Goal: Task Accomplishment & Management: Manage account settings

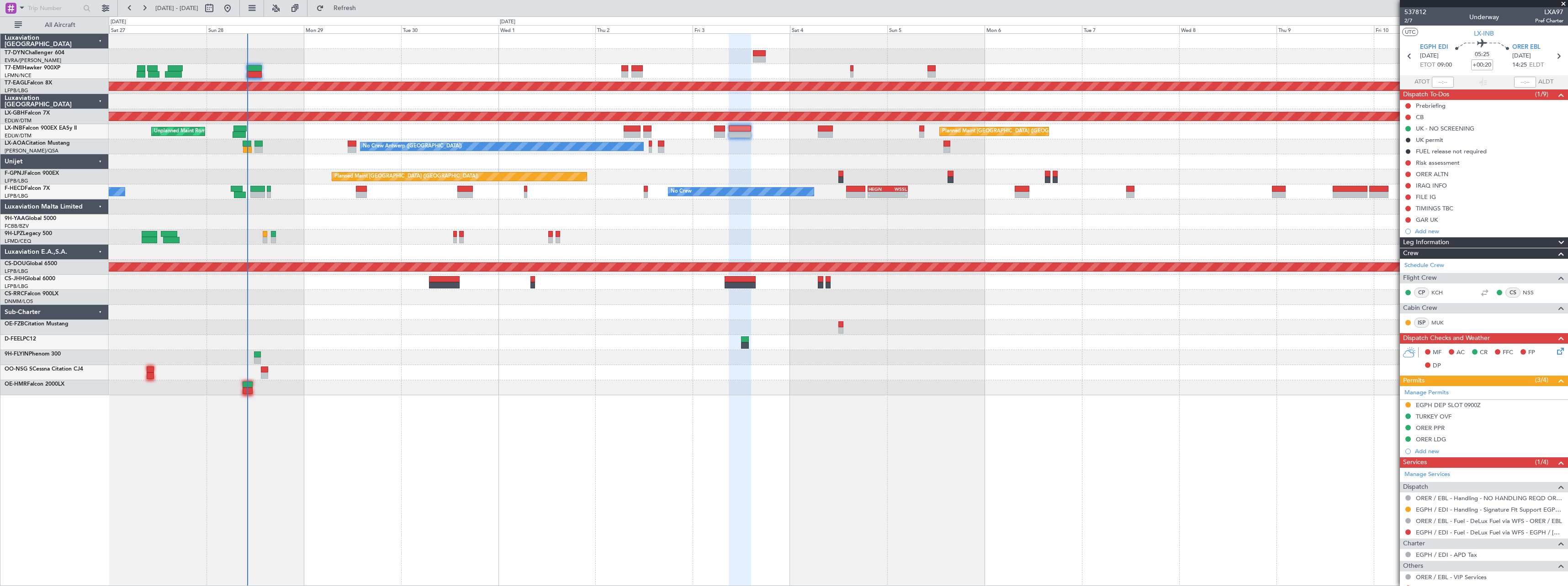
scroll to position [107, 0]
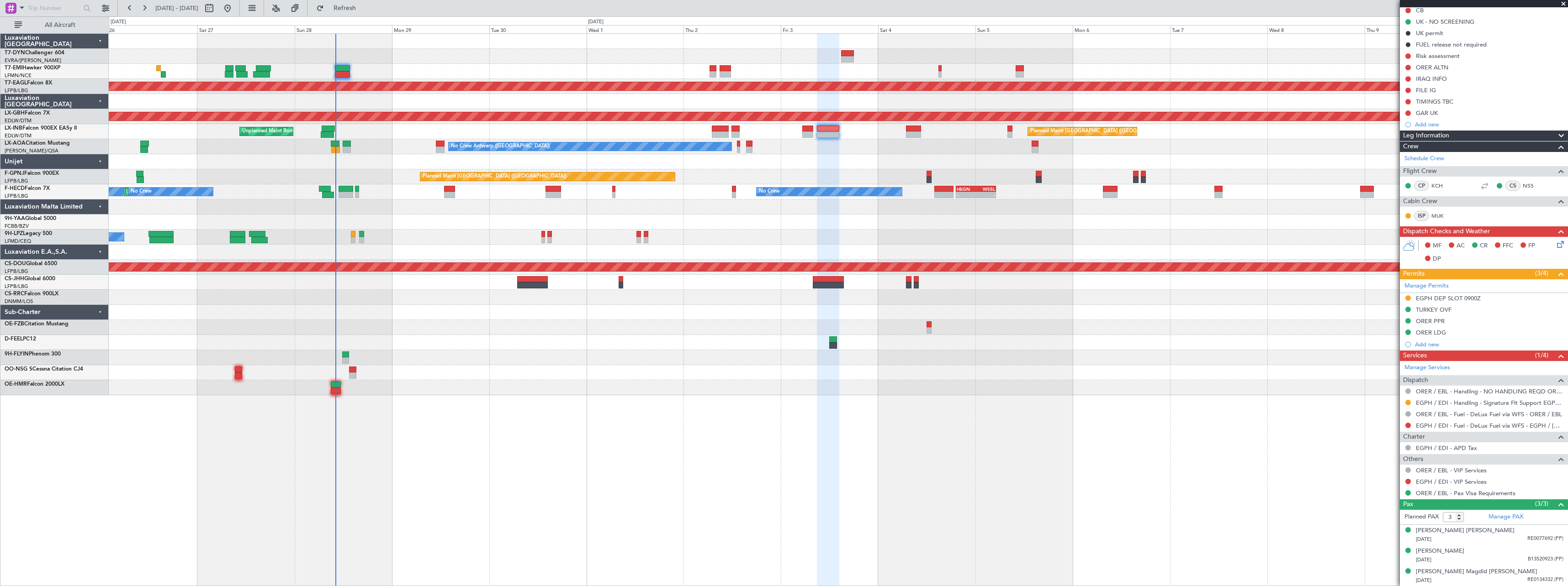
click at [595, 347] on div at bounding box center [837, 343] width 1459 height 15
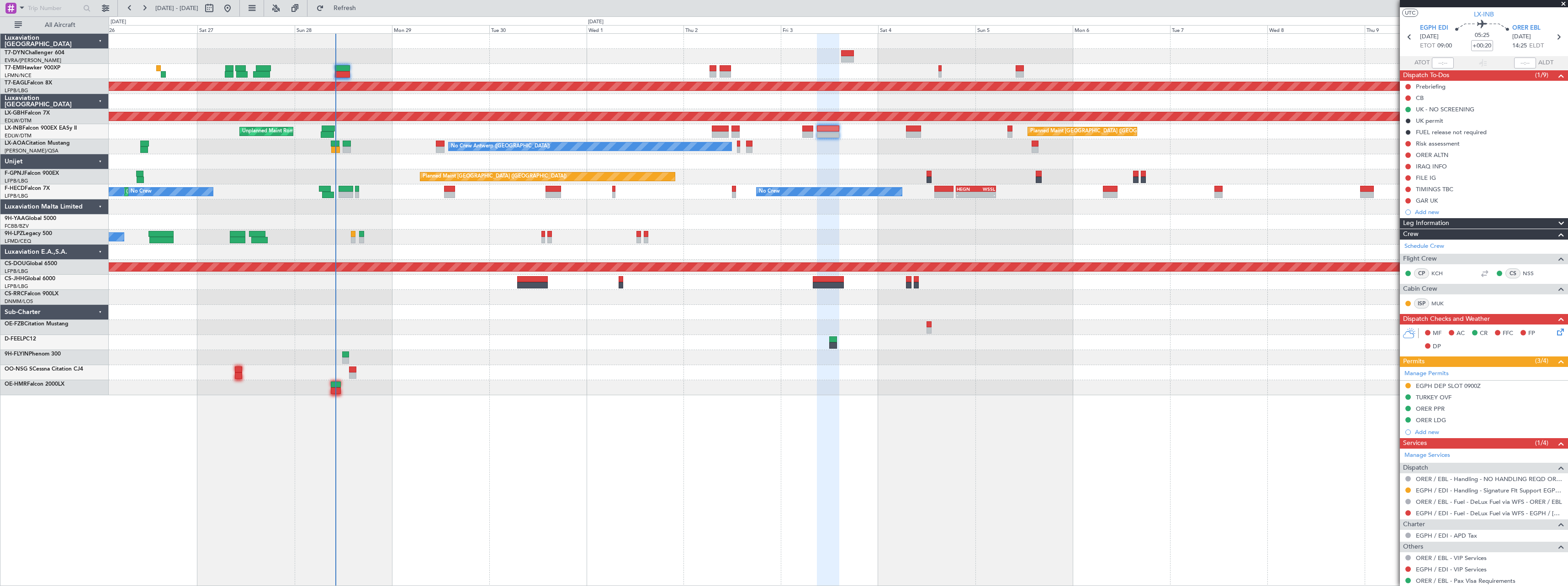
scroll to position [0, 0]
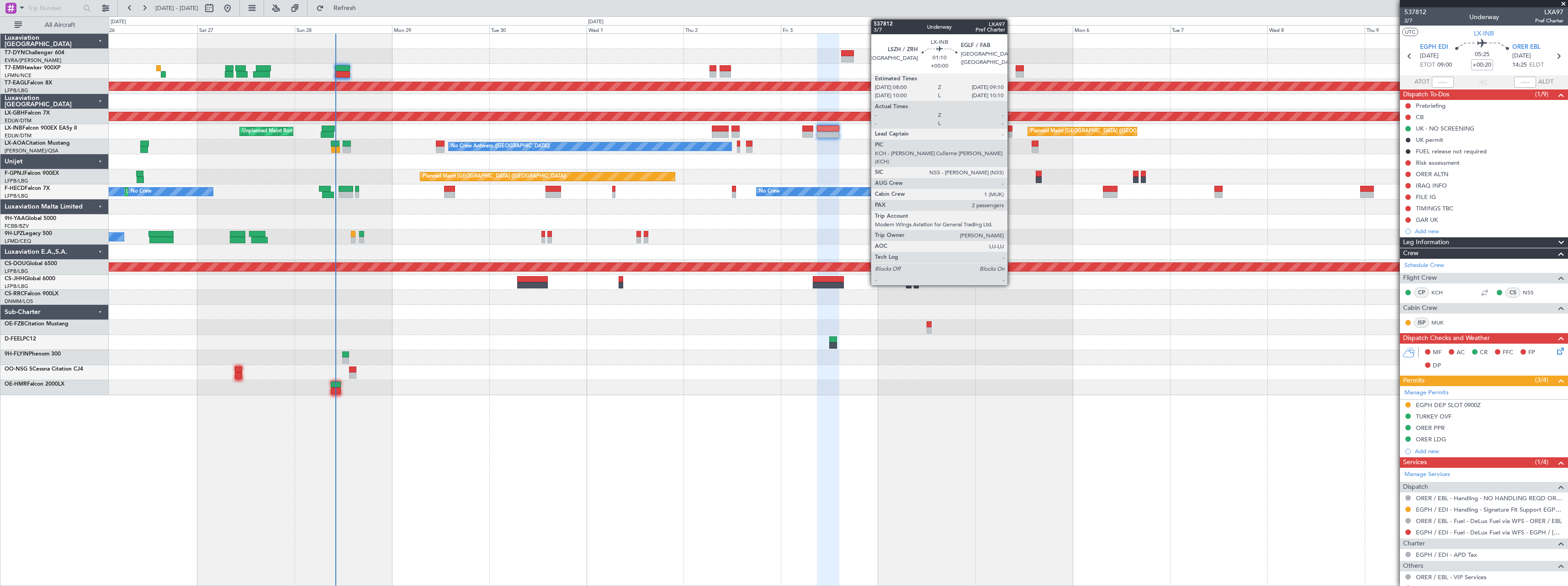
click at [1011, 133] on div at bounding box center [1010, 134] width 5 height 6
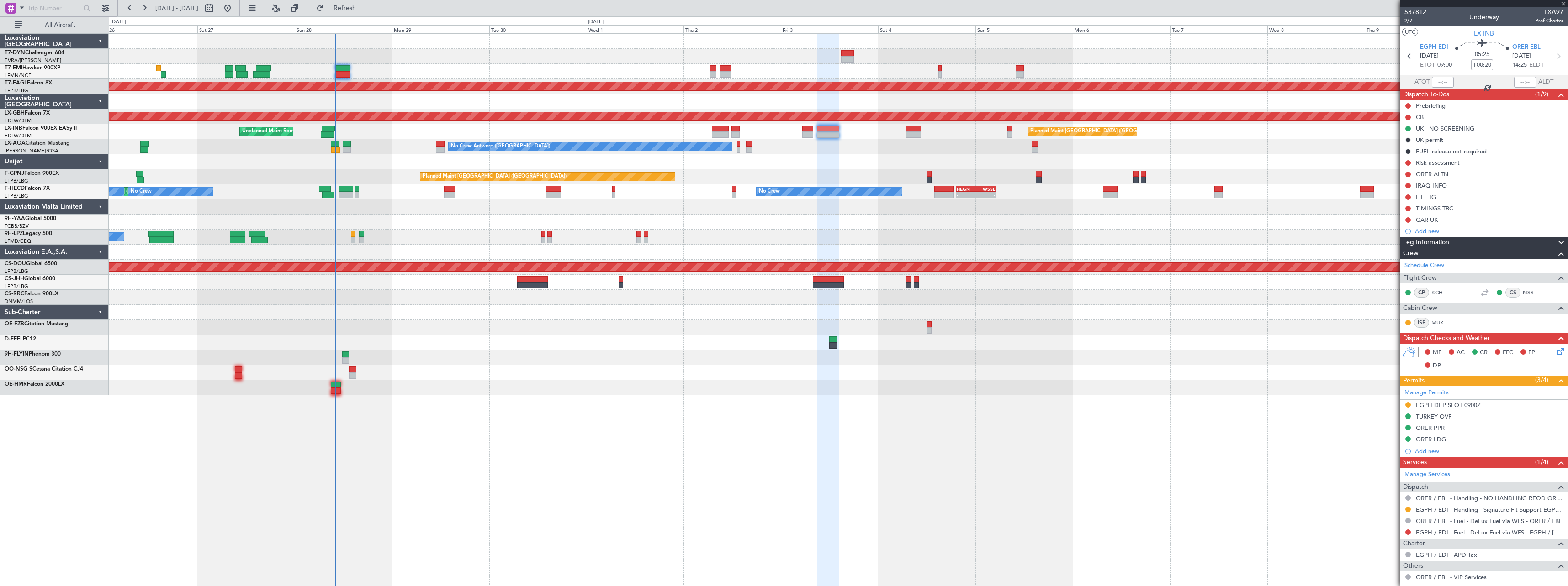
type input "2"
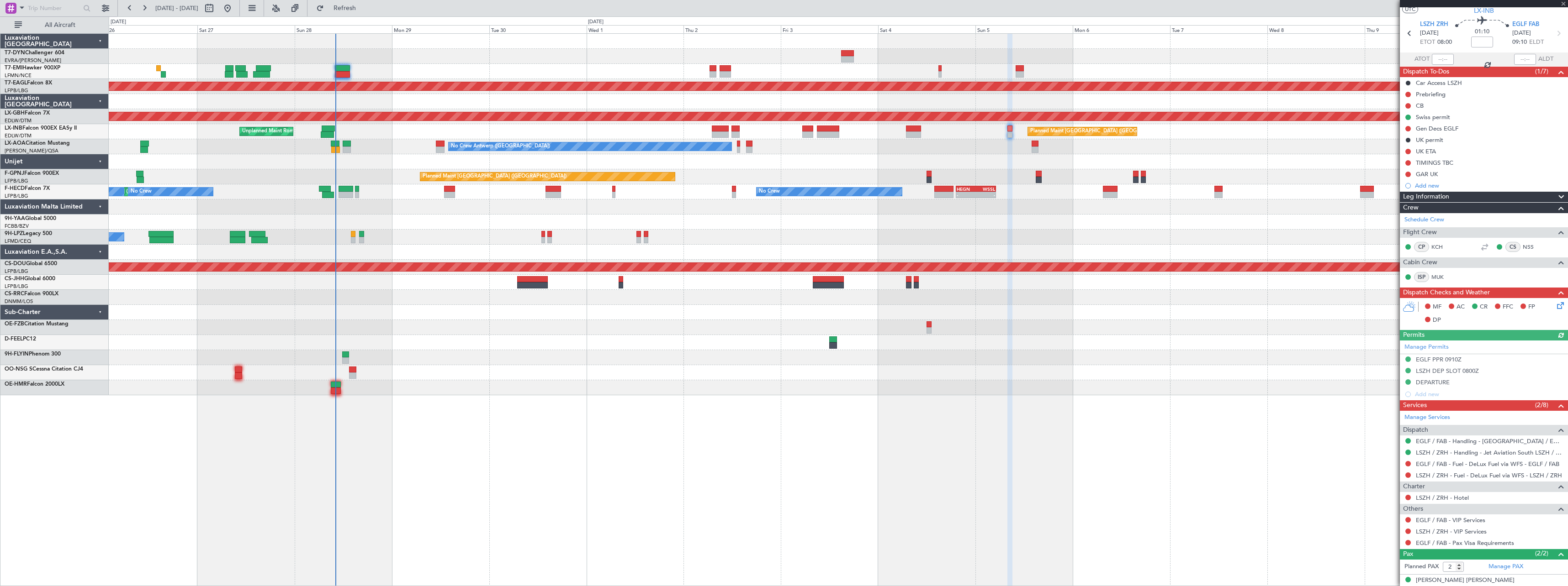
scroll to position [74, 0]
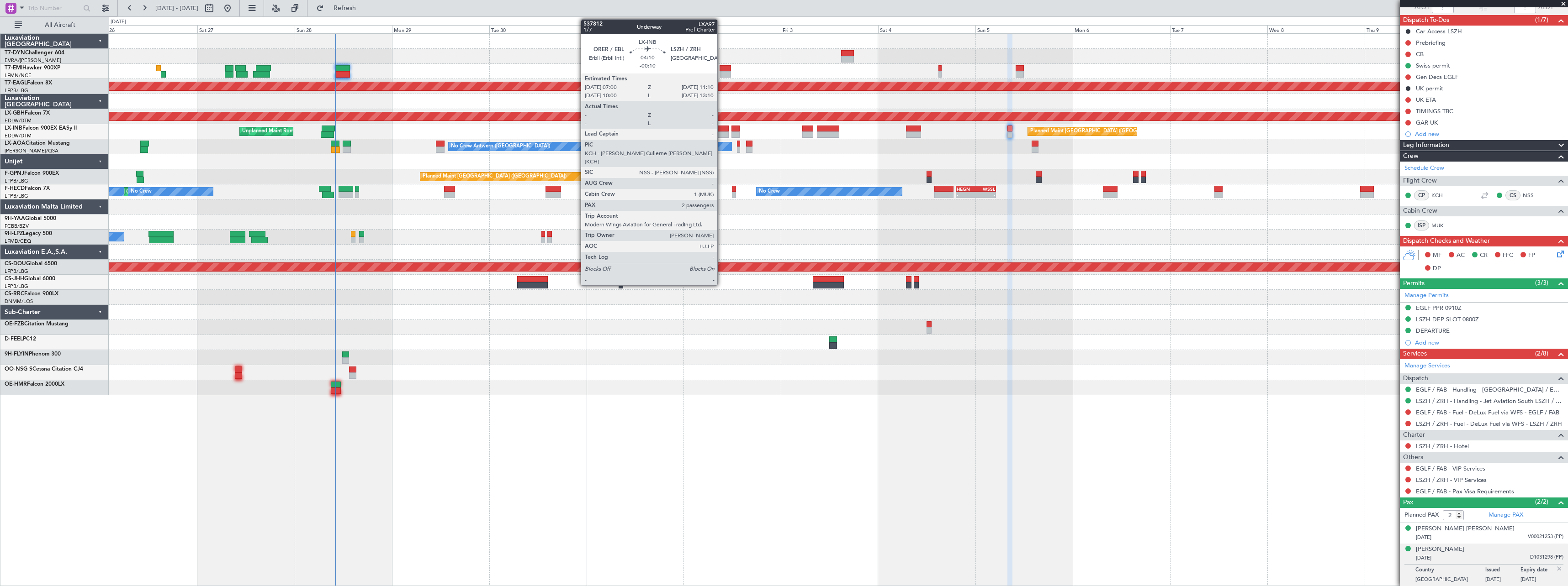
click at [721, 129] on div at bounding box center [720, 129] width 17 height 6
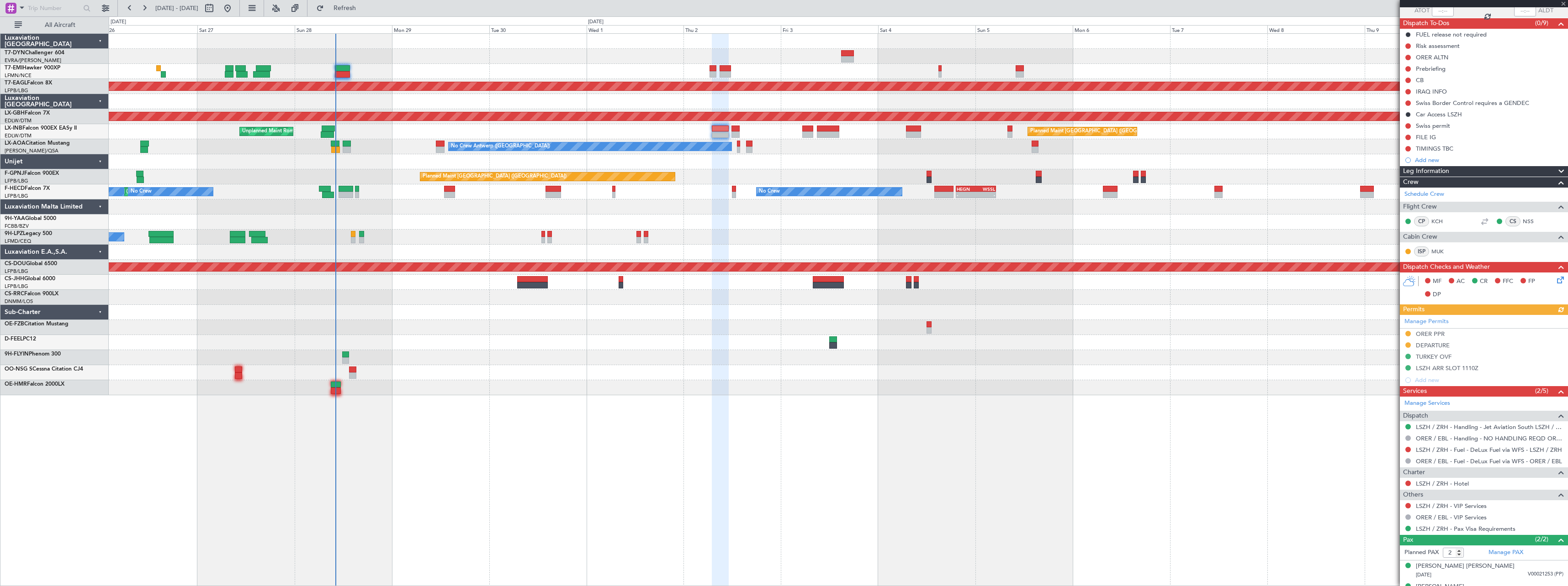
scroll to position [86, 0]
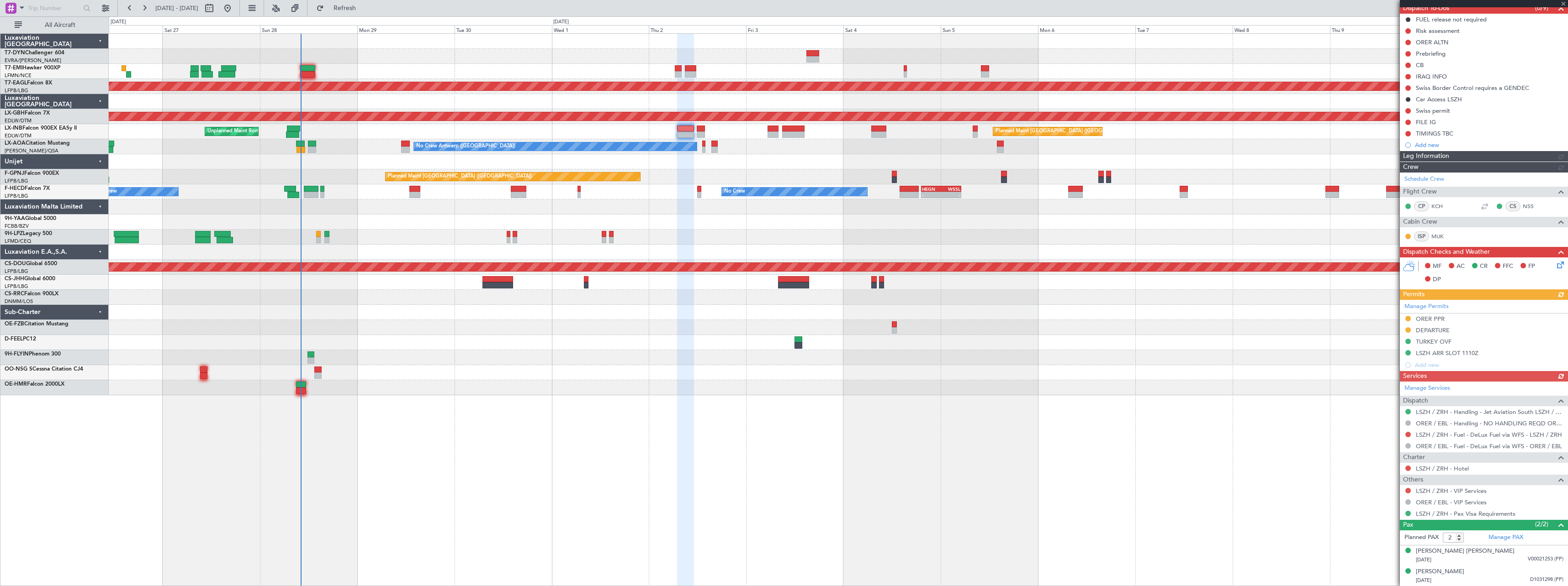
click at [668, 424] on div "Planned Maint Dubai (Al Maktoum Intl) Planned Maint Nurnberg Planned Maint Lond…" at bounding box center [838, 309] width 1460 height 553
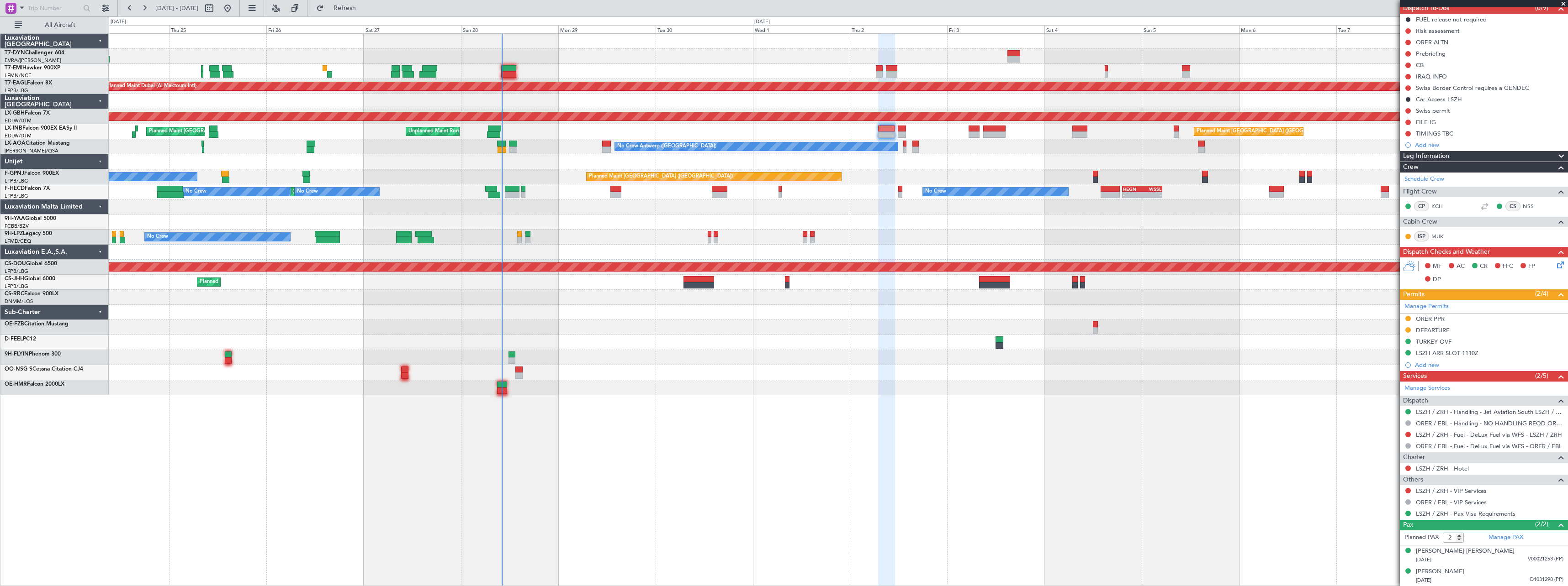
click at [590, 384] on div "Planned Maint Zurich Planned Maint Dubai (Al Maktoum Intl) Planned Maint Nurnbe…" at bounding box center [838, 309] width 1460 height 553
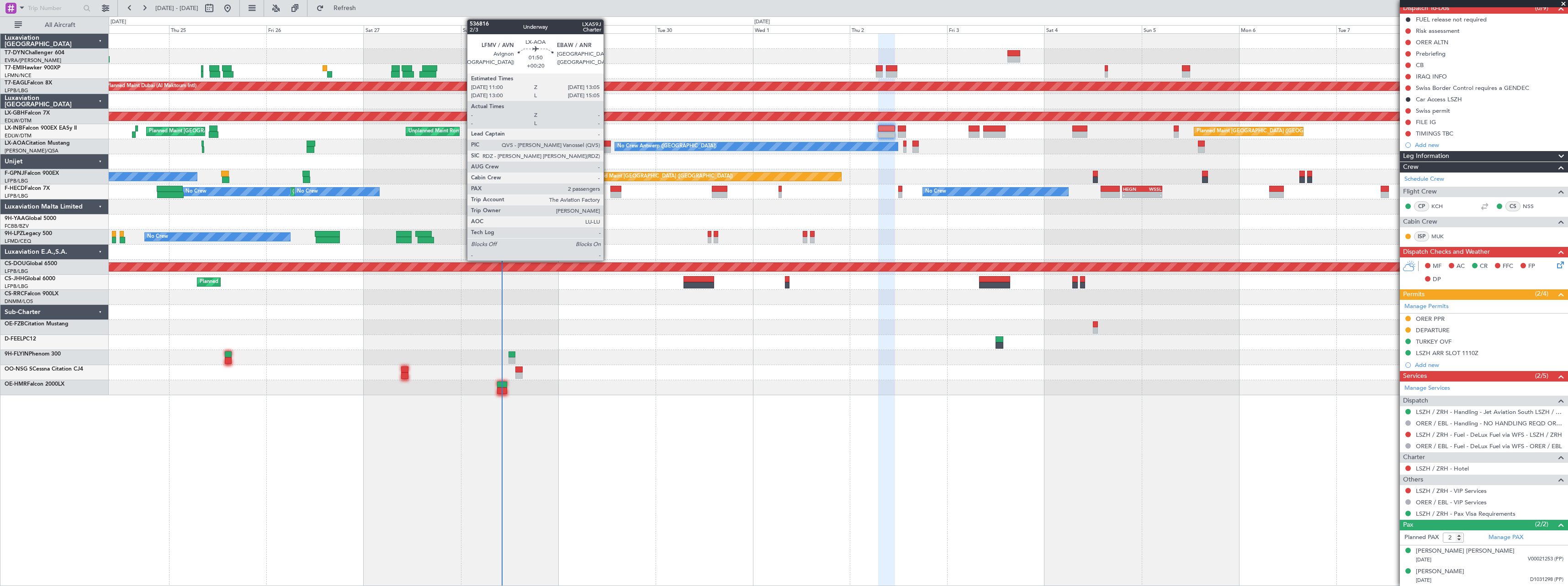
click at [608, 147] on div at bounding box center [606, 149] width 8 height 6
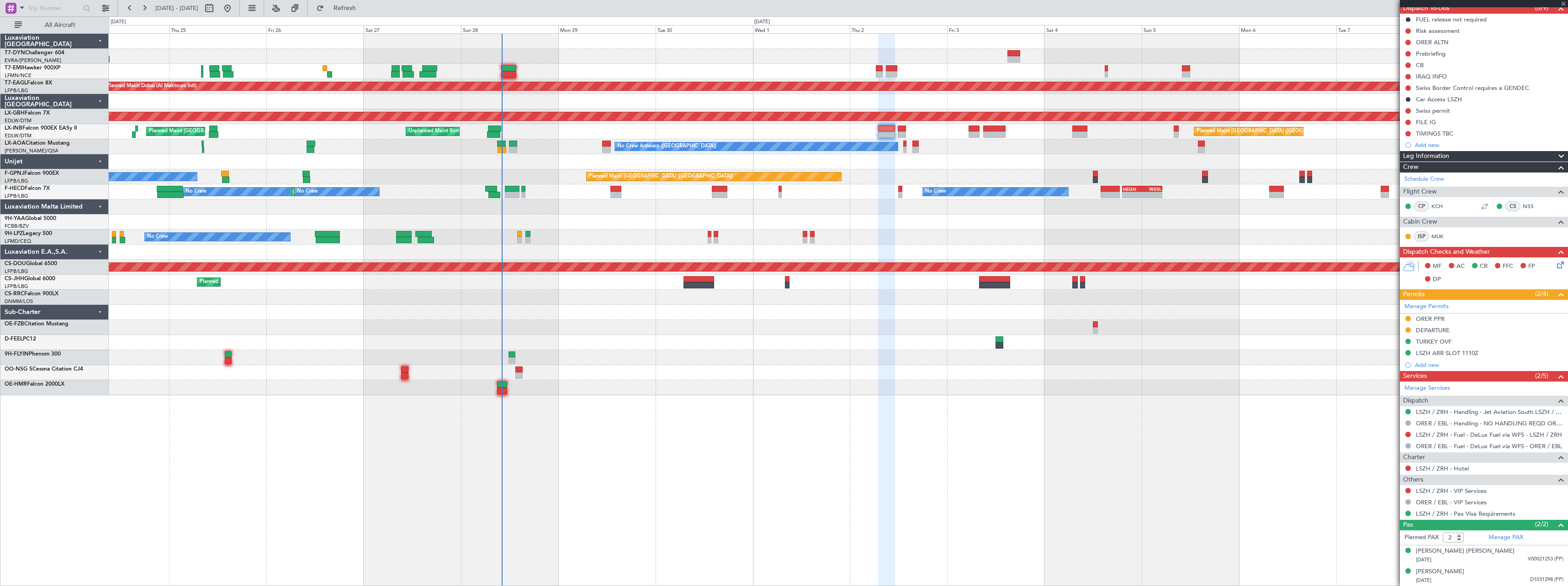
type input "+00:20"
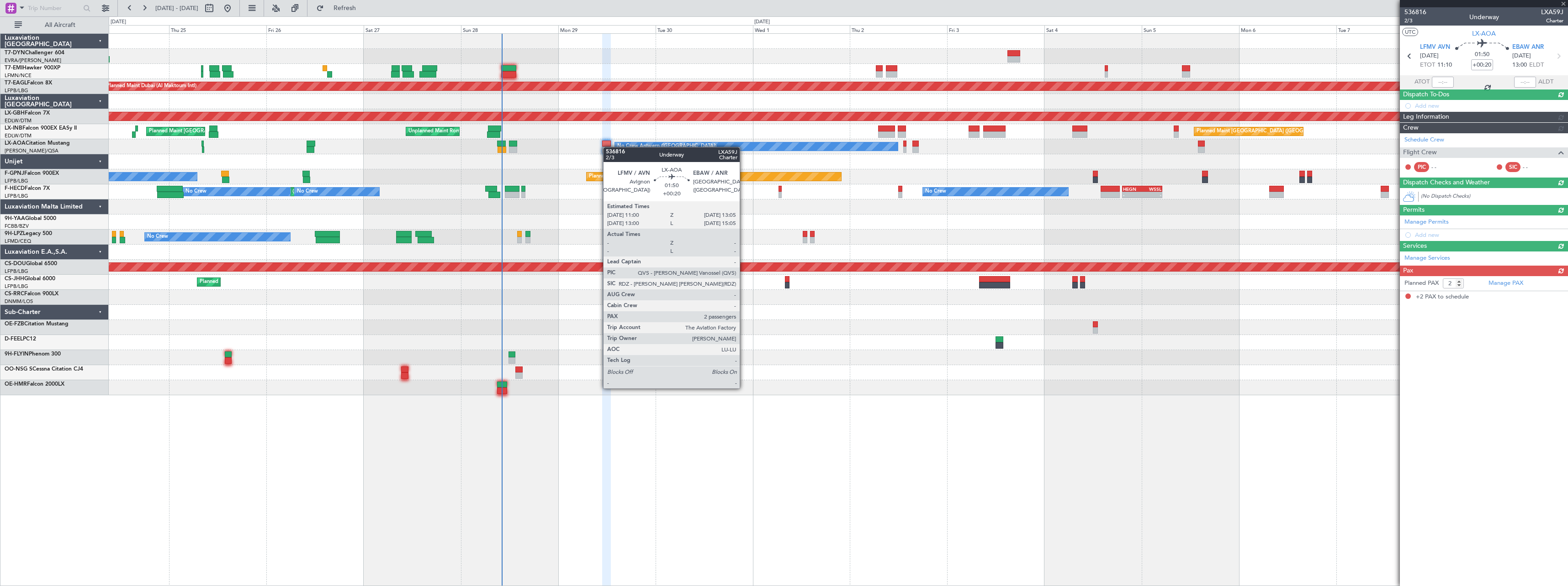
scroll to position [0, 0]
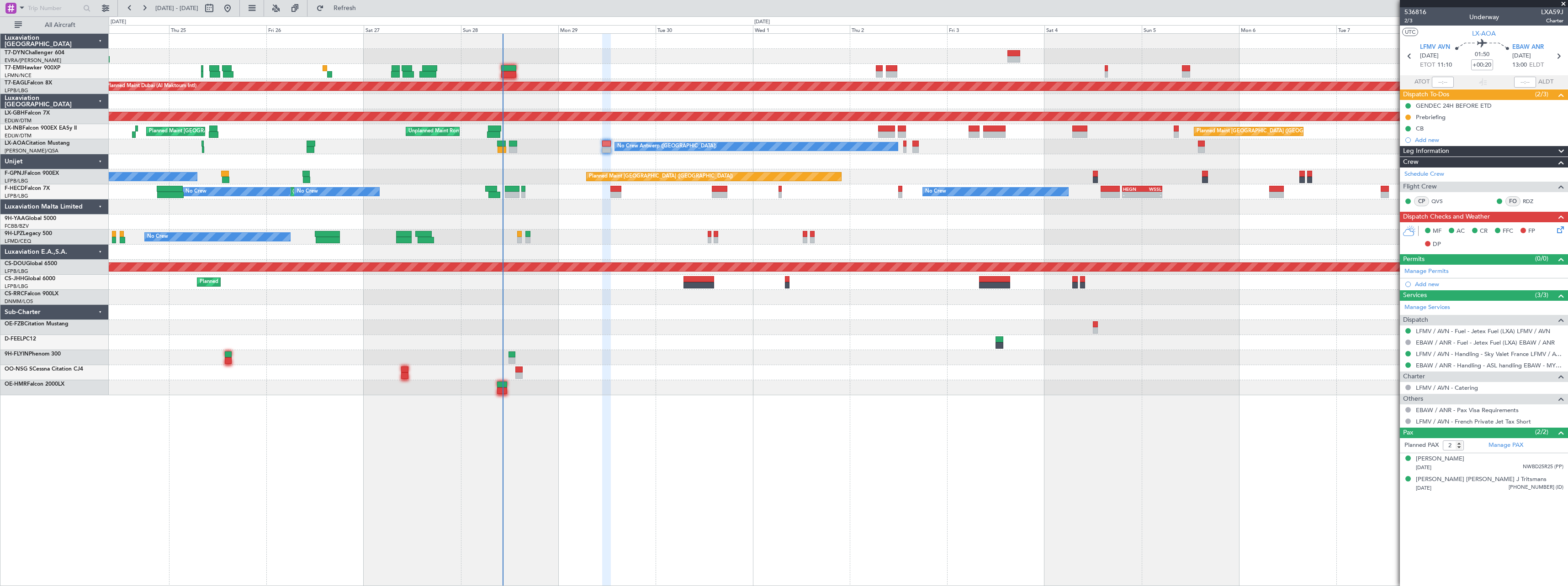
click at [1564, 4] on span at bounding box center [1563, 4] width 9 height 8
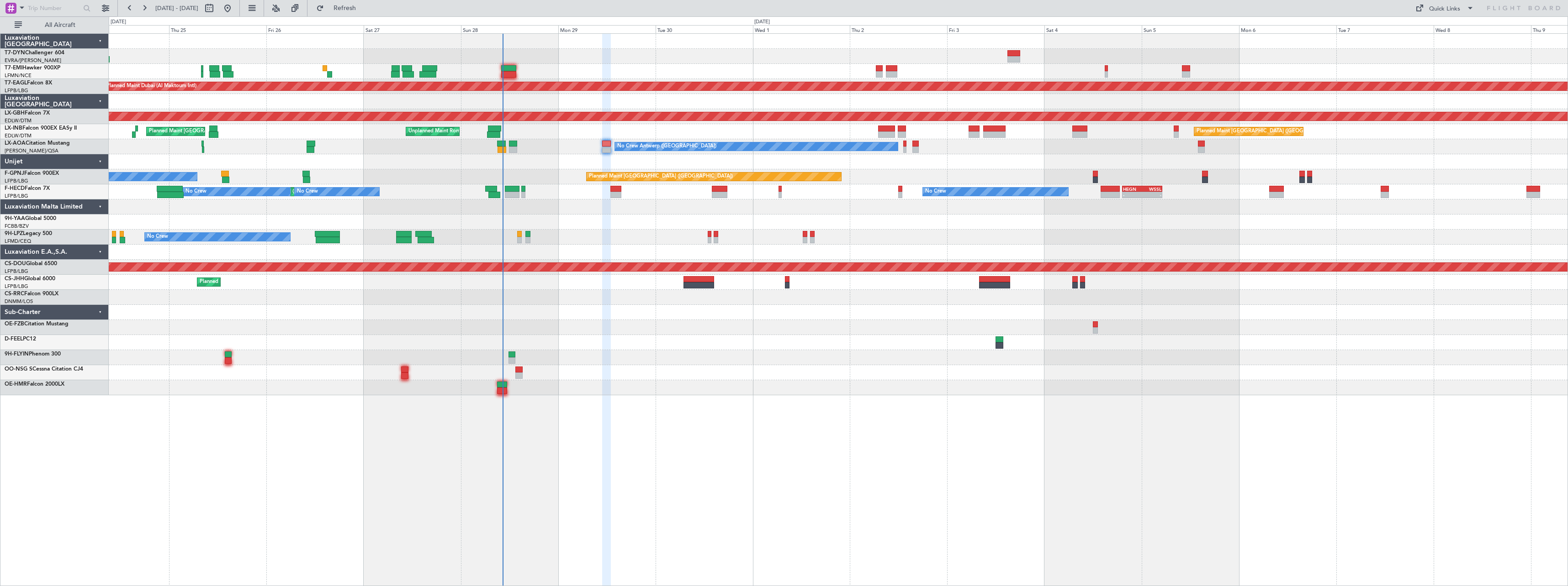
type input "0"
click at [1452, 6] on div "Quick Links" at bounding box center [1444, 9] width 31 height 9
click at [1449, 28] on button "Trip Builder" at bounding box center [1445, 30] width 68 height 22
click at [367, 13] on button "Refresh" at bounding box center [339, 8] width 55 height 14
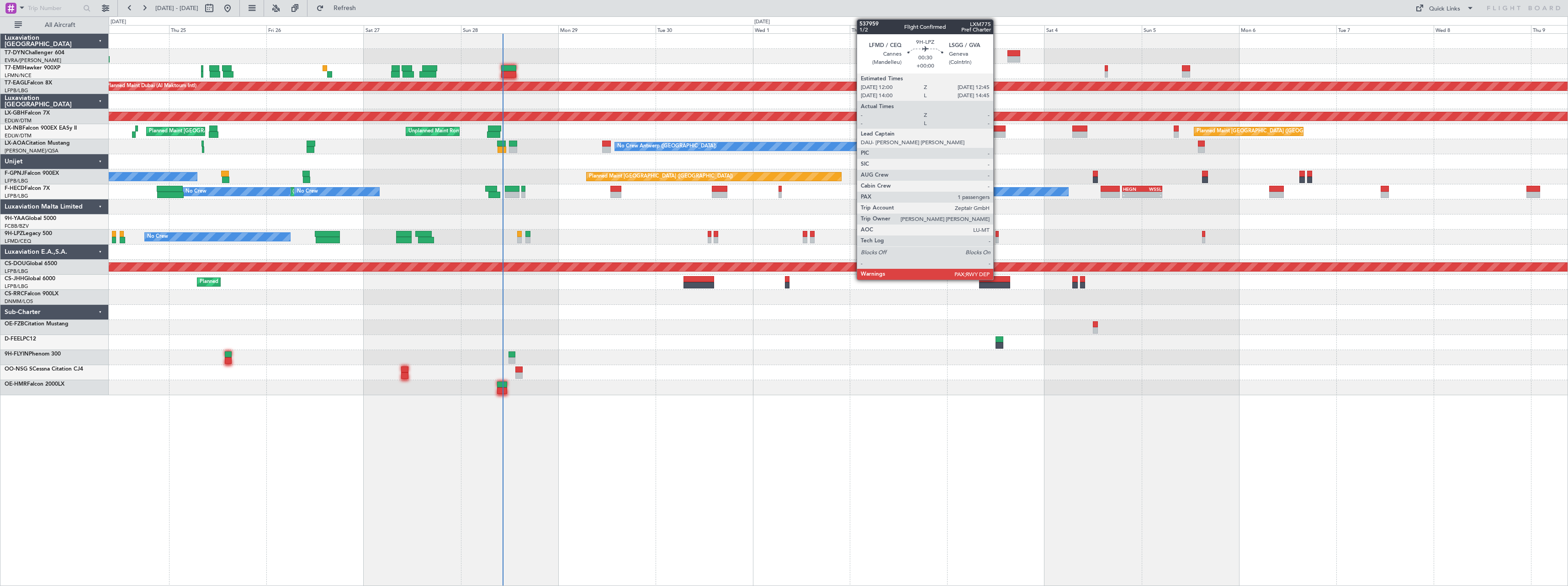
click at [998, 235] on div at bounding box center [997, 234] width 3 height 6
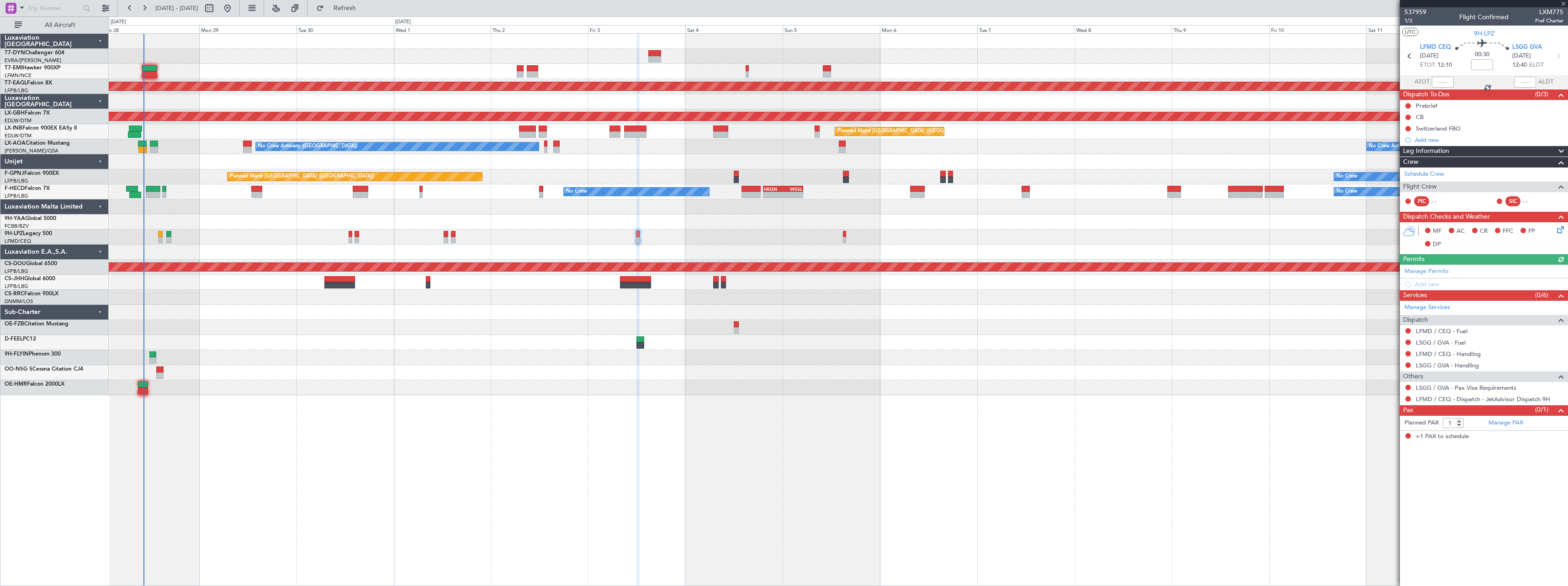
click at [901, 361] on div "Planned Maint Dubai (Al Maktoum Intl) Planned Maint Nurnberg Planned Maint Lond…" at bounding box center [837, 215] width 1459 height 362
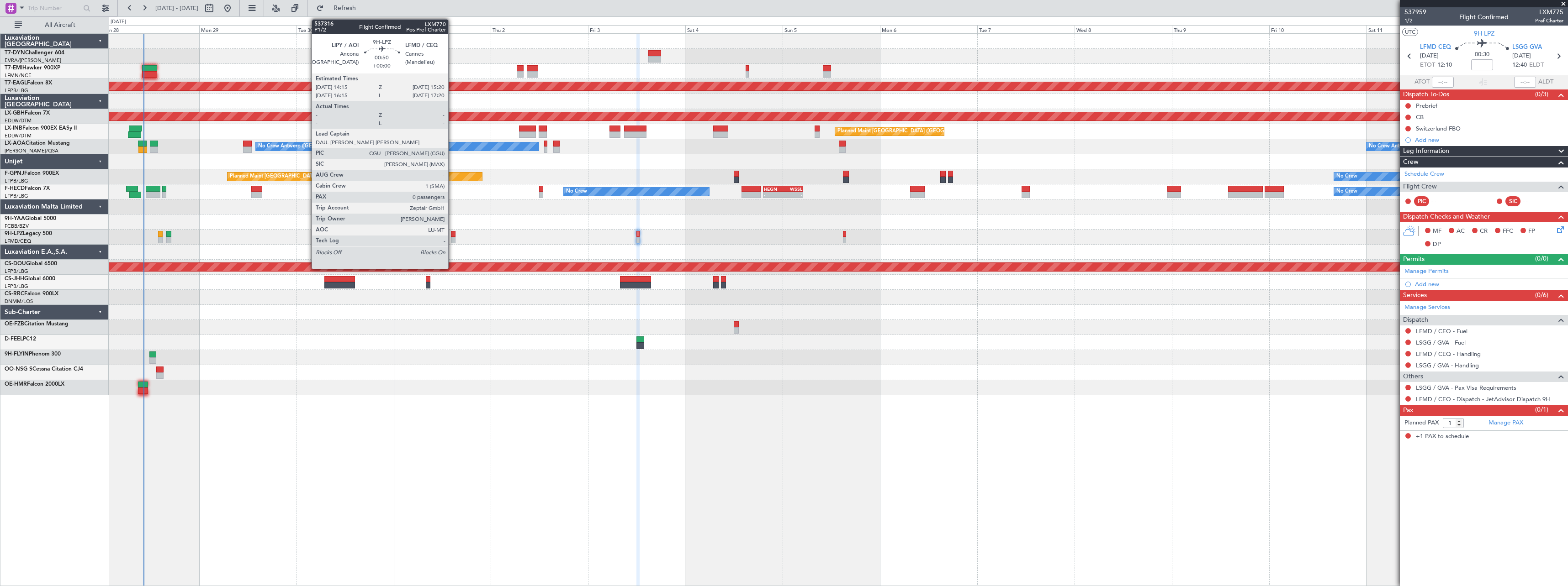
click at [452, 235] on div at bounding box center [453, 234] width 5 height 6
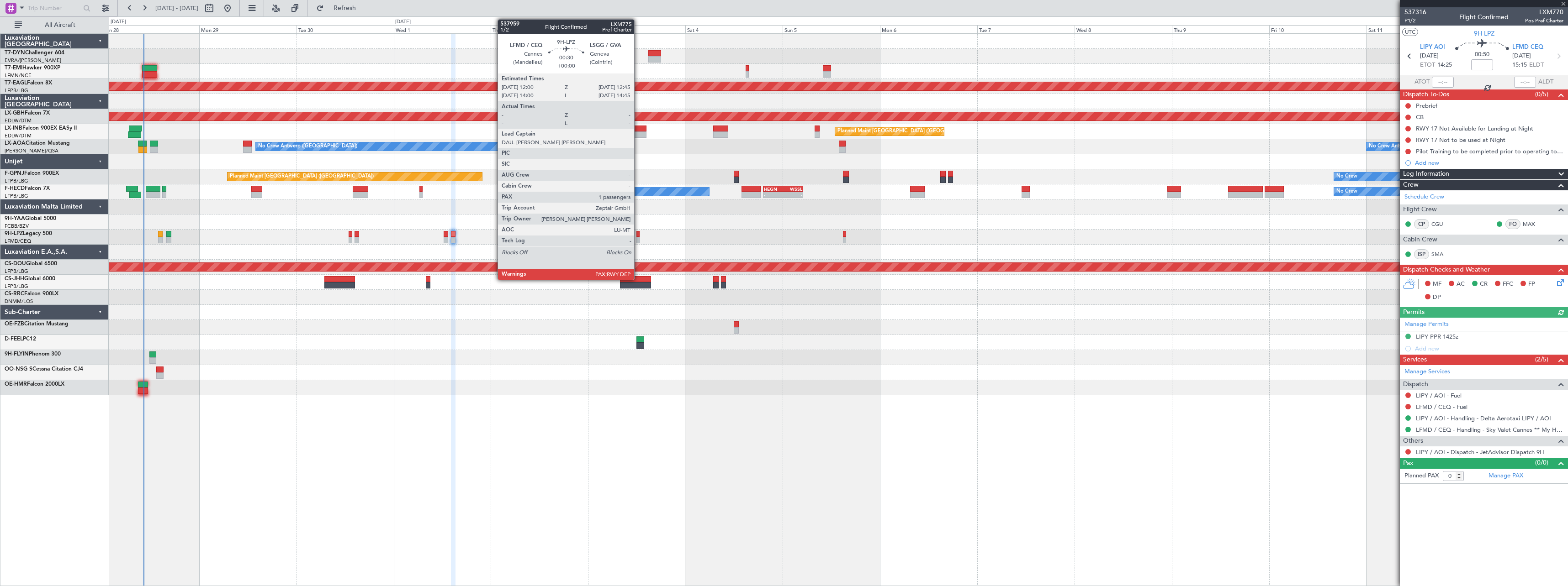
click at [638, 233] on div at bounding box center [638, 234] width 3 height 6
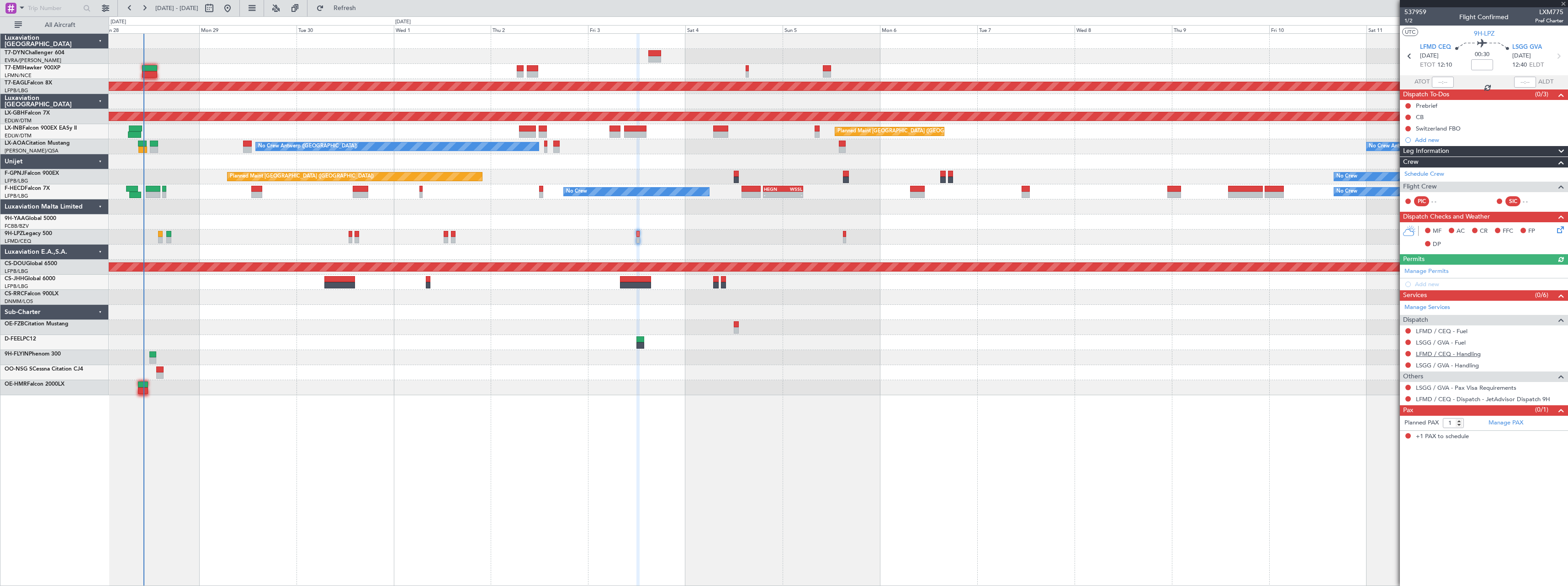
click at [1463, 353] on link "LFMD / CEQ - Handling" at bounding box center [1448, 354] width 65 height 8
click at [1456, 365] on link "LSGG / GVA - Handling" at bounding box center [1447, 365] width 63 height 8
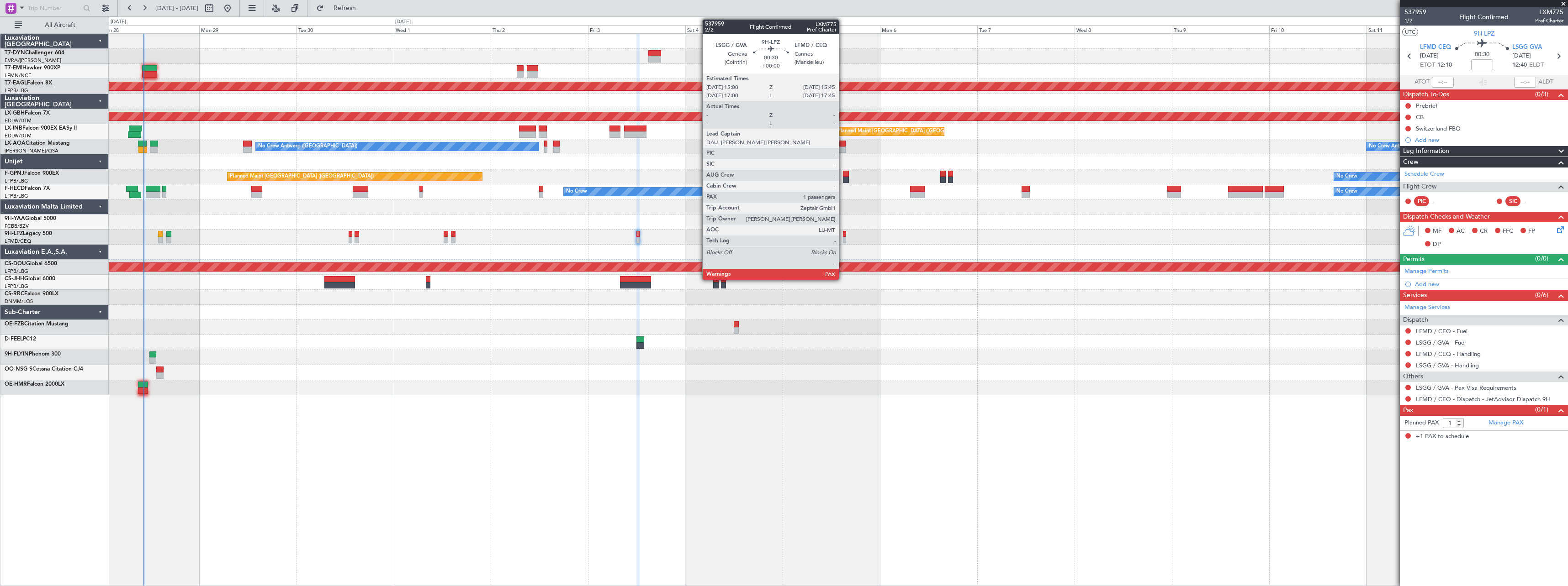
click at [843, 237] on div at bounding box center [844, 240] width 3 height 6
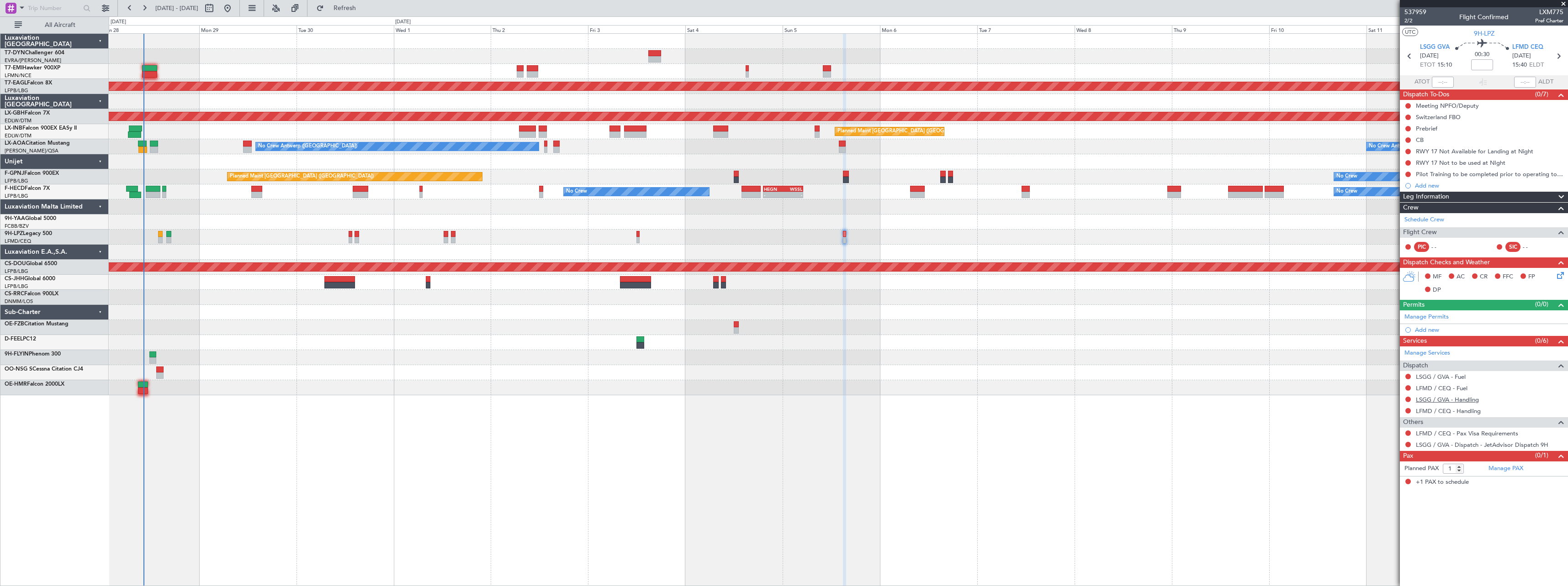
click at [1453, 401] on link "LSGG / GVA - Handling" at bounding box center [1447, 400] width 63 height 8
click at [367, 12] on button "Refresh" at bounding box center [339, 8] width 55 height 14
click at [1466, 410] on link "LFMD / CEQ - Handling" at bounding box center [1448, 411] width 65 height 8
click at [1514, 466] on link "Manage PAX" at bounding box center [1506, 468] width 35 height 9
click at [367, 13] on button "Refresh" at bounding box center [339, 8] width 55 height 14
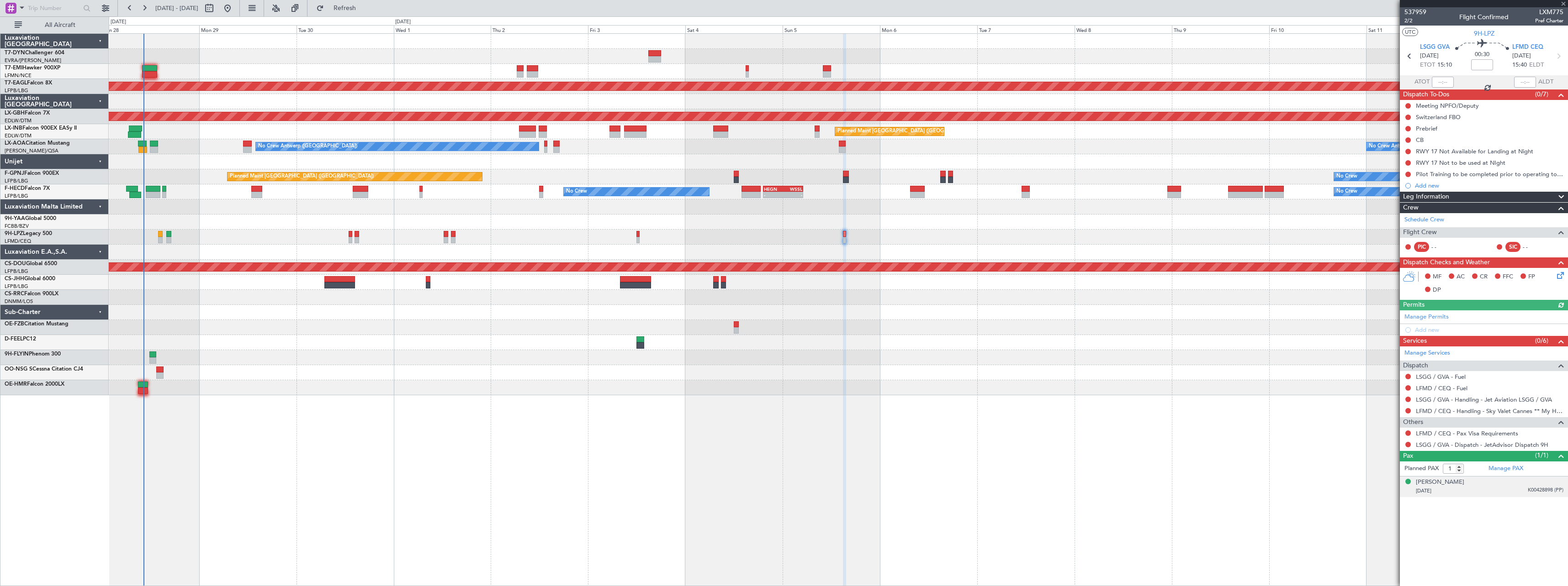
click at [1487, 495] on li "Philip ZEPTER 23/11/1950 K00428898 (PP)" at bounding box center [1484, 487] width 168 height 20
click at [1489, 491] on div "23/11/1950 K00428898 (PP)" at bounding box center [1489, 491] width 148 height 9
click at [1409, 433] on button at bounding box center [1408, 433] width 5 height 5
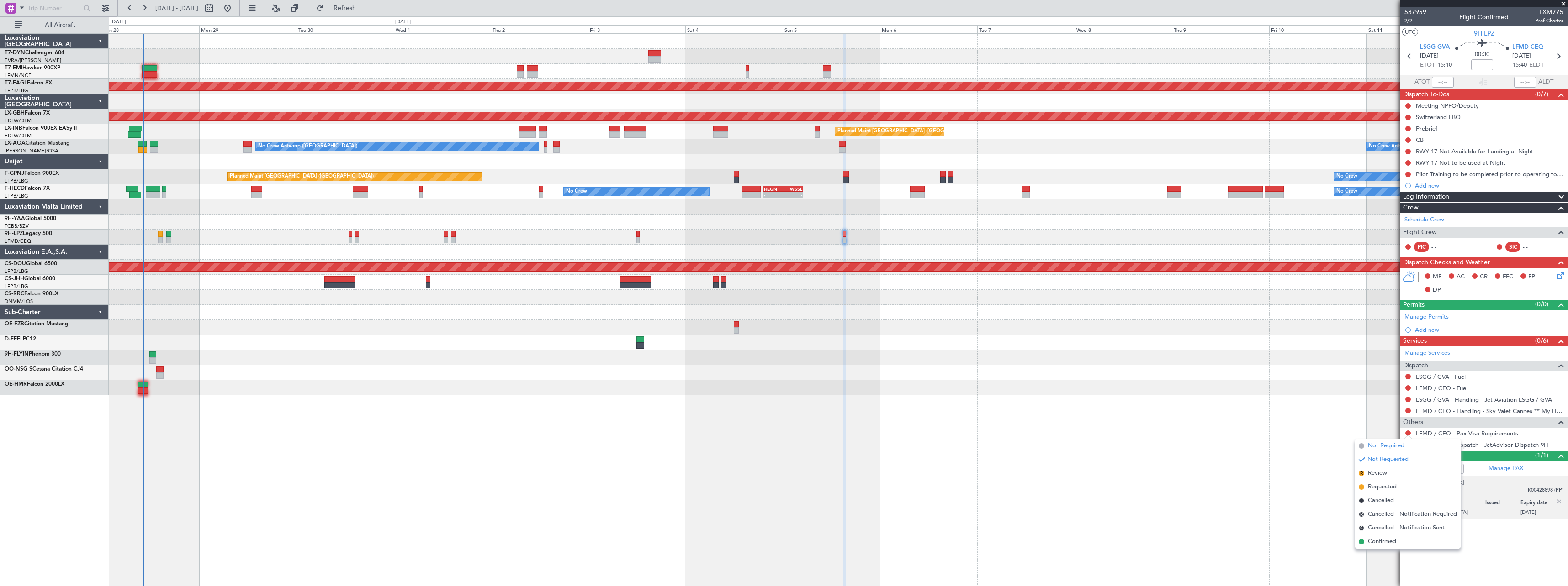
click at [1375, 445] on span "Not Required" at bounding box center [1386, 446] width 36 height 9
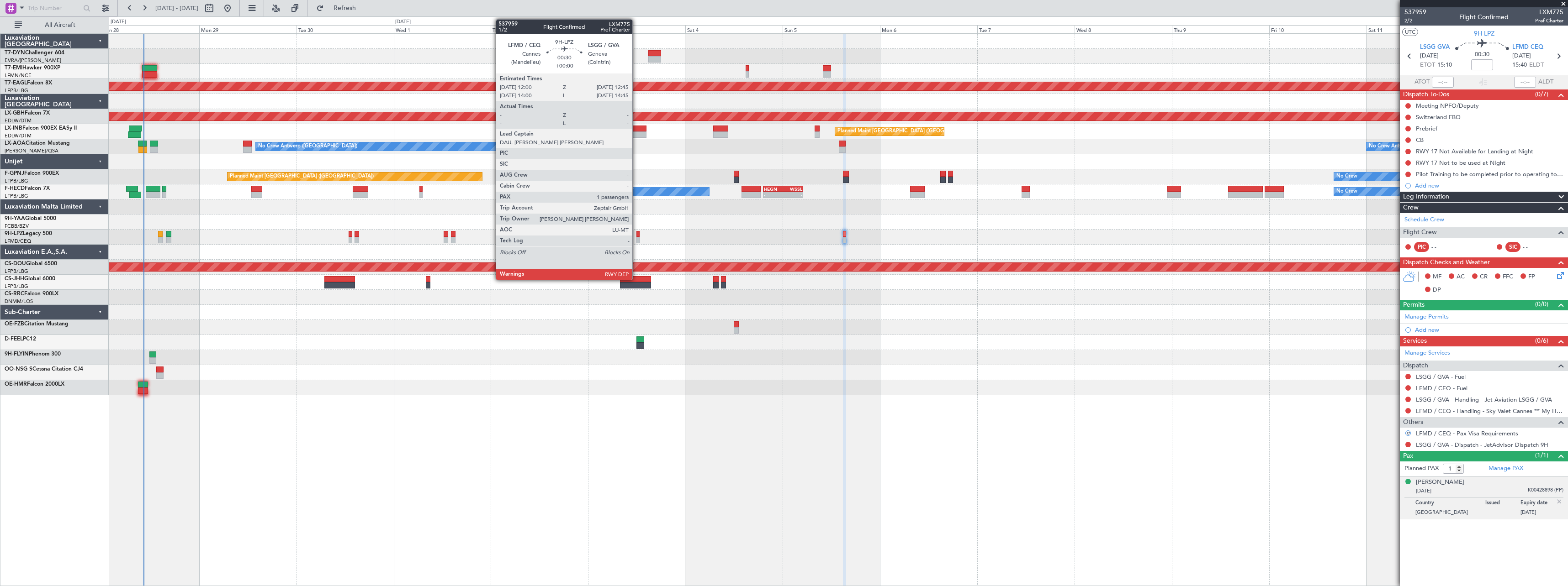
click at [636, 237] on div at bounding box center [638, 234] width 3 height 6
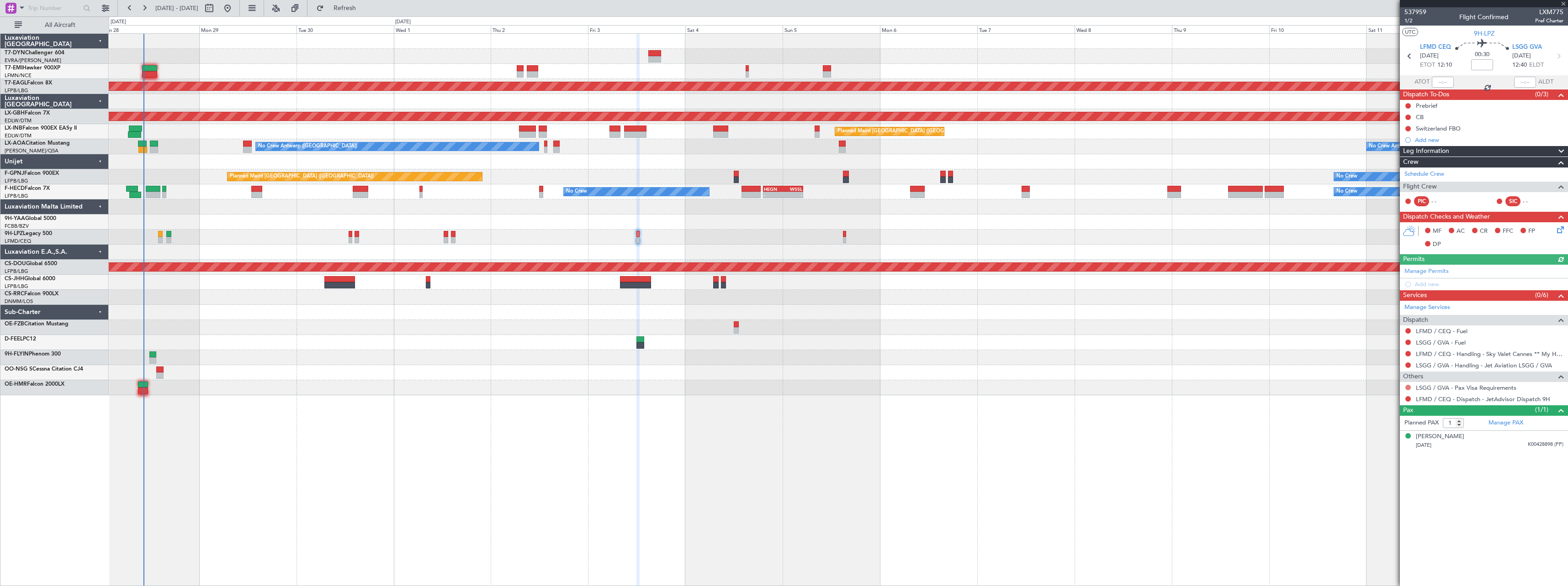
click at [1406, 388] on button at bounding box center [1408, 387] width 5 height 5
click at [1380, 400] on span "Not Required" at bounding box center [1386, 400] width 36 height 9
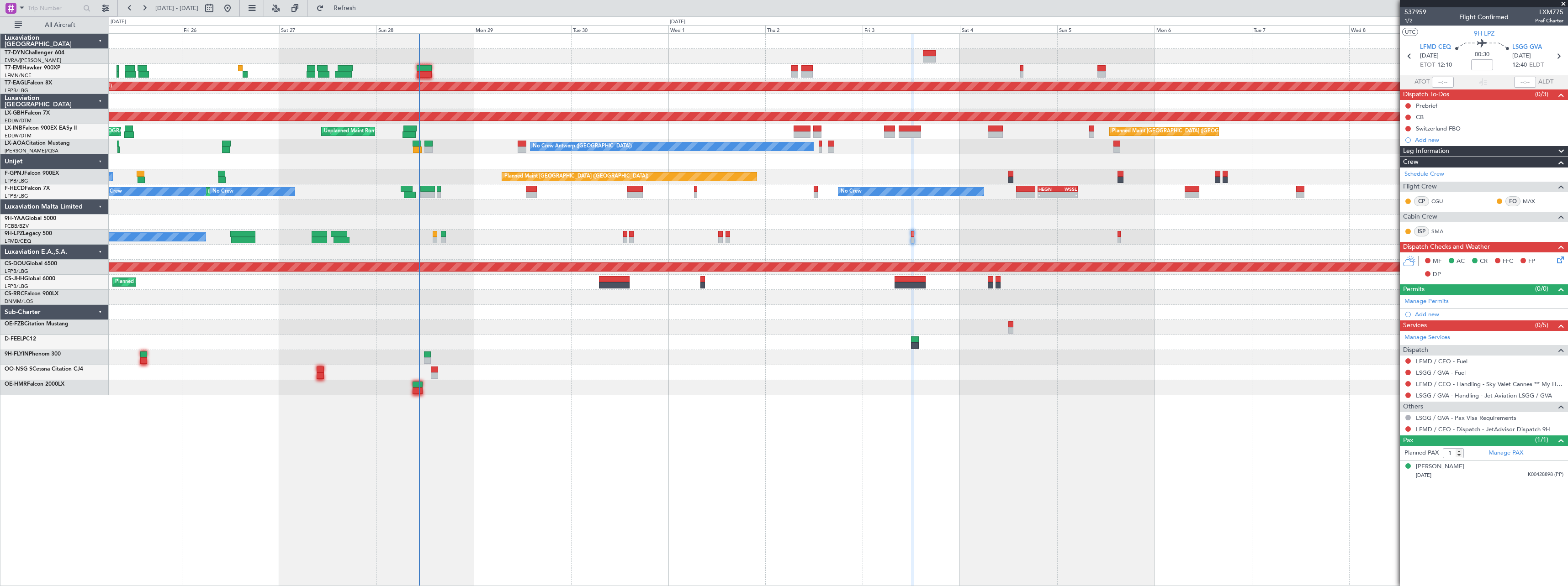
click at [600, 382] on div at bounding box center [837, 388] width 1459 height 15
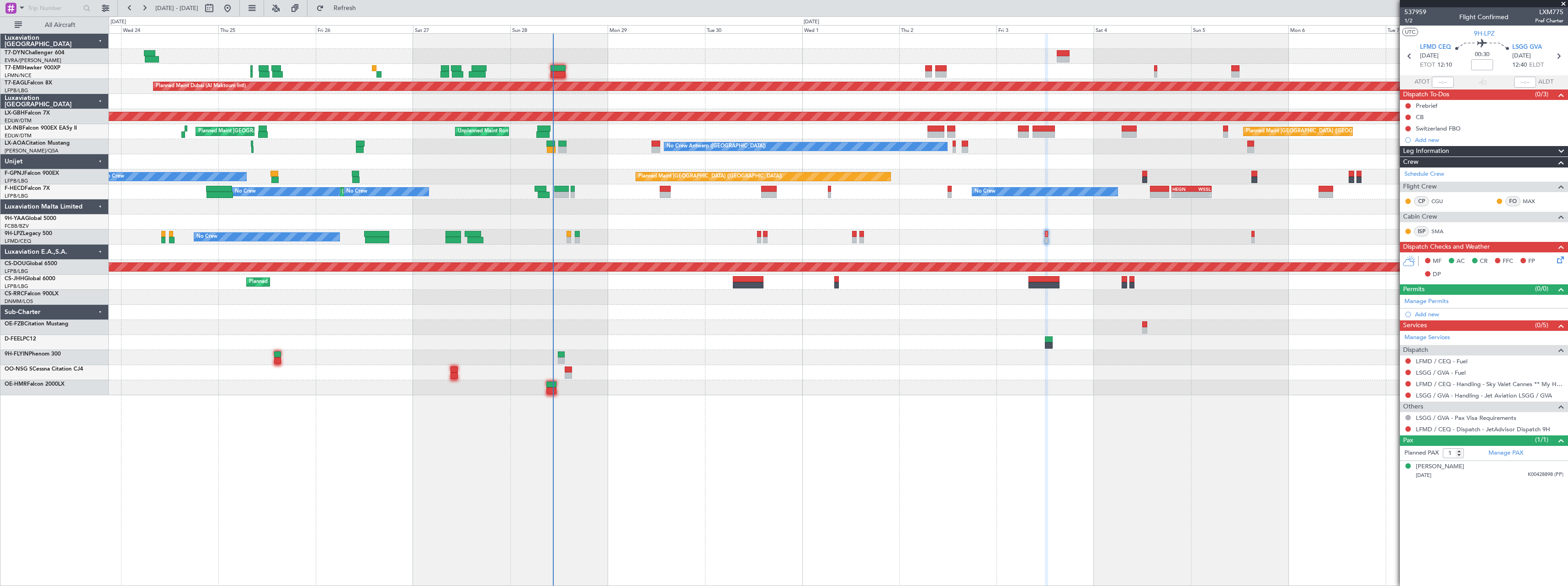
click at [630, 353] on div at bounding box center [837, 358] width 1459 height 15
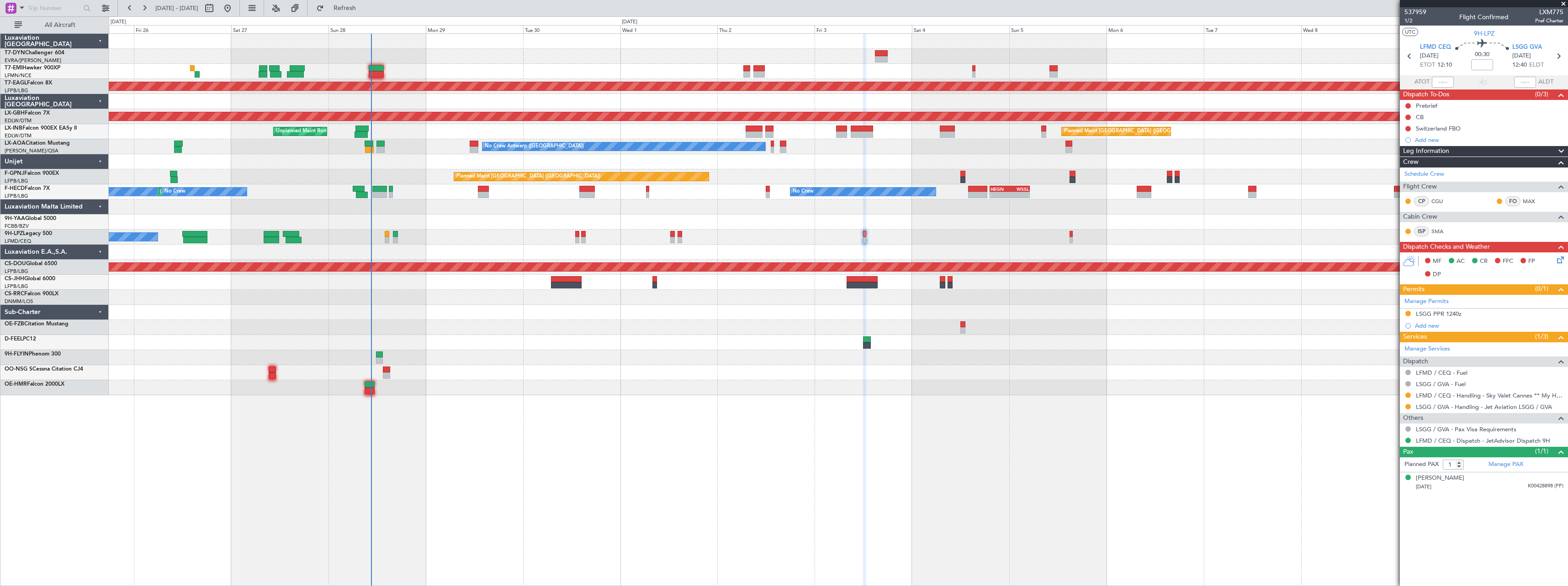
click at [739, 320] on div at bounding box center [837, 327] width 1459 height 15
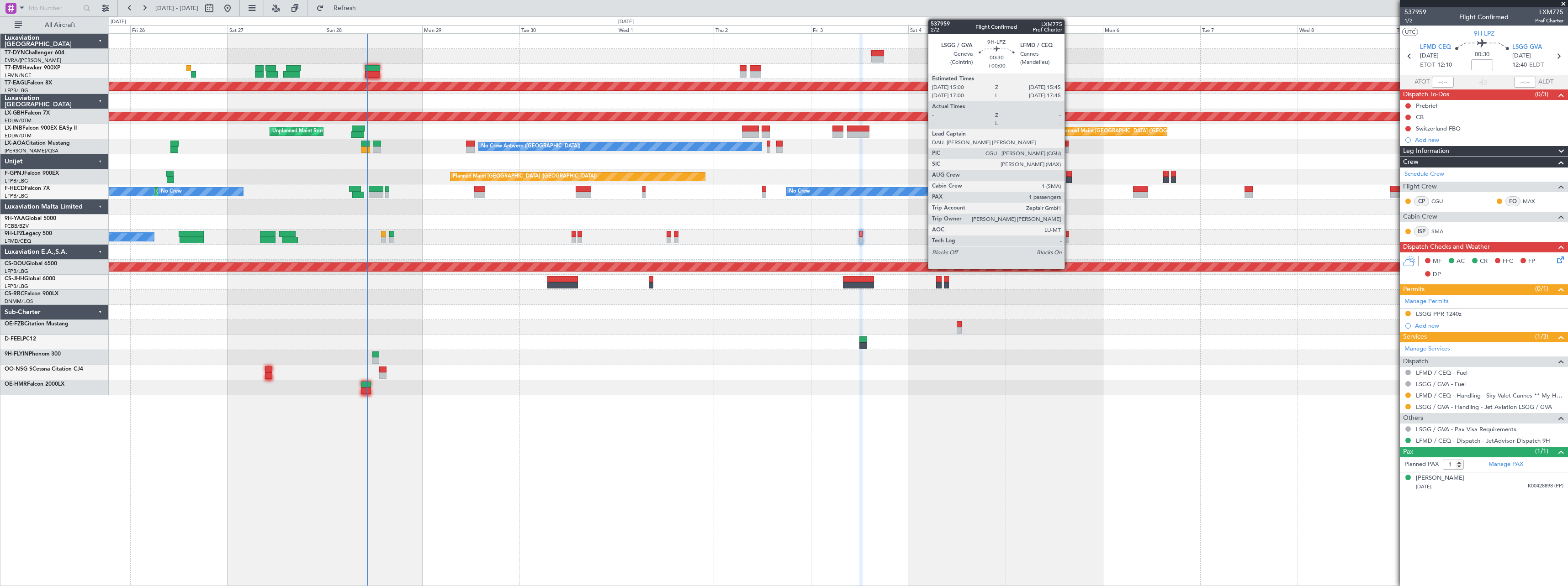
click at [1067, 237] on div at bounding box center [1067, 240] width 3 height 6
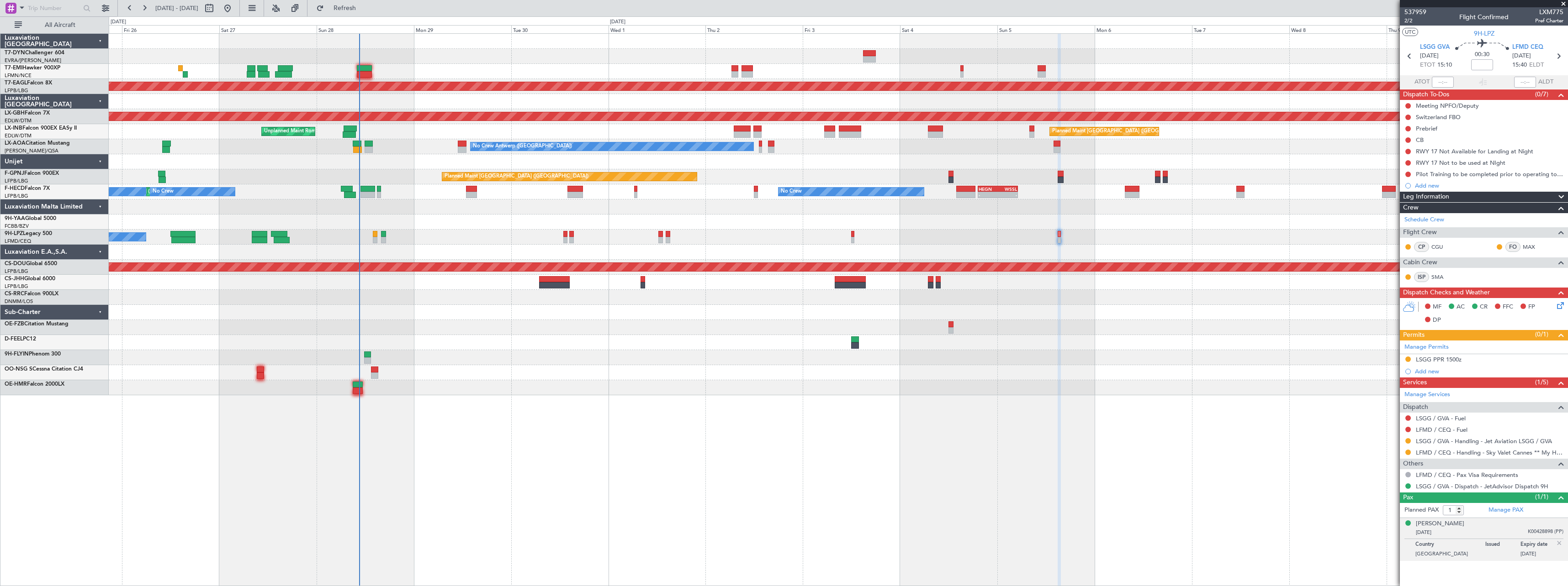
click at [1124, 325] on div "Planned Maint Zurich Planned Maint Dubai (Al Maktoum Intl) Planned Maint Nurnbe…" at bounding box center [837, 215] width 1459 height 362
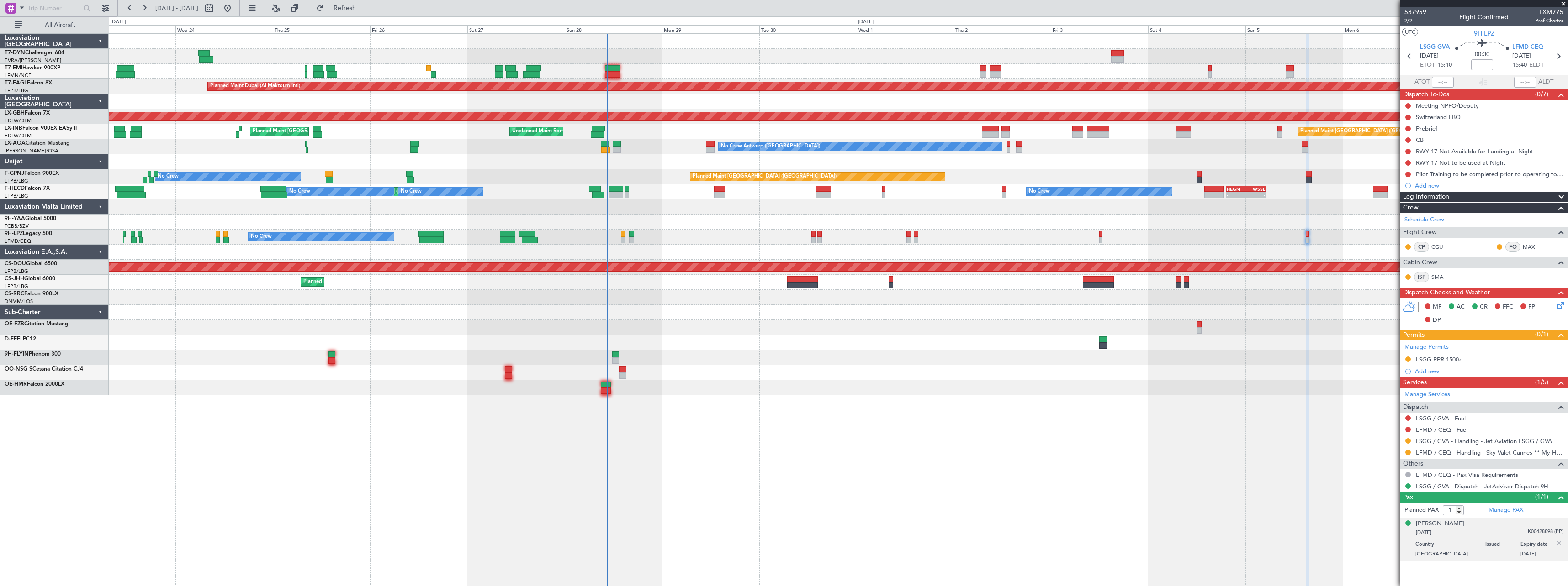
click at [888, 407] on div "Planned Maint Zurich Planned Maint Dubai (Al Maktoum Intl) Unplanned Maint Pari…" at bounding box center [838, 309] width 1460 height 553
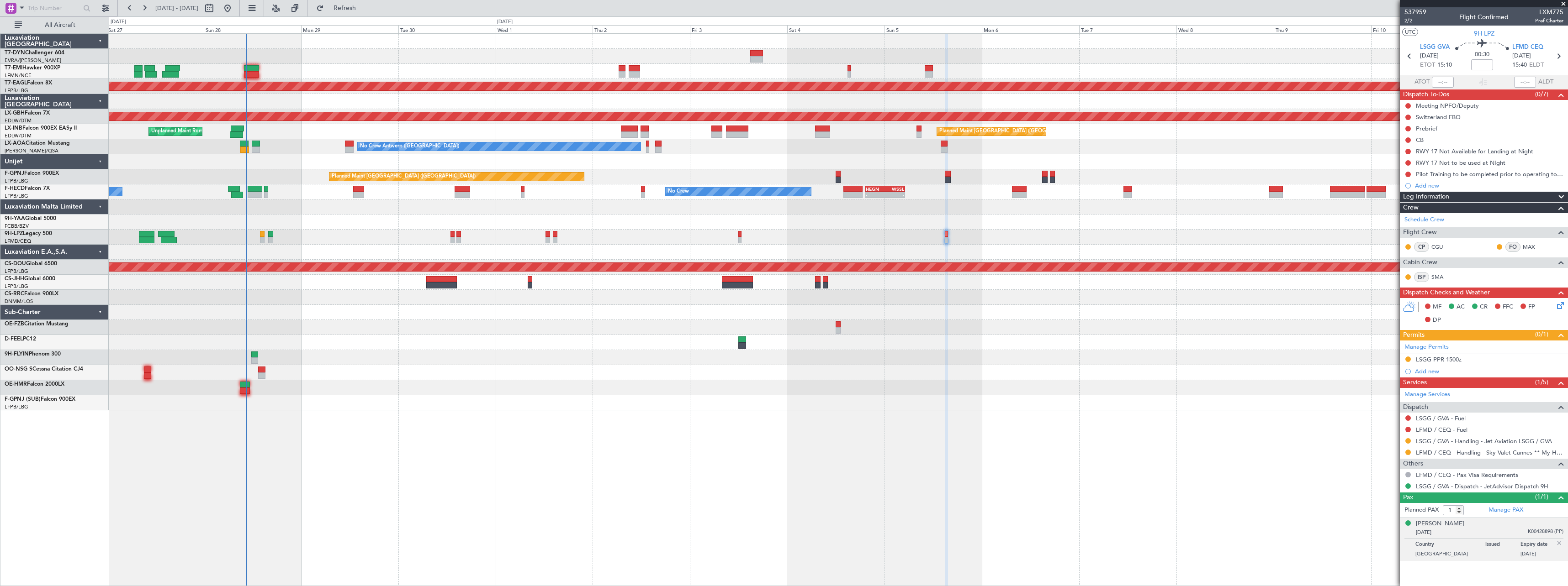
click at [873, 176] on div "Planned Maint Dubai (Al Maktoum Intl) Planned Maint Nurnberg Planned Maint Lond…" at bounding box center [837, 222] width 1459 height 377
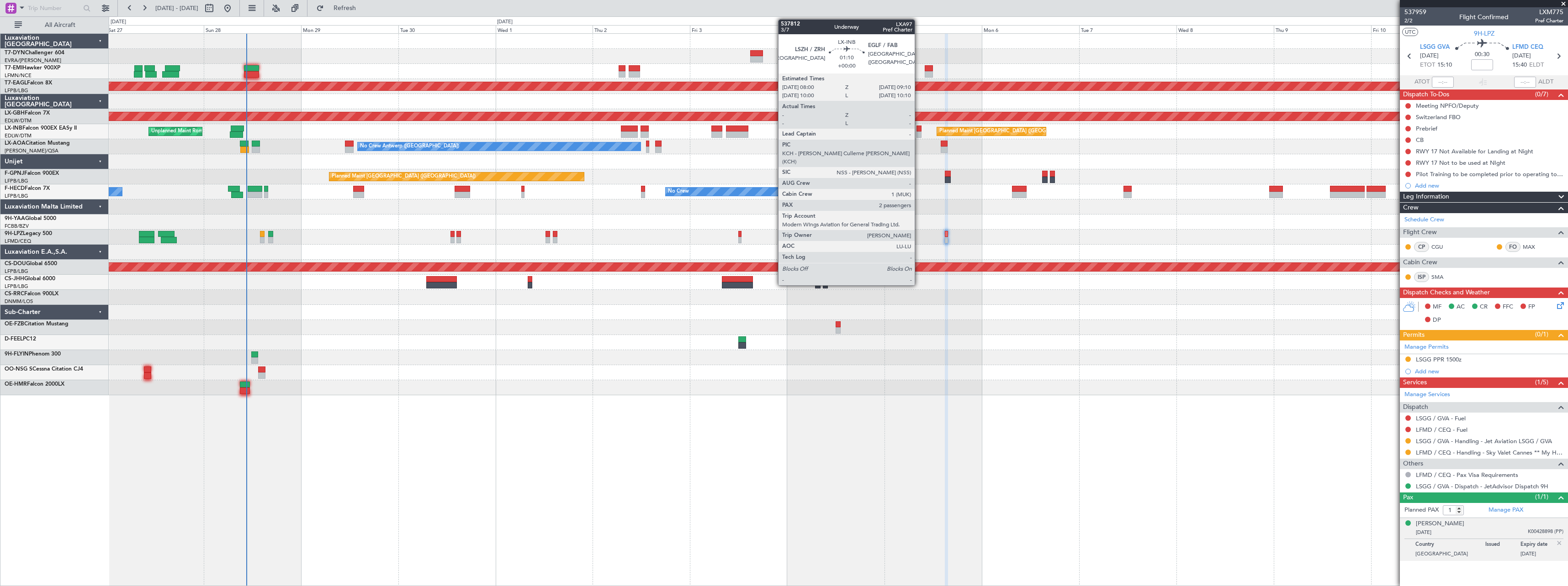
click at [919, 133] on div at bounding box center [919, 134] width 5 height 6
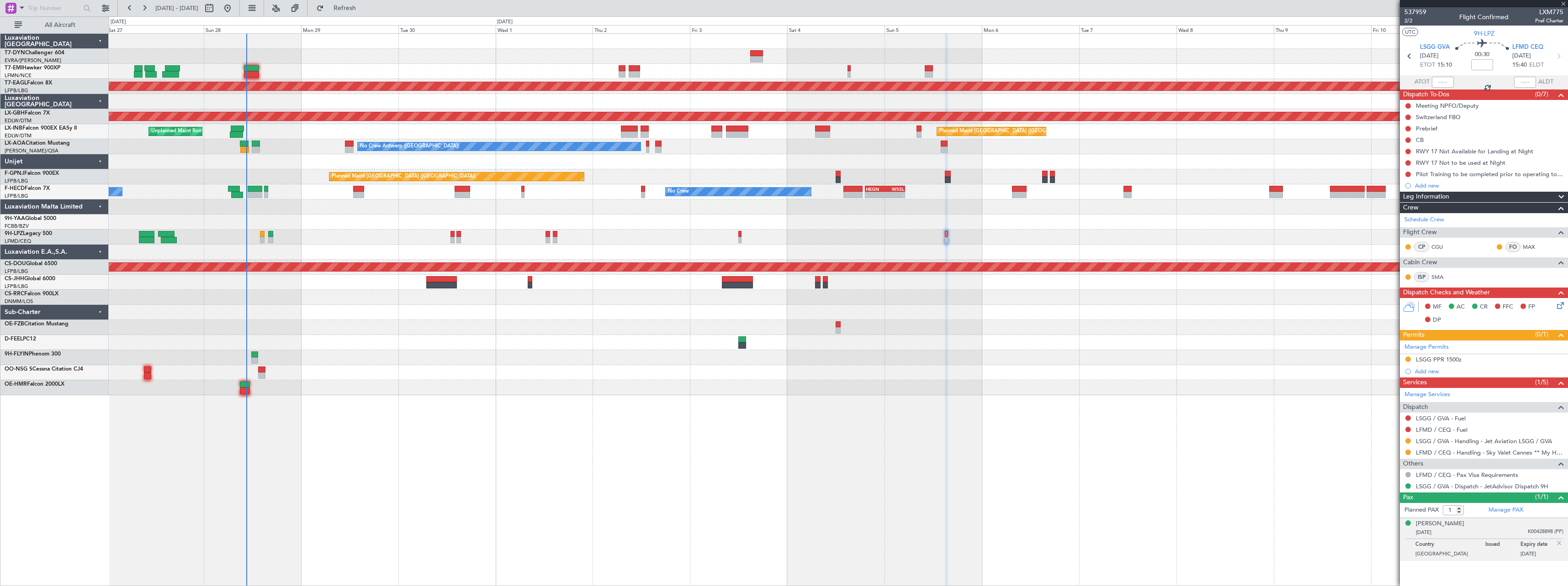
type input "2"
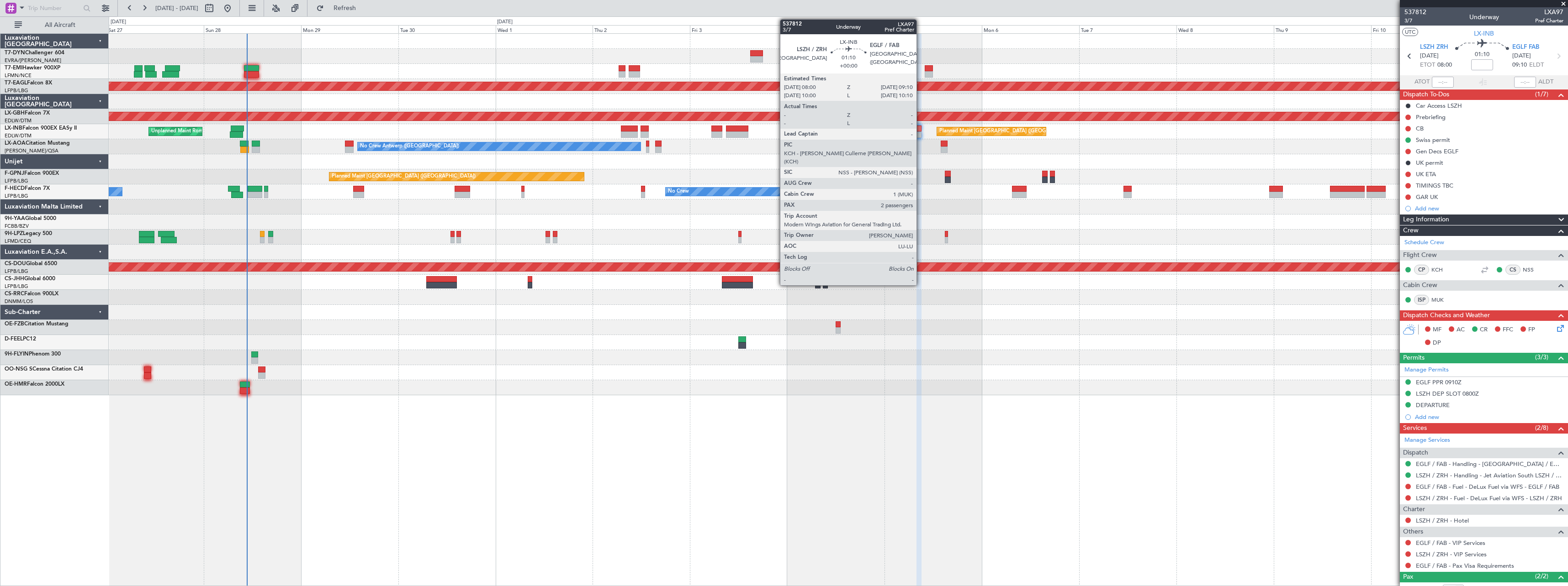
click at [921, 136] on div at bounding box center [919, 134] width 5 height 6
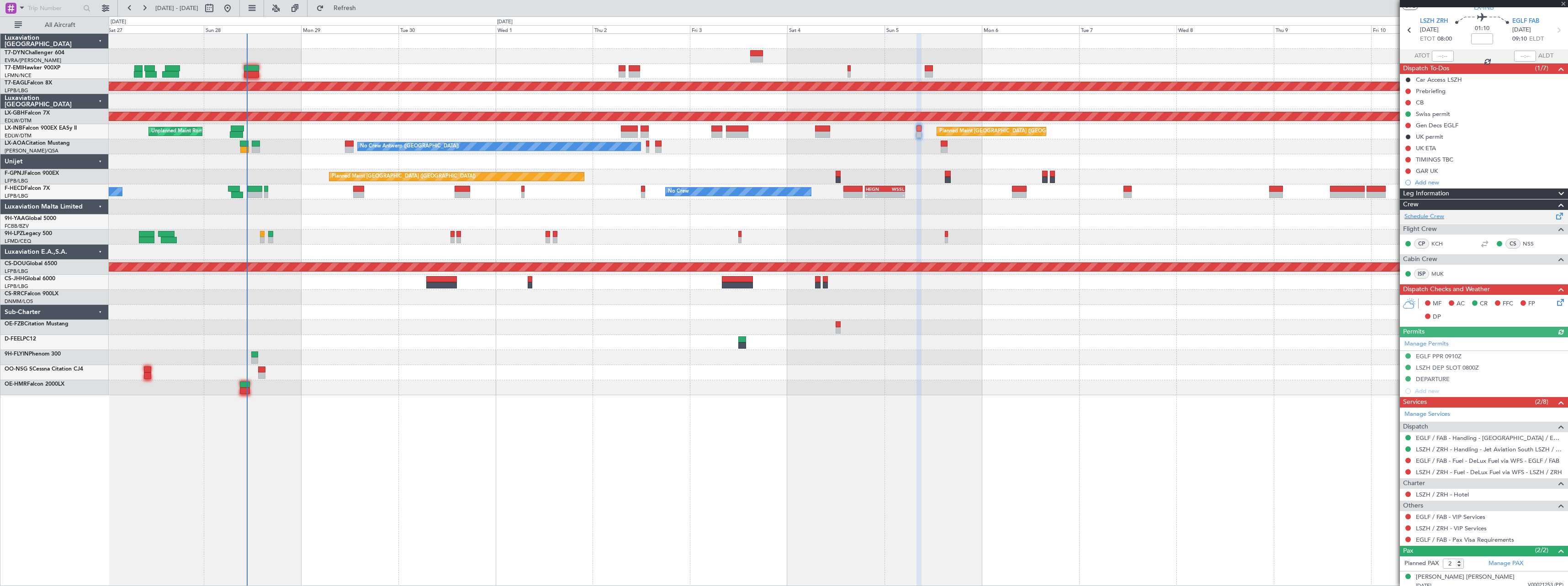
scroll to position [52, 0]
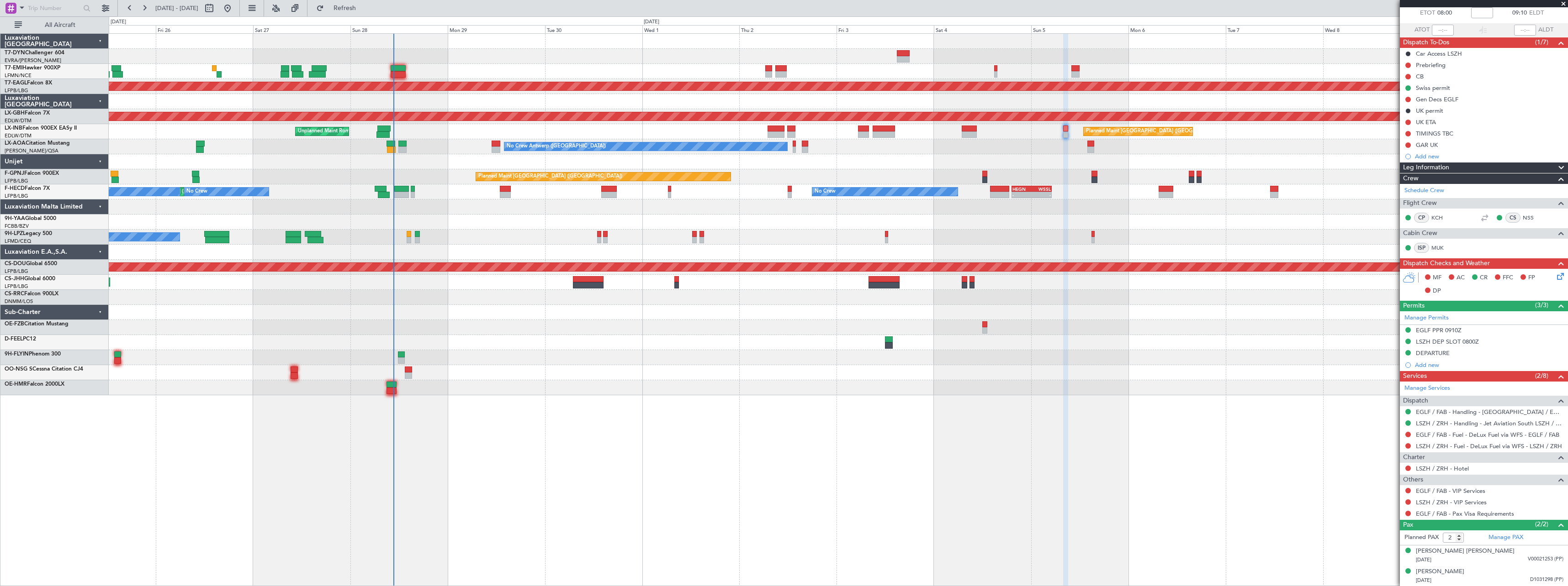
click at [567, 379] on div "Planned Maint Zurich Planned Maint Dubai (Al Maktoum Intl) Planned Maint Nurnbe…" at bounding box center [837, 215] width 1459 height 362
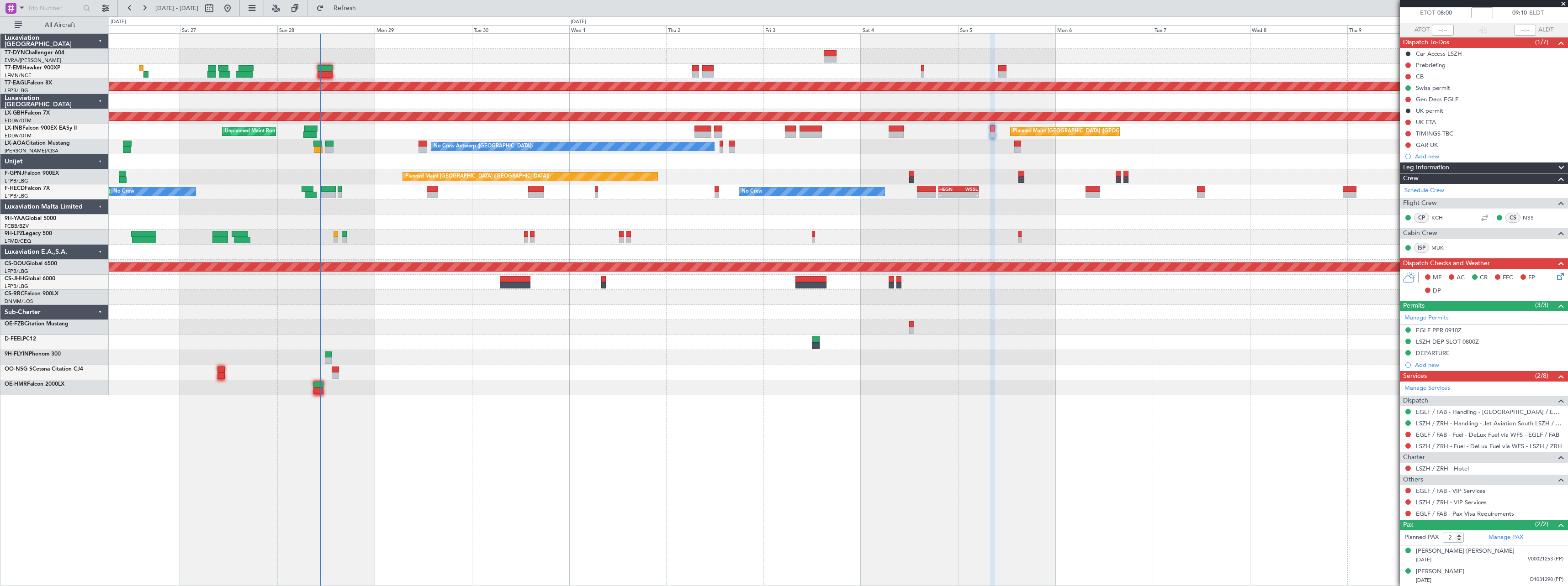
click at [812, 224] on div at bounding box center [837, 222] width 1459 height 15
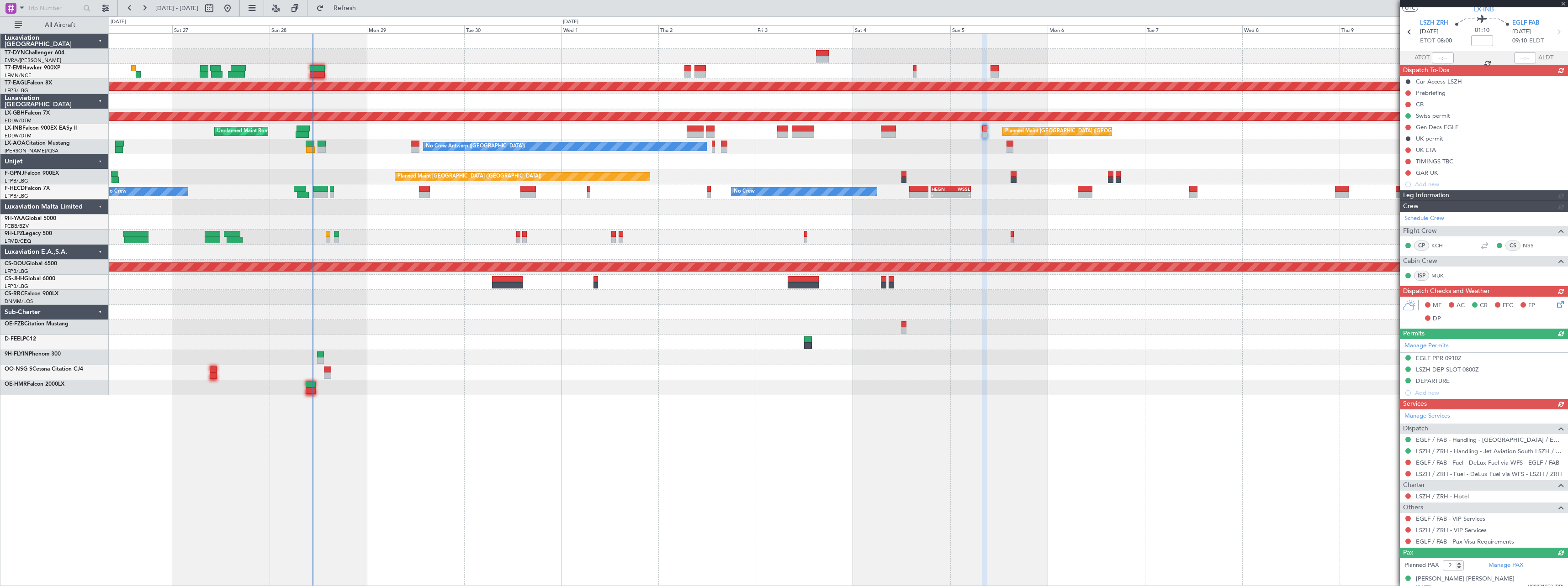
scroll to position [0, 0]
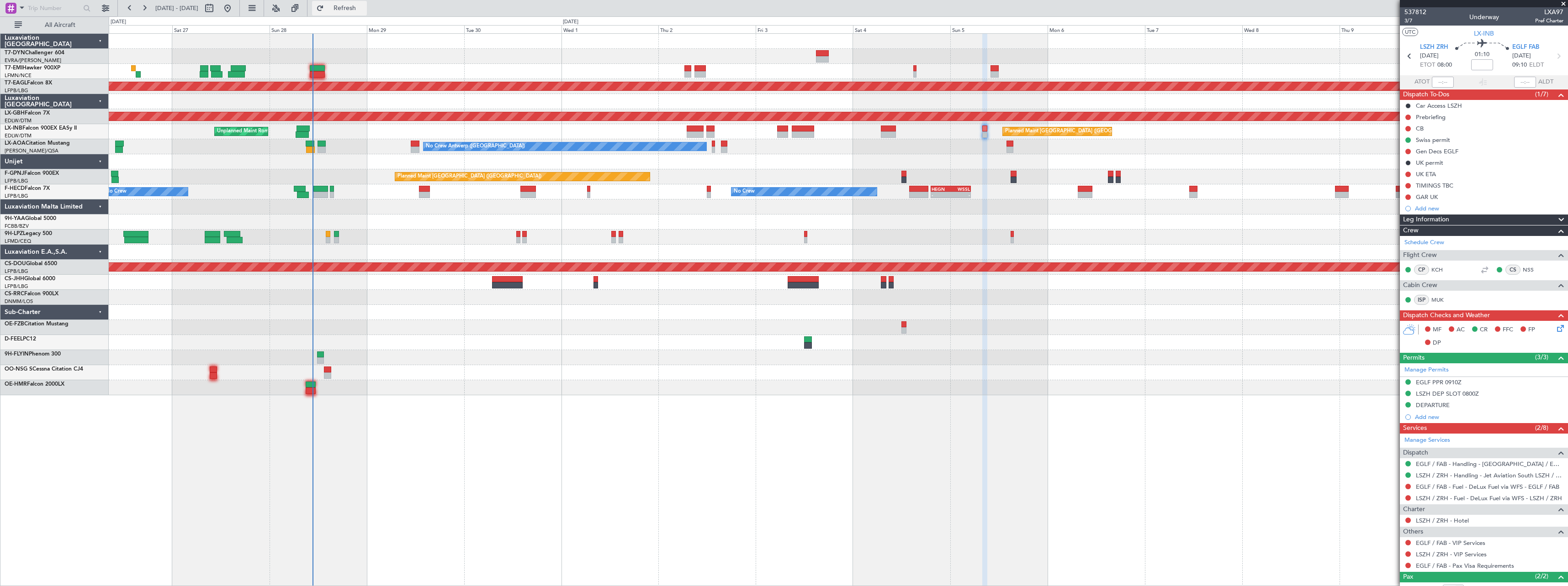
click at [357, 6] on span "Refresh" at bounding box center [344, 8] width 39 height 6
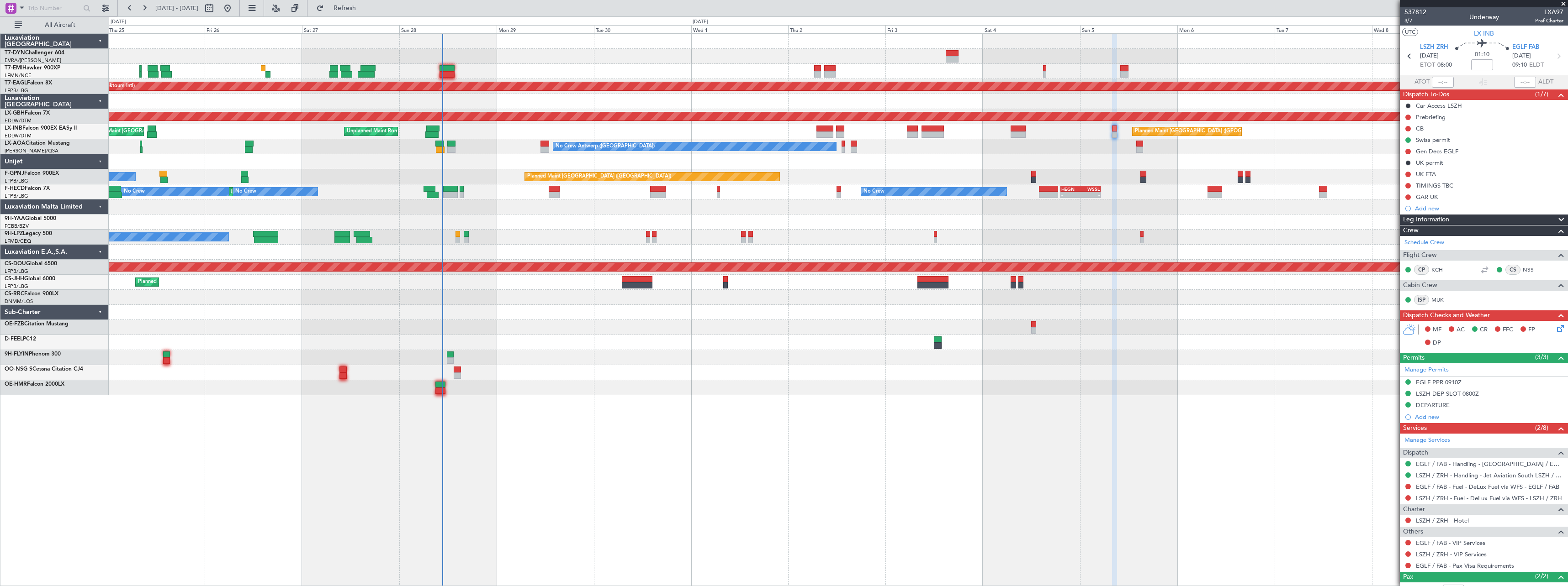
click at [511, 349] on div "Planned Maint Zurich Planned Maint Dubai (Al Maktoum Intl) Planned Maint Nurnbe…" at bounding box center [837, 215] width 1459 height 362
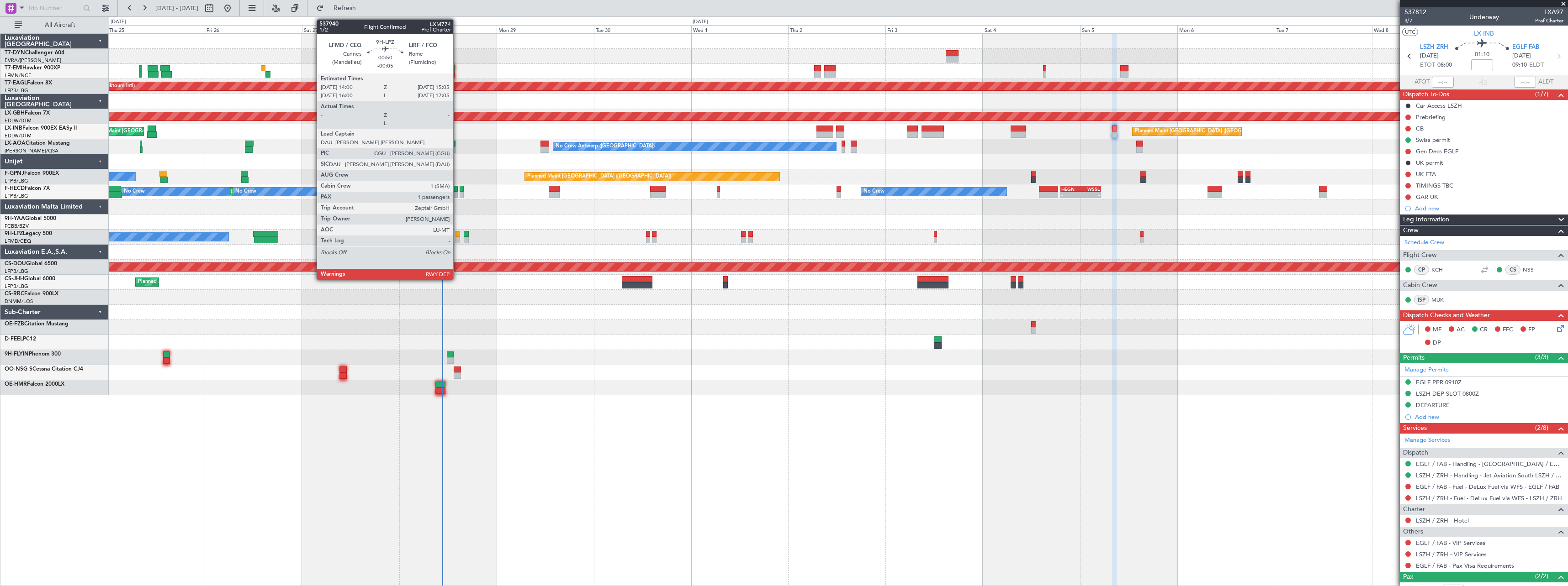
click at [457, 236] on div at bounding box center [457, 234] width 5 height 6
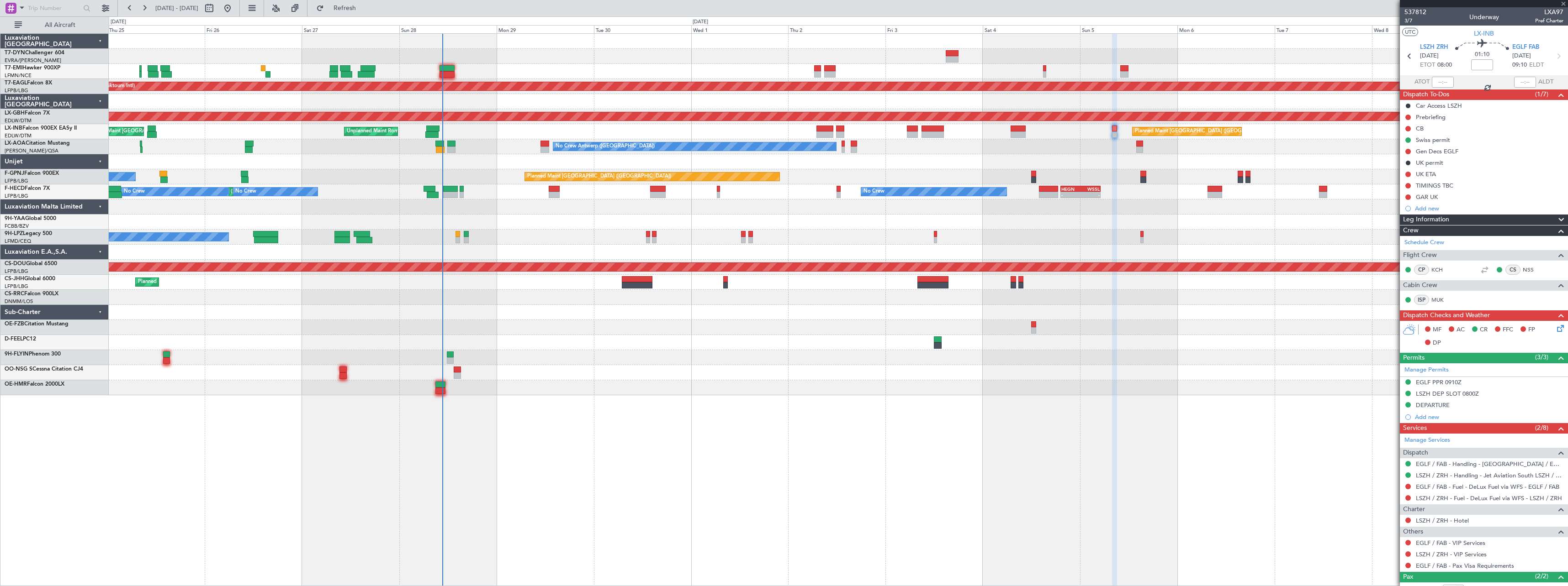
type input "-00:05"
type input "1"
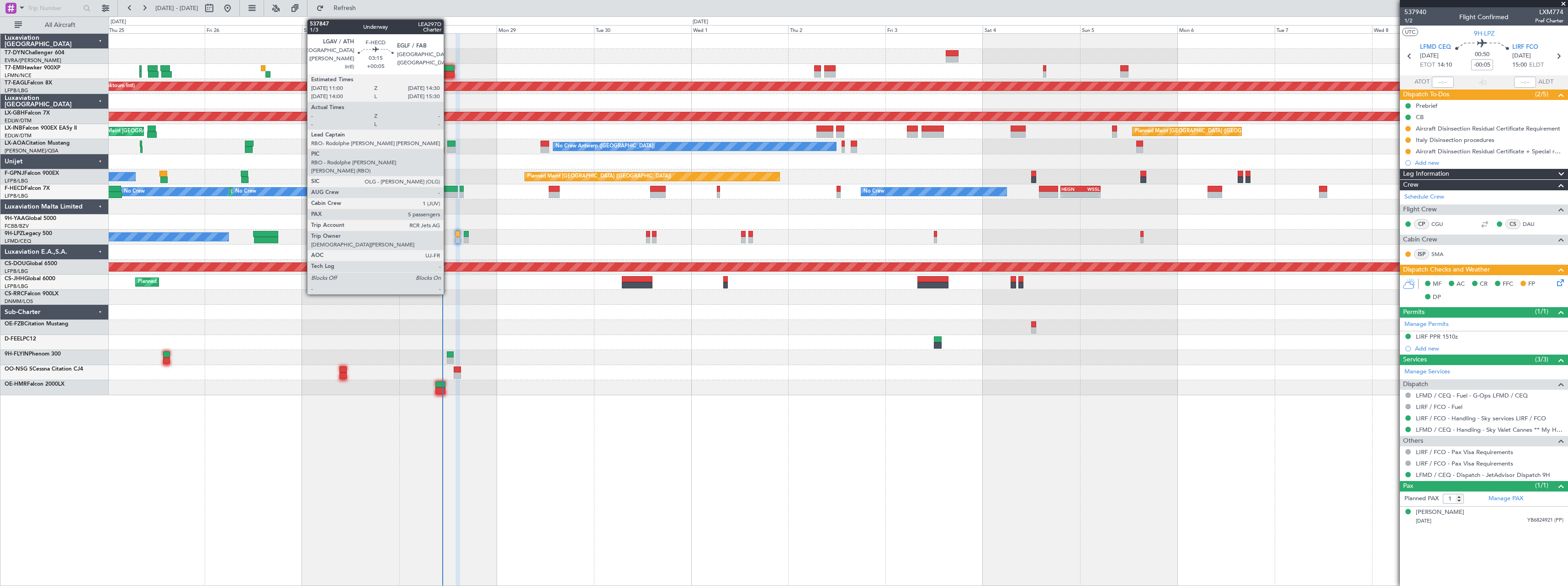
click at [448, 186] on div at bounding box center [450, 189] width 14 height 6
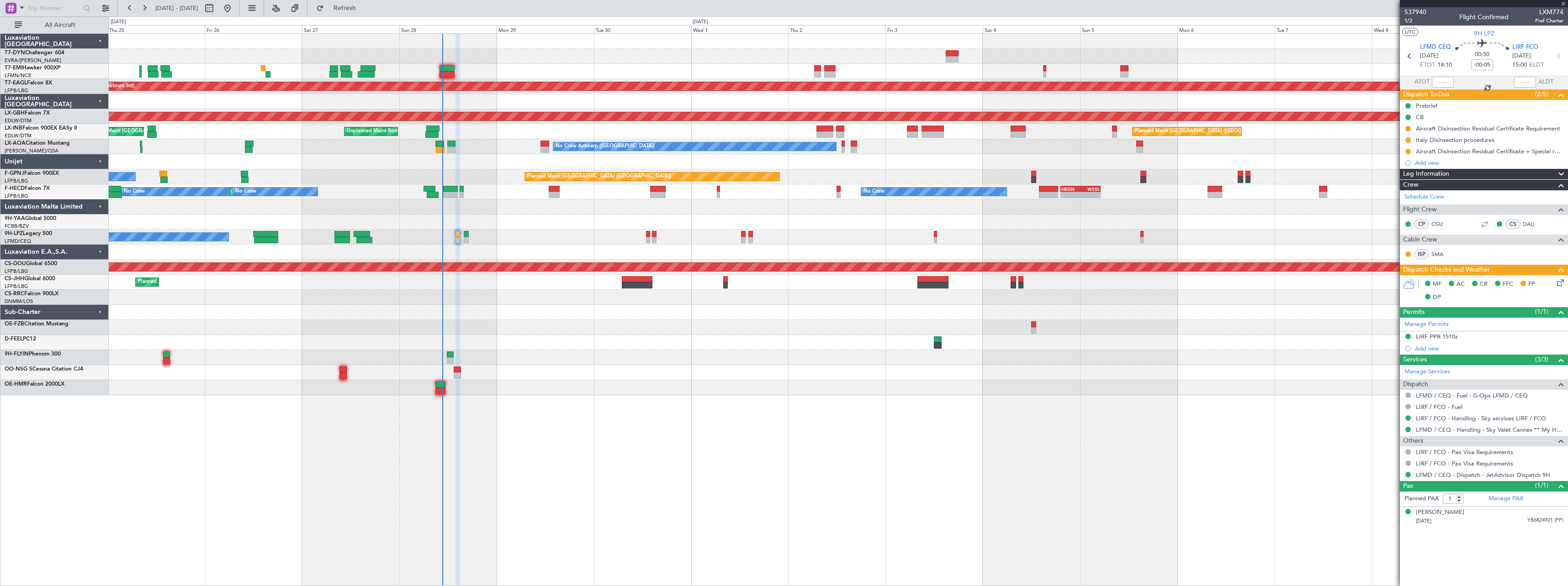
type input "+00:05"
type input "5"
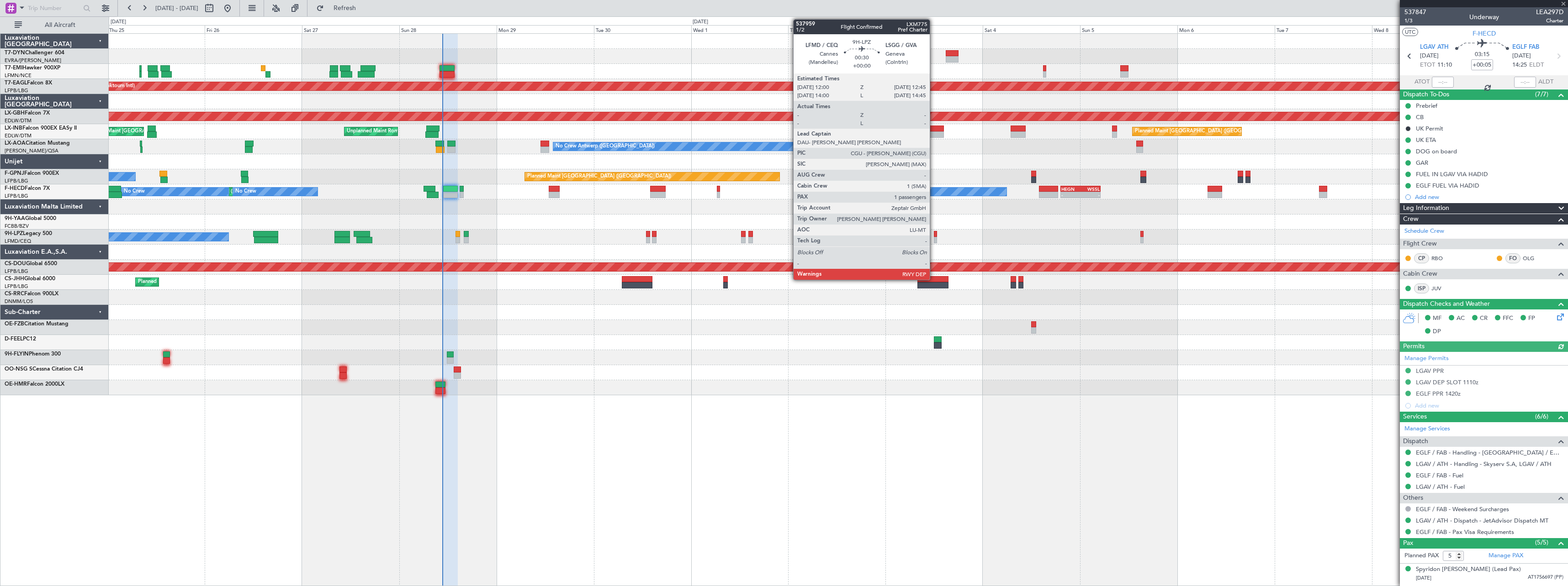
click at [934, 238] on div at bounding box center [935, 240] width 3 height 6
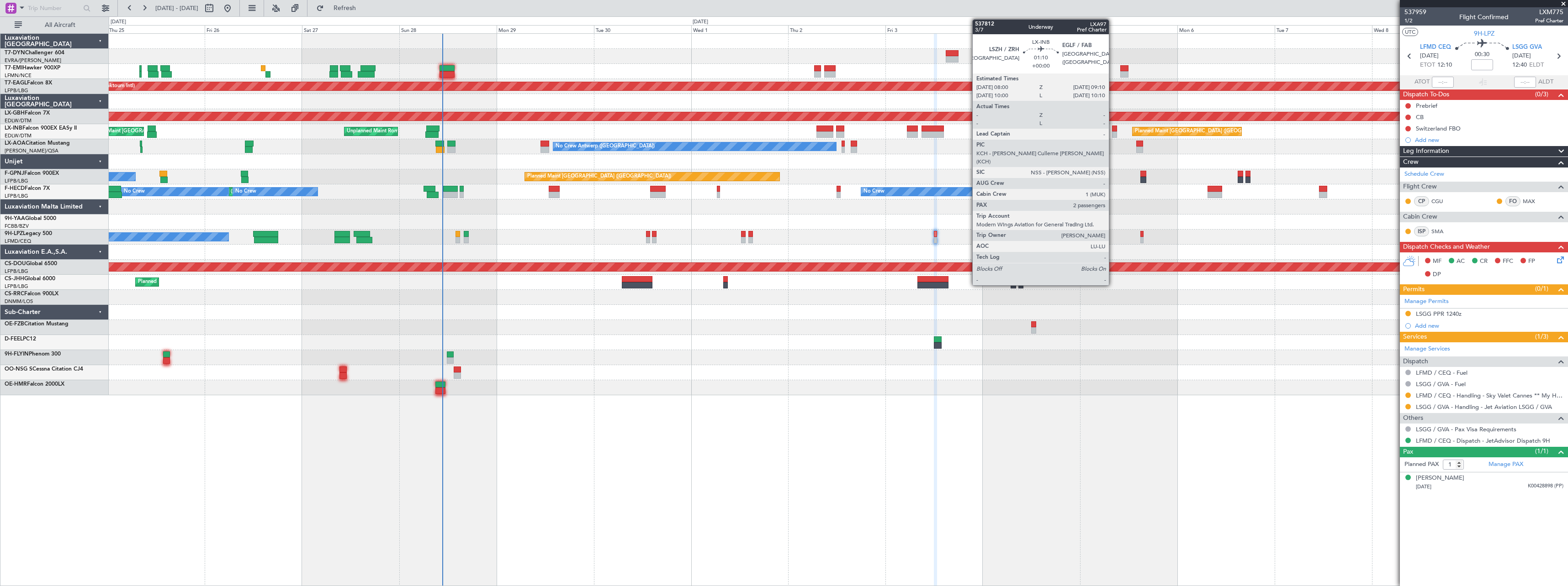
click at [1113, 129] on div at bounding box center [1114, 129] width 5 height 6
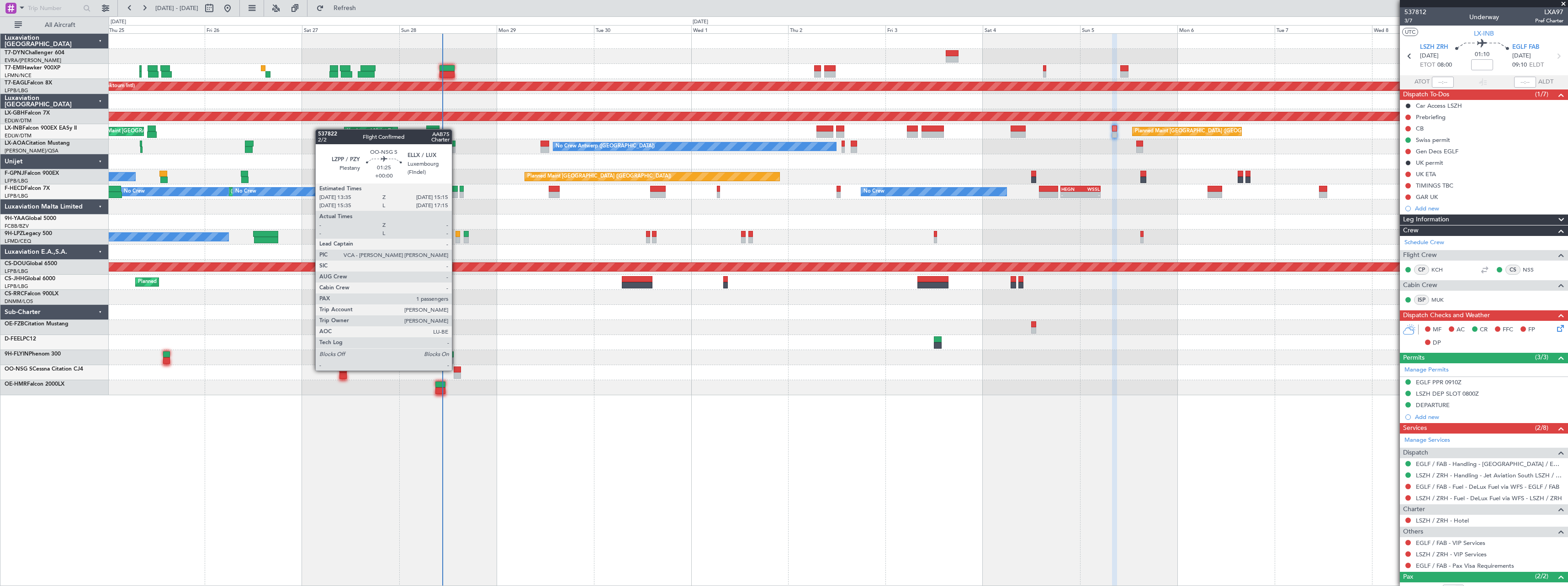
click at [457, 370] on div at bounding box center [457, 370] width 7 height 6
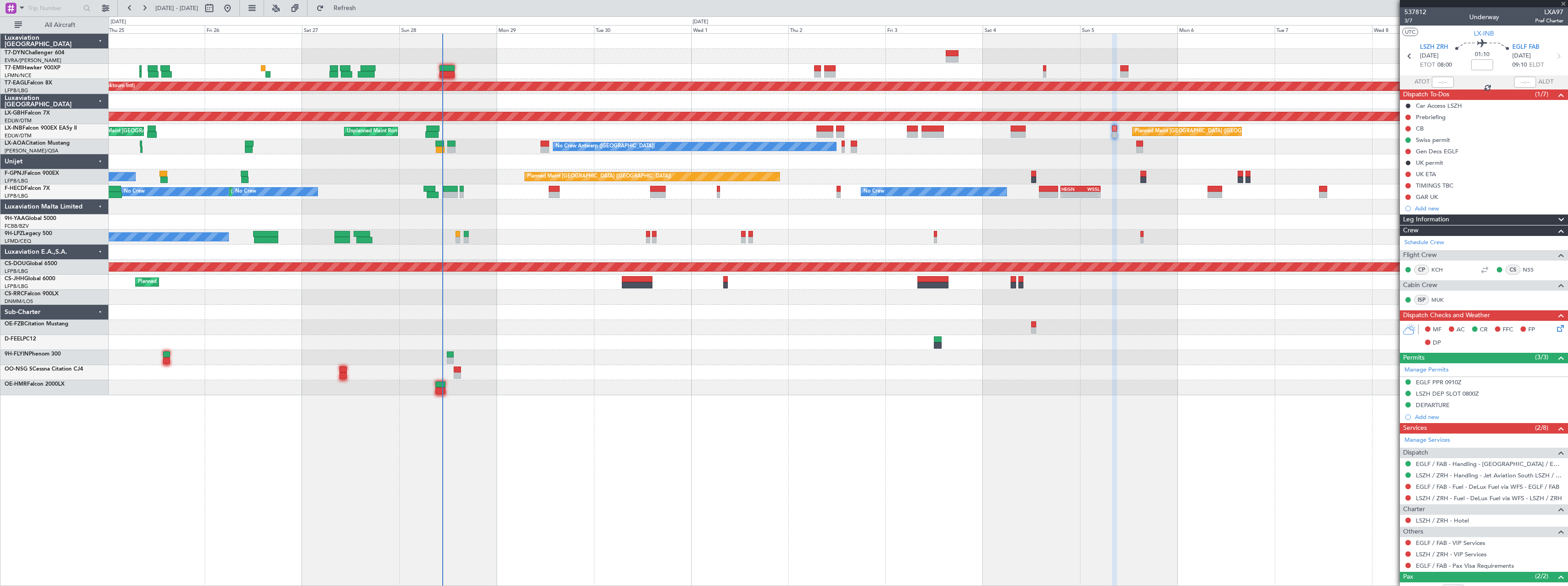
type input "1"
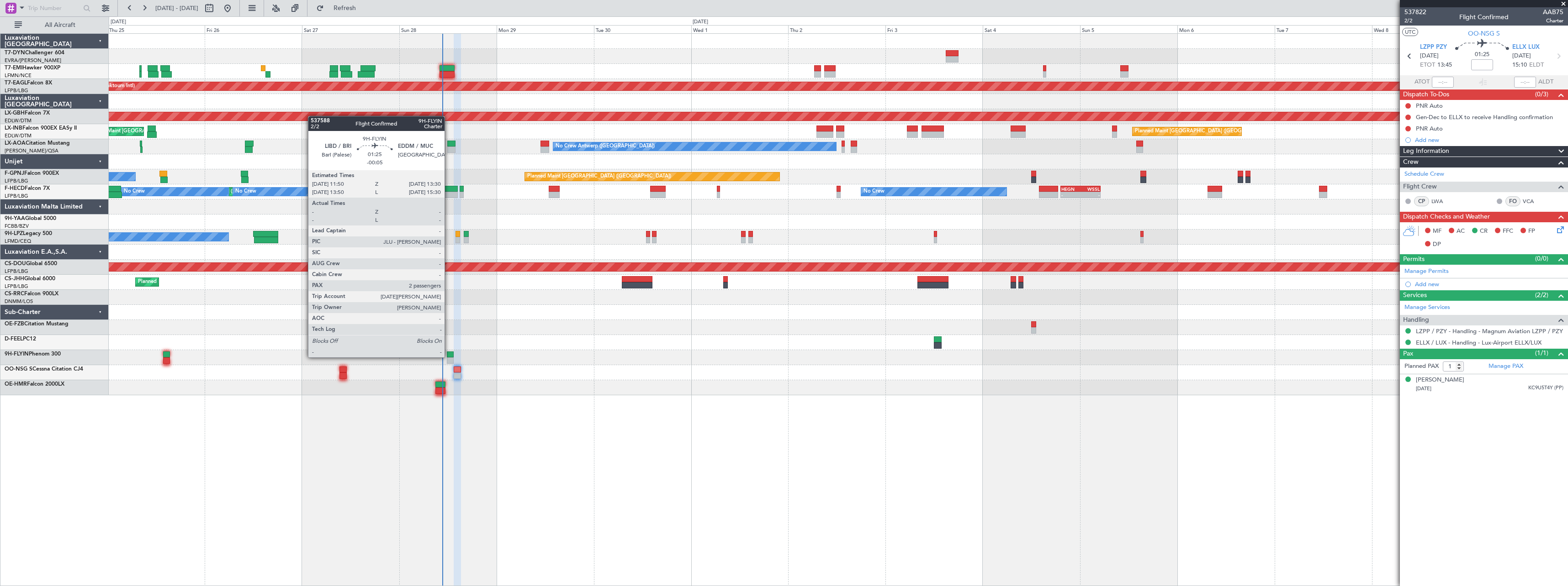
click at [448, 356] on div at bounding box center [450, 355] width 7 height 6
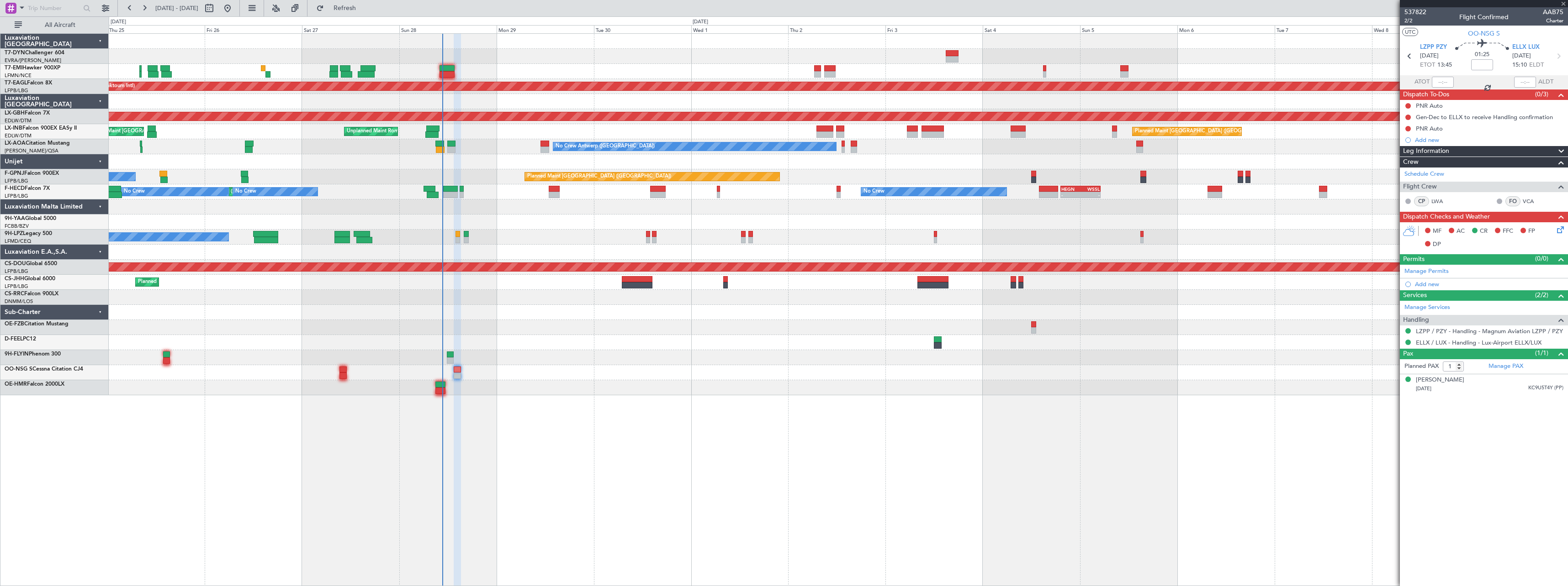
type input "-00:05"
type input "2"
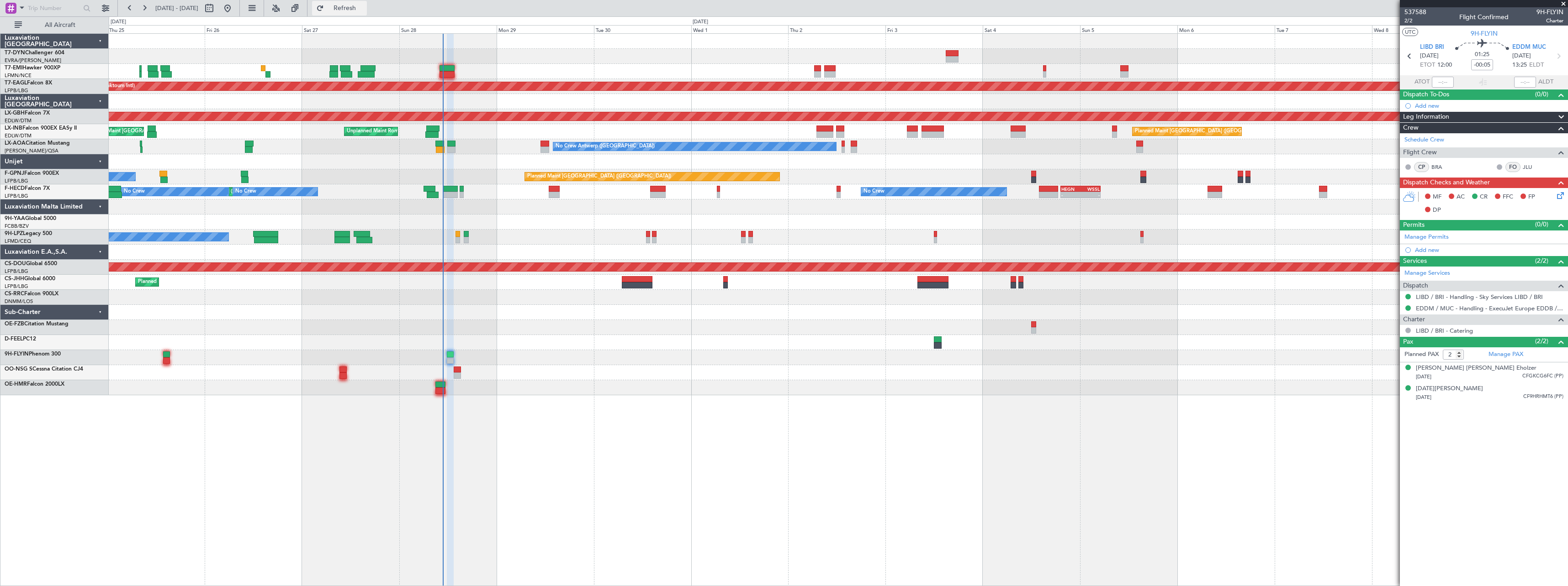
click at [364, 8] on span "Refresh" at bounding box center [344, 8] width 39 height 6
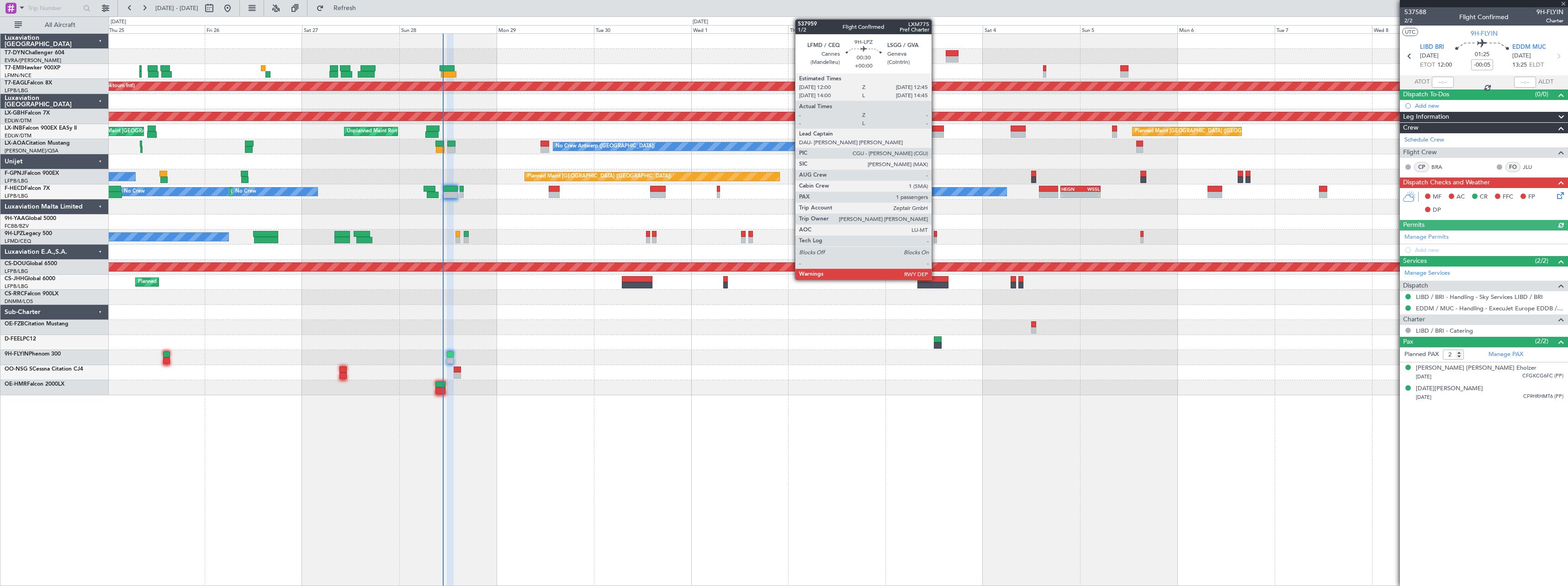
click at [935, 239] on div at bounding box center [935, 240] width 3 height 6
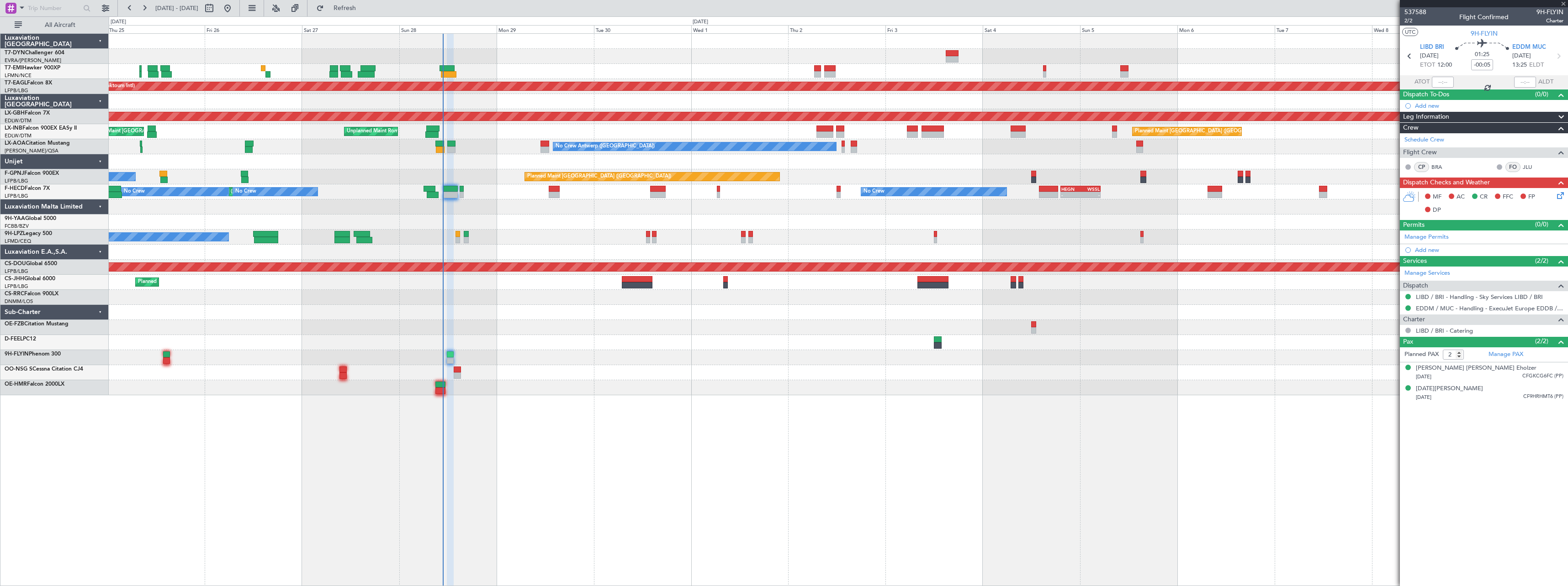
type input "1"
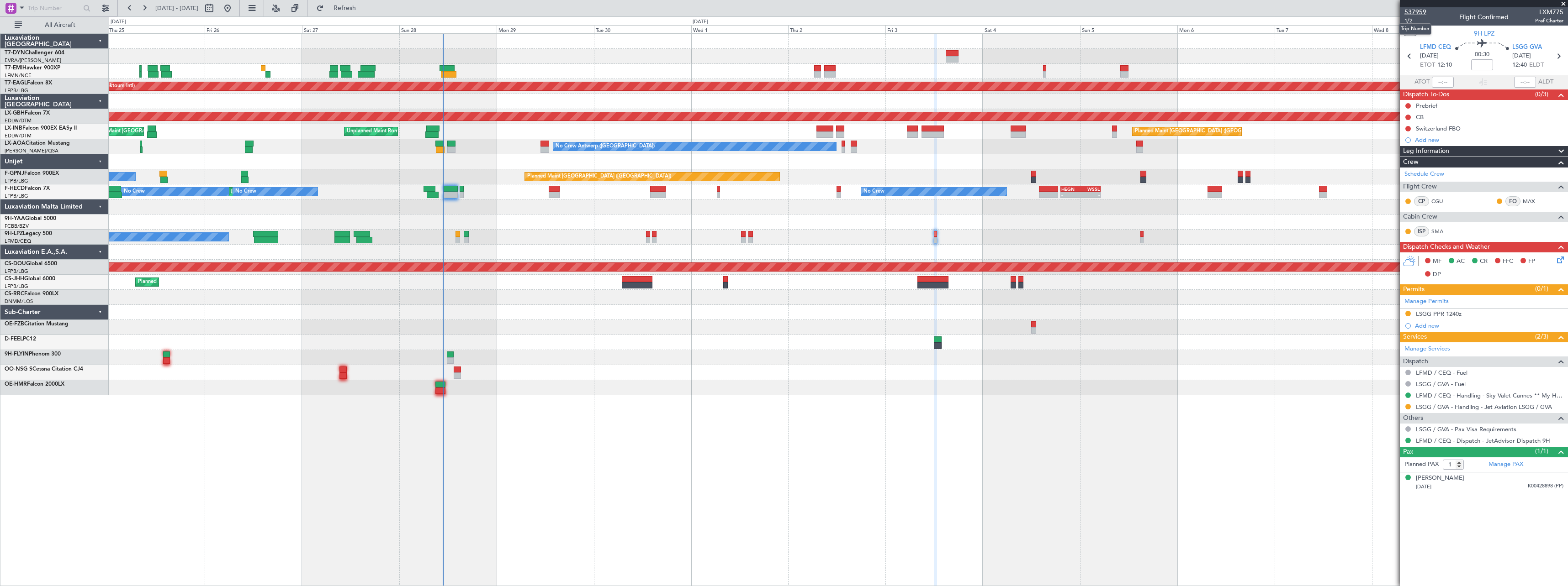
click at [1423, 12] on span "537959" at bounding box center [1415, 12] width 22 height 10
click at [1408, 20] on span "1/2" at bounding box center [1415, 20] width 22 height 8
click at [1420, 11] on span "537959" at bounding box center [1415, 12] width 22 height 10
click at [1422, 11] on span "537959" at bounding box center [1415, 12] width 22 height 10
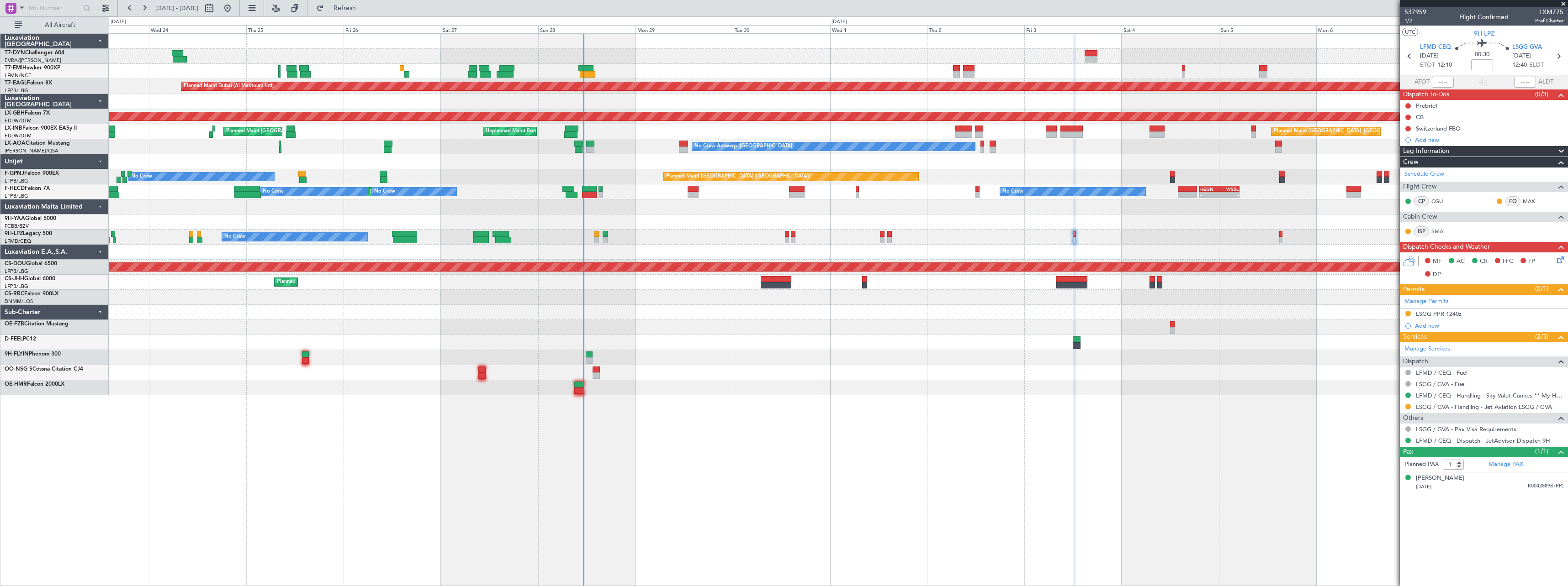
click at [645, 280] on div "Planned Maint [GEOGRAPHIC_DATA] ([GEOGRAPHIC_DATA])" at bounding box center [837, 283] width 1459 height 15
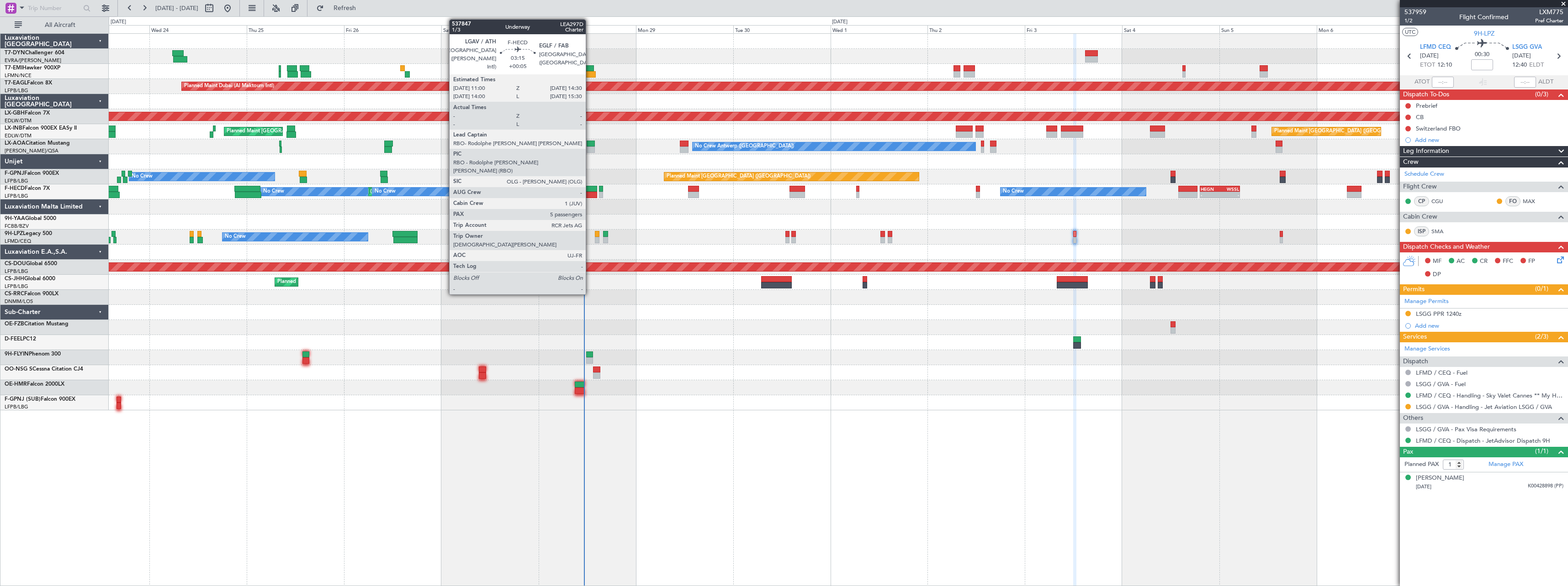
click at [589, 189] on div at bounding box center [589, 189] width 14 height 6
type input "+00:05"
type input "5"
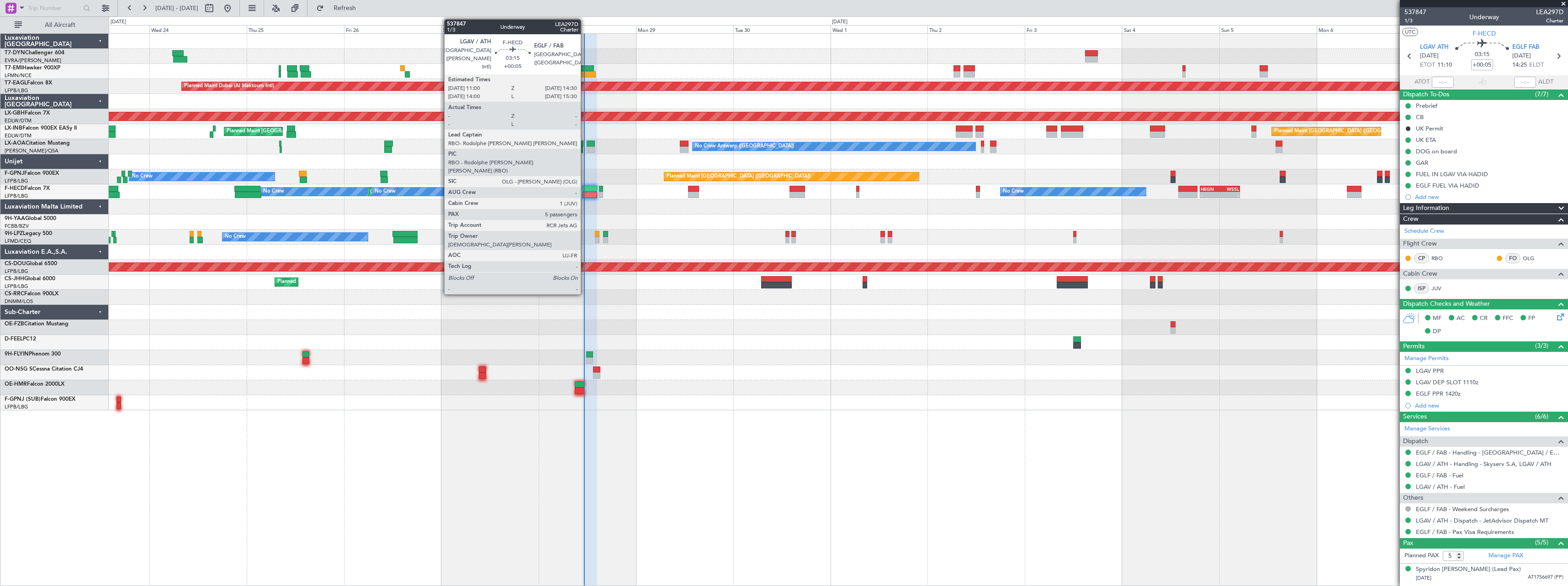
click at [585, 190] on div at bounding box center [589, 189] width 14 height 6
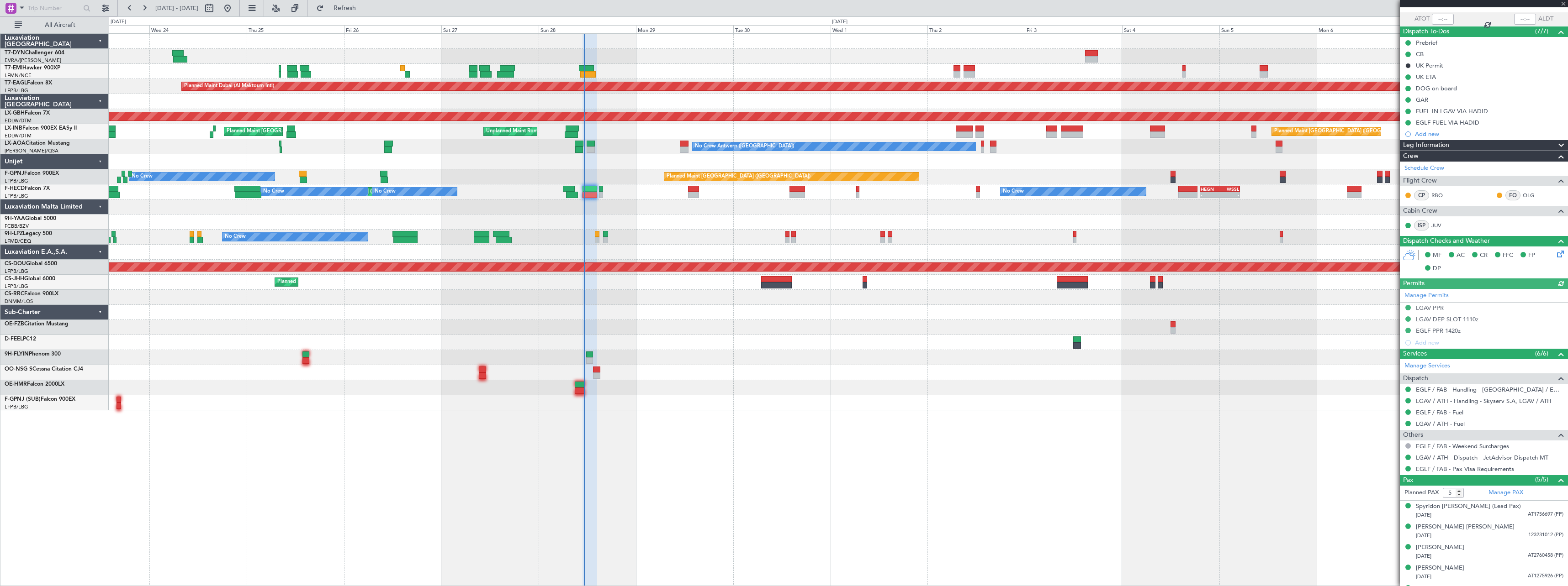
scroll to position [80, 0]
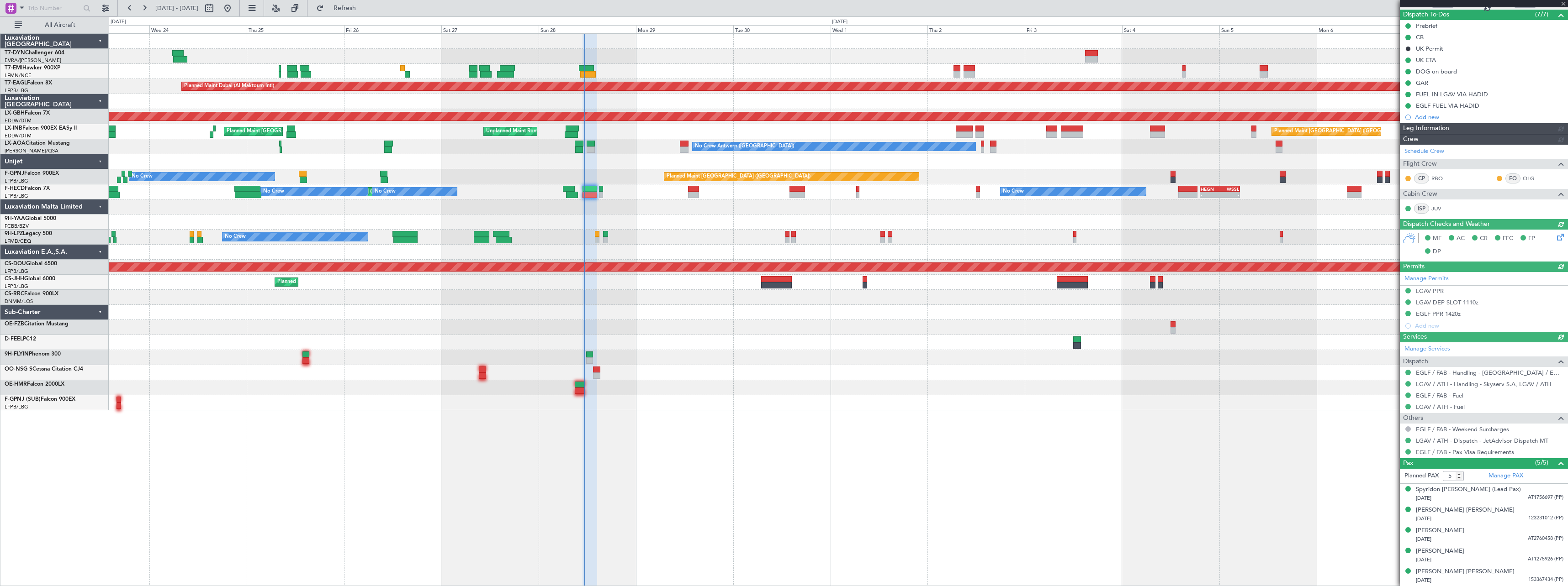
type input "11:13"
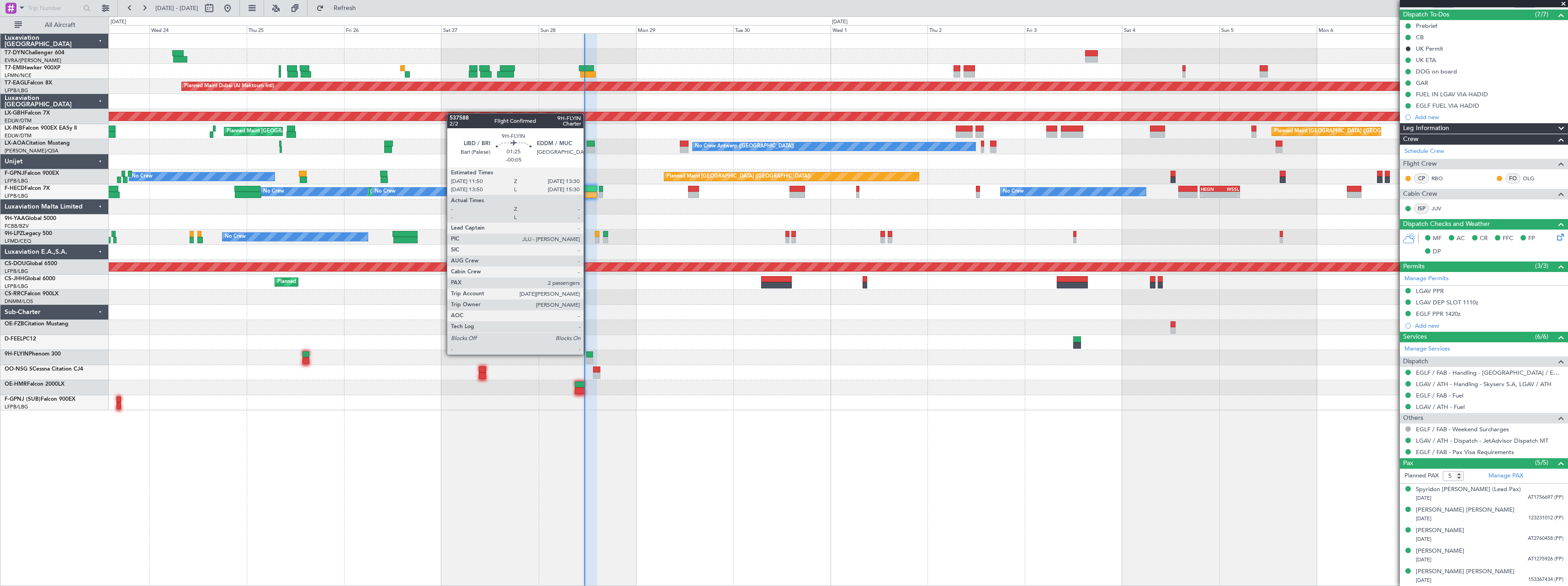
click at [587, 354] on div at bounding box center [589, 355] width 7 height 6
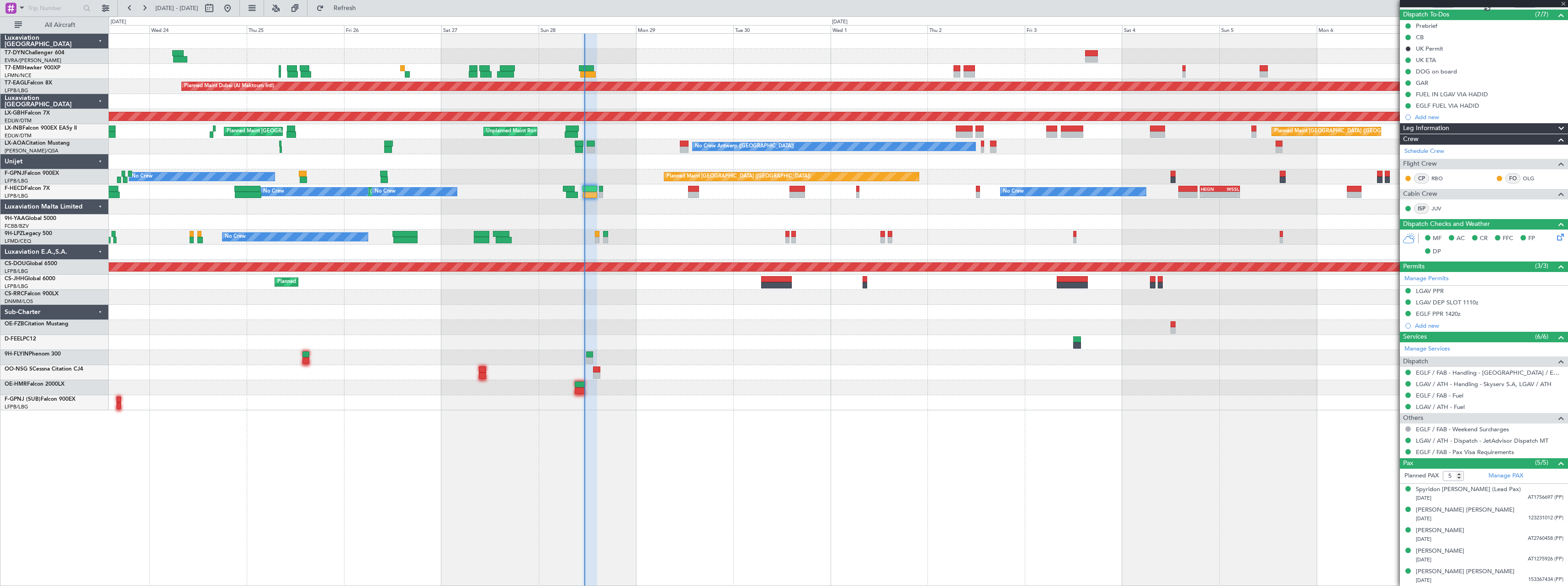
type input "-00:05"
type input "2"
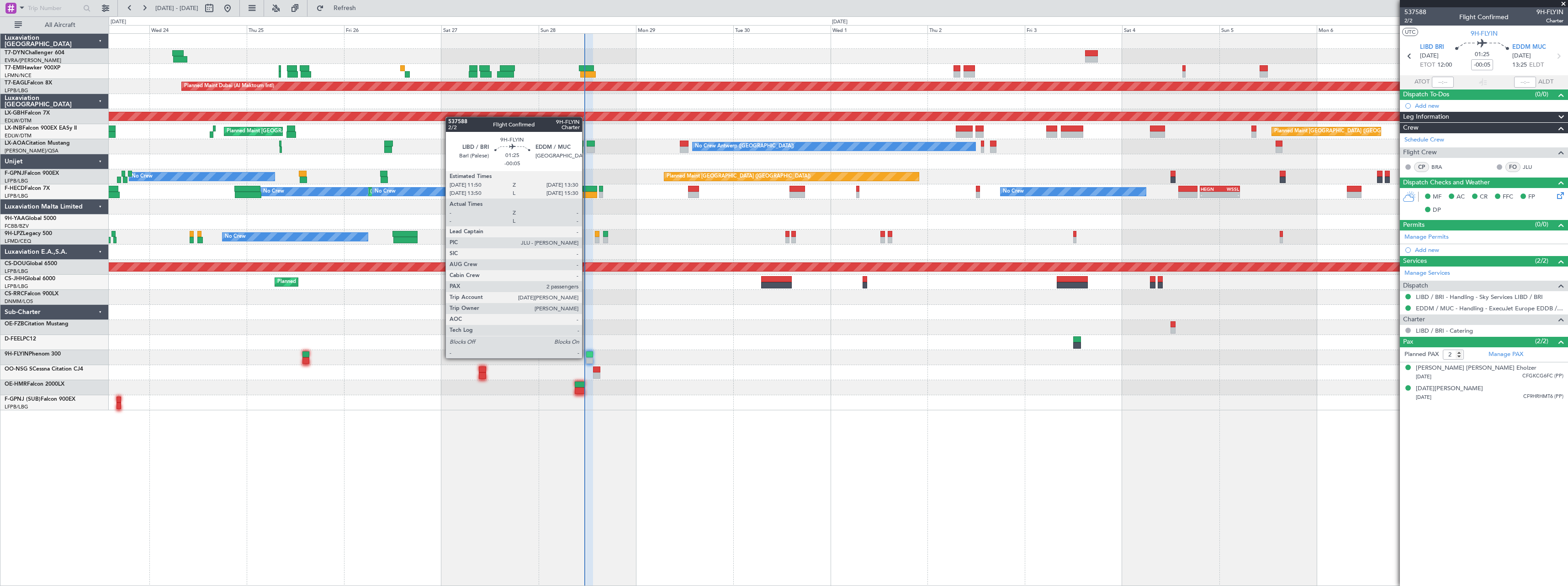
click at [586, 358] on div at bounding box center [589, 361] width 7 height 6
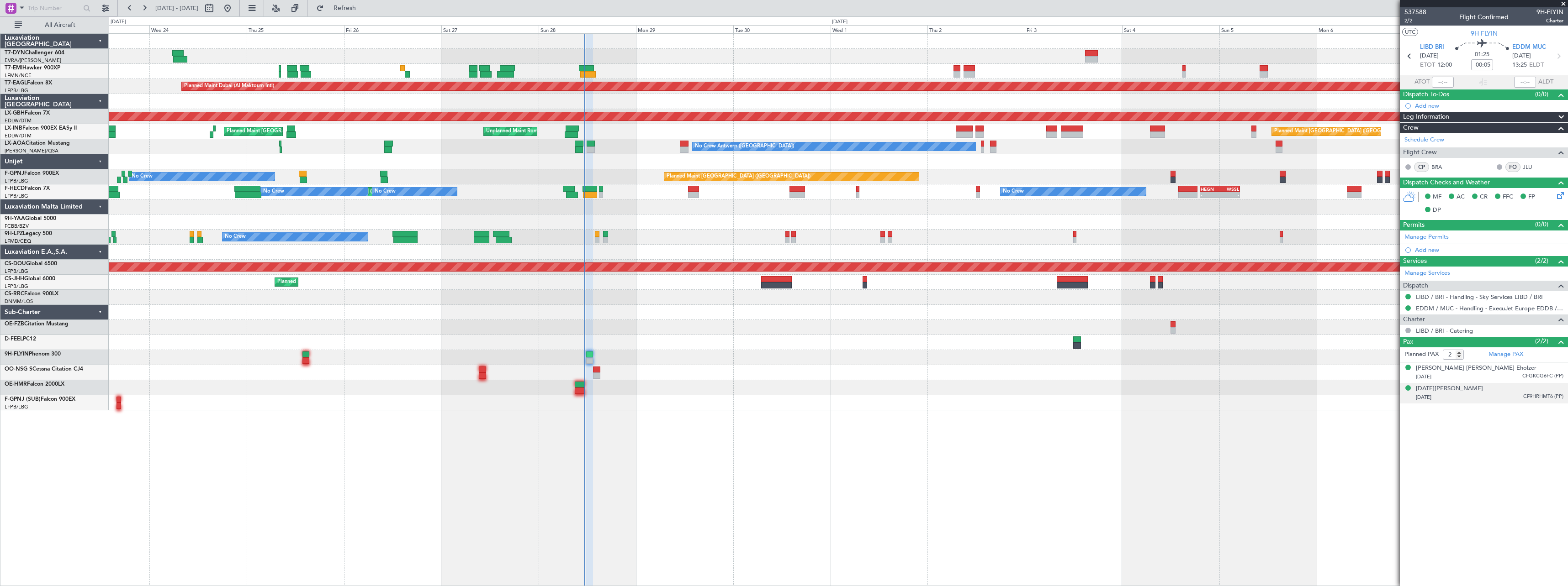
click at [1499, 396] on div "13/01/1993 CF9HRHMT6 (PP)" at bounding box center [1489, 398] width 148 height 9
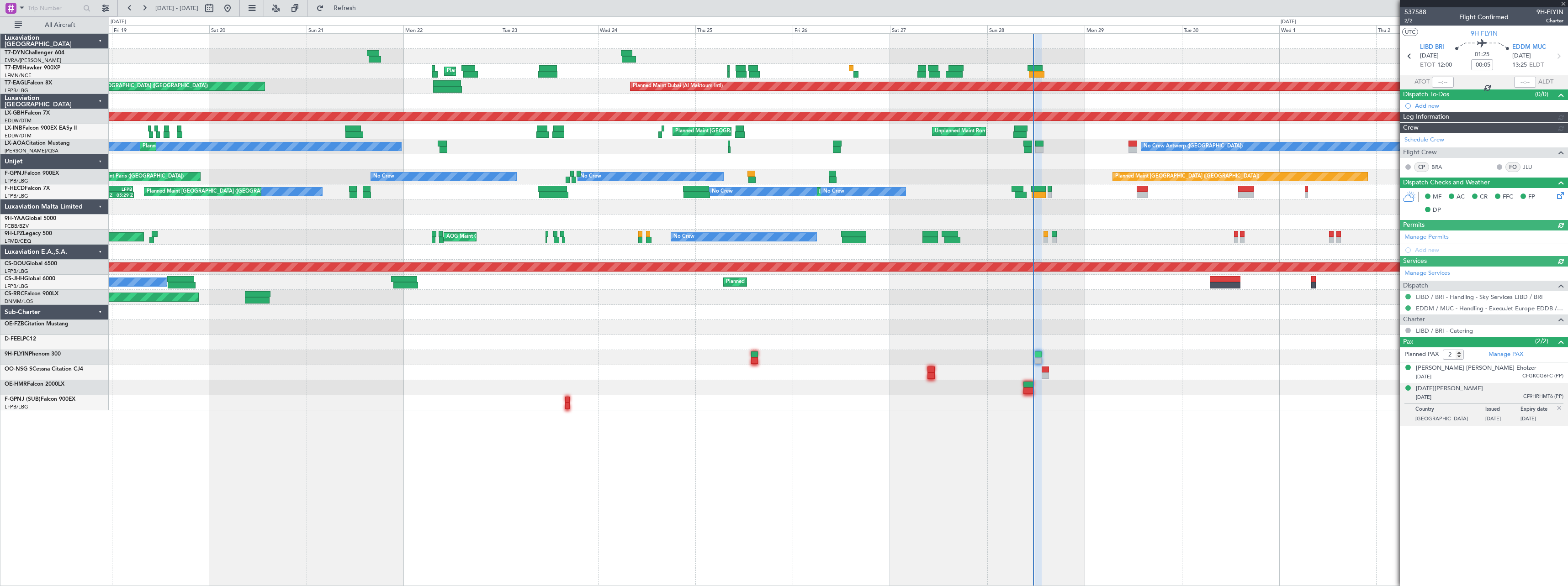
click at [1235, 397] on div "Unplanned Maint Riga (Riga Intl) Planned Maint Zurich Planned Maint Dubai (Al M…" at bounding box center [838, 309] width 1460 height 553
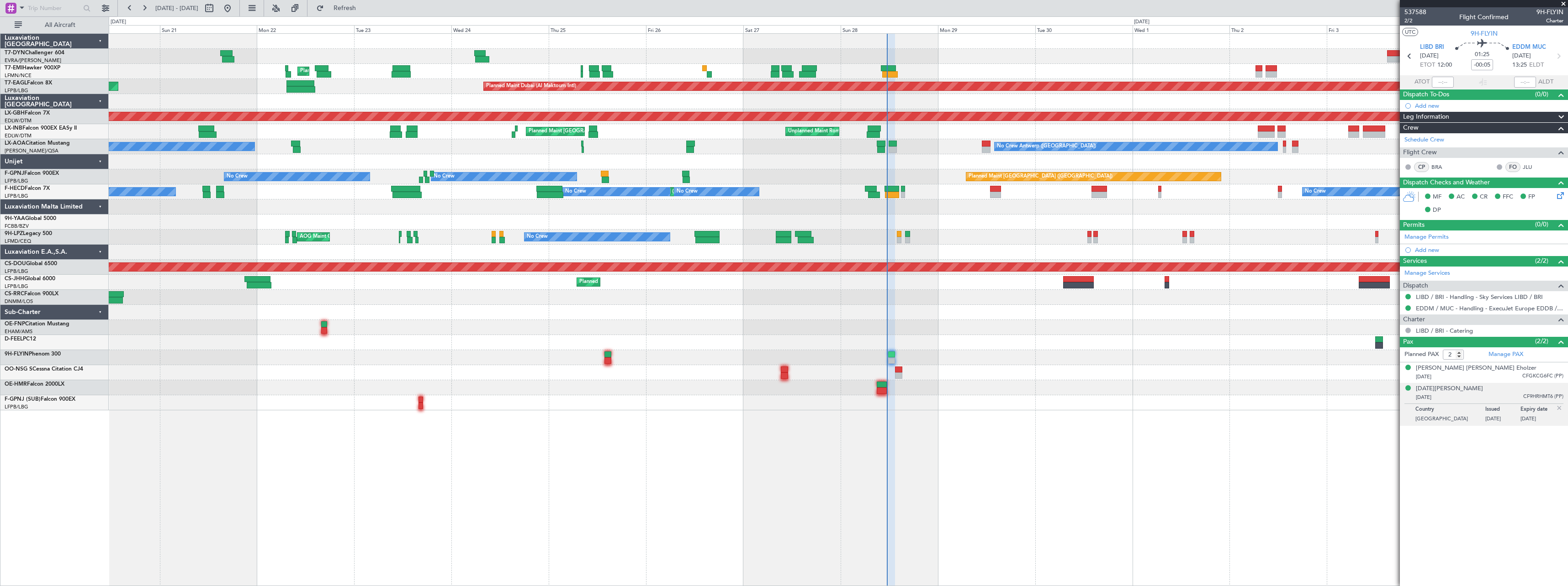
click at [844, 418] on div "Planned Maint [GEOGRAPHIC_DATA] Planned Maint [GEOGRAPHIC_DATA] (Al Maktoum Int…" at bounding box center [838, 309] width 1460 height 553
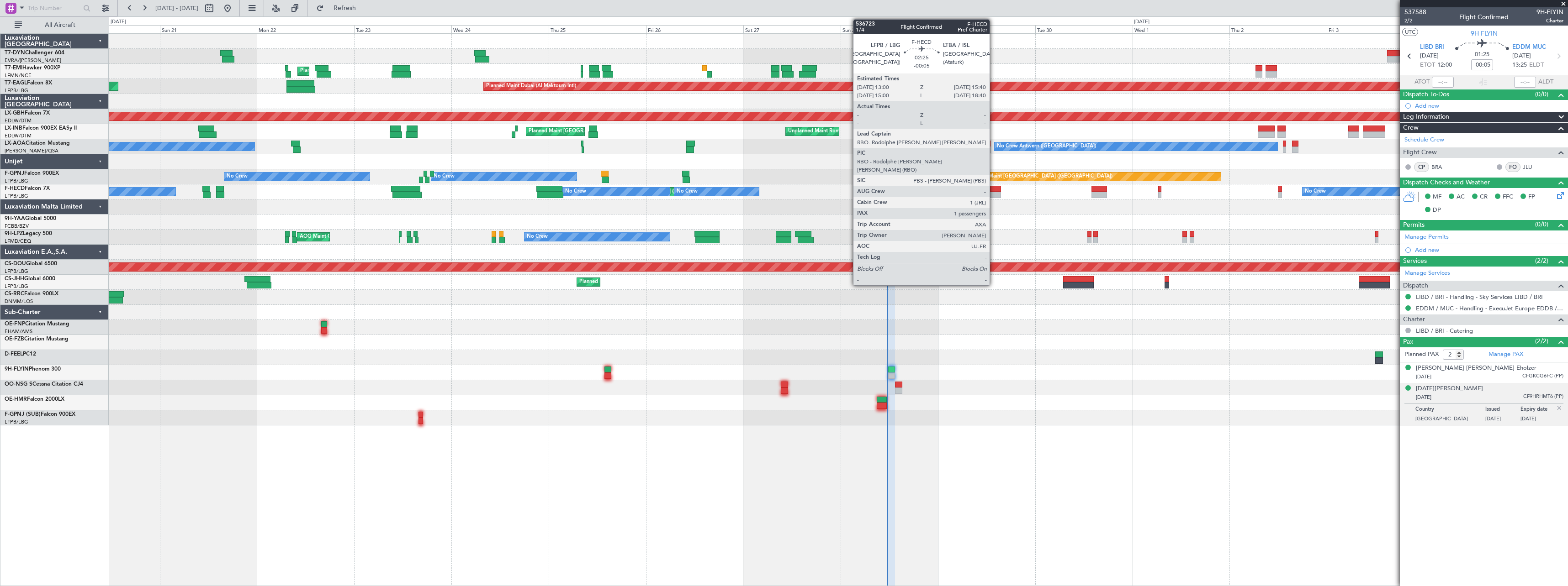
click at [994, 195] on div at bounding box center [995, 195] width 11 height 6
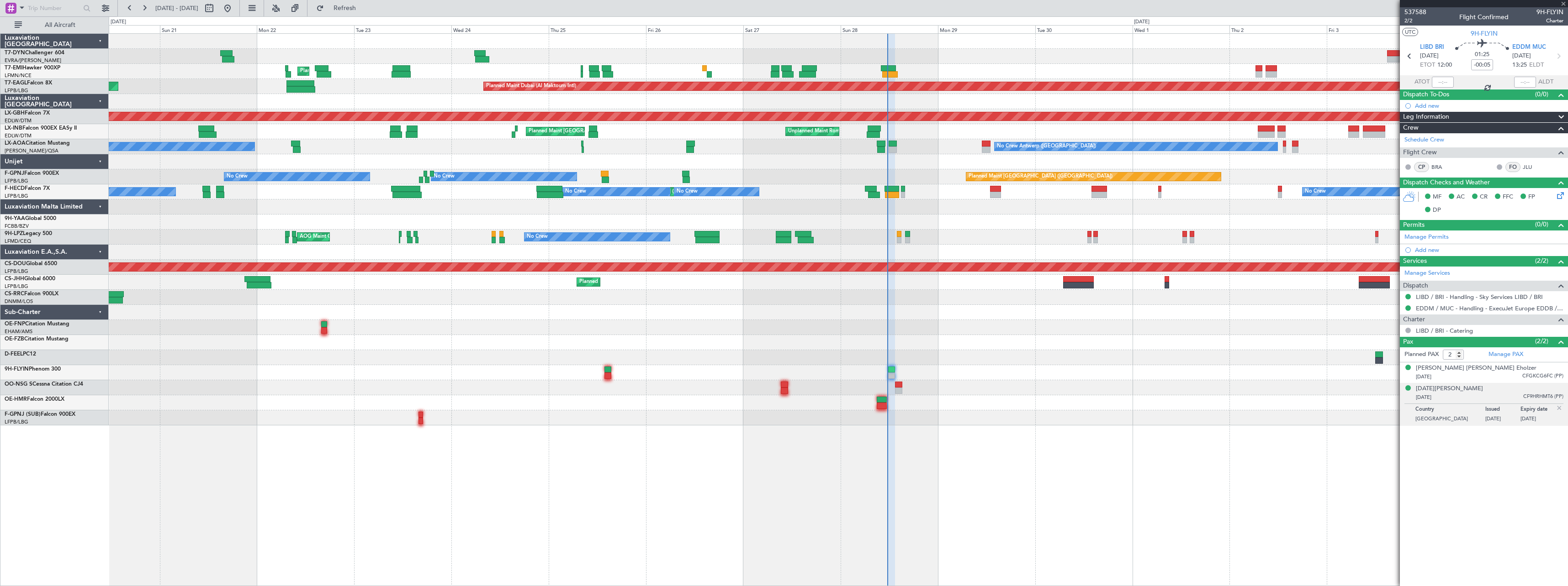
type input "1"
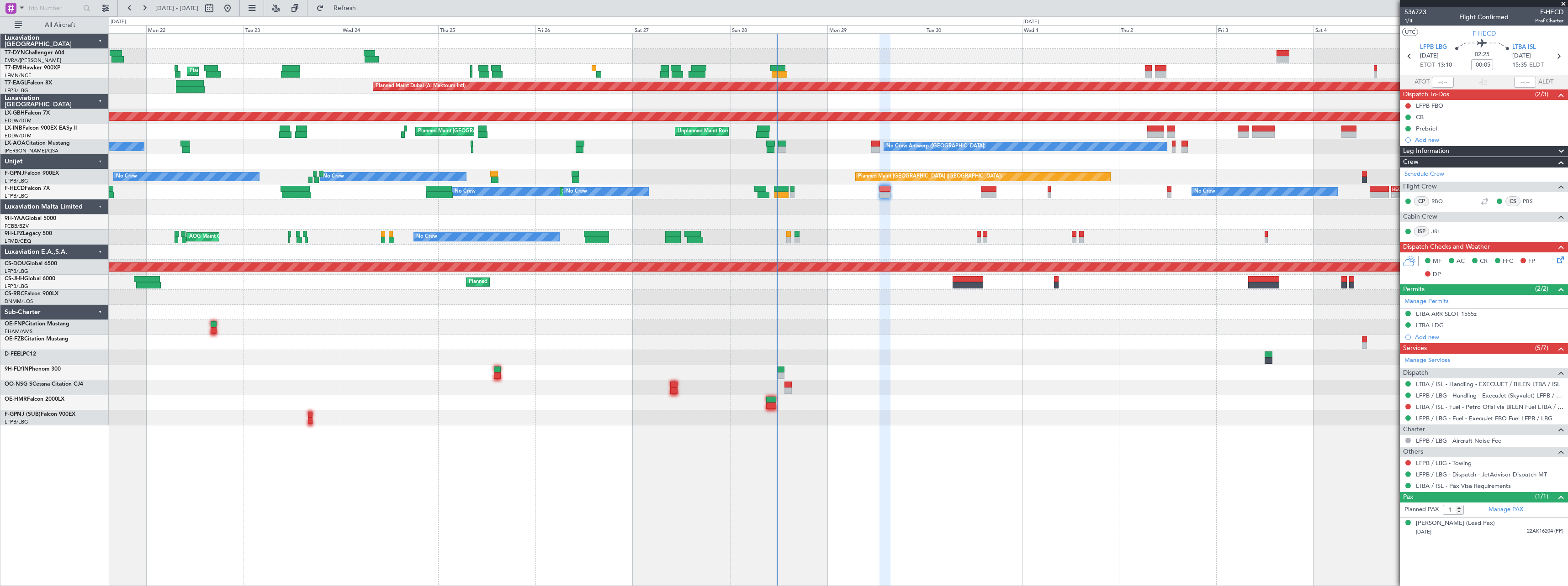
click at [693, 320] on div "Planned Maint [GEOGRAPHIC_DATA] Planned Maint [GEOGRAPHIC_DATA] (Al Maktoum Int…" at bounding box center [837, 230] width 1459 height 392
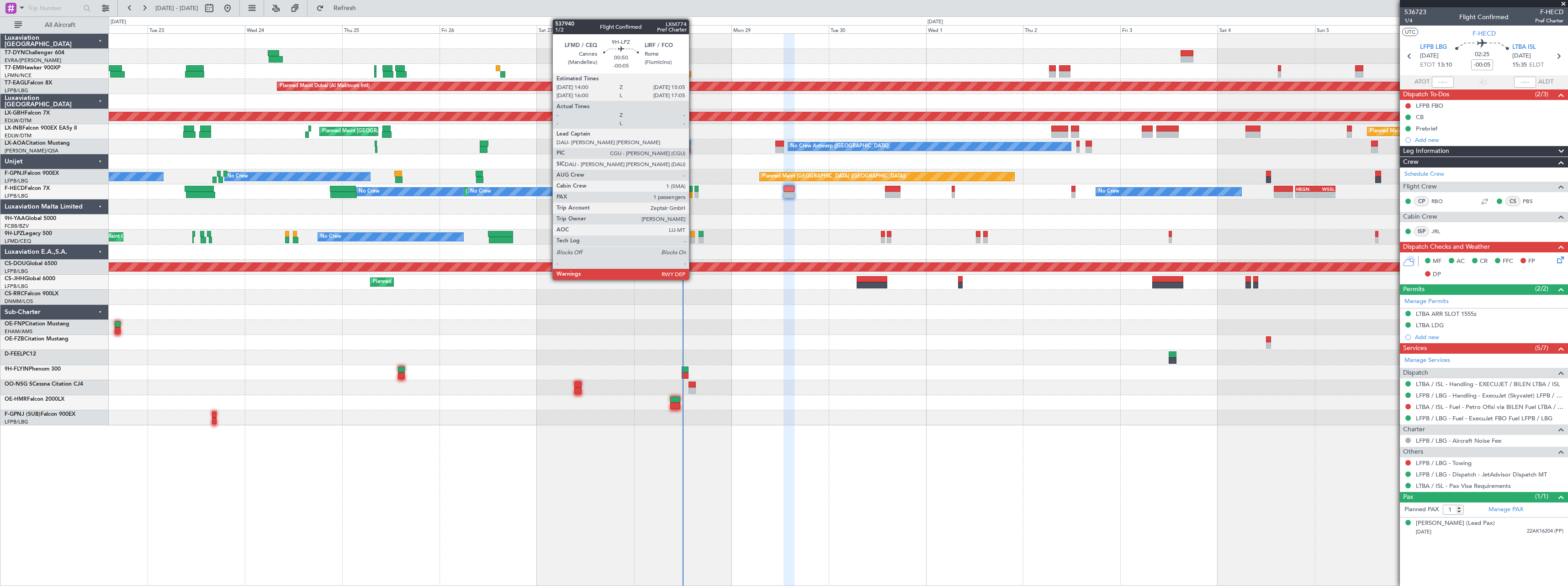
click at [693, 237] on div at bounding box center [693, 240] width 5 height 6
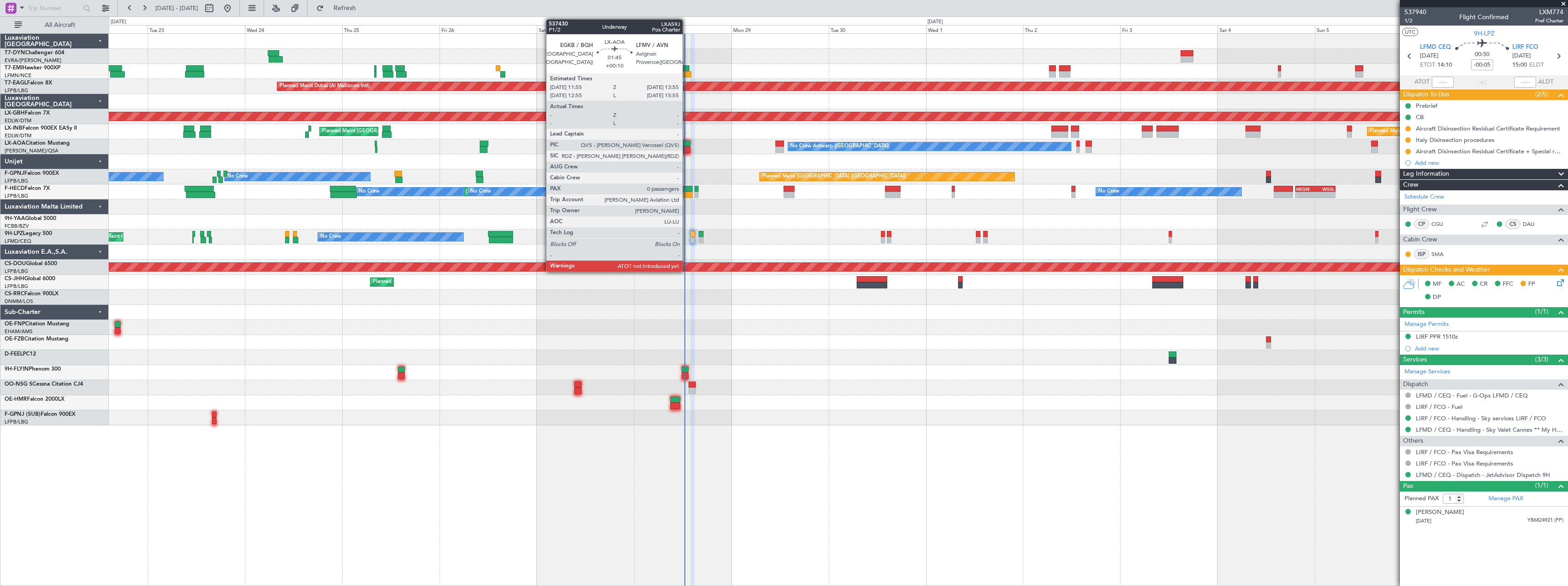
click at [687, 144] on div at bounding box center [686, 143] width 8 height 6
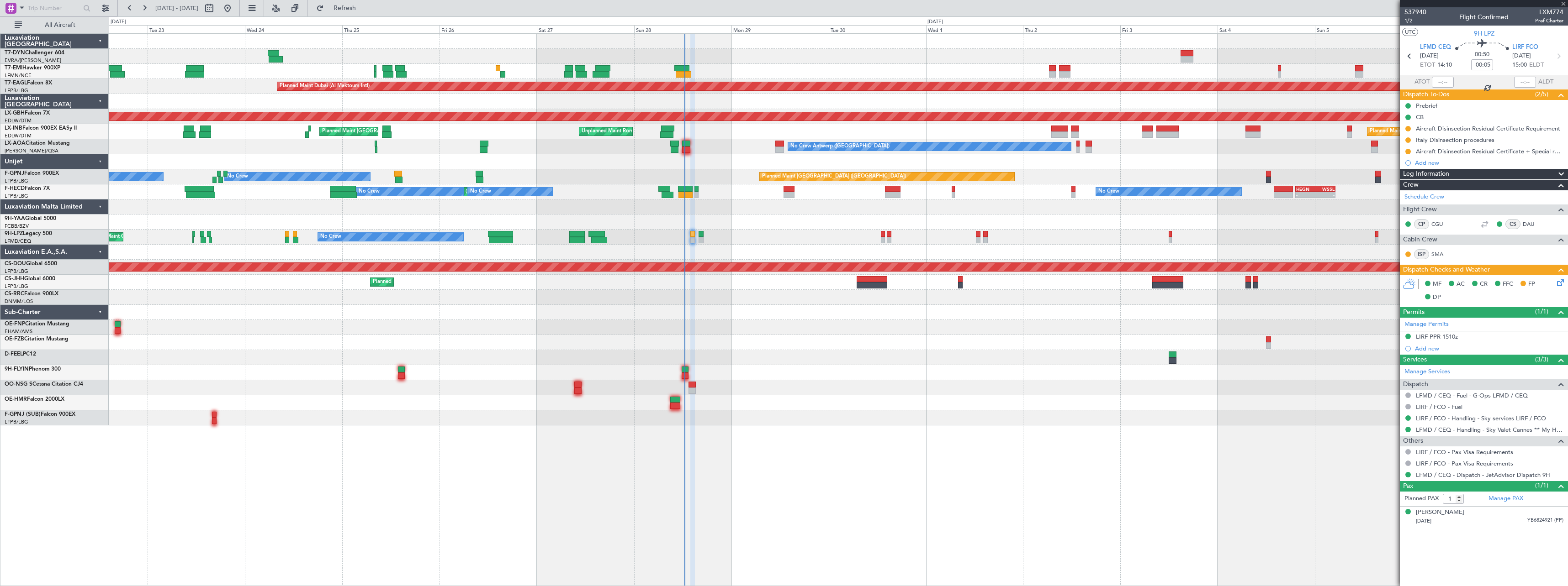
type input "+00:10"
type input "0"
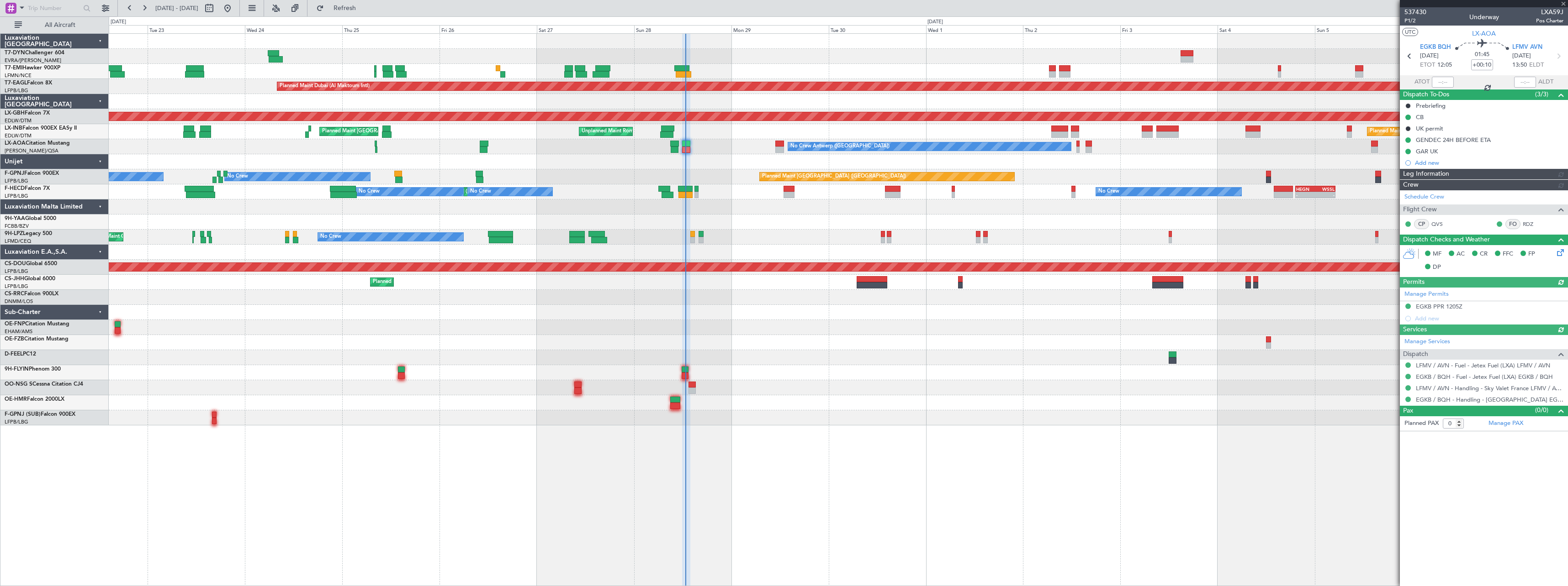
type input "12:30"
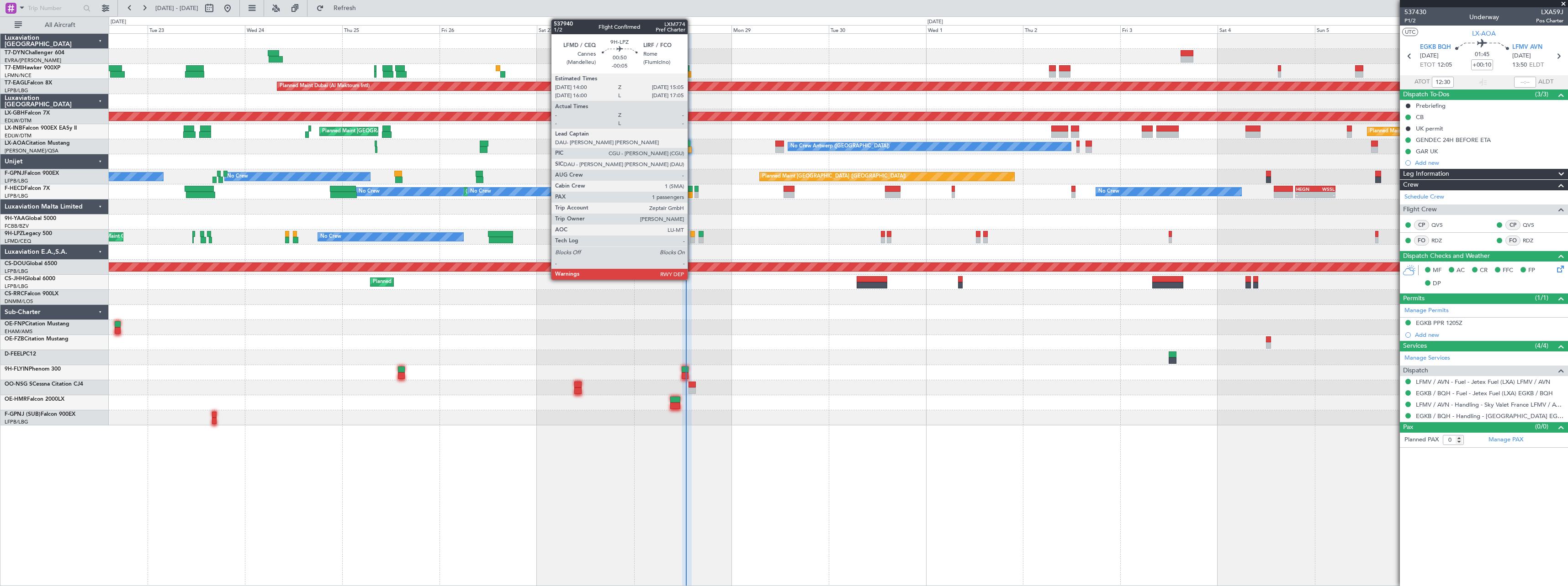
click at [692, 239] on div at bounding box center [693, 240] width 5 height 6
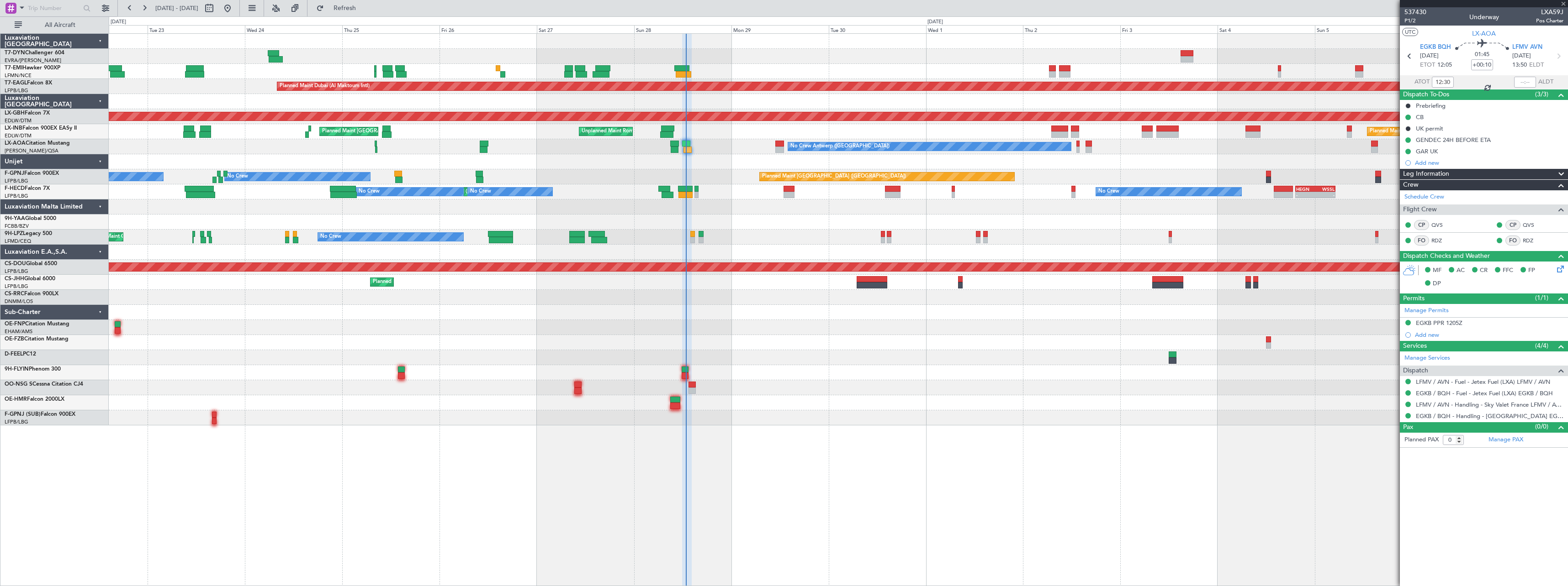
type input "-00:05"
type input "1"
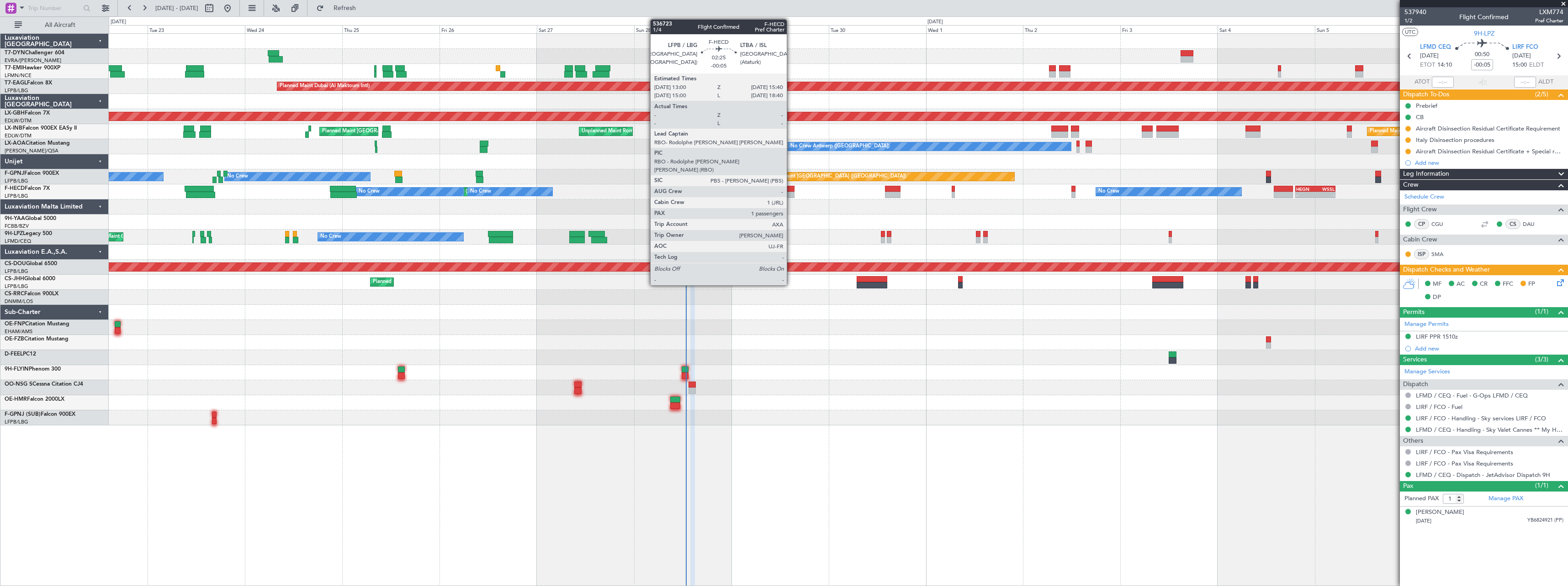
click at [790, 188] on div at bounding box center [789, 189] width 11 height 6
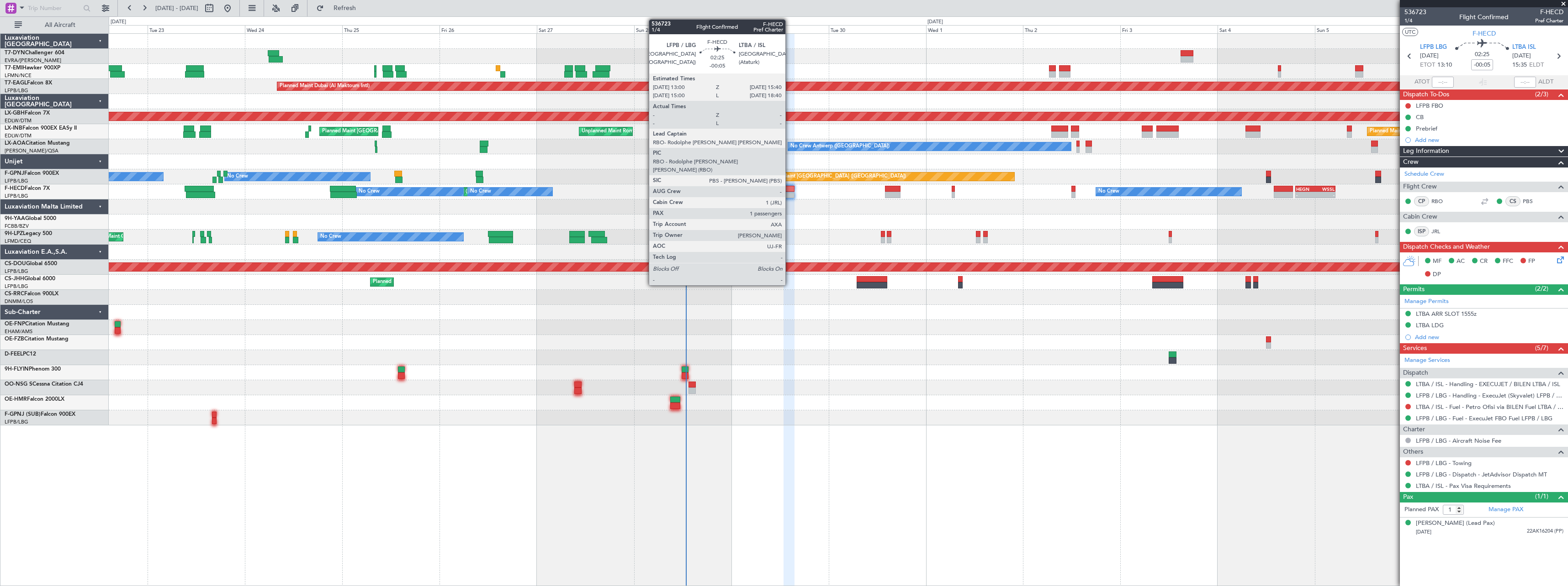
click at [790, 195] on div at bounding box center [789, 195] width 11 height 6
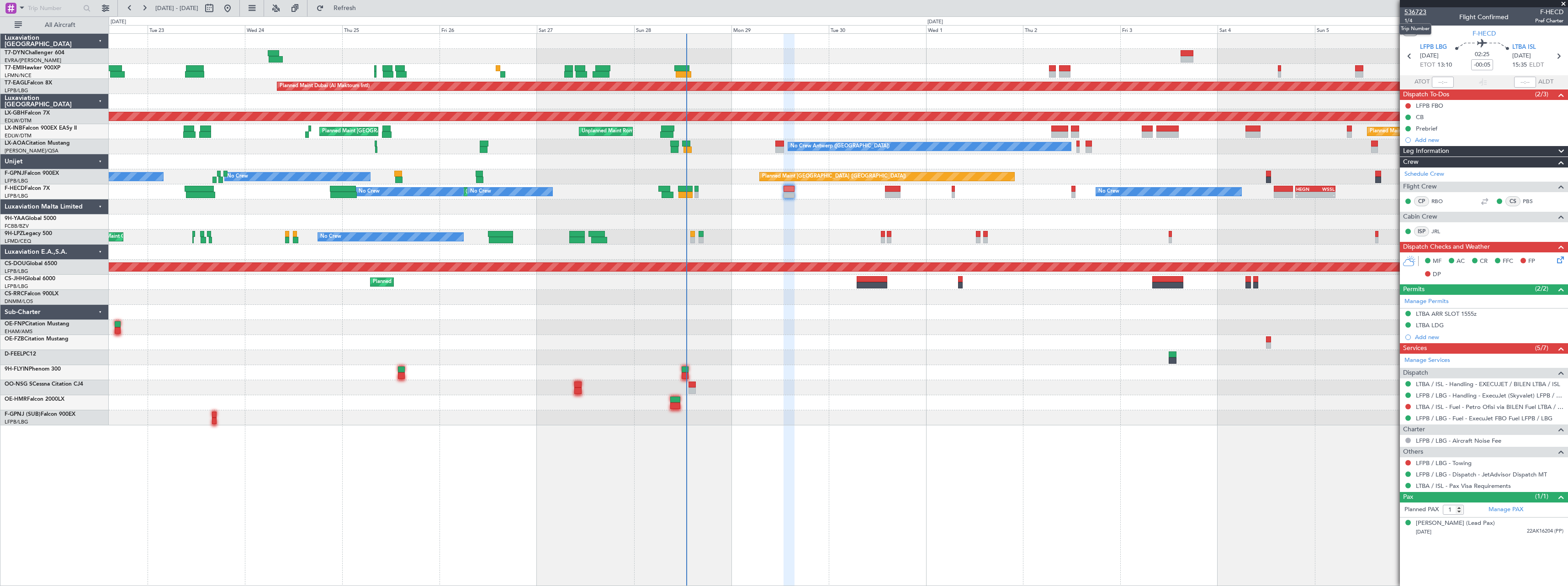
click at [1416, 9] on span "536723" at bounding box center [1415, 12] width 22 height 10
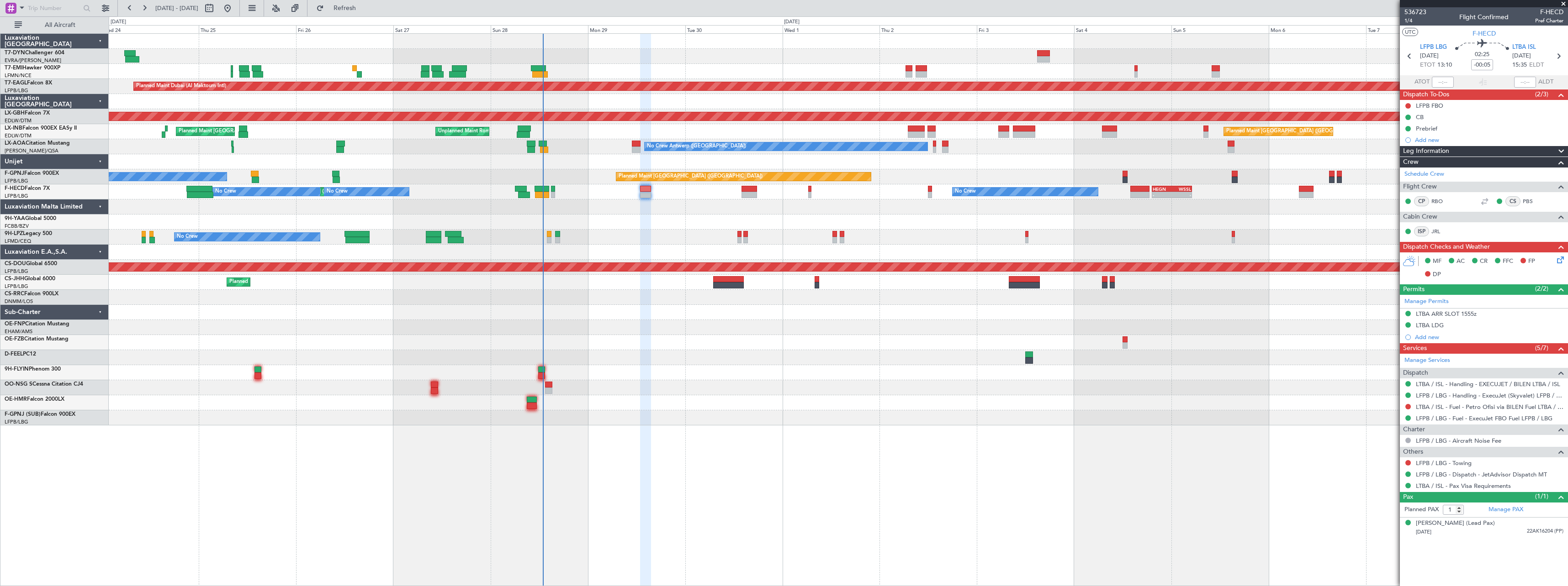
click at [907, 381] on div at bounding box center [837, 388] width 1459 height 15
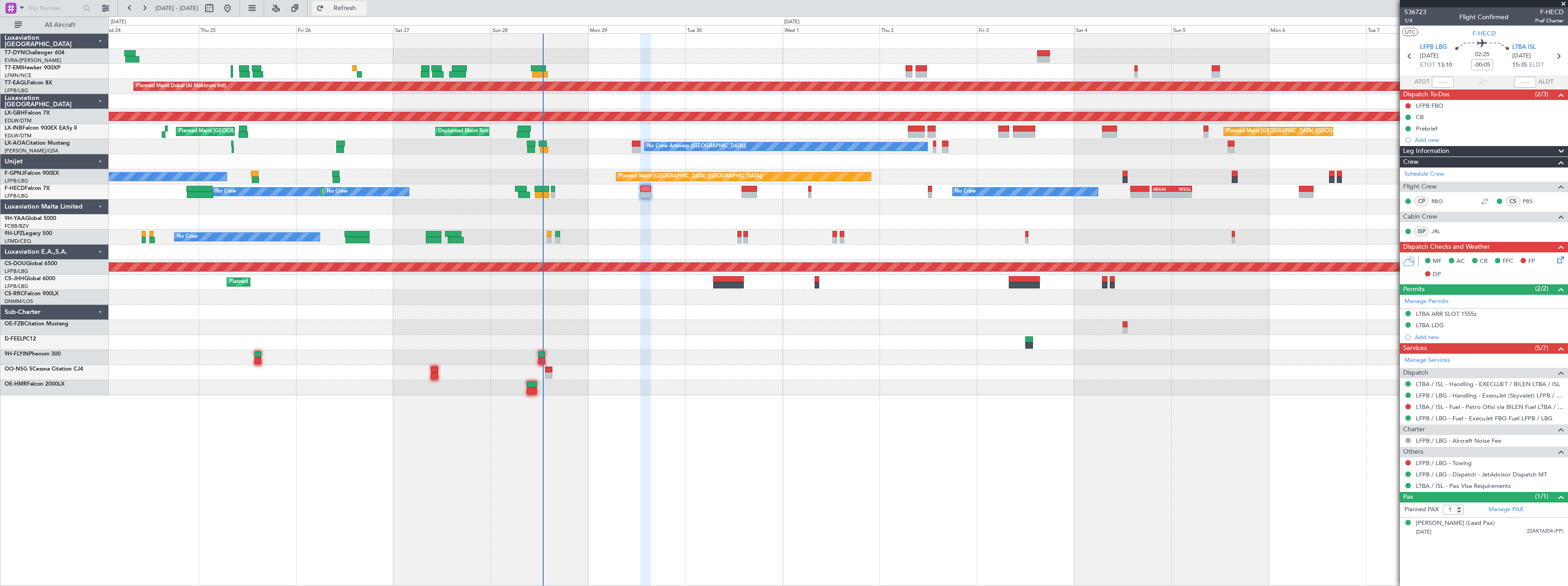
click at [364, 11] on span "Refresh" at bounding box center [344, 8] width 39 height 6
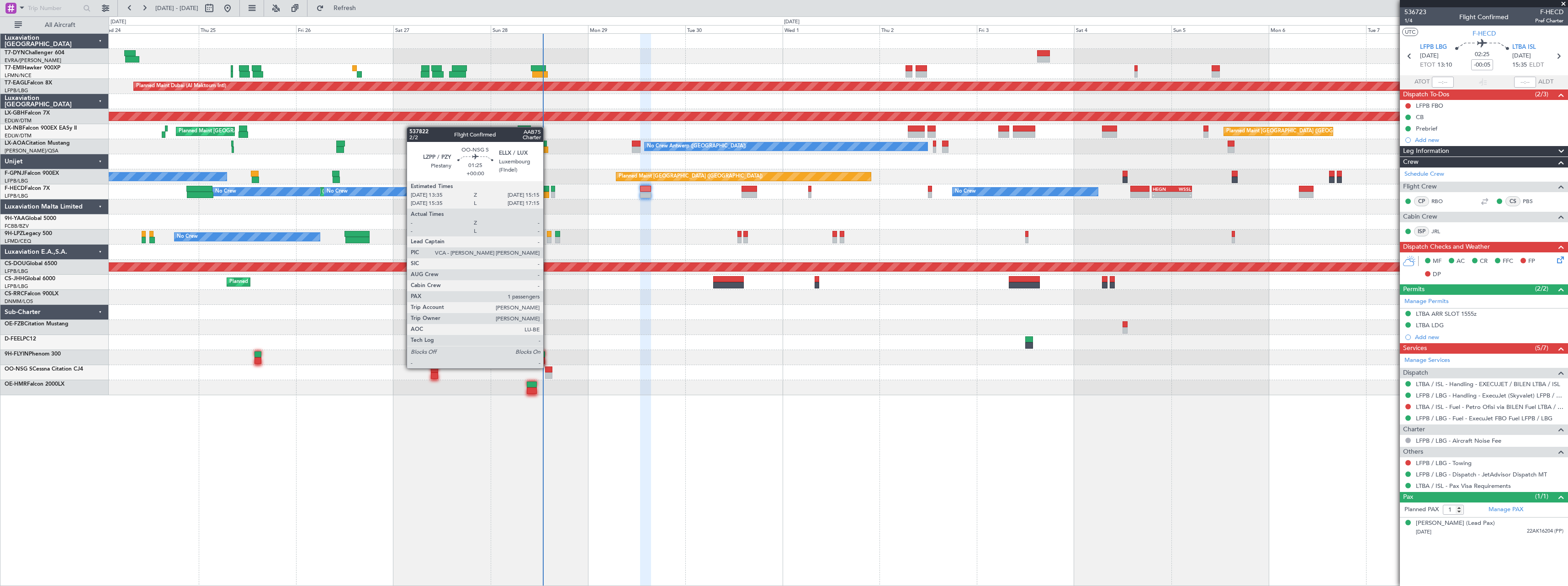
click at [547, 368] on div at bounding box center [548, 370] width 7 height 6
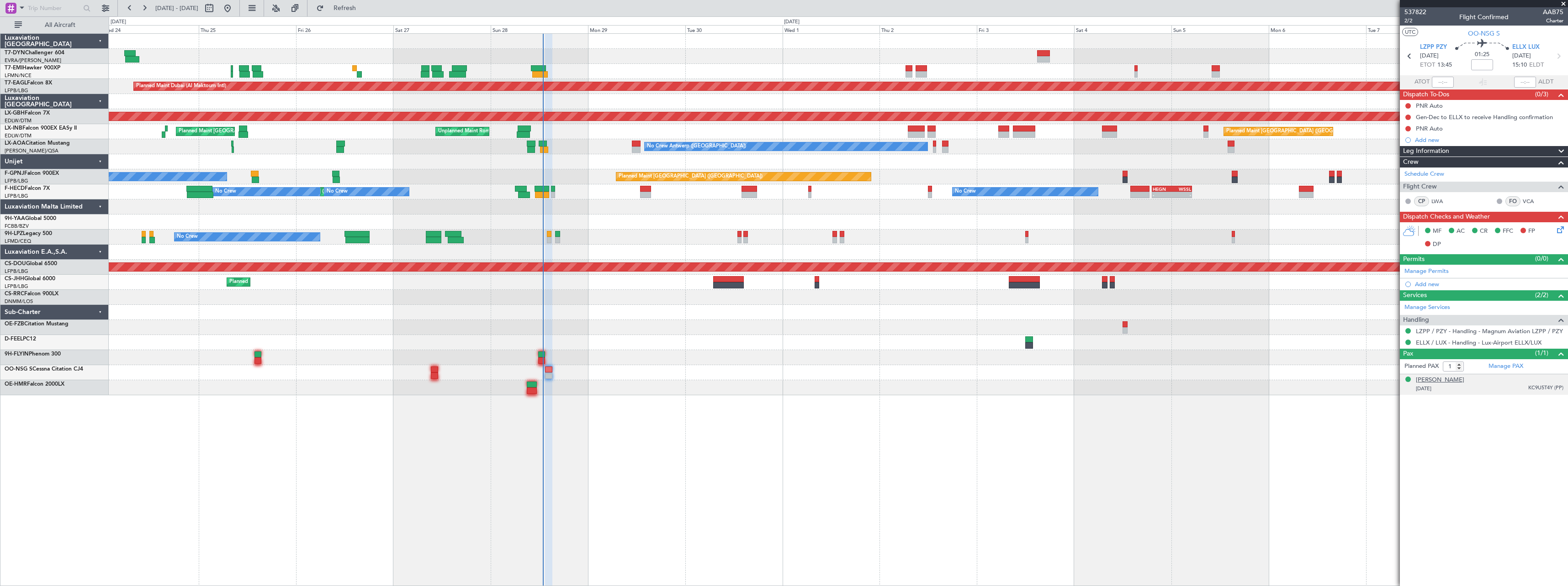
click at [1435, 379] on div "Nasir ABID" at bounding box center [1440, 381] width 49 height 9
click at [808, 215] on div at bounding box center [837, 222] width 1459 height 15
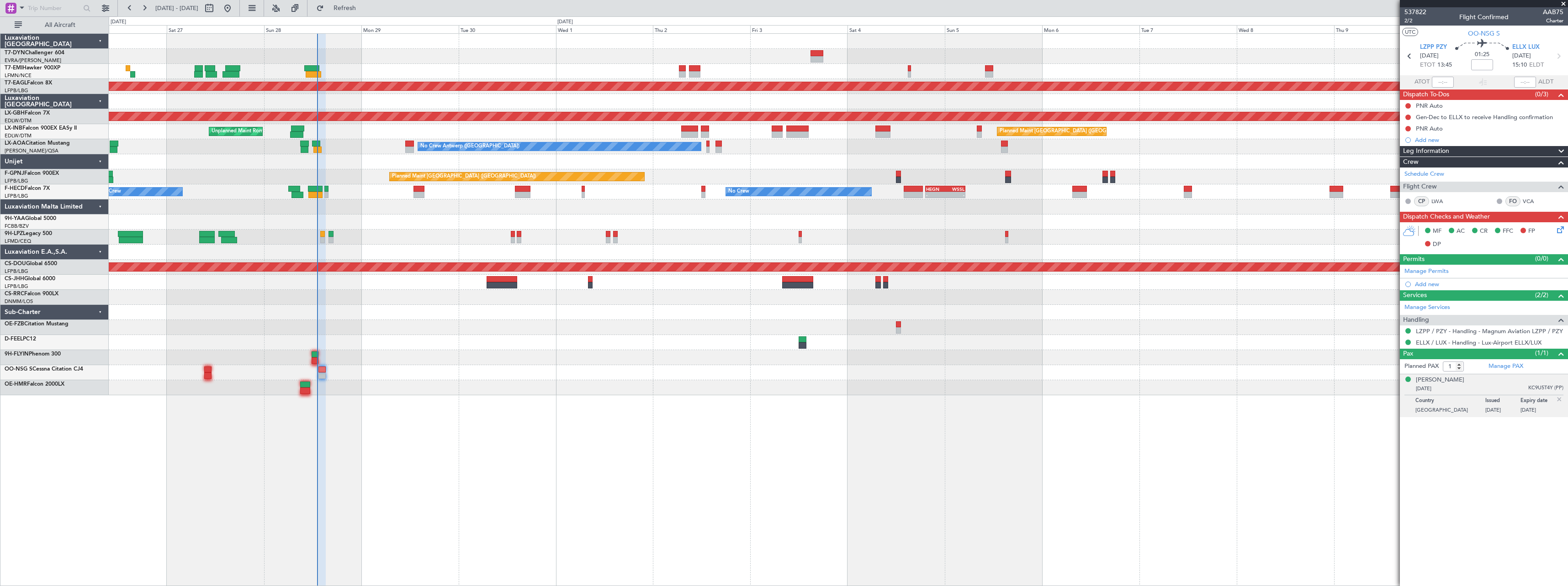
click at [1562, 5] on span at bounding box center [1563, 4] width 9 height 8
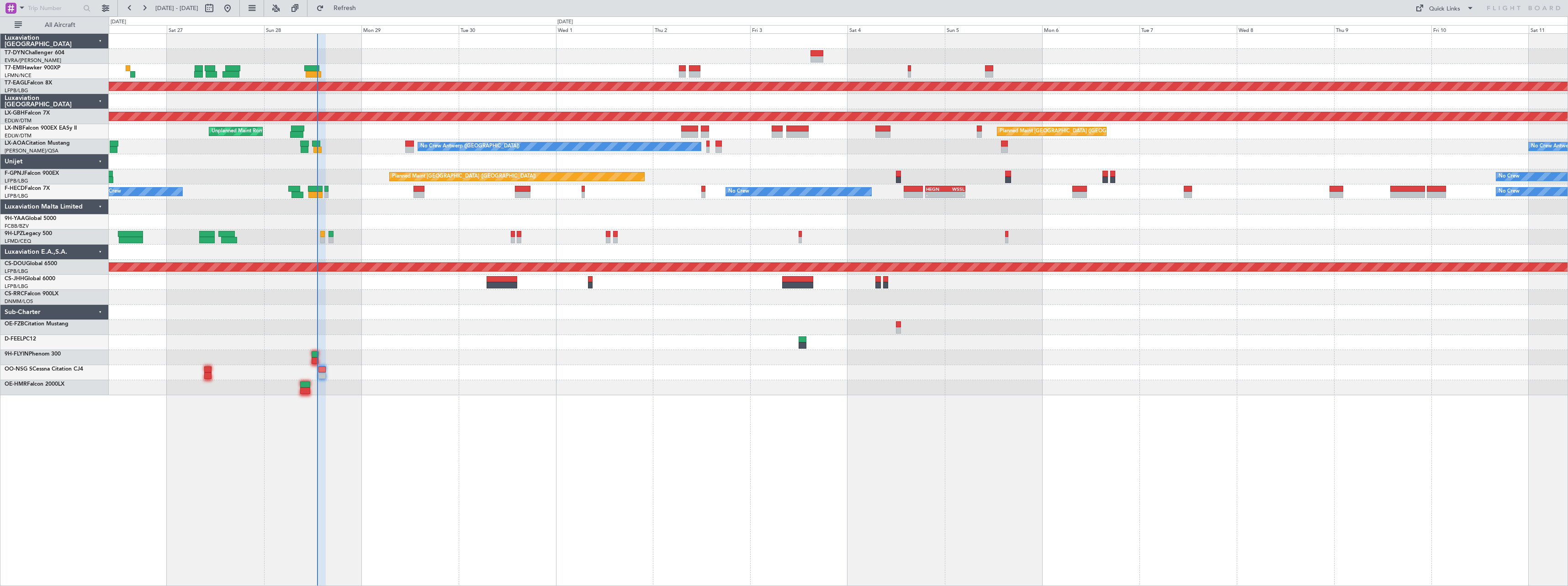
type input "0"
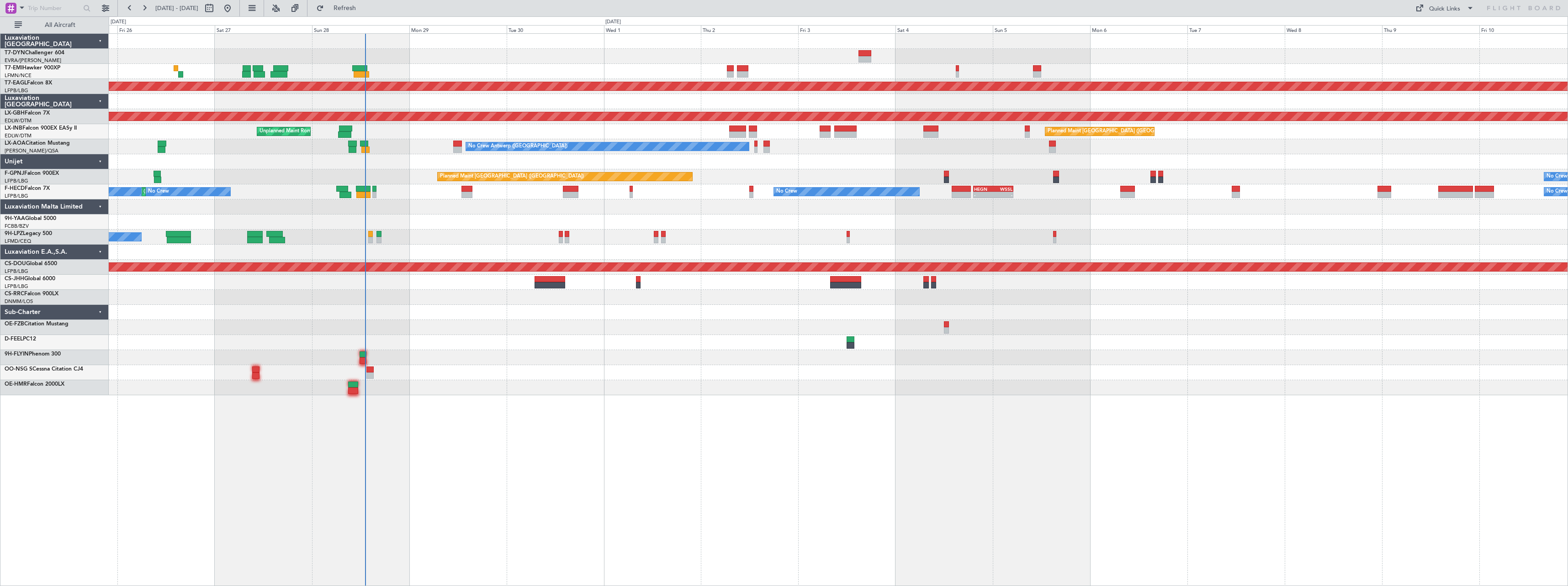
click at [833, 166] on div at bounding box center [837, 162] width 1459 height 15
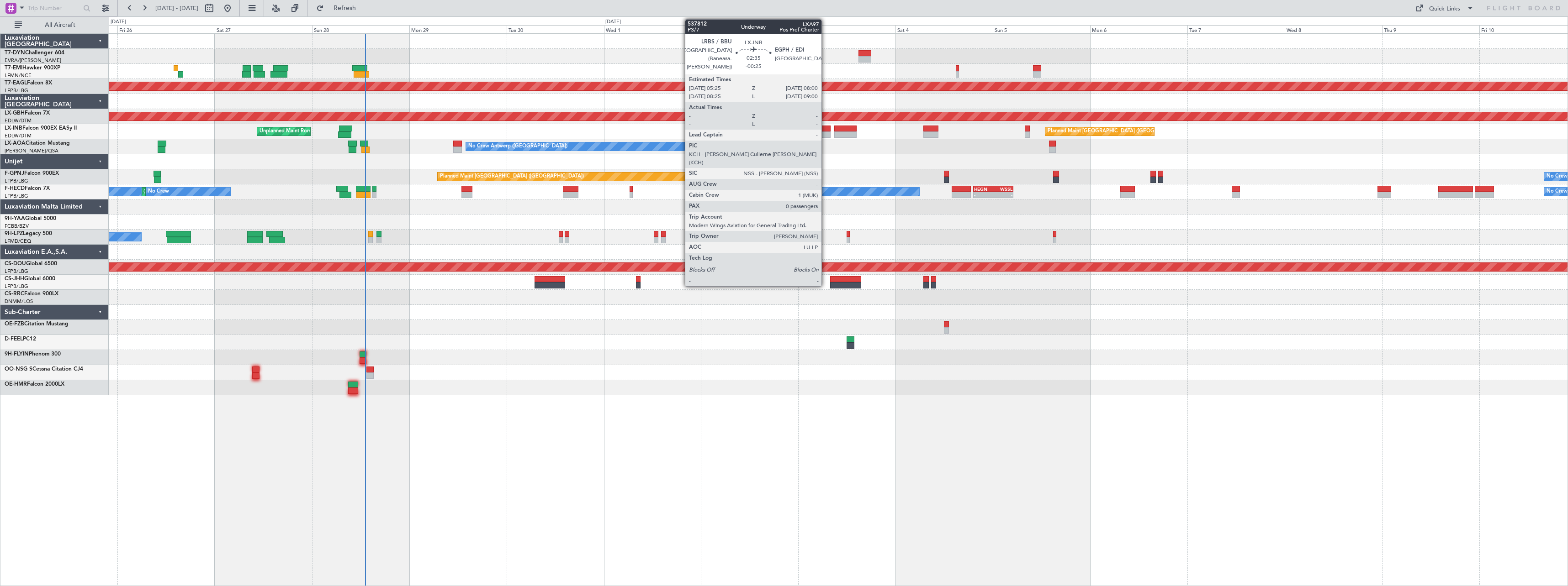
click at [825, 136] on div at bounding box center [825, 134] width 11 height 6
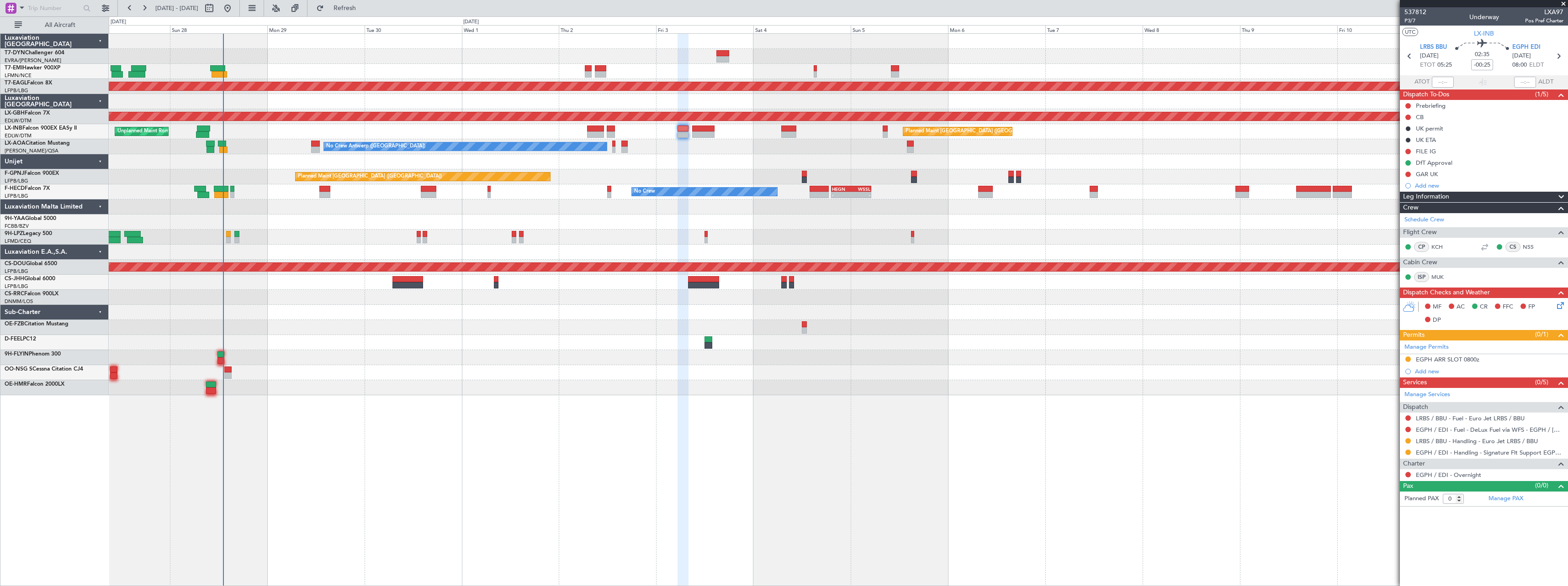
click at [825, 351] on div "Planned Maint Dubai (Al Maktoum Intl) Planned Maint Nurnberg Planned Maint Lond…" at bounding box center [837, 215] width 1459 height 362
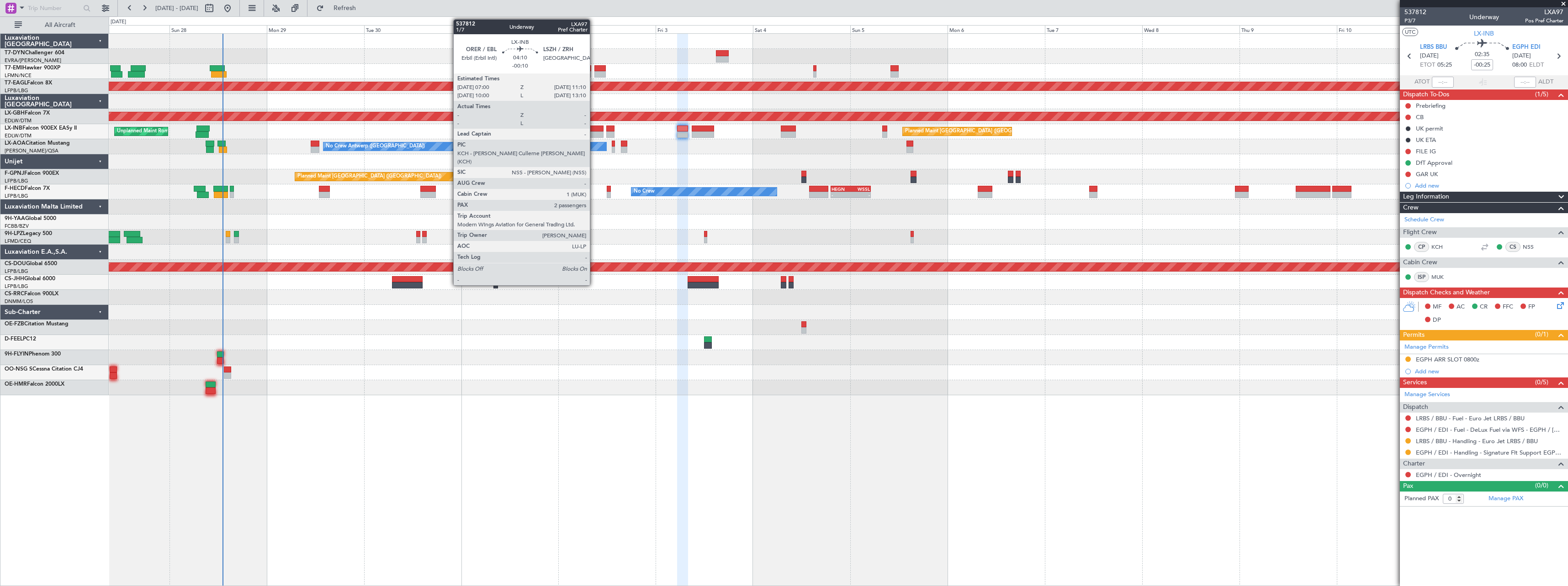
click at [594, 130] on div at bounding box center [595, 129] width 17 height 6
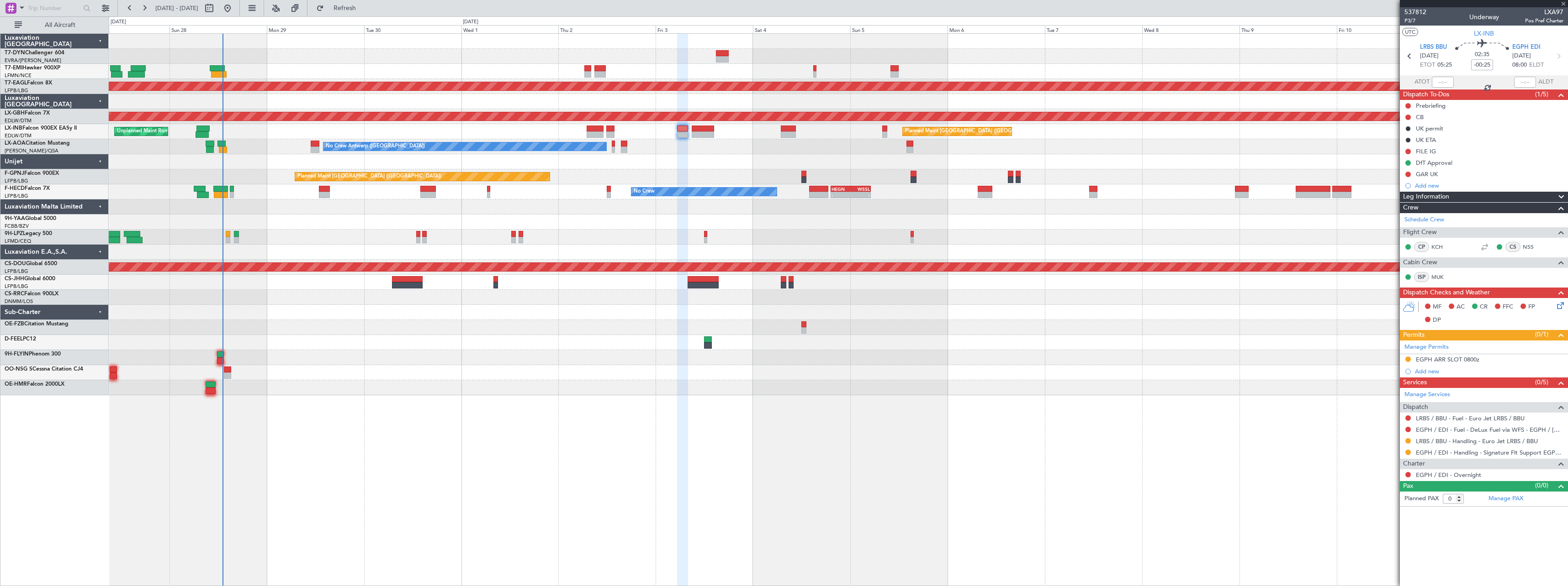
type input "-00:10"
type input "2"
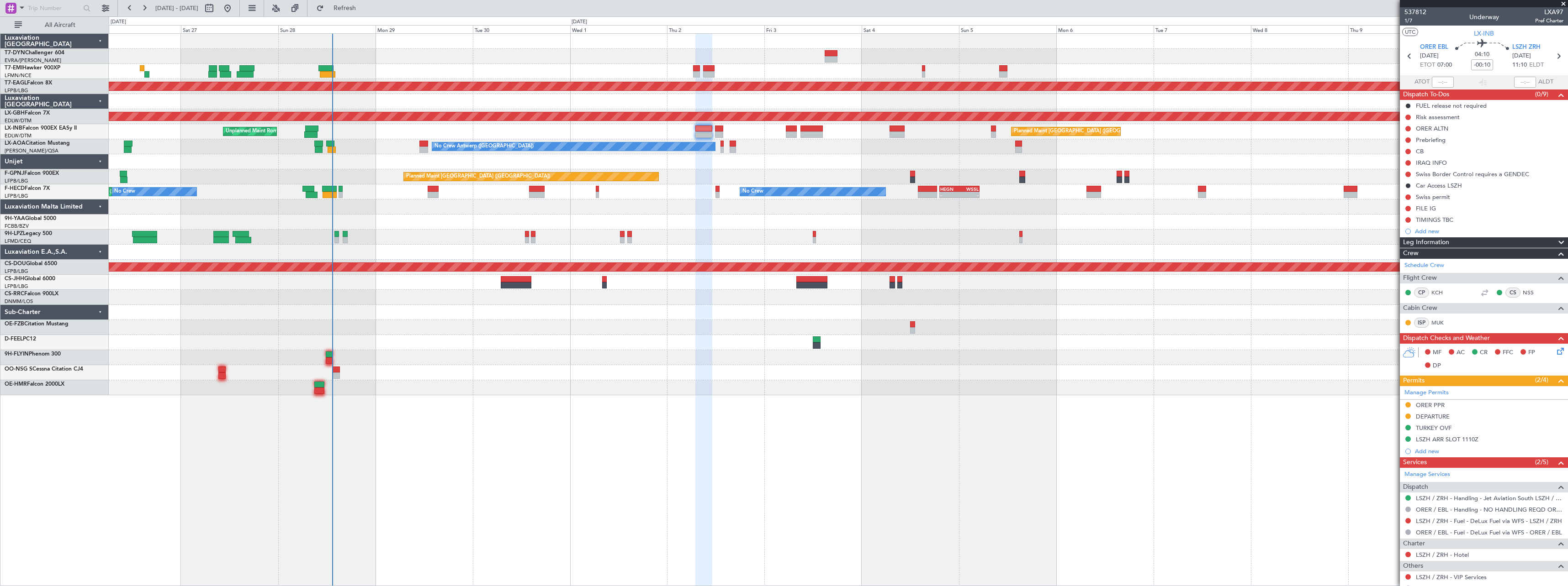
click at [451, 293] on div at bounding box center [837, 297] width 1459 height 15
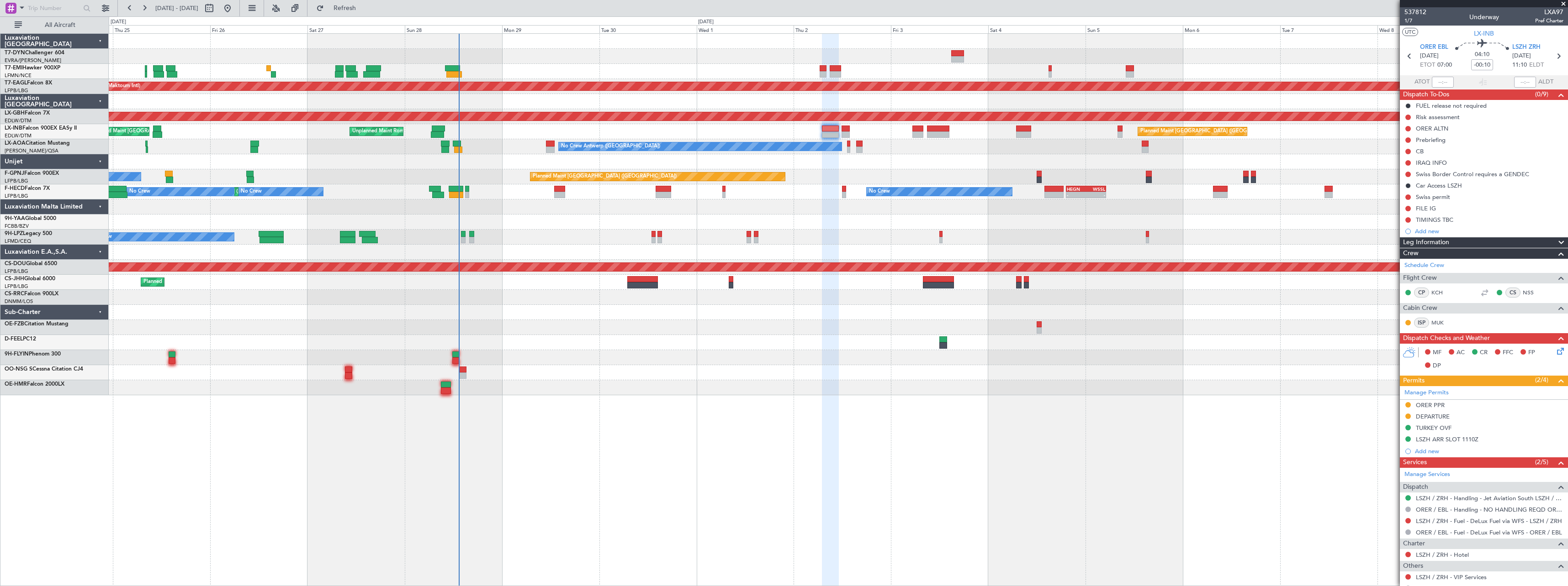
click at [569, 289] on div "Planned Maint [GEOGRAPHIC_DATA] ([GEOGRAPHIC_DATA])" at bounding box center [837, 283] width 1459 height 15
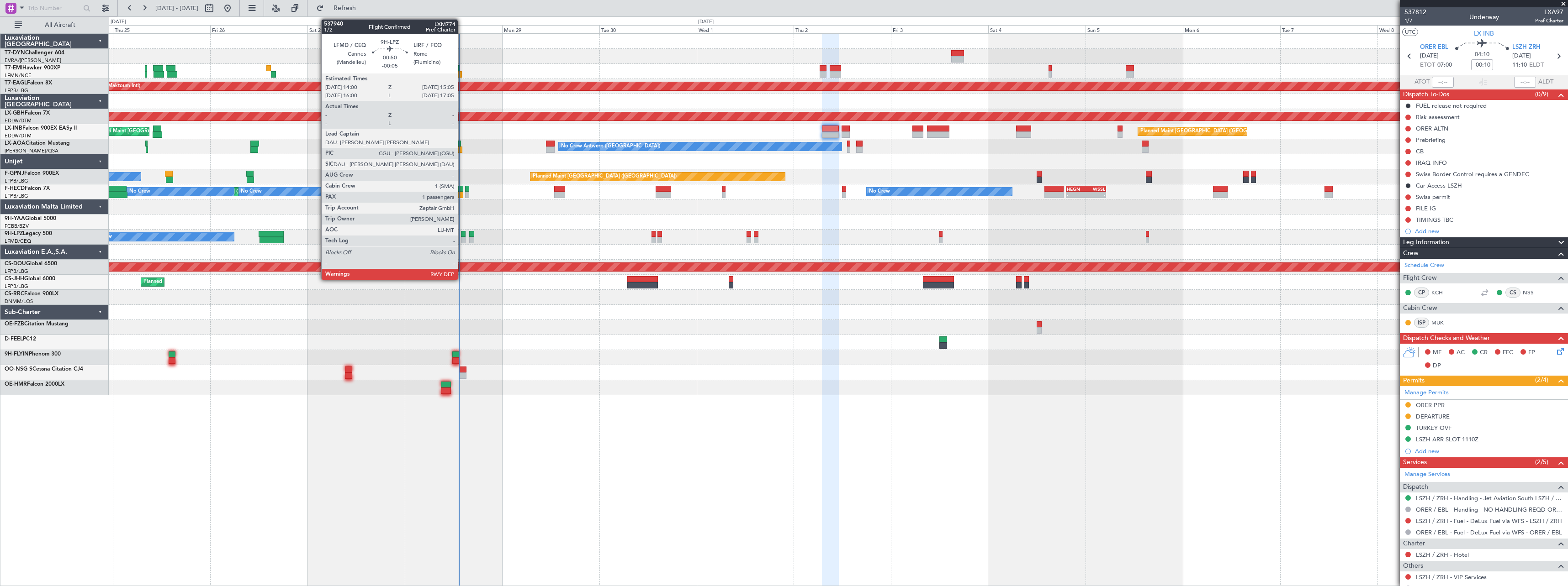
click at [462, 237] on div at bounding box center [463, 234] width 5 height 6
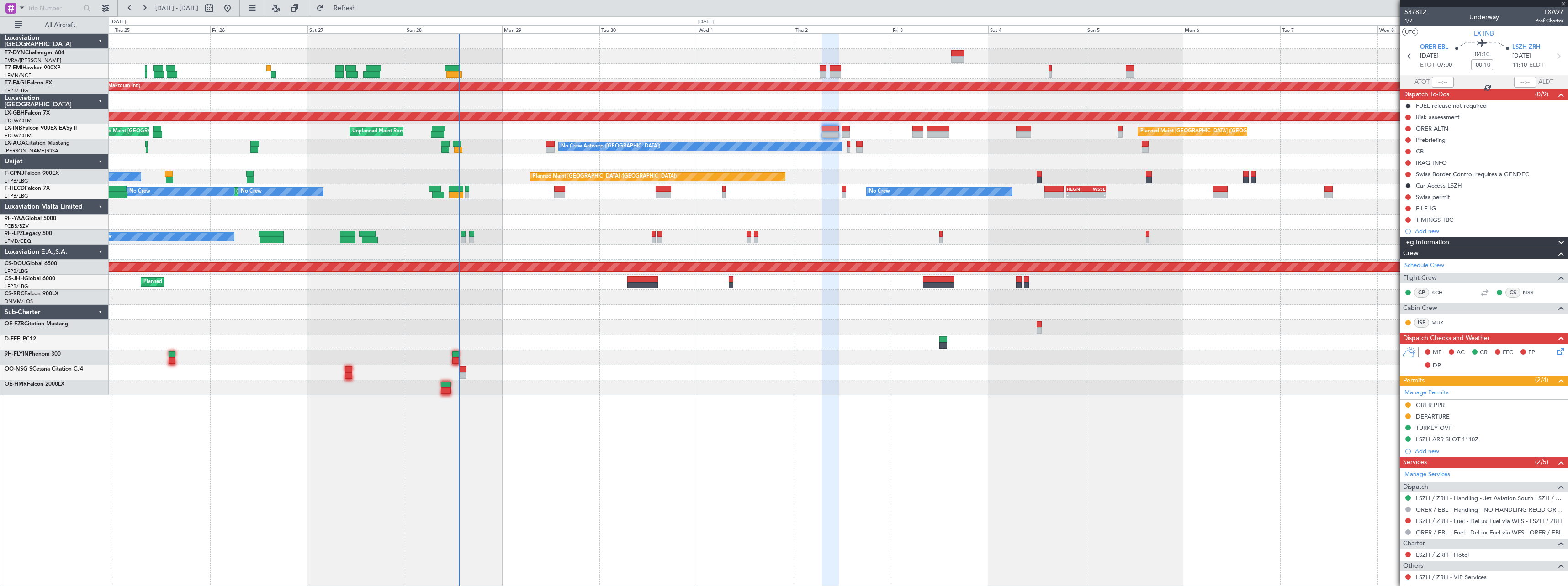
type input "-00:05"
type input "1"
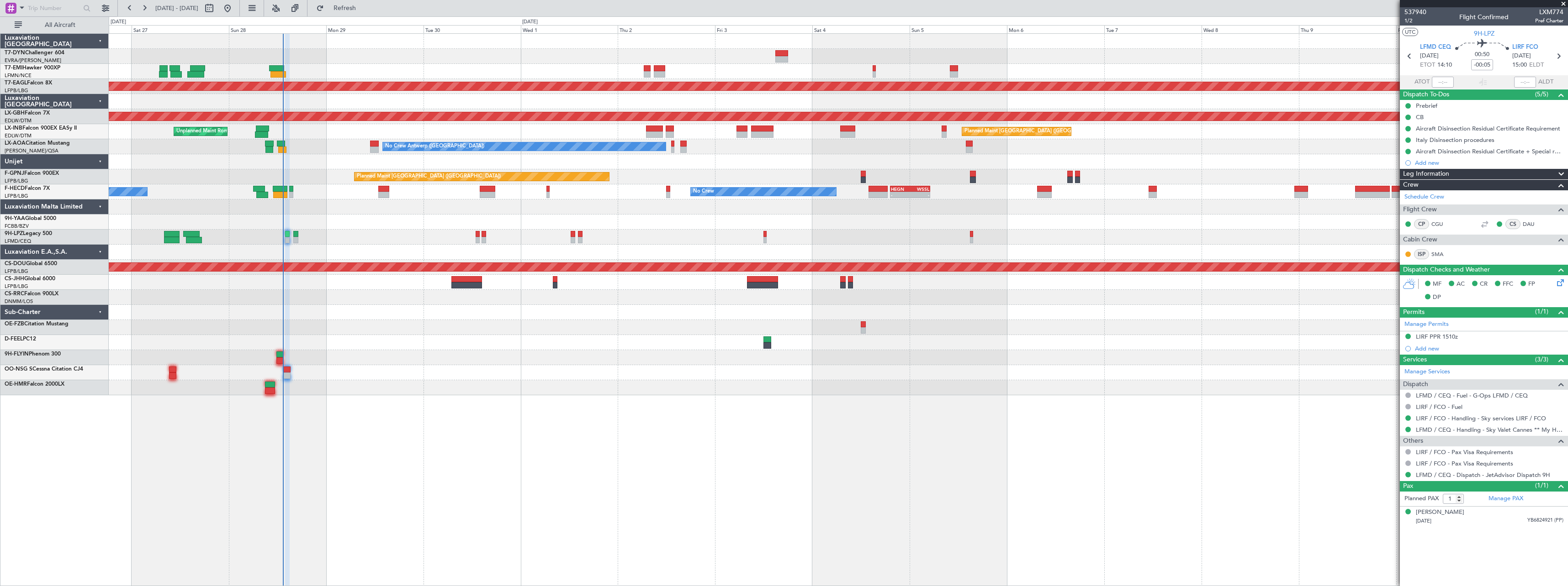
click at [684, 203] on div "Planned Maint Dubai (Al Maktoum Intl) Planned Maint Nurnberg Planned Maint Lond…" at bounding box center [837, 215] width 1459 height 362
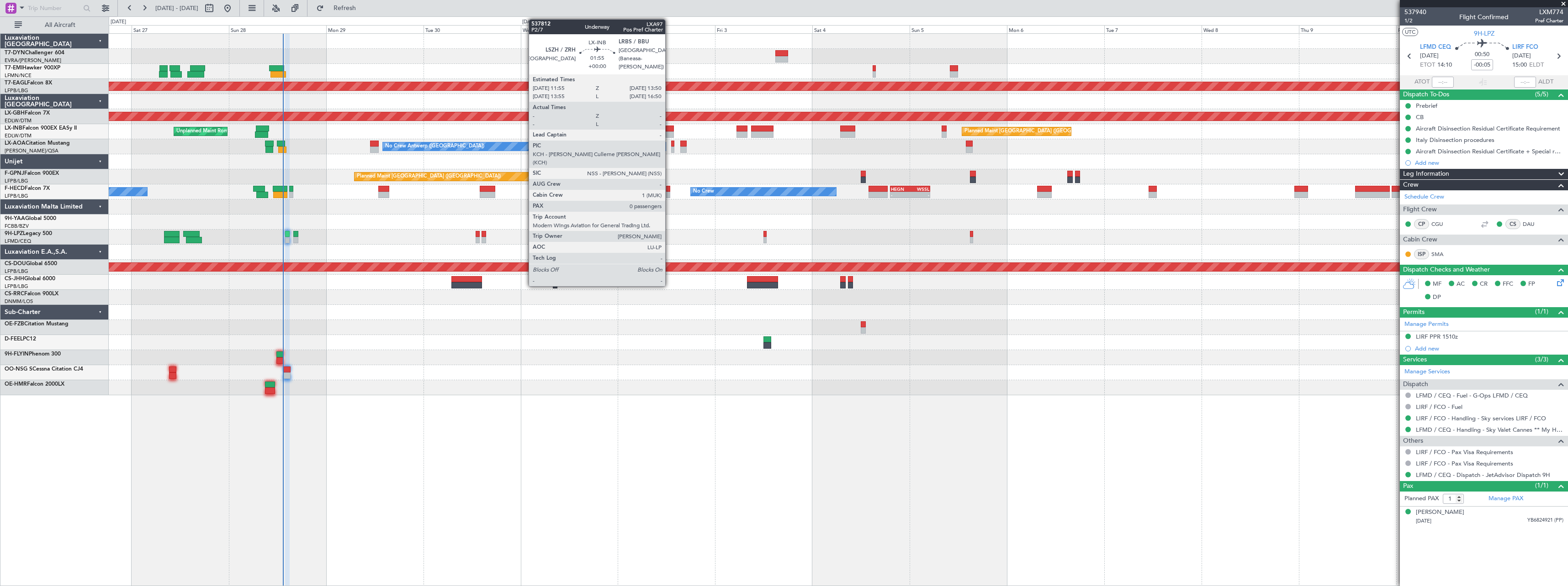
click at [669, 127] on div at bounding box center [669, 129] width 8 height 6
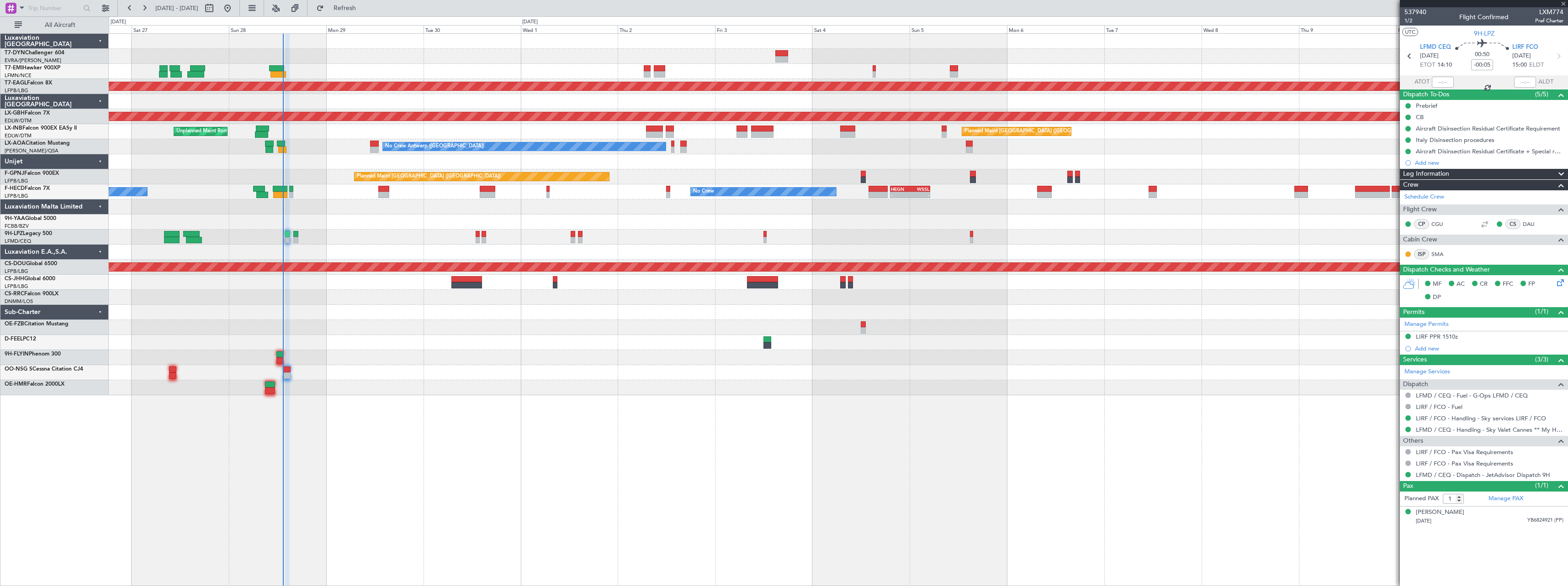
type input "0"
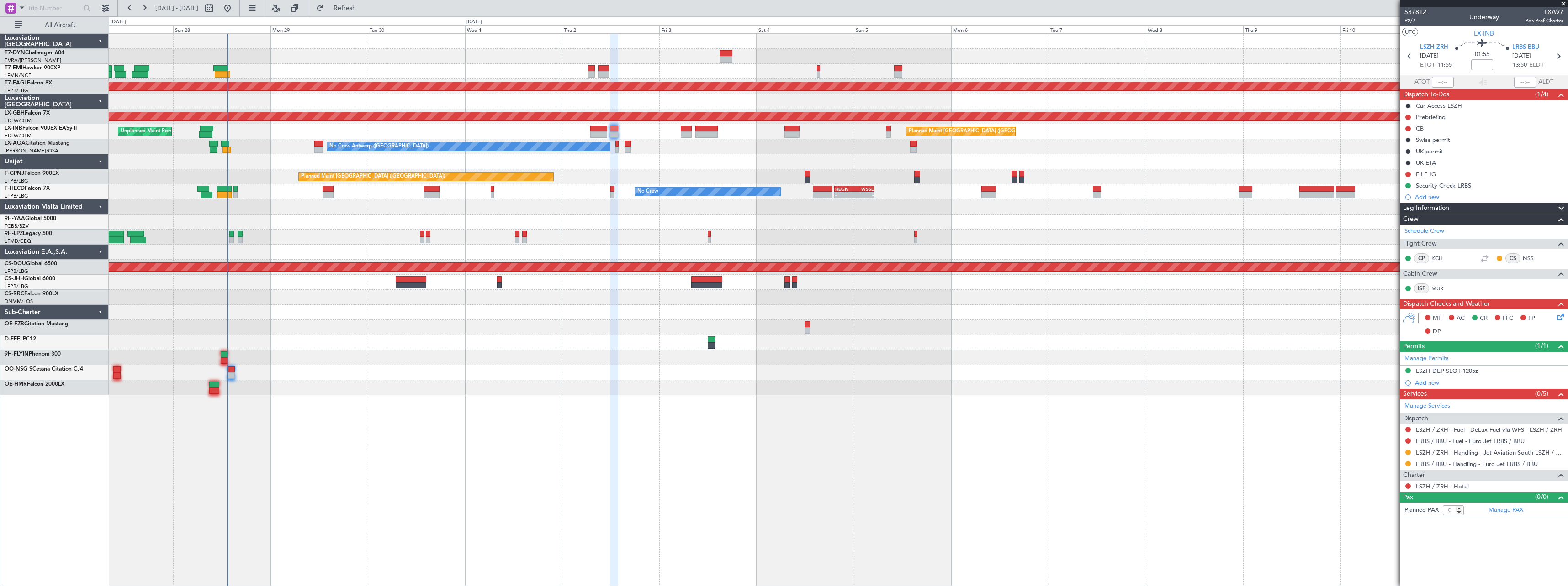
click at [739, 166] on div at bounding box center [837, 162] width 1459 height 15
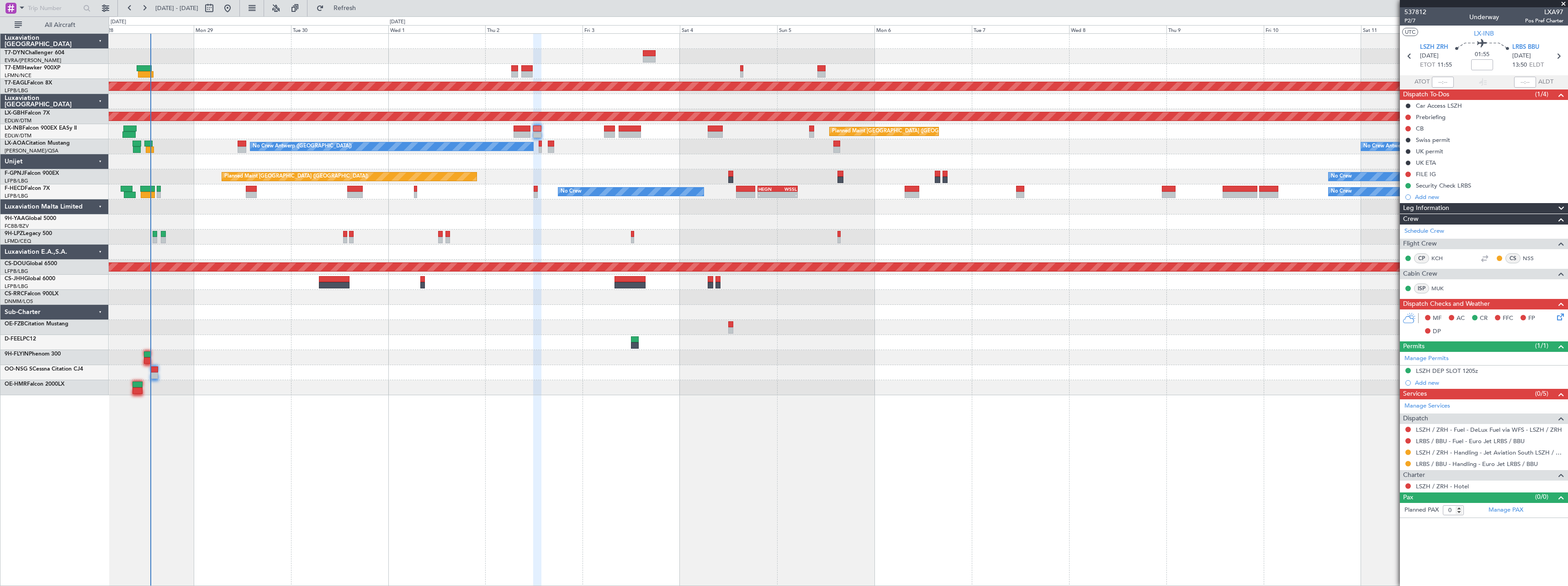
click at [529, 229] on div "Planned Maint Dubai (Al Maktoum Intl) Planned Maint Nurnberg Planned Maint [GEO…" at bounding box center [837, 215] width 1459 height 362
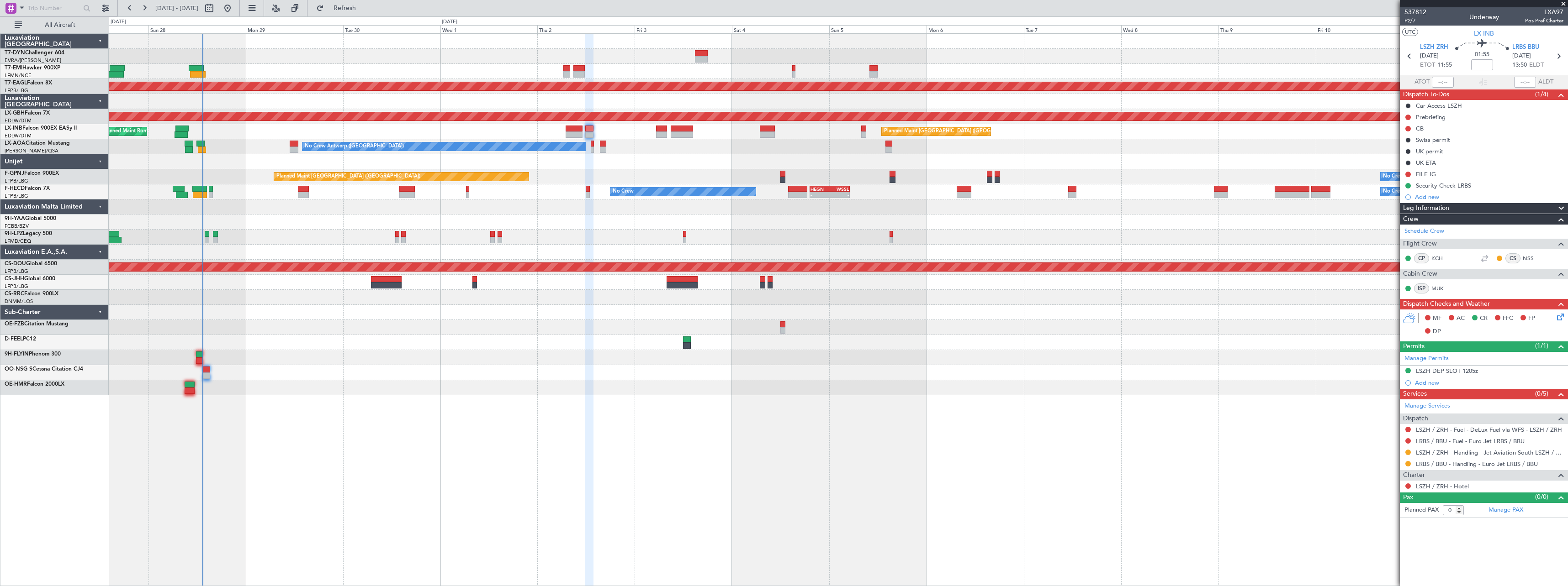
click at [398, 353] on div at bounding box center [837, 358] width 1459 height 15
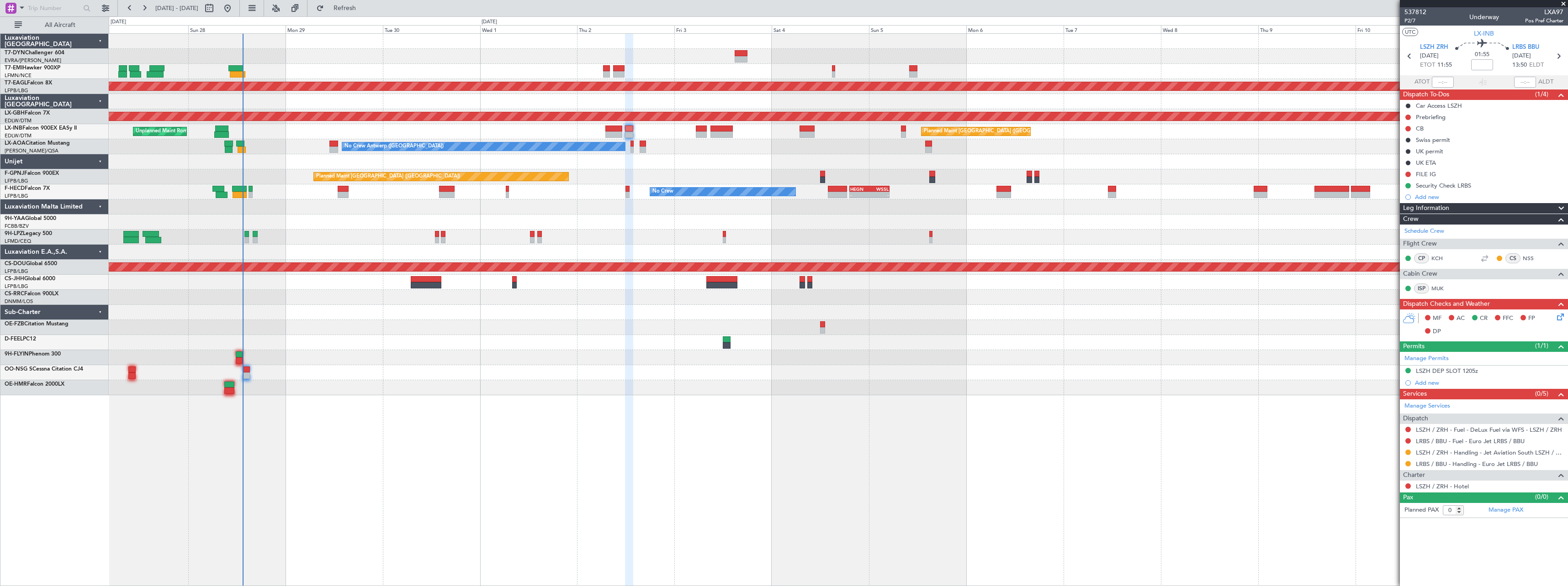
click at [307, 220] on div at bounding box center [837, 222] width 1459 height 15
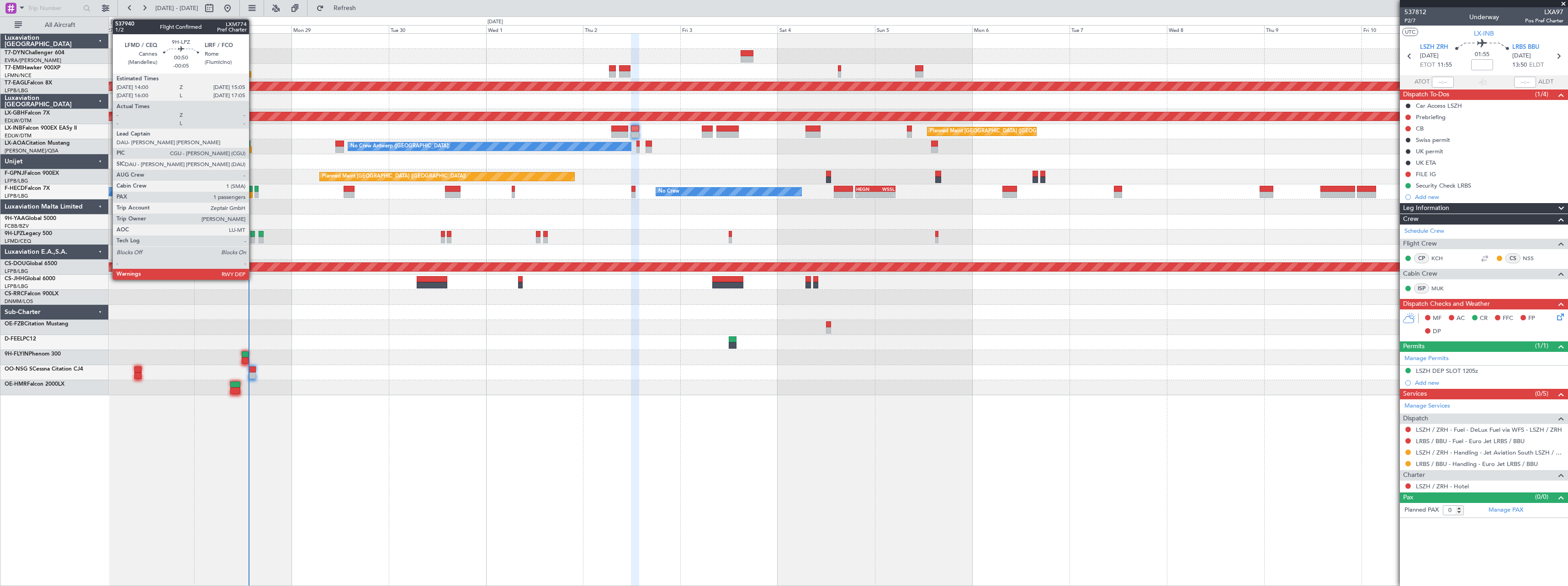
click at [253, 235] on div at bounding box center [253, 234] width 5 height 6
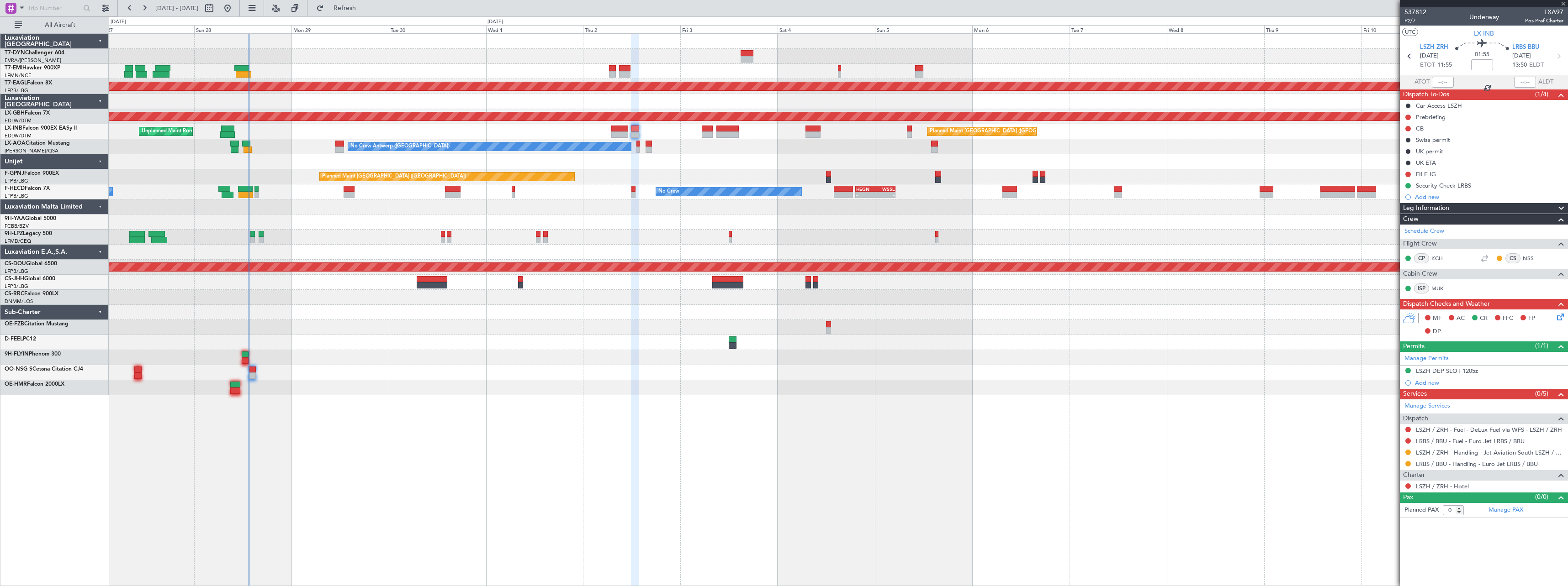
type input "-00:05"
type input "1"
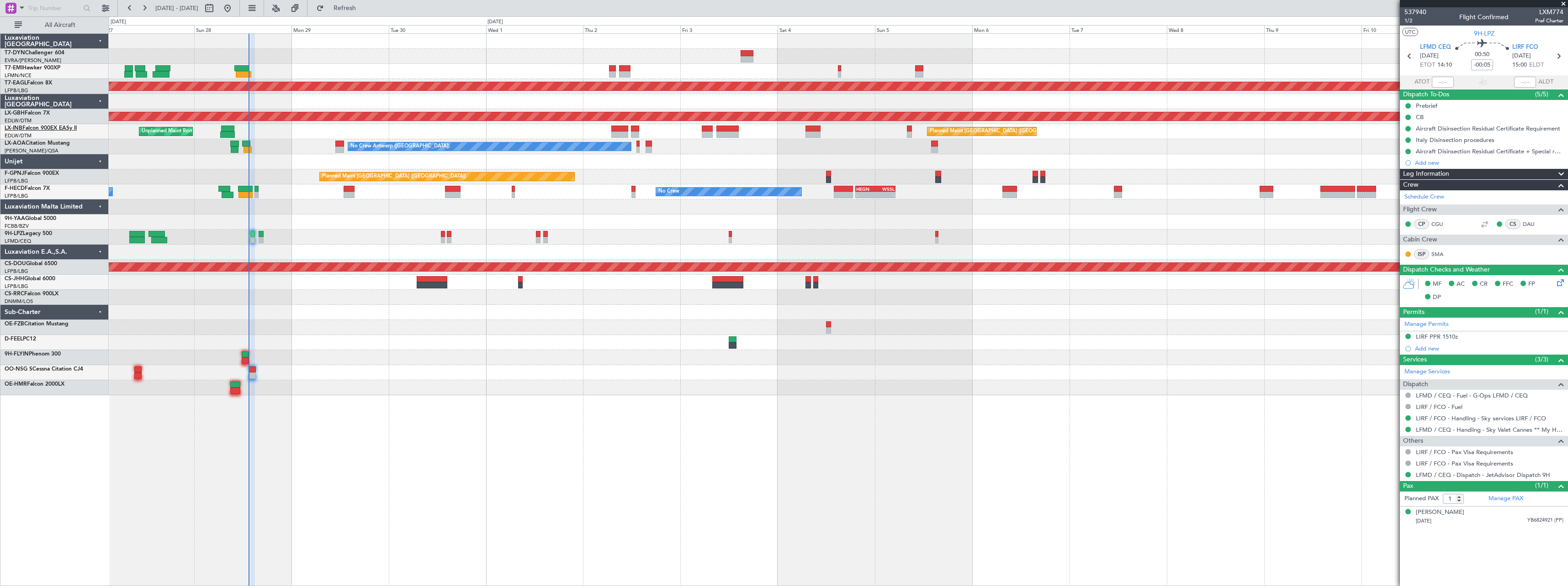
click at [46, 127] on link "LX-INB Falcon 900EX EASy II" at bounding box center [40, 128] width 72 height 5
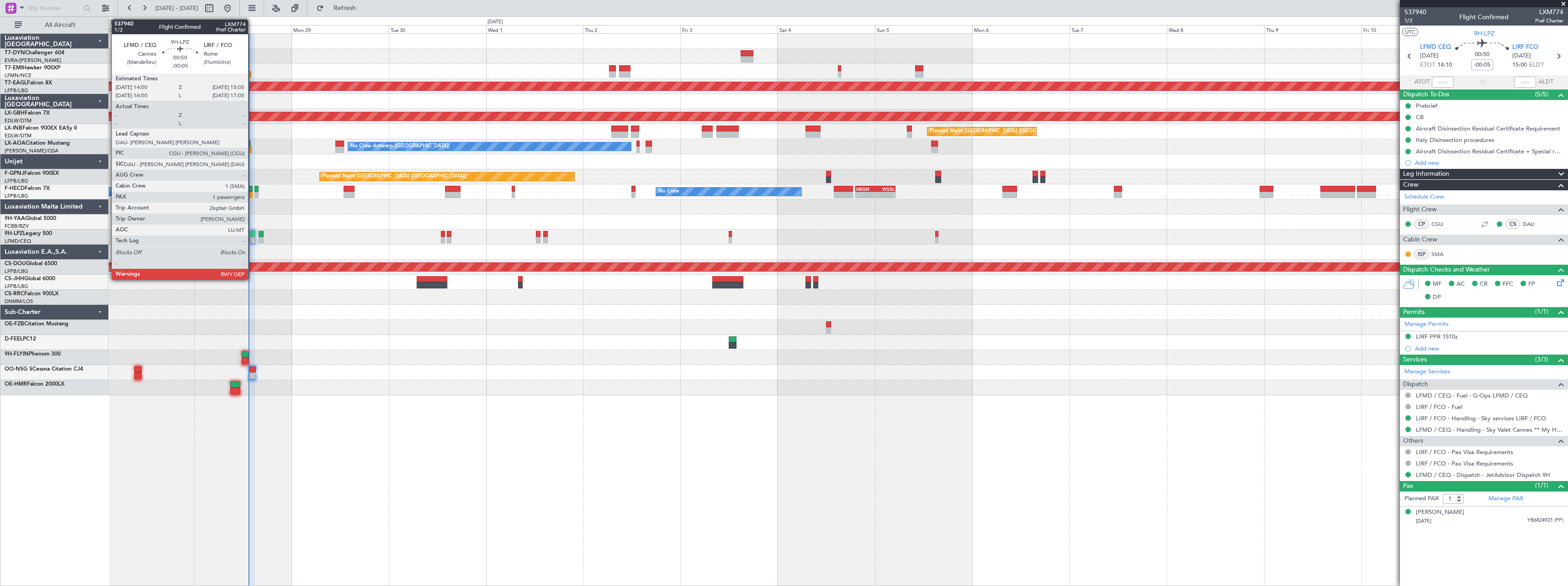
click at [252, 233] on div at bounding box center [253, 234] width 5 height 6
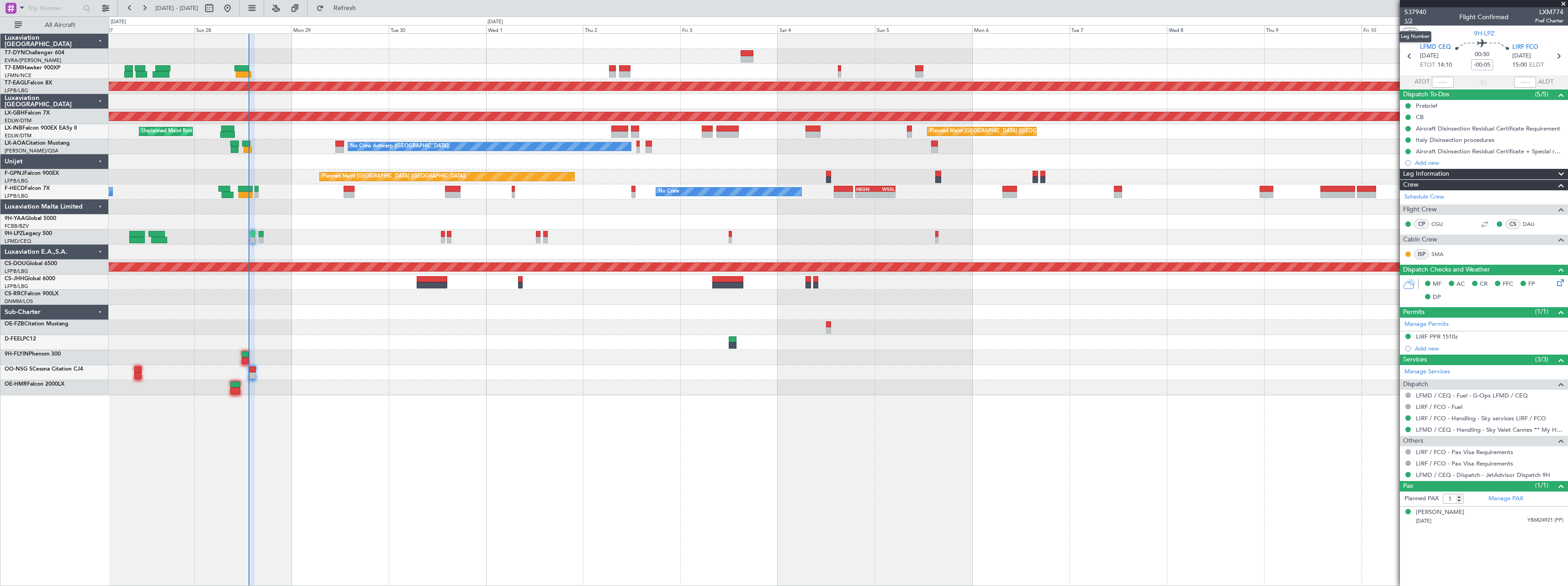
click at [1409, 21] on span "1/2" at bounding box center [1415, 20] width 22 height 8
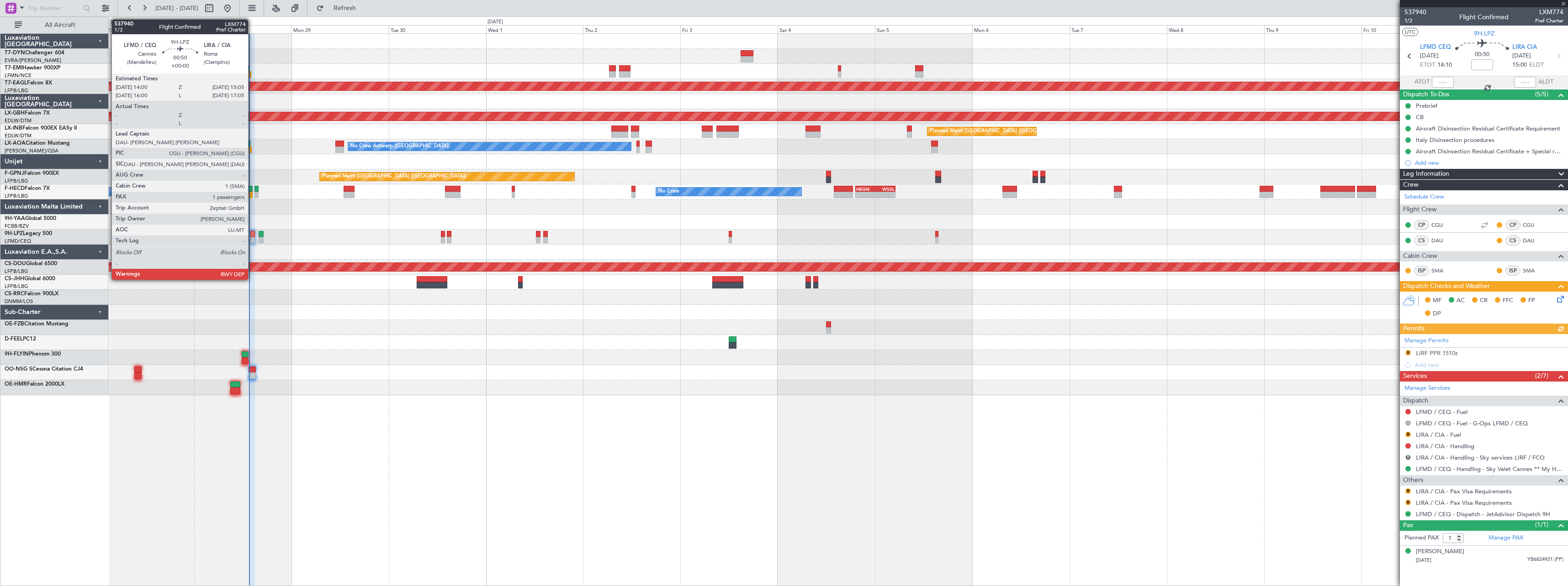
click at [252, 232] on div at bounding box center [253, 234] width 5 height 6
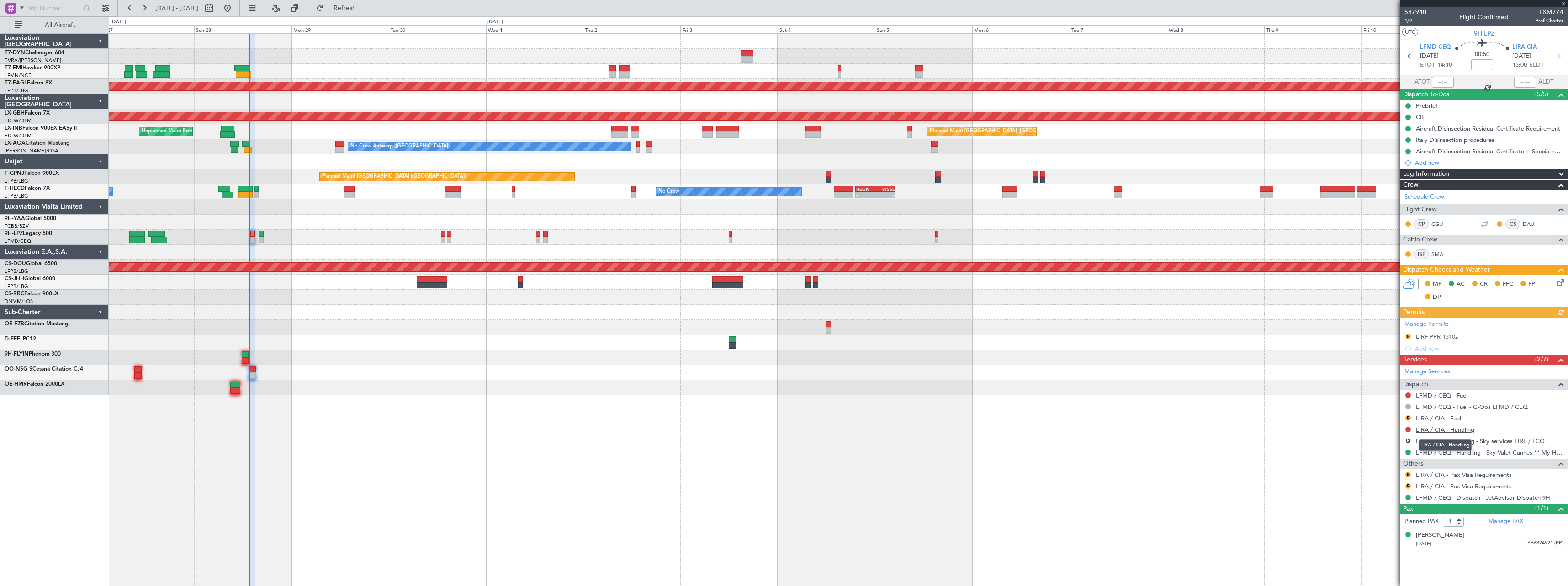
click at [1453, 431] on link "LIRA / CIA - Handling" at bounding box center [1444, 430] width 58 height 8
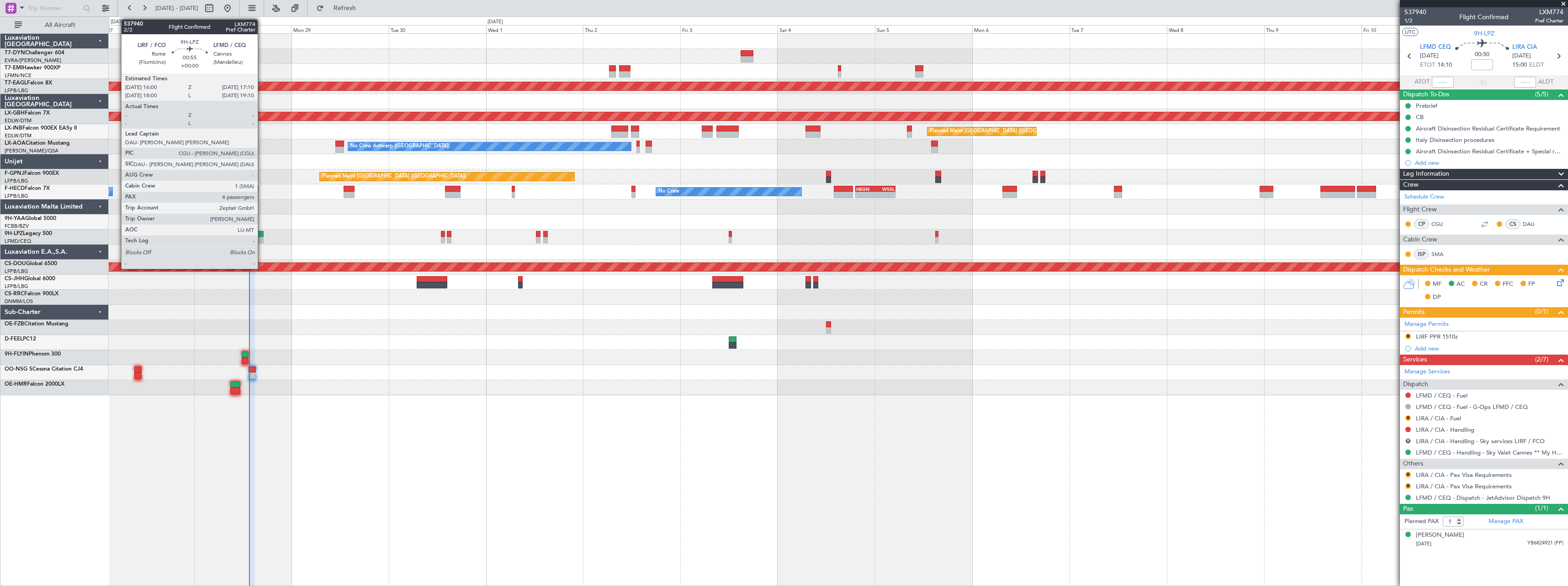
click at [262, 237] on div at bounding box center [261, 234] width 5 height 6
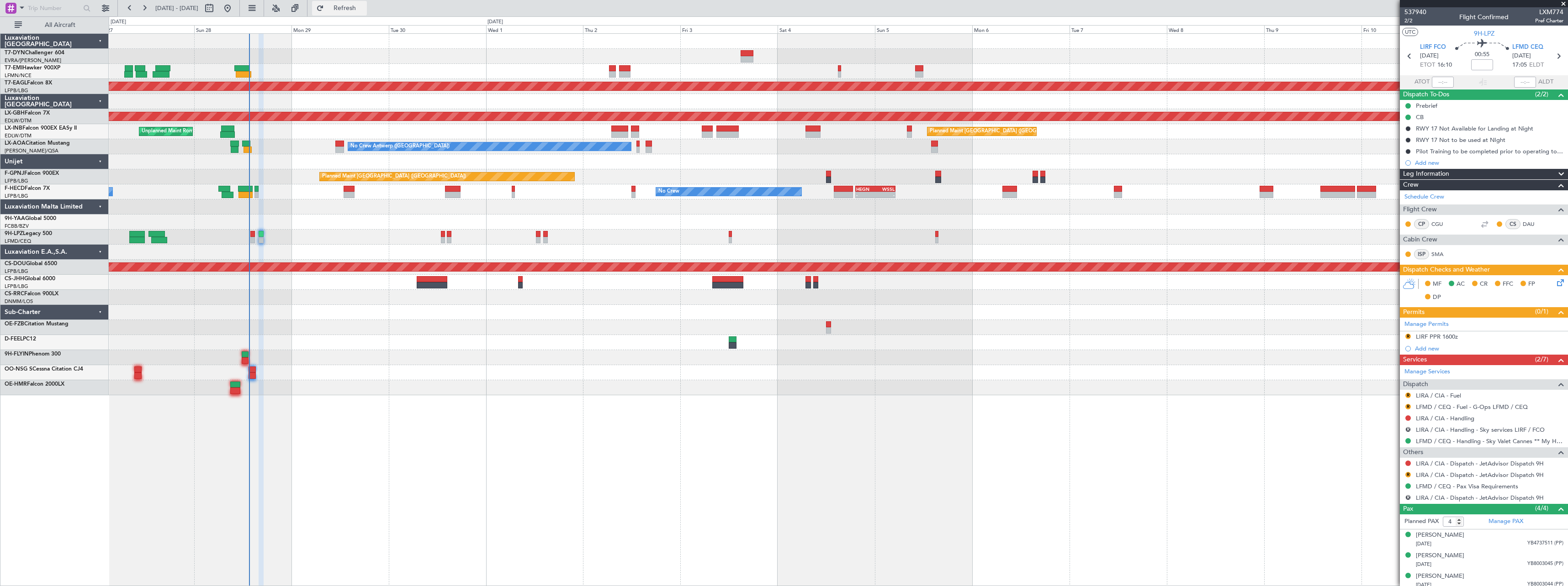
click at [358, 13] on button "Refresh" at bounding box center [339, 8] width 55 height 14
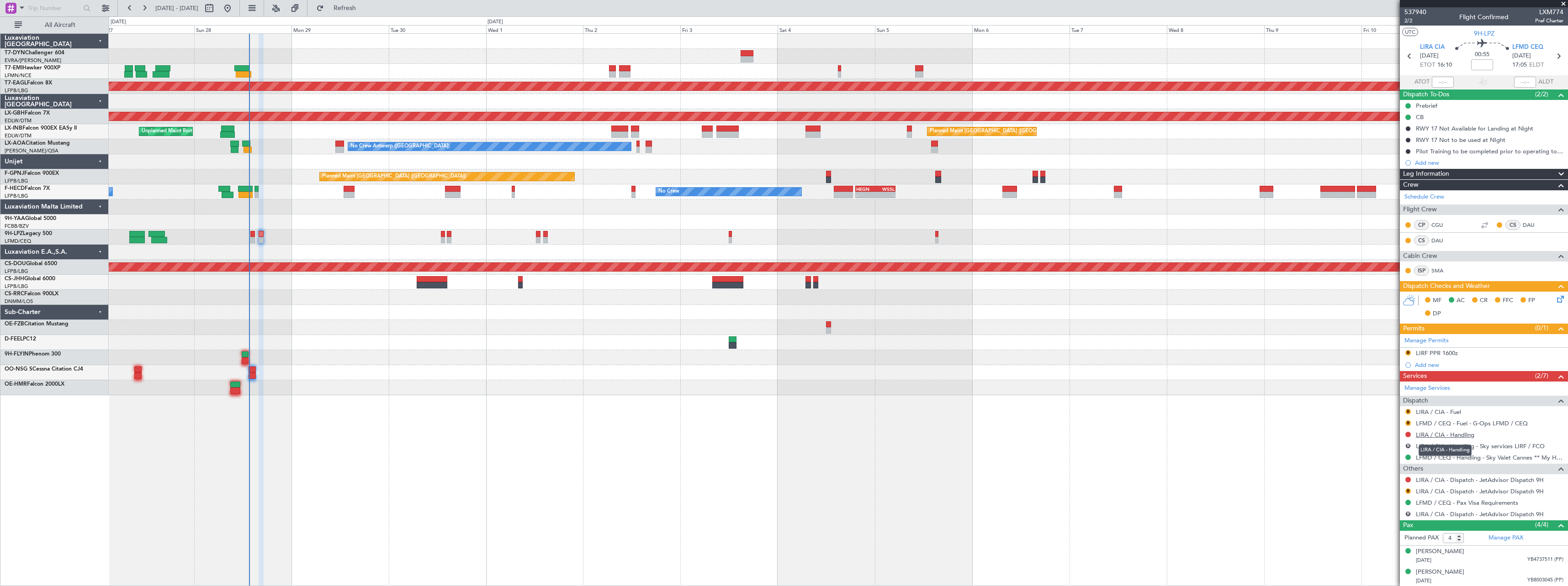
click at [1441, 436] on link "LIRA / CIA - Handling" at bounding box center [1444, 435] width 58 height 8
click at [1497, 448] on link "LIRA / CIA - Handling - Sky services LIRF / FCO" at bounding box center [1480, 447] width 129 height 8
click at [383, 17] on div "0 0 Sat 27 Sun 28 Mon 29 Tue 30 Wed 1 Thu 2 Fri 3 Oct 2025 Sat 4 Sun 5 Mon 6 Tu…" at bounding box center [838, 25] width 1458 height 17
click at [364, 11] on span "Refresh" at bounding box center [344, 8] width 39 height 6
click at [364, 11] on span "Refresh" at bounding box center [344, 8] width 39 height 6
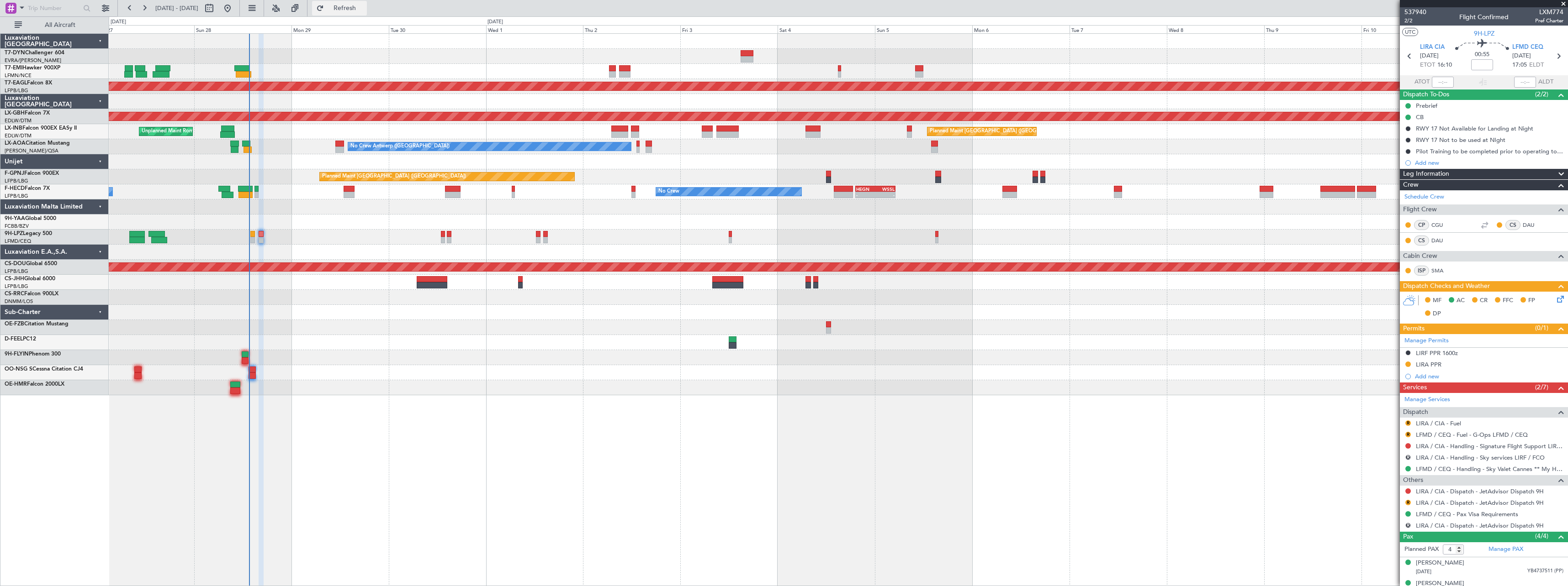
click at [364, 11] on span "Refresh" at bounding box center [344, 8] width 39 height 6
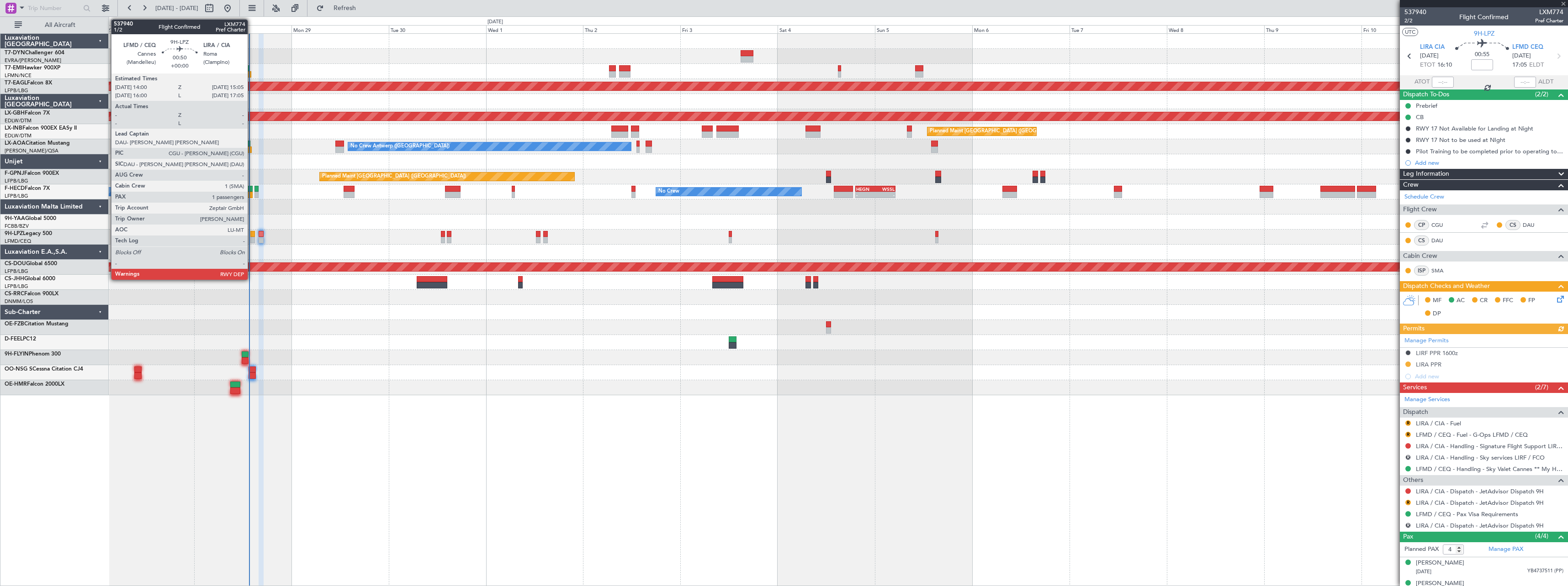
click at [252, 233] on div at bounding box center [253, 234] width 5 height 6
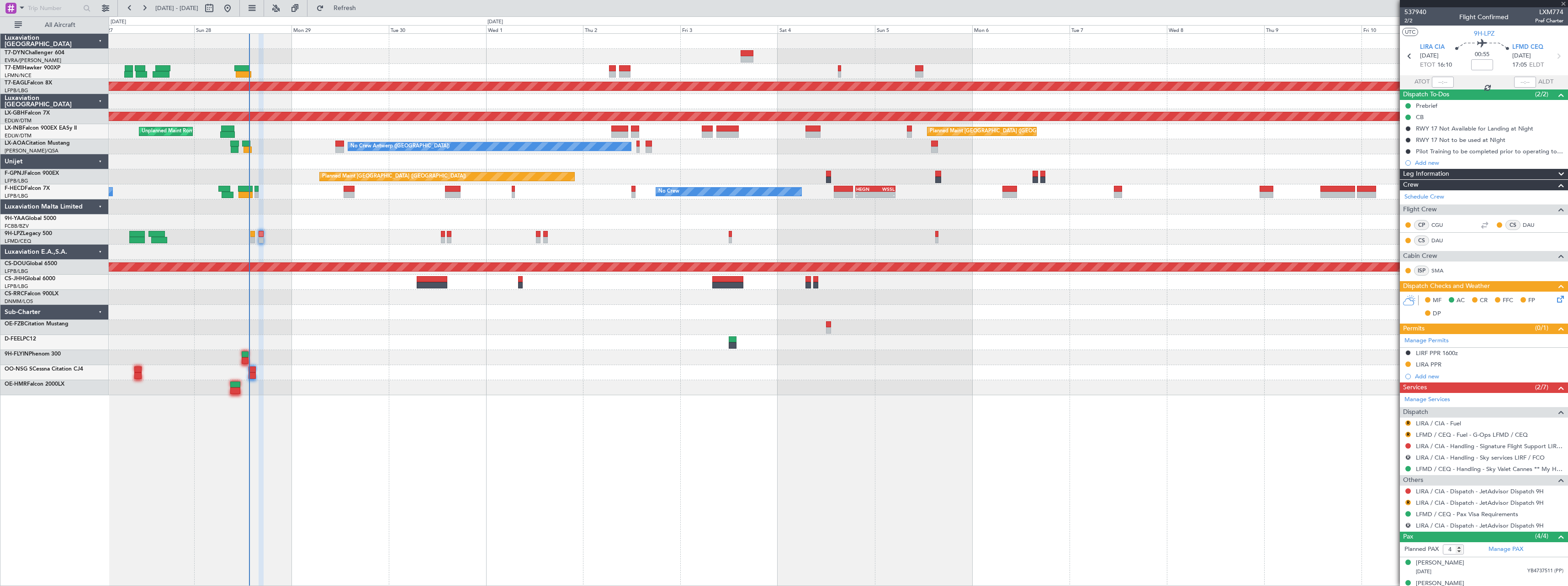
type input "1"
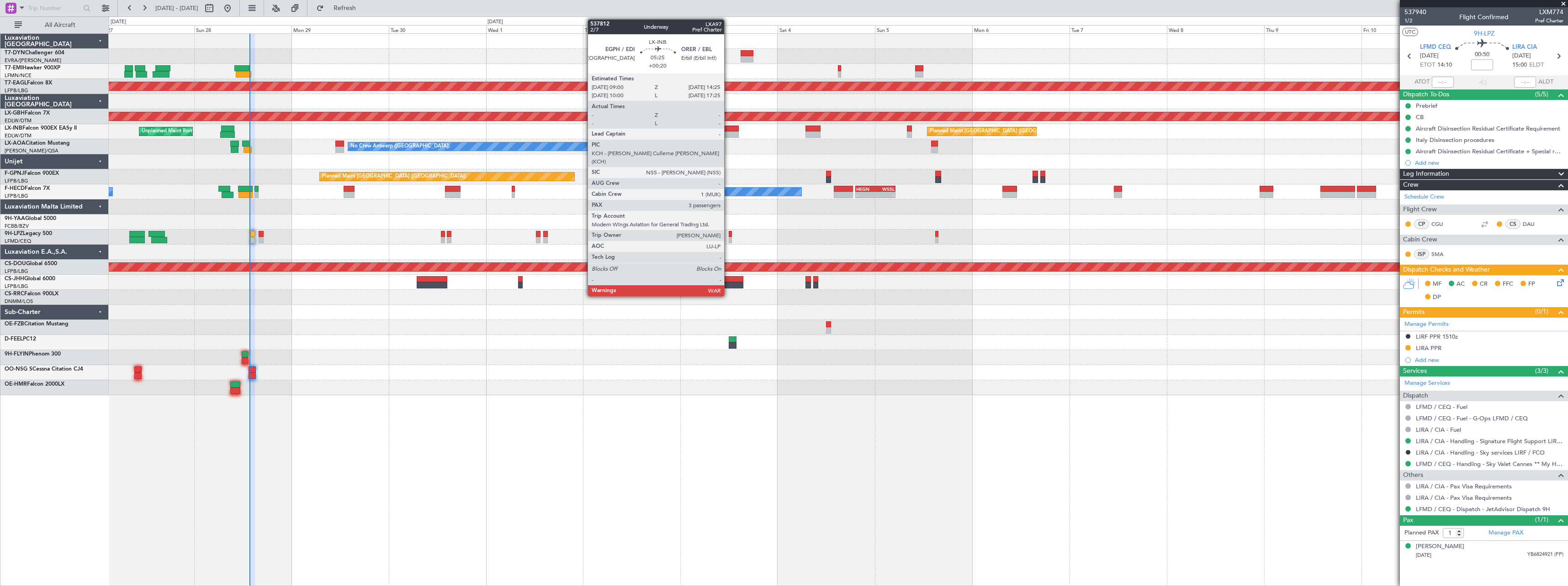
click at [728, 135] on div at bounding box center [727, 134] width 23 height 6
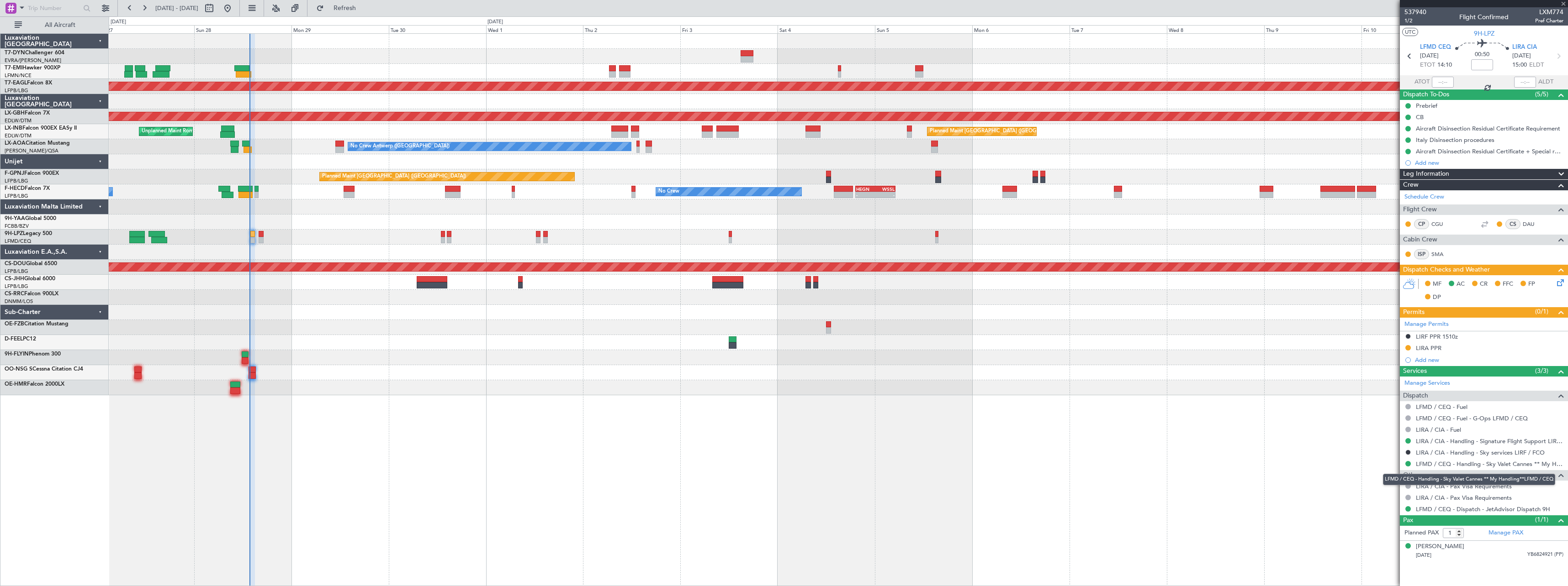
type input "+00:20"
type input "3"
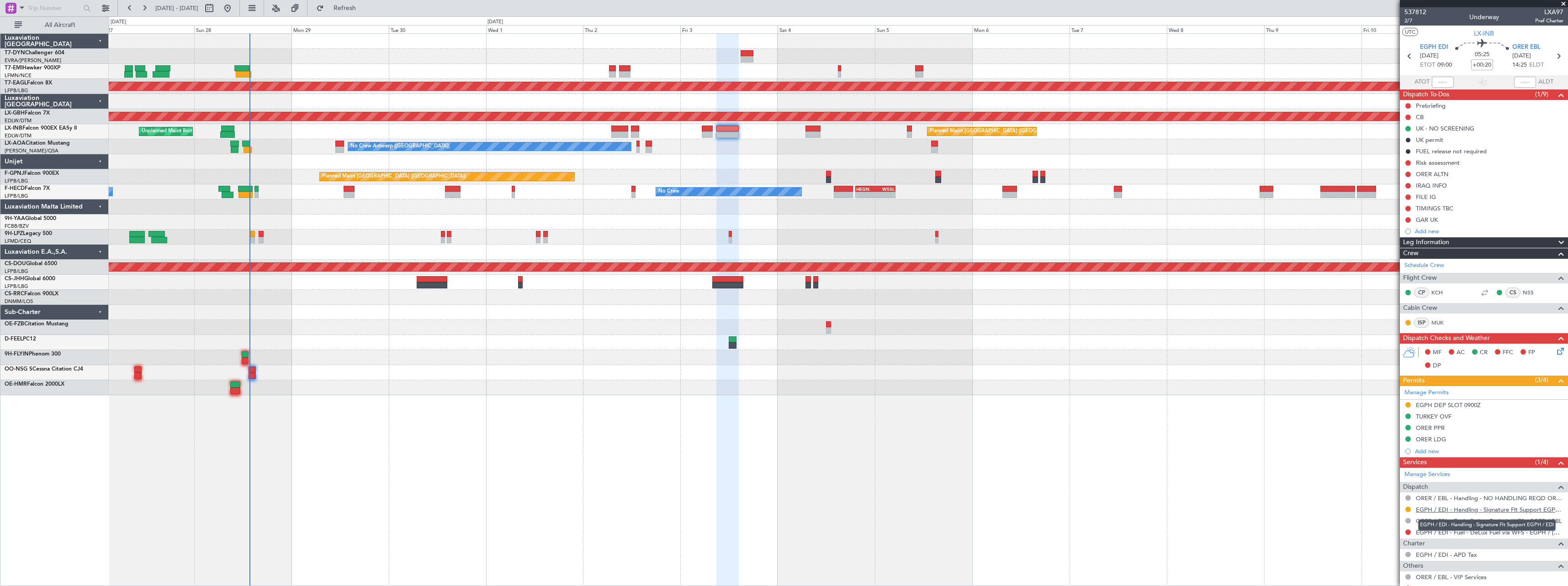
click at [1484, 512] on link "EGPH / EDI - Handling - Signature Flt Support EGPH / EDI" at bounding box center [1489, 509] width 148 height 8
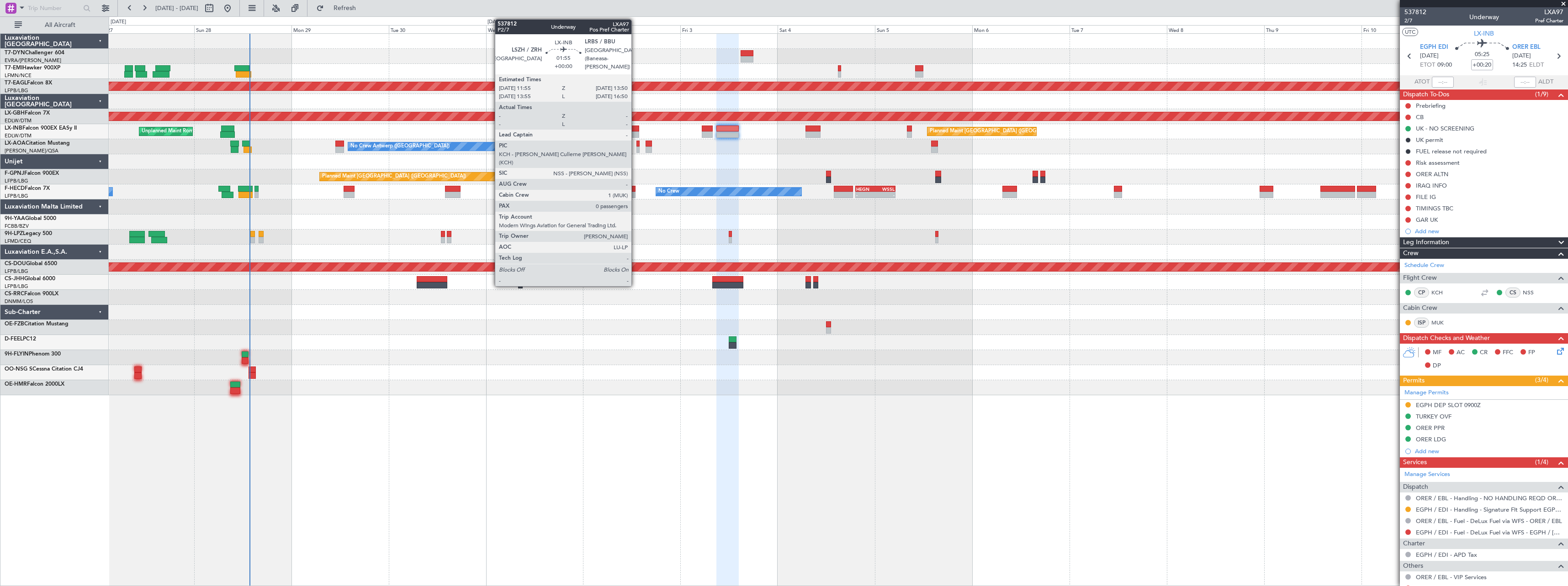
click at [636, 130] on div at bounding box center [635, 129] width 8 height 6
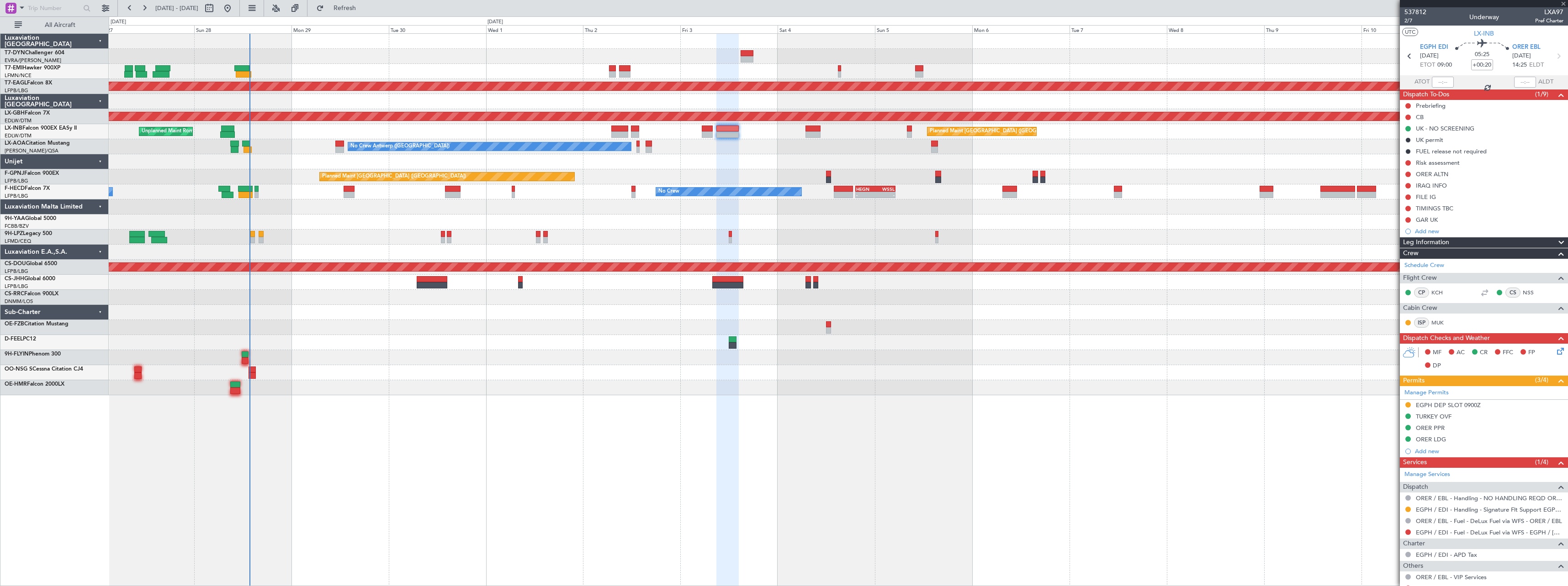
type input "0"
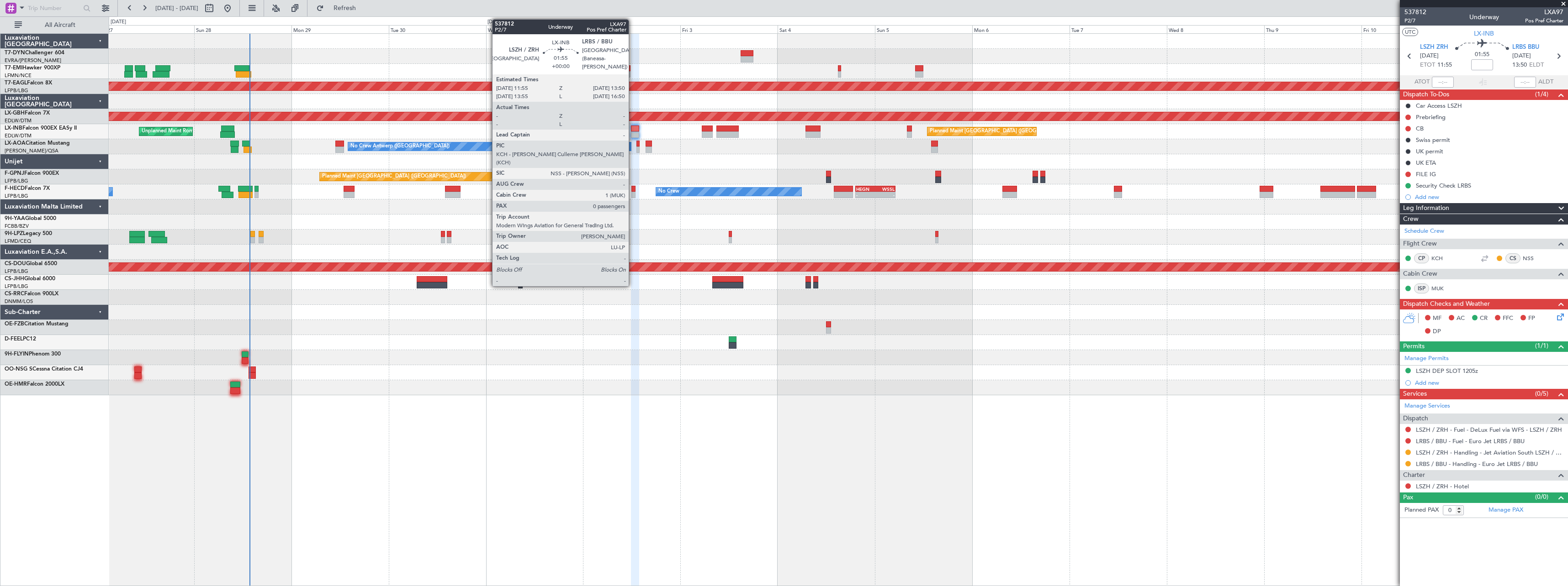
click at [633, 127] on div at bounding box center [635, 129] width 8 height 6
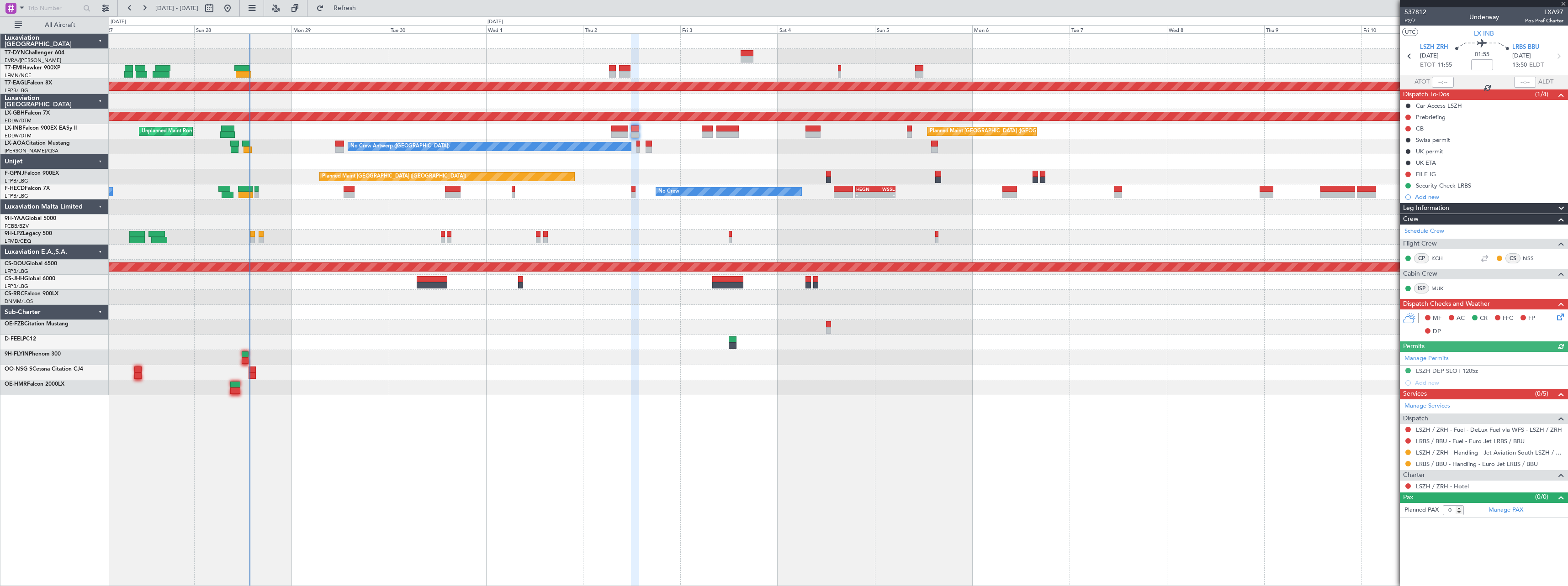
click at [1412, 20] on span "P2/7" at bounding box center [1415, 20] width 22 height 8
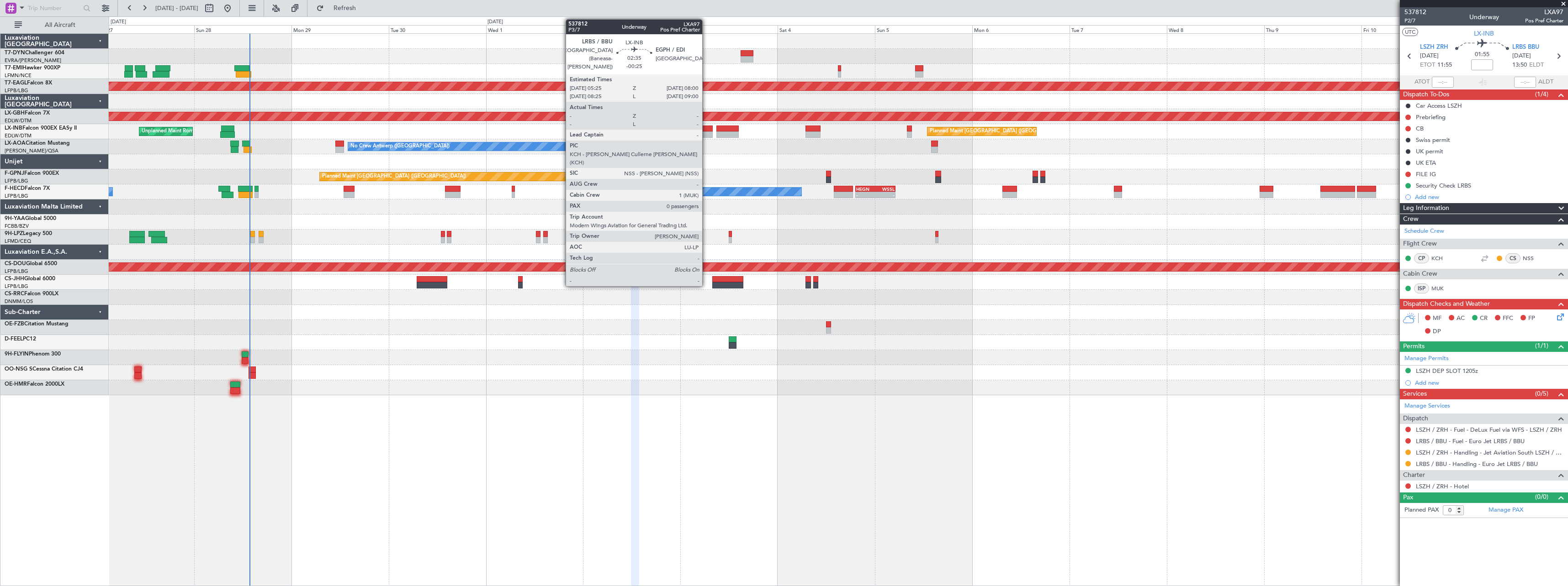
click at [706, 131] on div at bounding box center [707, 134] width 11 height 6
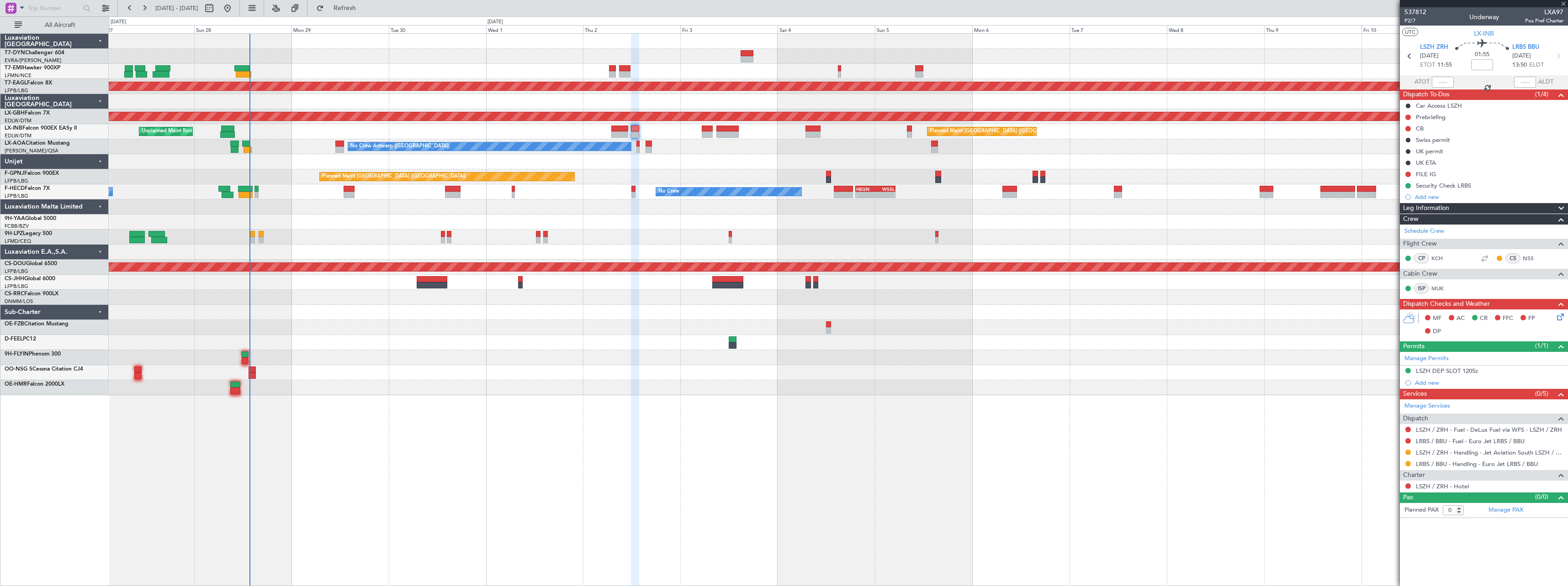
type input "-00:25"
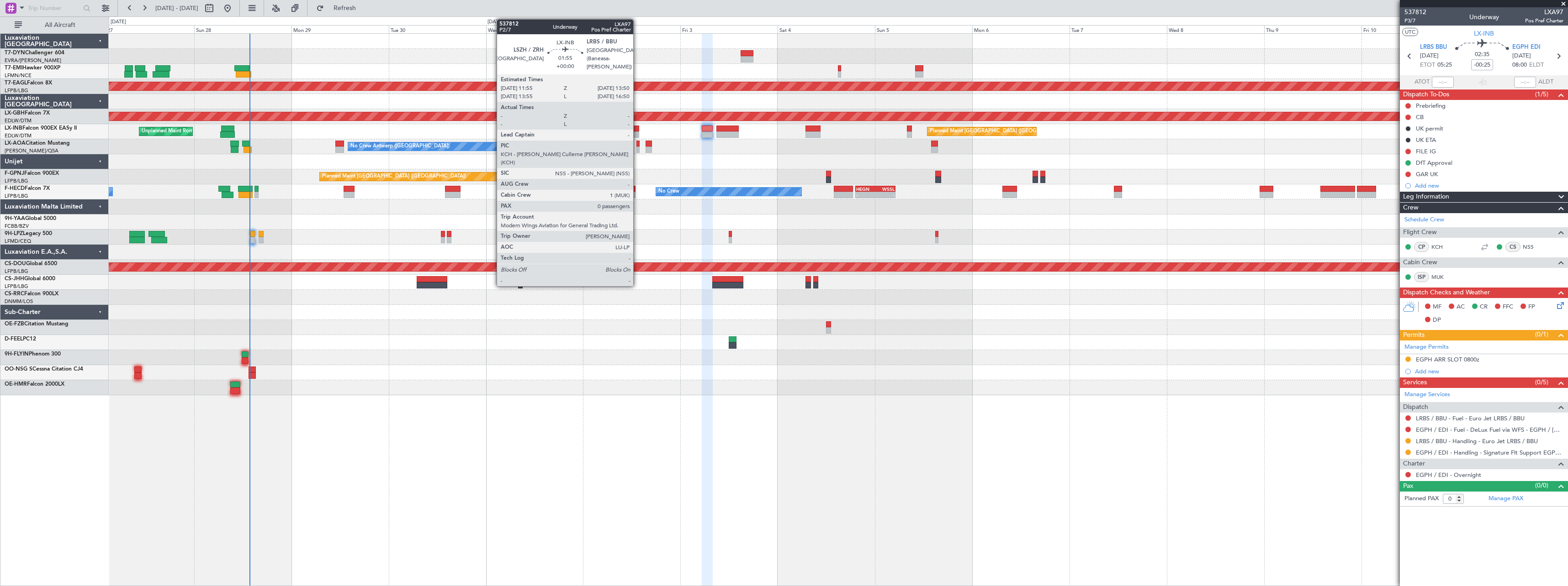
click at [637, 130] on div at bounding box center [635, 129] width 8 height 6
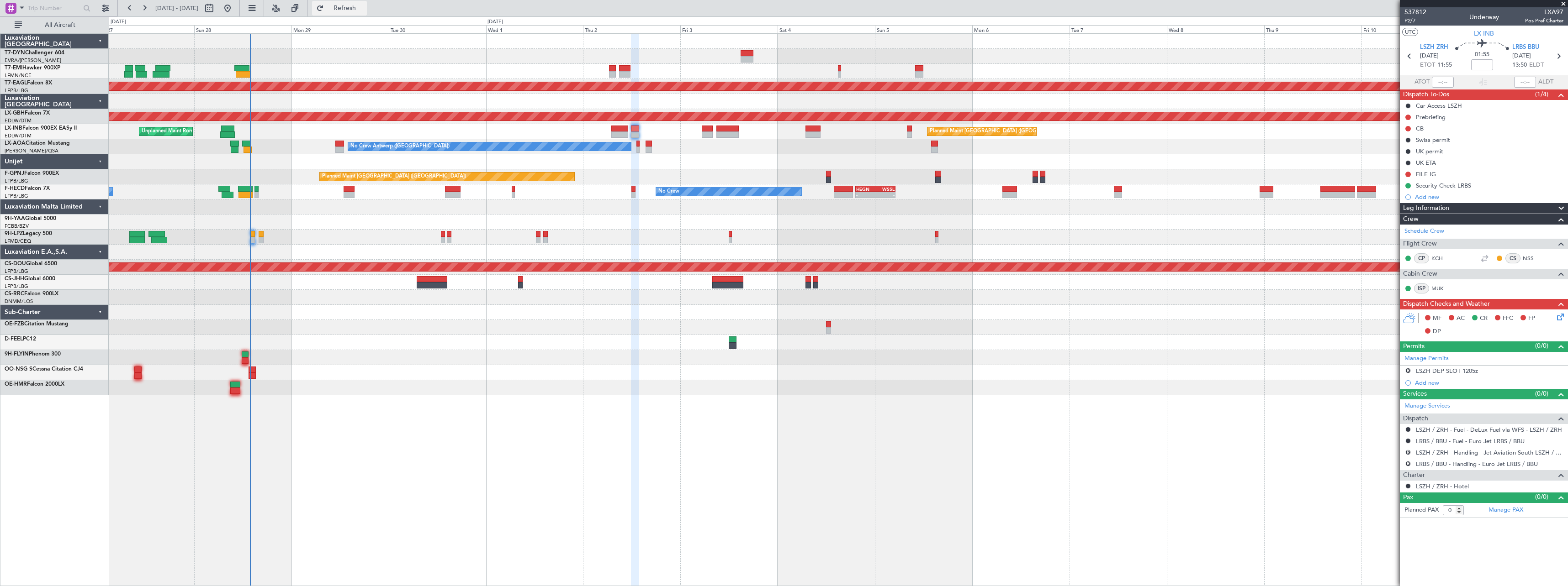
click at [364, 10] on span "Refresh" at bounding box center [344, 8] width 39 height 6
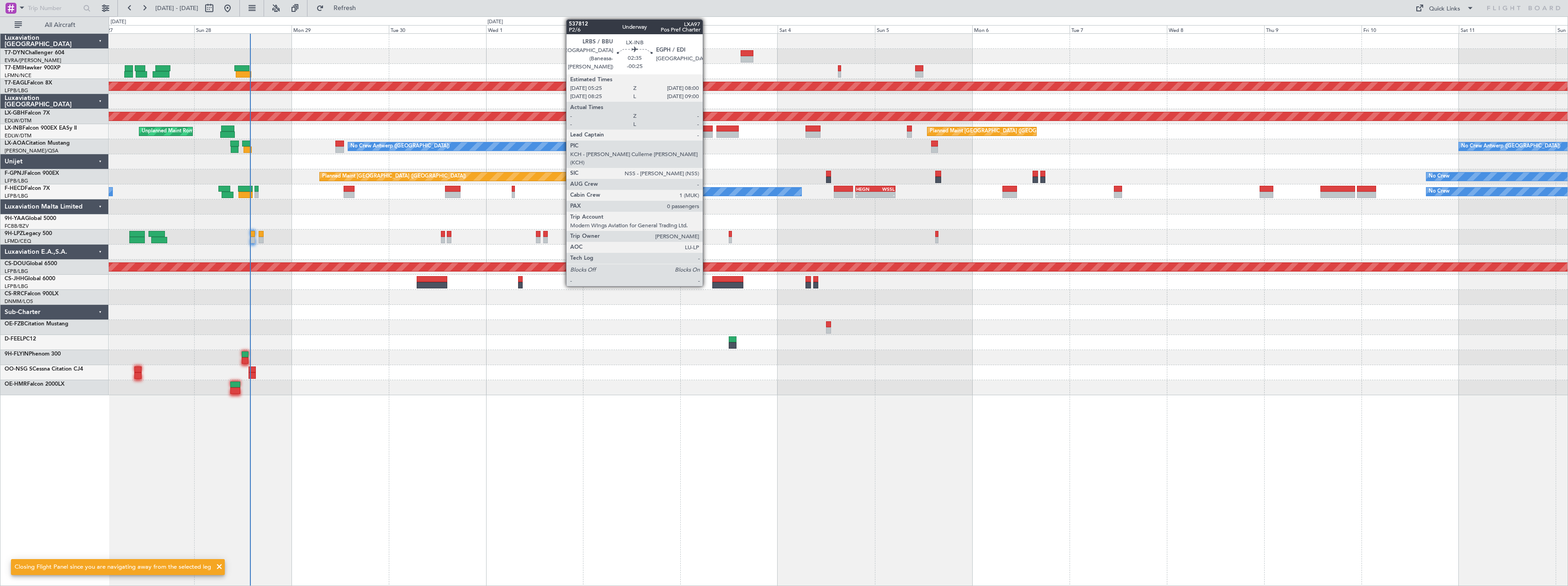
click at [707, 128] on div at bounding box center [707, 129] width 11 height 6
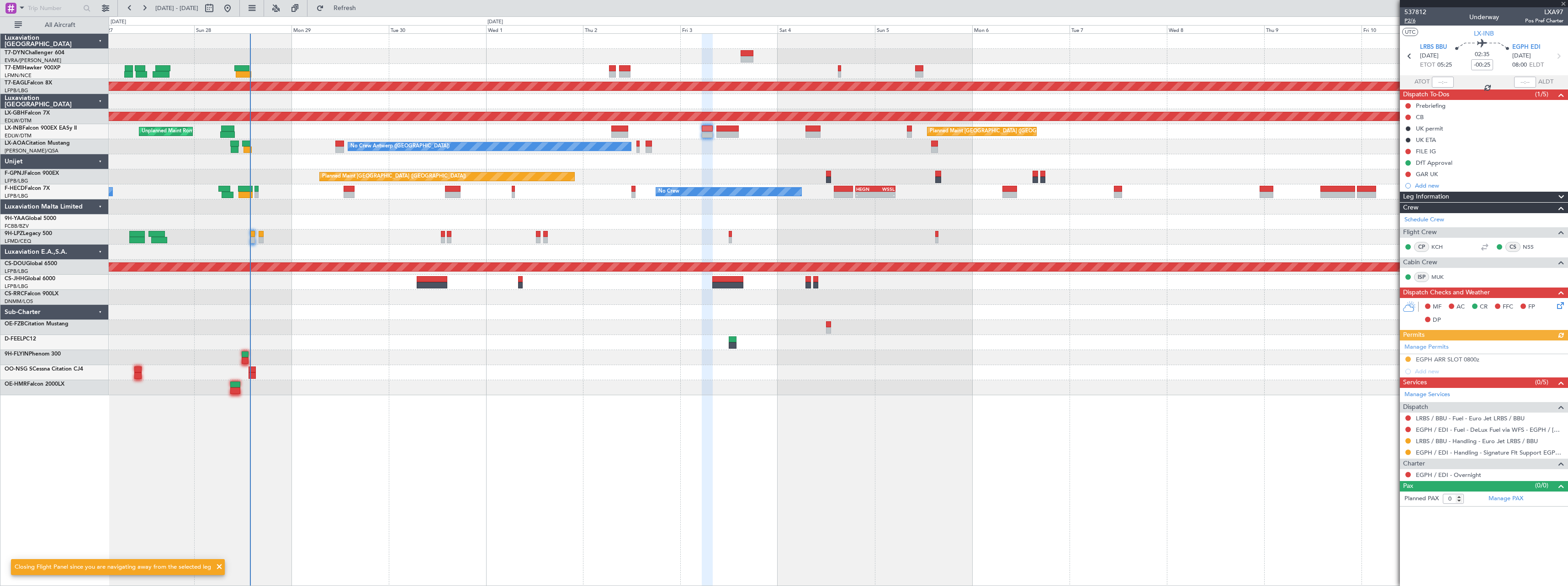
click at [1414, 19] on span "P2/6" at bounding box center [1415, 20] width 22 height 8
click at [352, 5] on button "Refresh" at bounding box center [339, 8] width 55 height 14
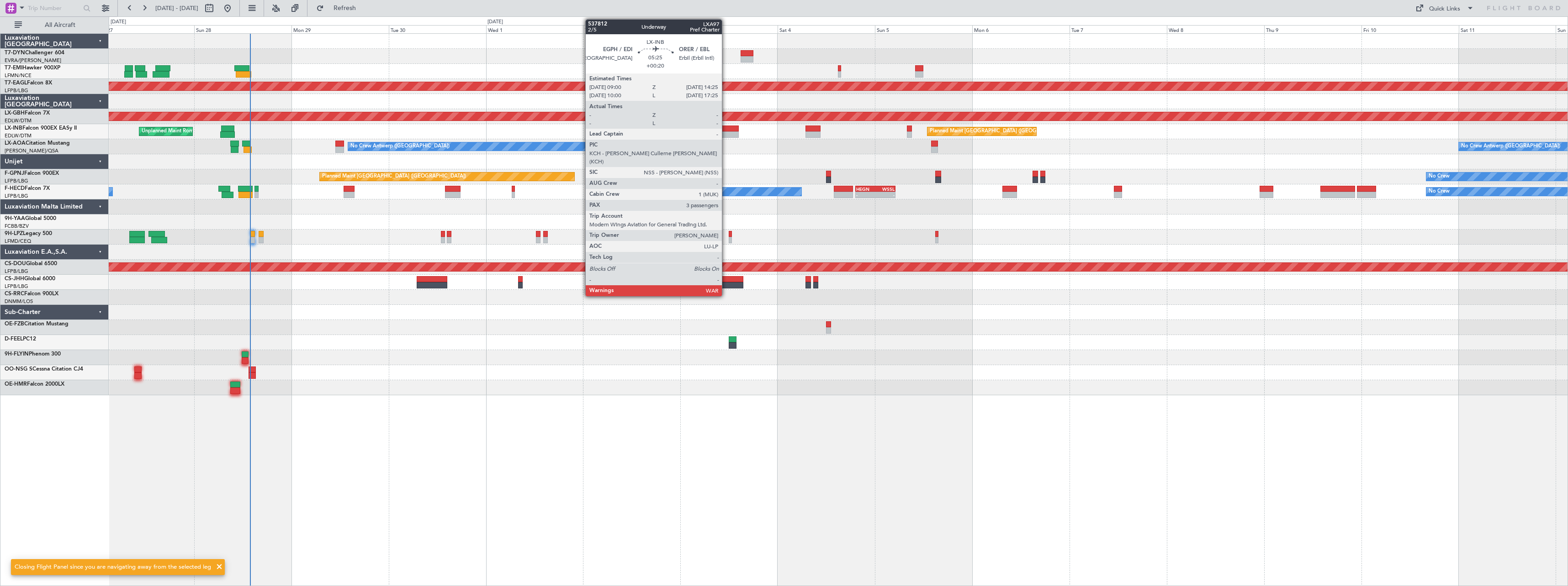
click at [726, 129] on div at bounding box center [727, 129] width 23 height 6
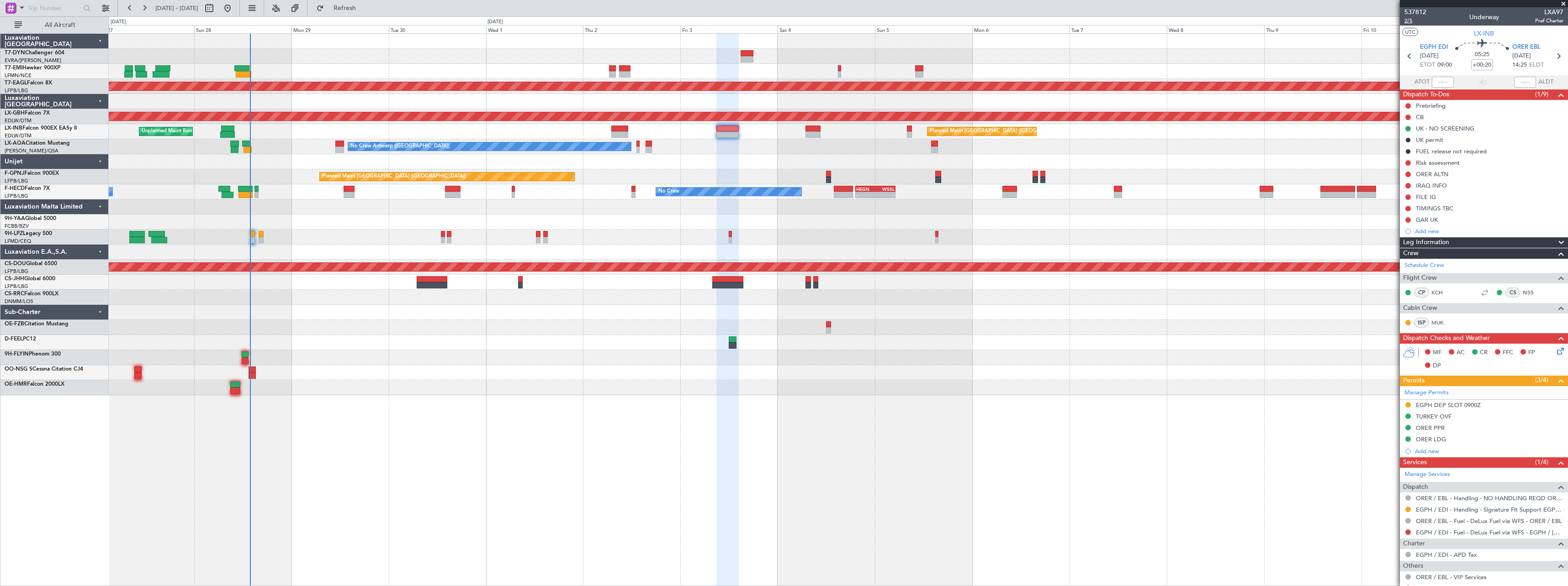
click at [1406, 23] on span "2/5" at bounding box center [1415, 20] width 22 height 8
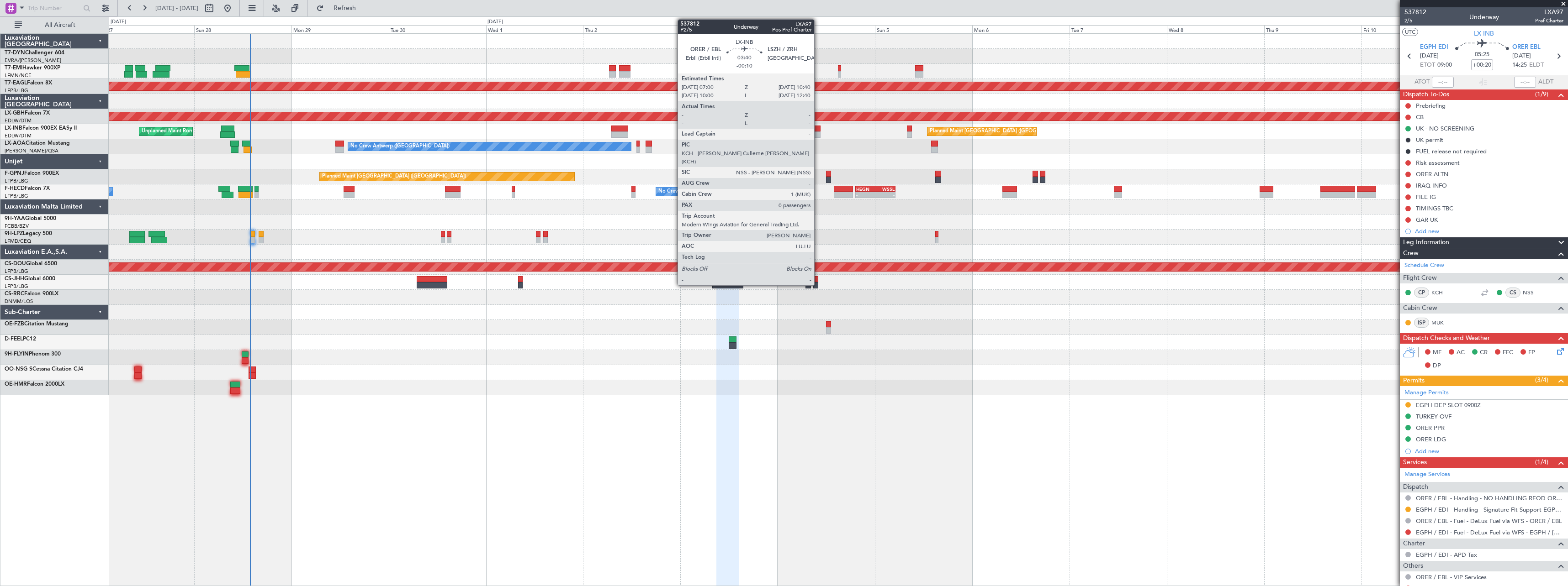
click at [819, 128] on div at bounding box center [813, 129] width 15 height 6
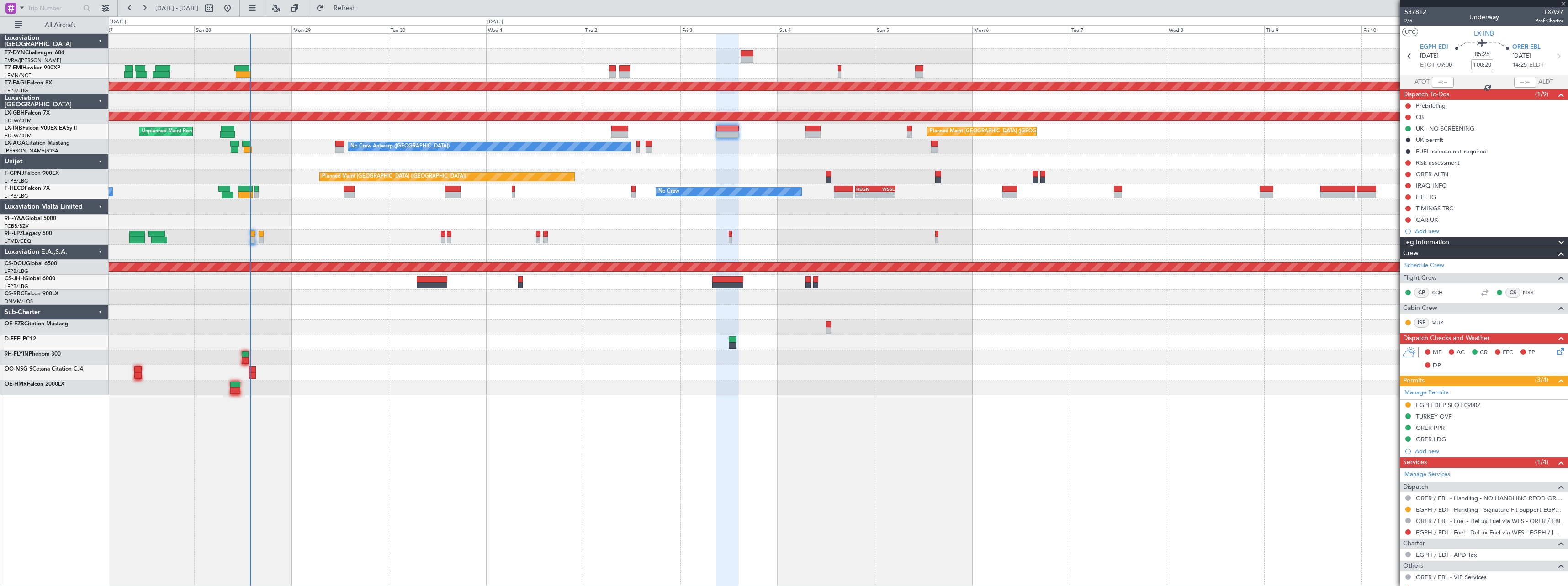
type input "-00:10"
type input "0"
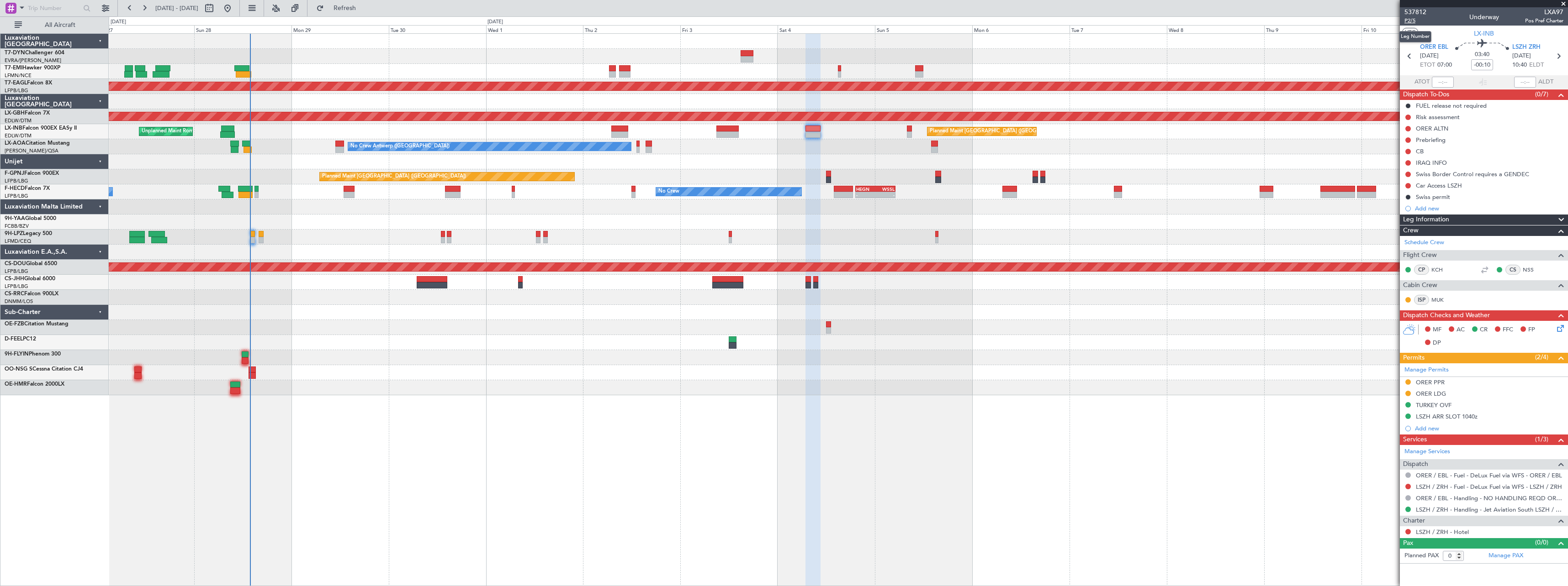
click at [1414, 21] on span "P2/5" at bounding box center [1415, 20] width 22 height 8
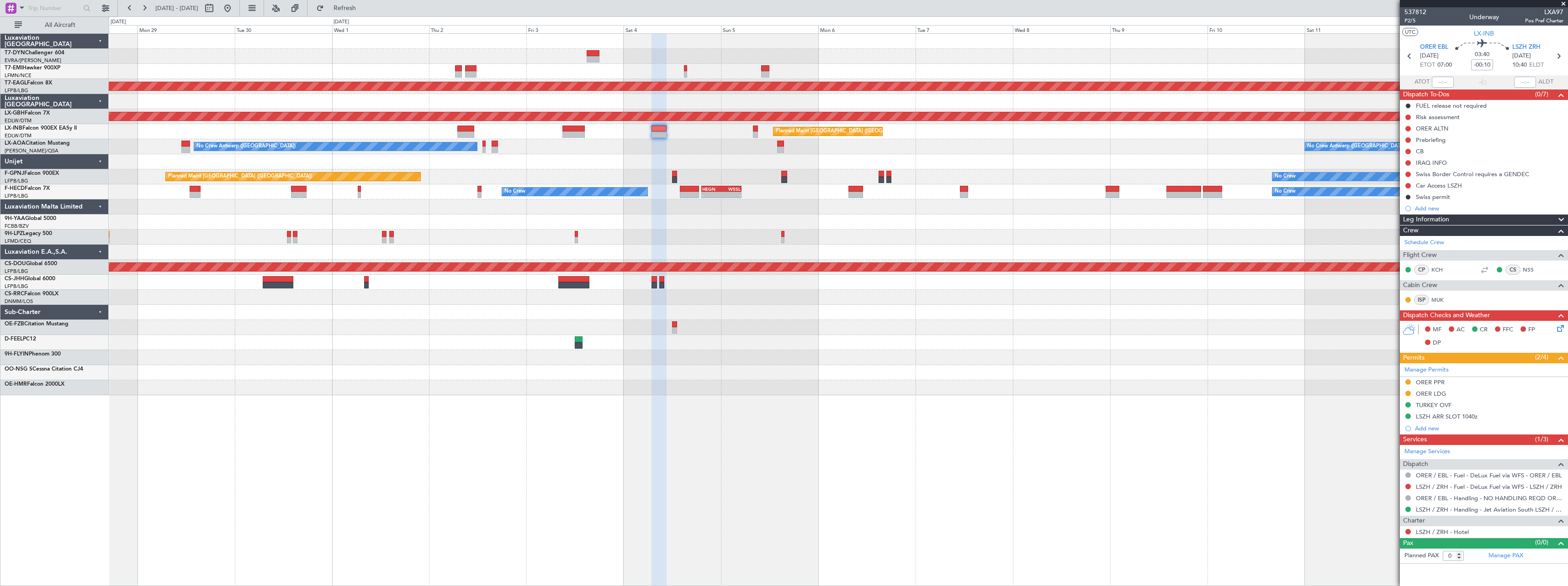
click at [489, 360] on div at bounding box center [837, 358] width 1459 height 15
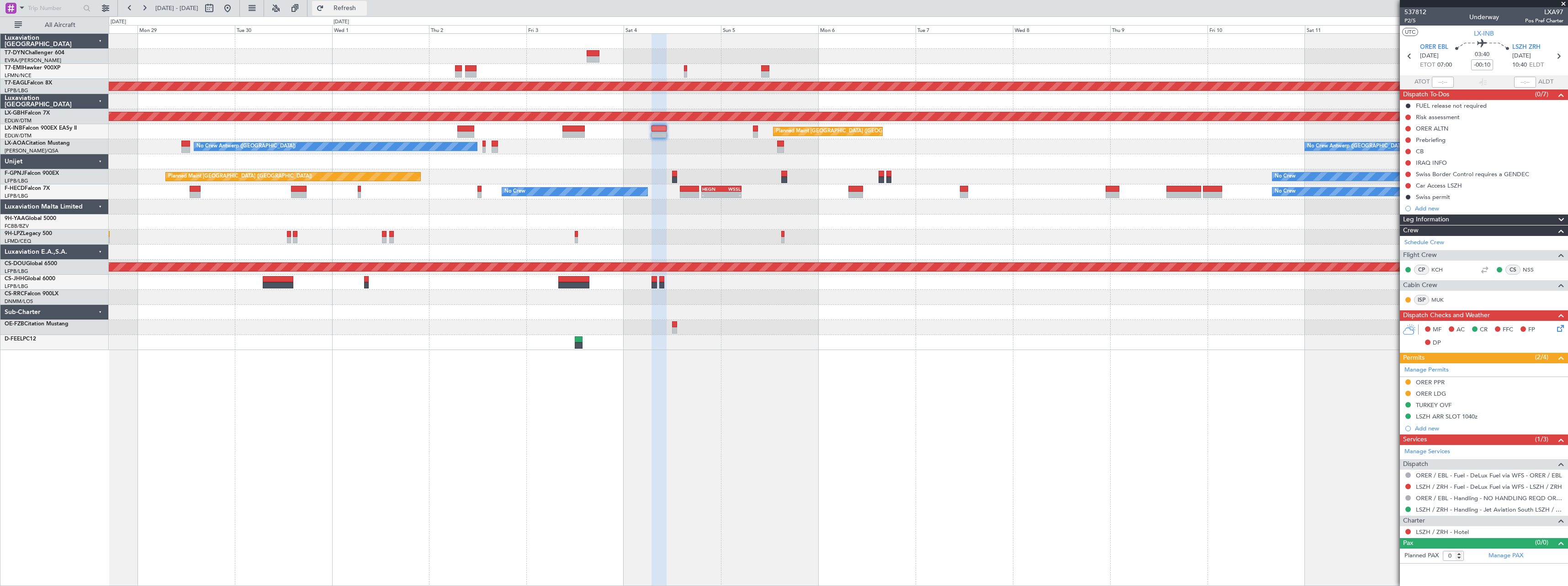
click at [364, 11] on span "Refresh" at bounding box center [344, 8] width 39 height 6
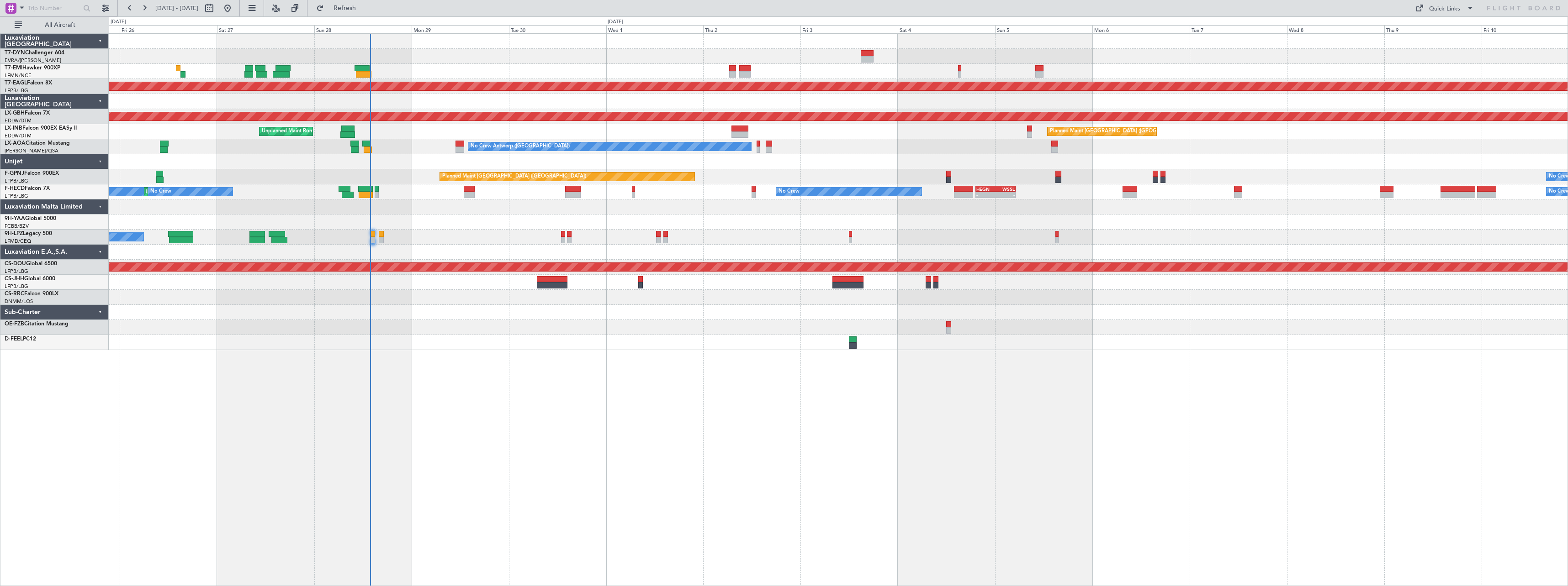
click at [697, 363] on div "Planned Maint Zurich Planned Maint Dubai (Al Maktoum Intl) Planned Maint Nurnbe…" at bounding box center [838, 309] width 1460 height 553
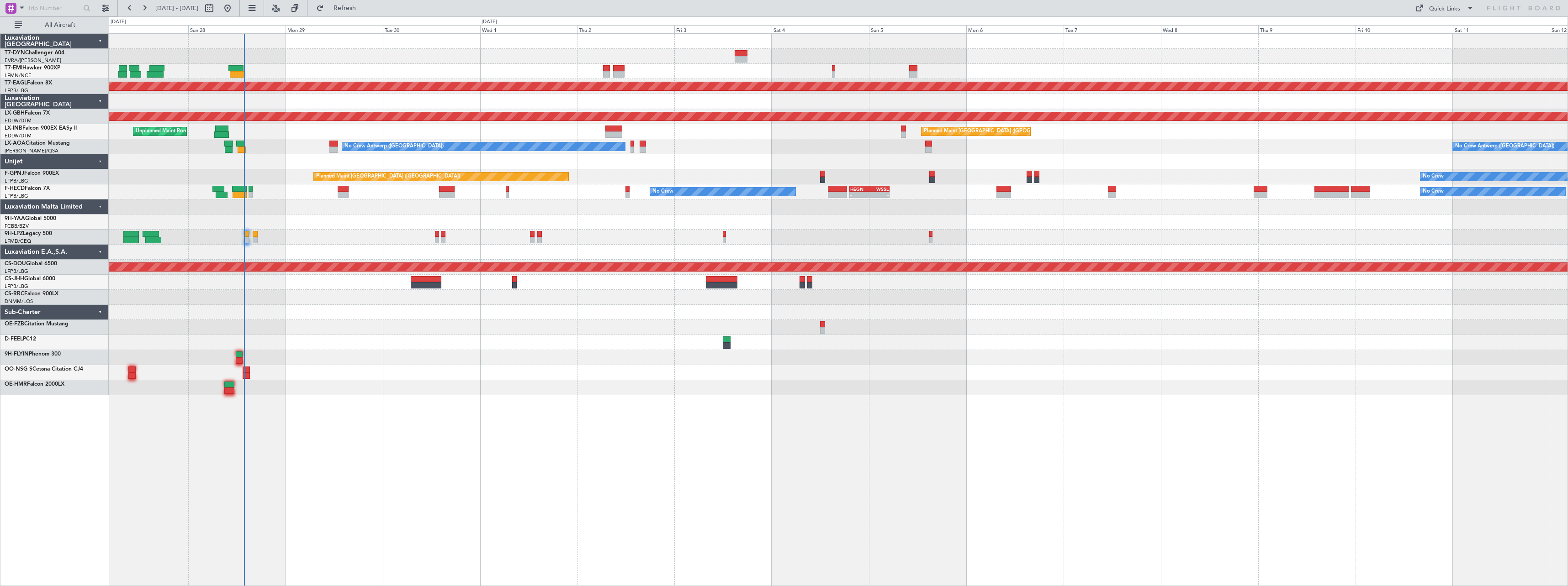
click at [727, 155] on div "Planned Maint Dubai (Al Maktoum Intl) Planned Maint Nurnberg Planned Maint Lond…" at bounding box center [837, 215] width 1459 height 362
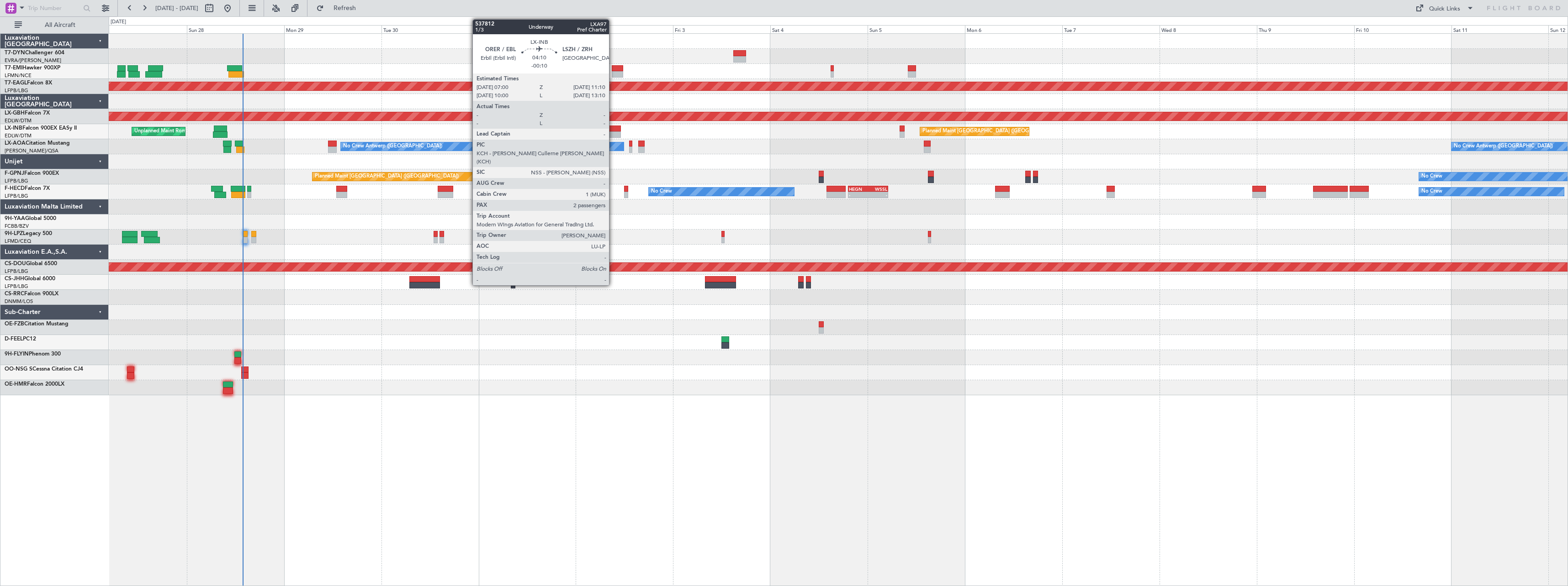
click at [613, 128] on div at bounding box center [612, 129] width 17 height 6
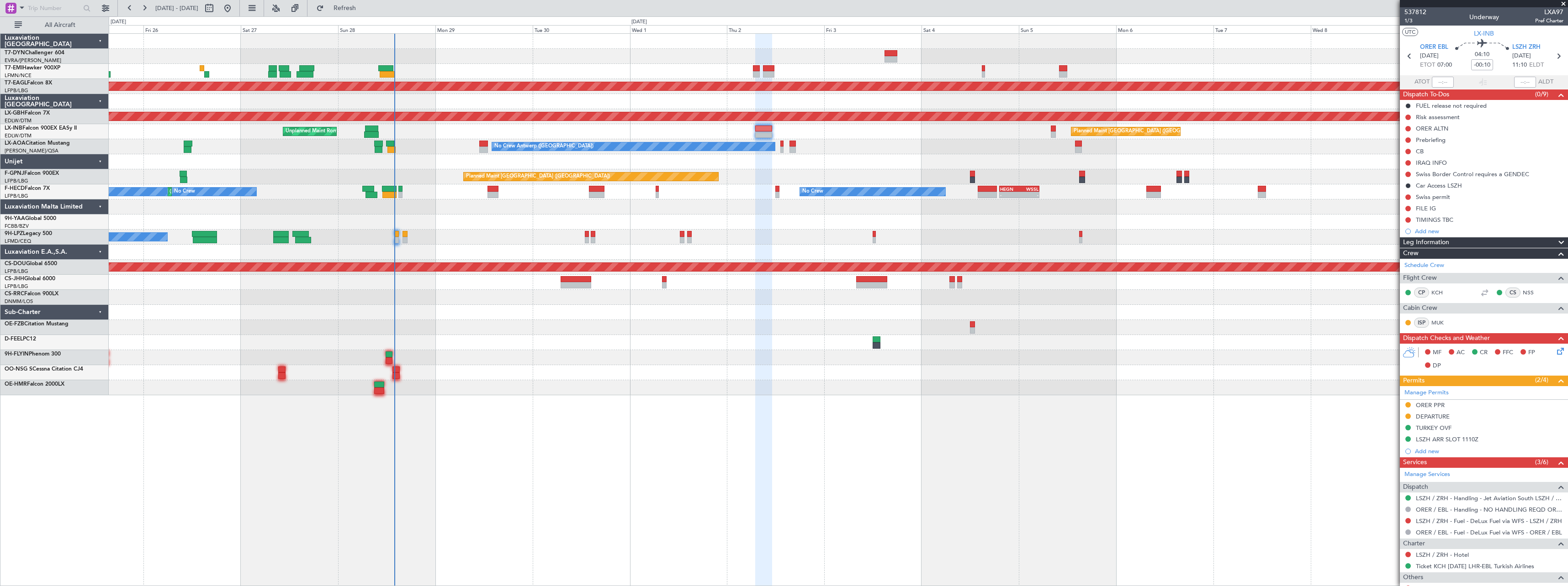
click at [778, 314] on div at bounding box center [837, 312] width 1459 height 15
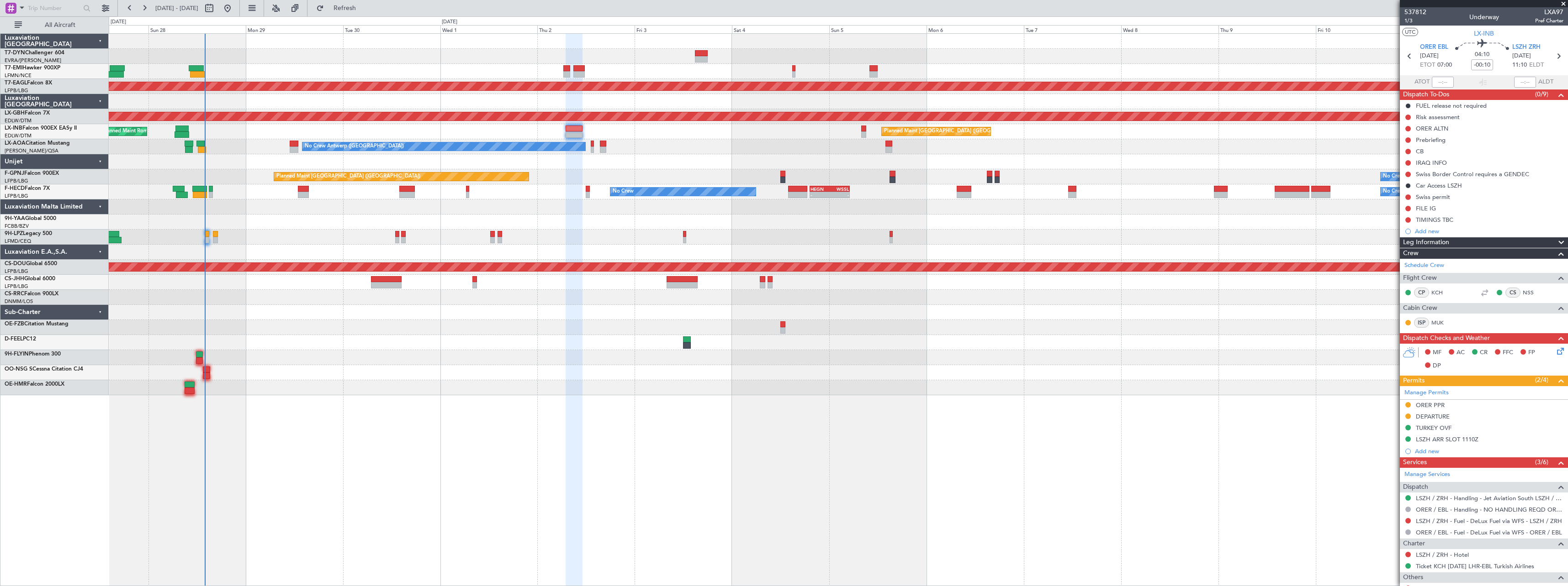
click at [765, 218] on div at bounding box center [837, 222] width 1459 height 15
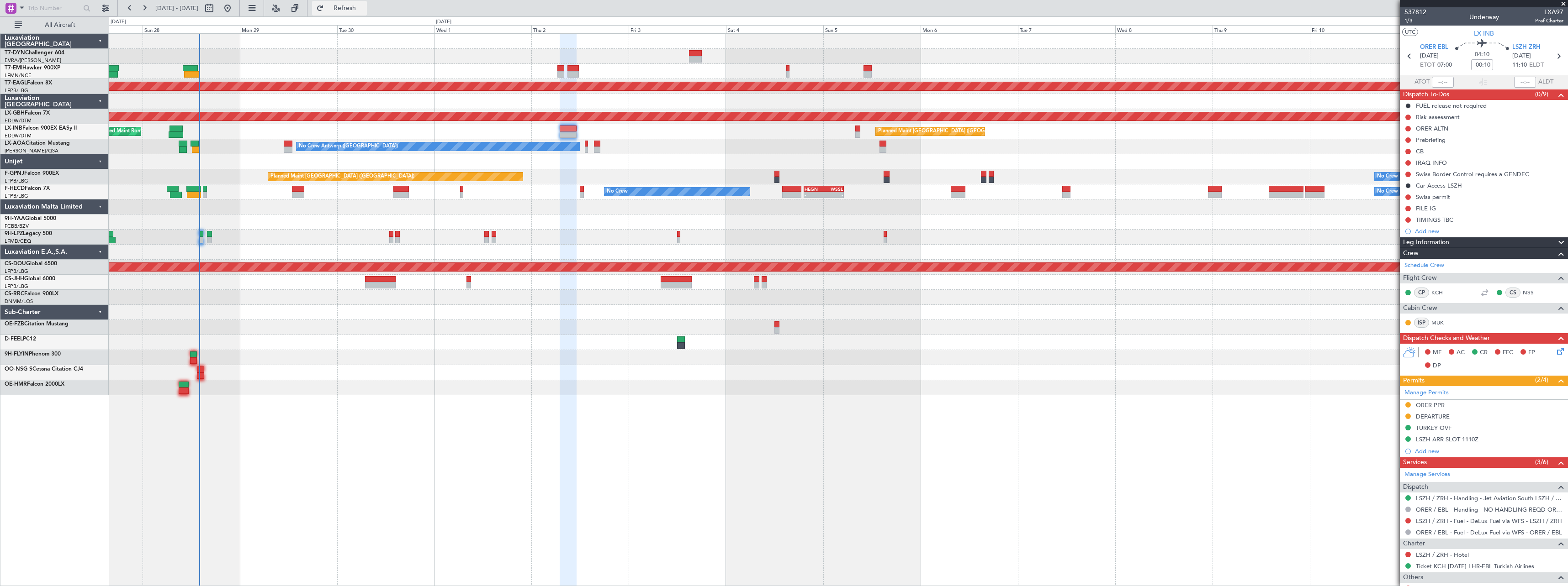
click at [363, 13] on button "Refresh" at bounding box center [339, 8] width 55 height 14
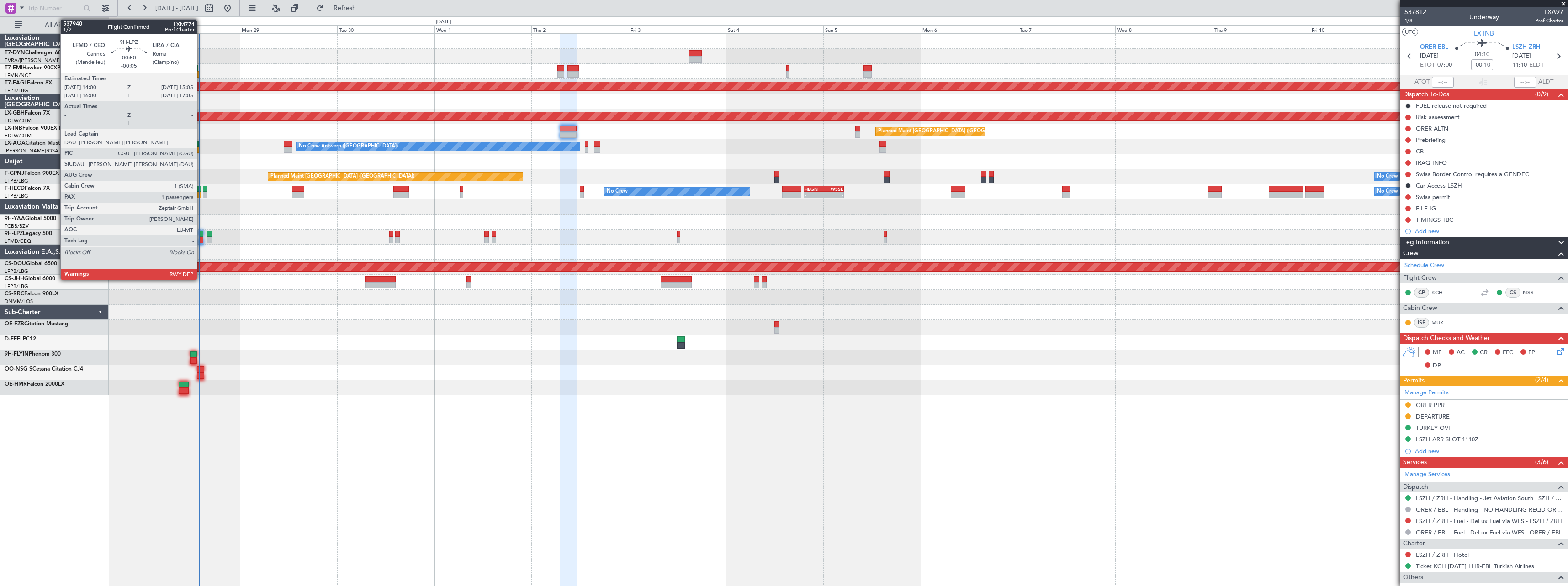
click at [201, 233] on div at bounding box center [201, 234] width 5 height 6
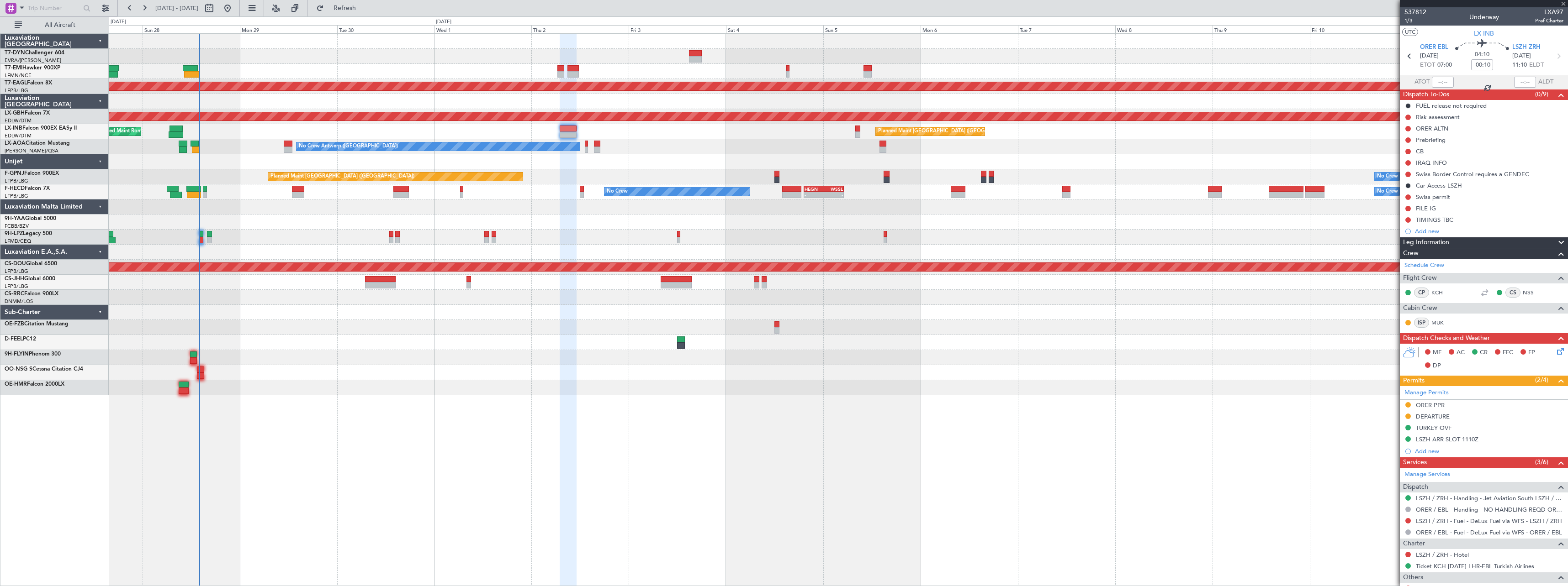
type input "-00:05"
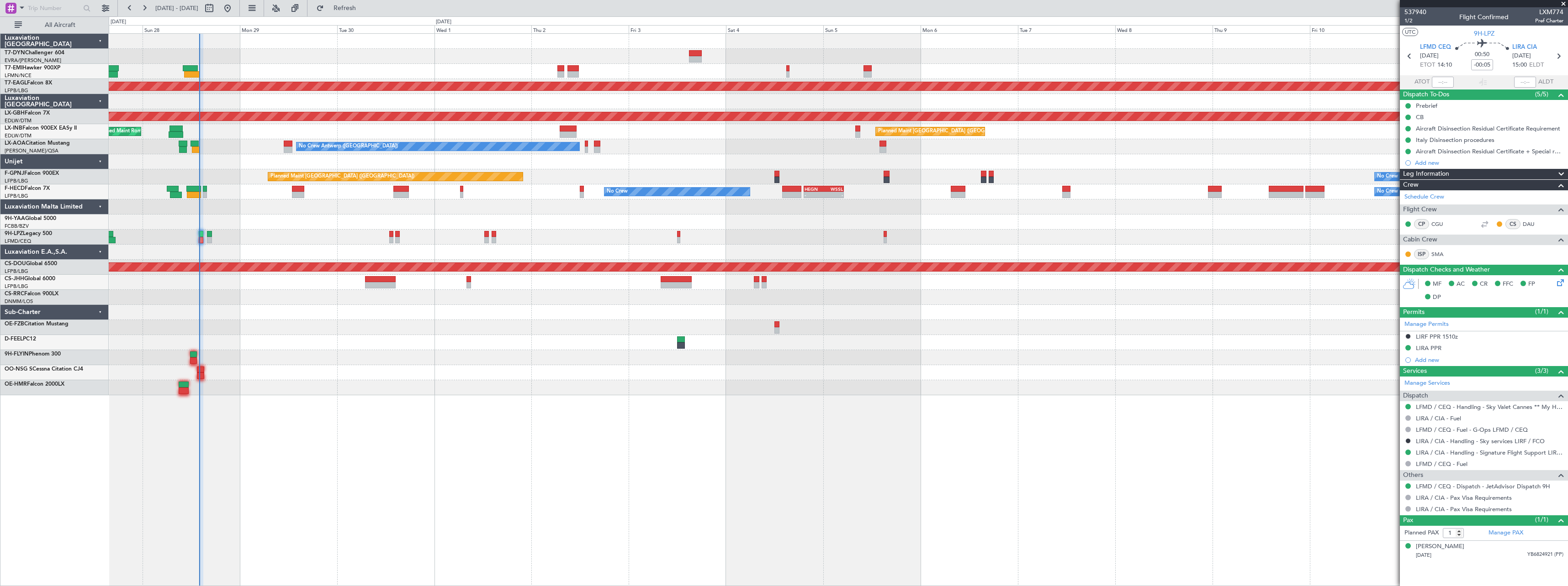
click at [529, 376] on div at bounding box center [837, 373] width 1459 height 15
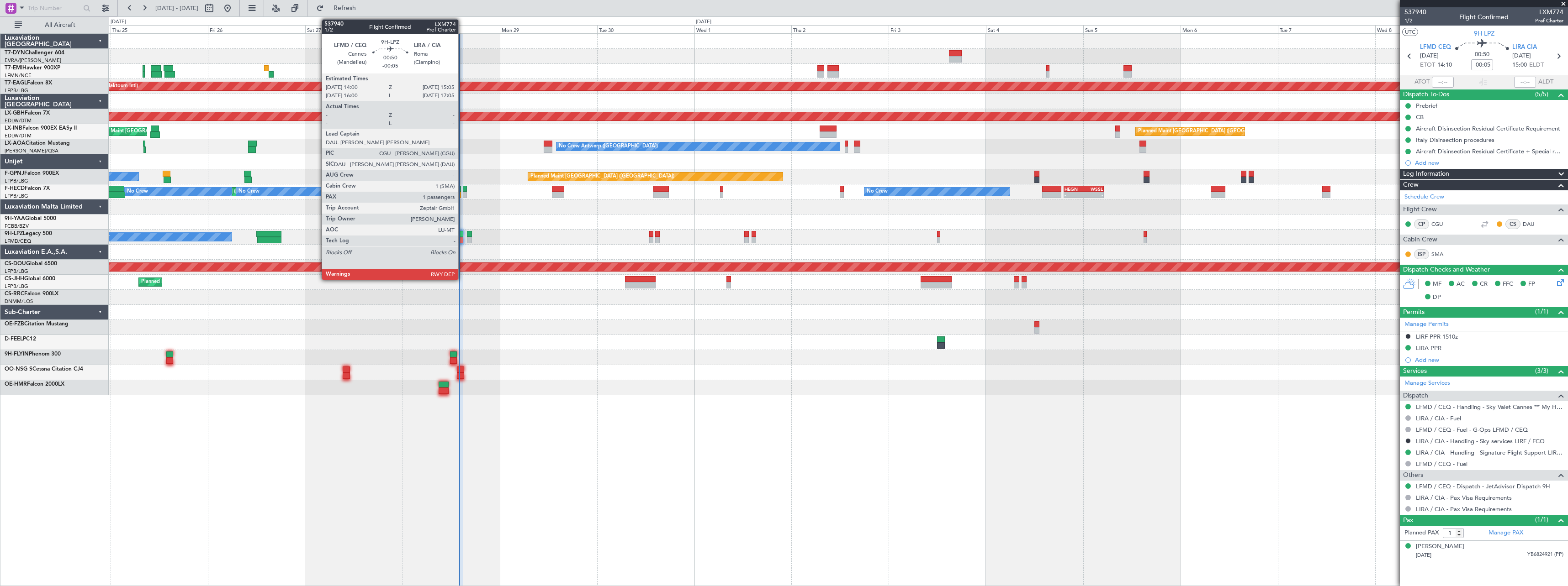
click at [462, 236] on div at bounding box center [461, 234] width 5 height 6
click at [461, 240] on div at bounding box center [461, 240] width 5 height 6
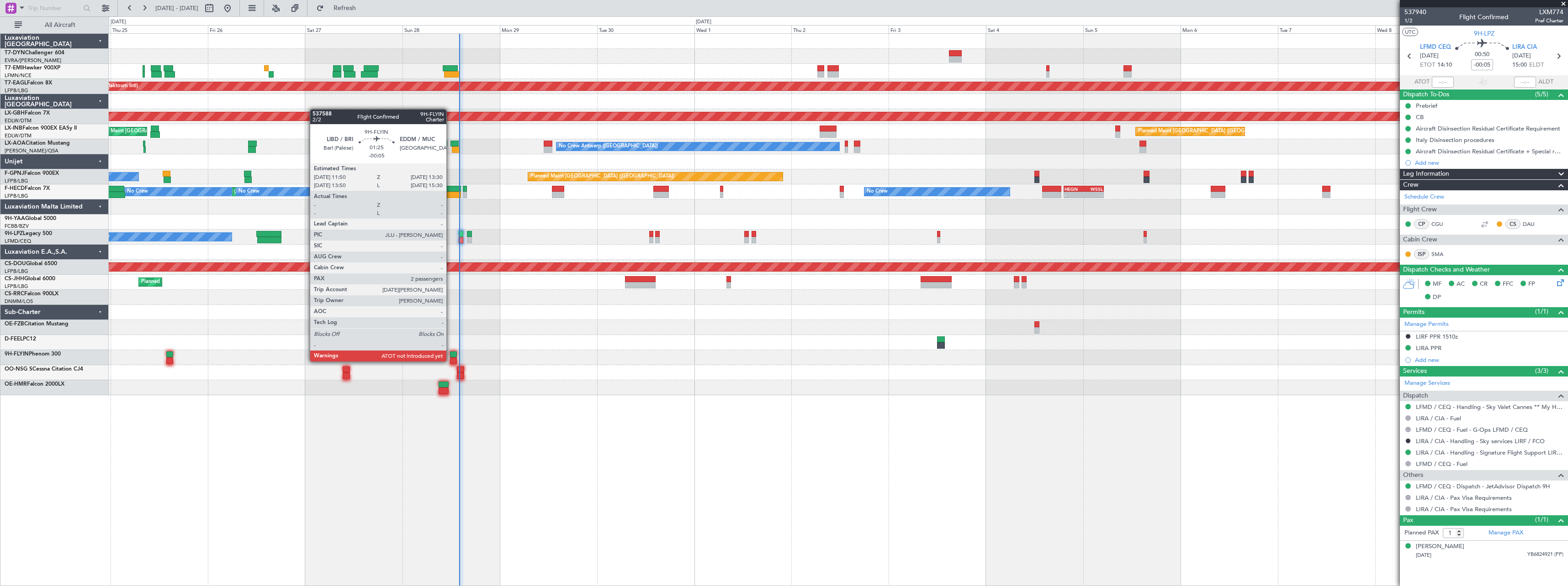
click at [451, 361] on div at bounding box center [453, 361] width 7 height 6
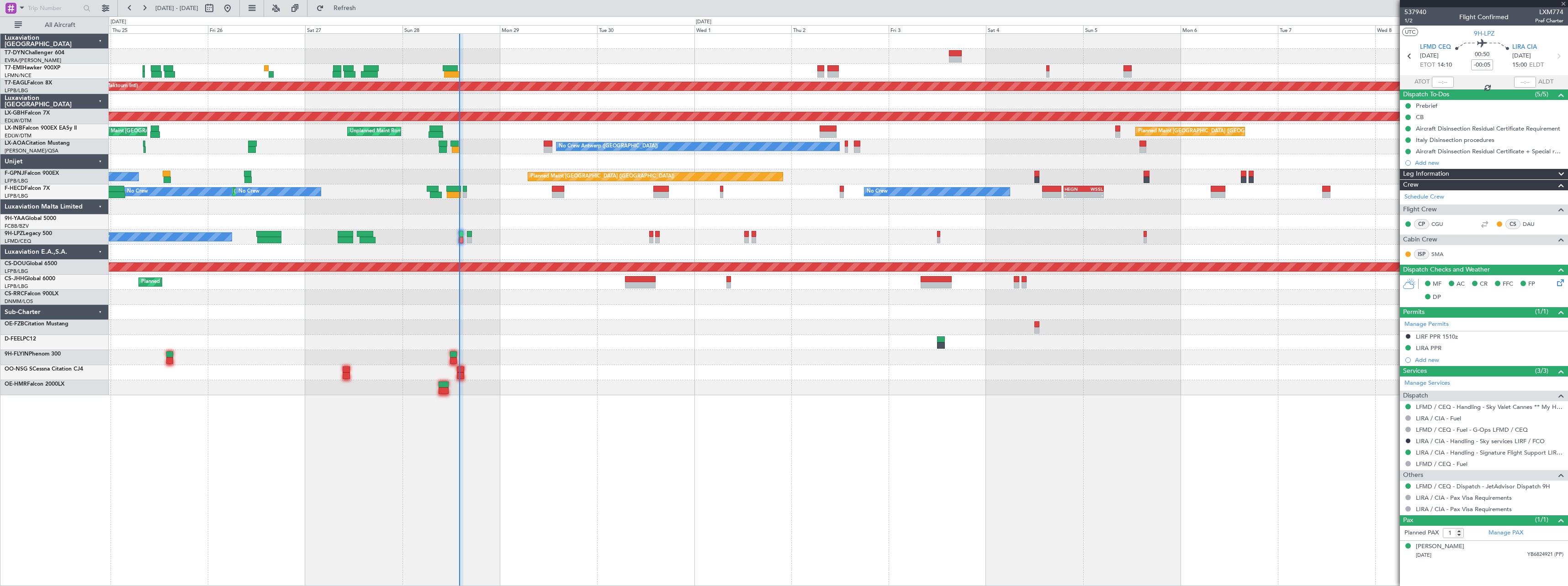
type input "2"
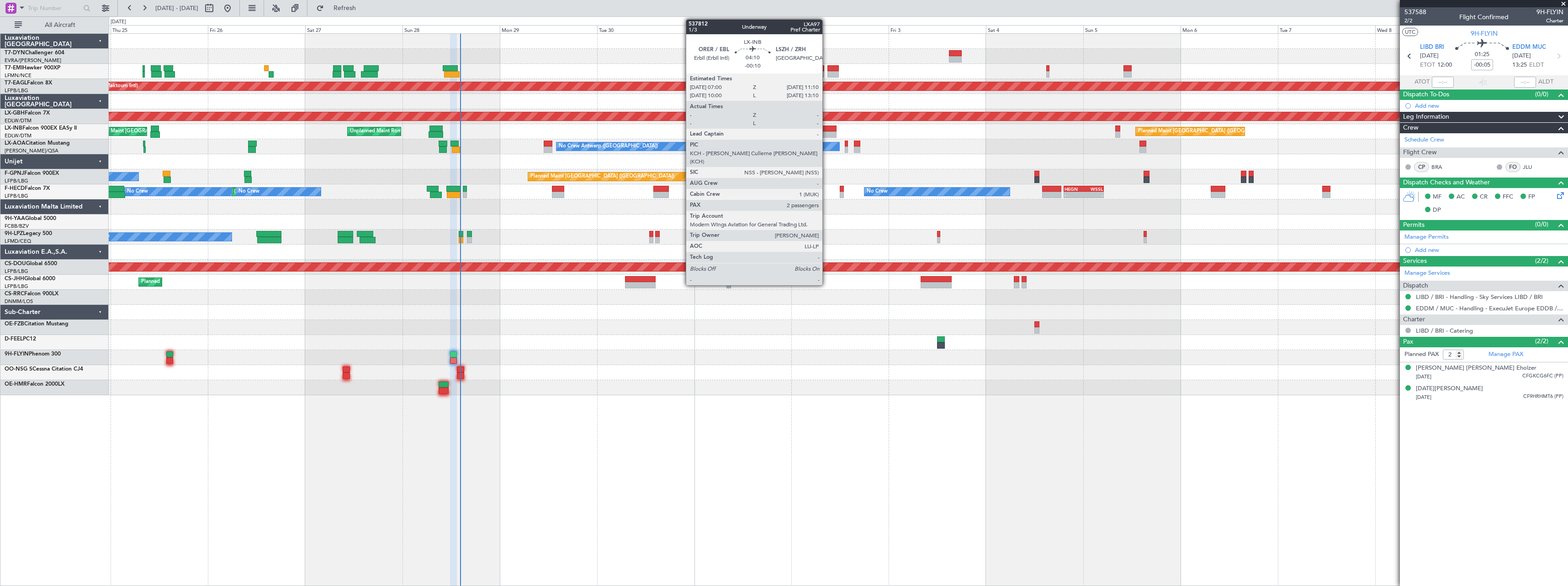
click at [827, 131] on div "Planned Maint London (Farnborough) Unplanned Maint Roma (Ciampino) Planned Main…" at bounding box center [837, 132] width 1459 height 15
click at [830, 129] on div at bounding box center [828, 129] width 17 height 6
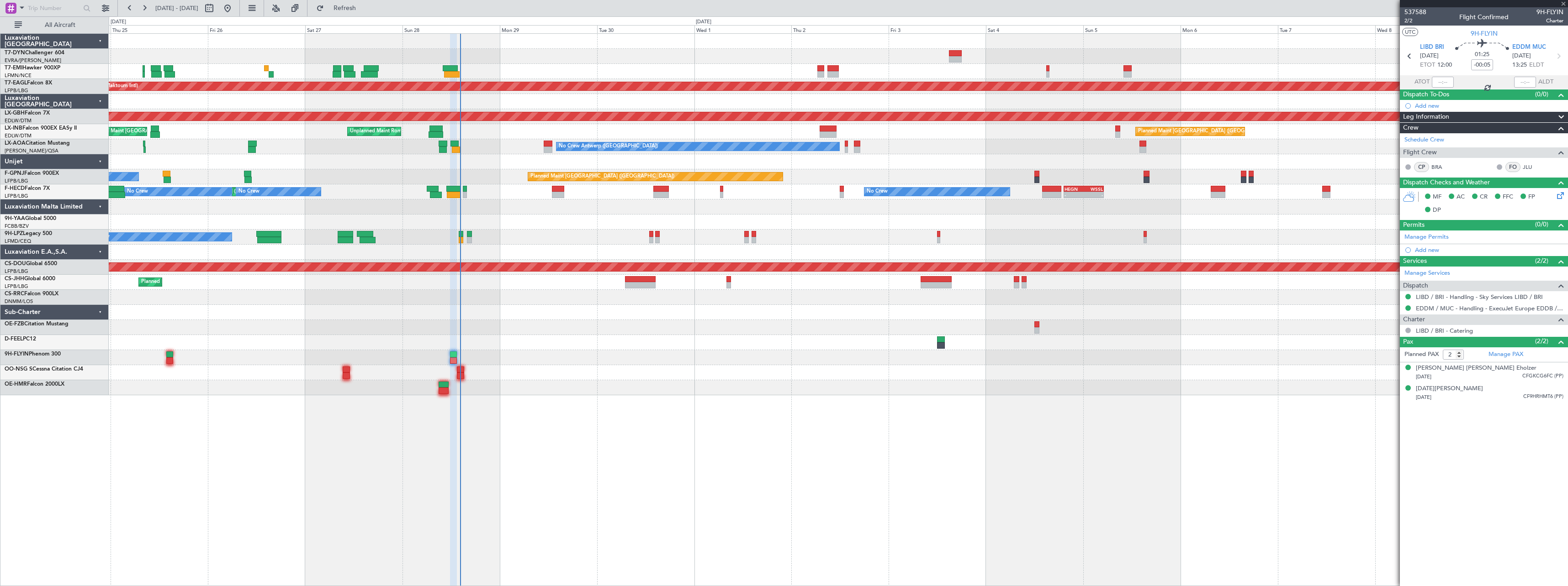
type input "-00:10"
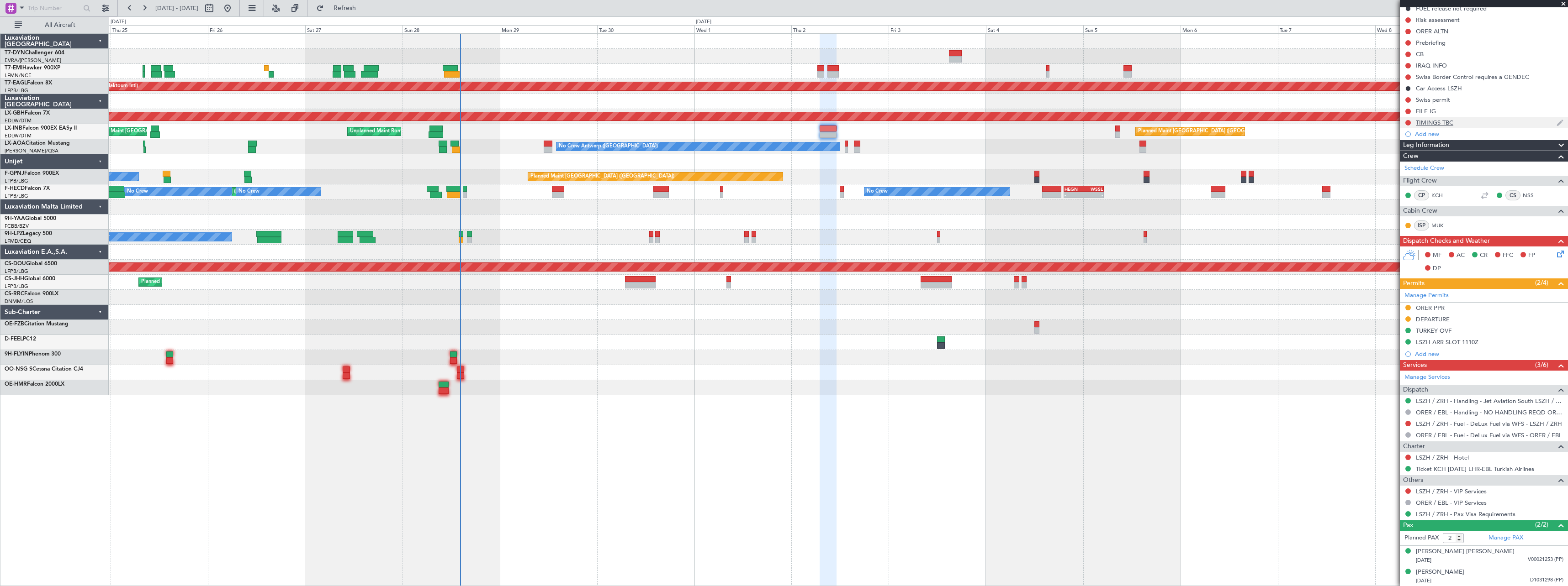
scroll to position [98, 0]
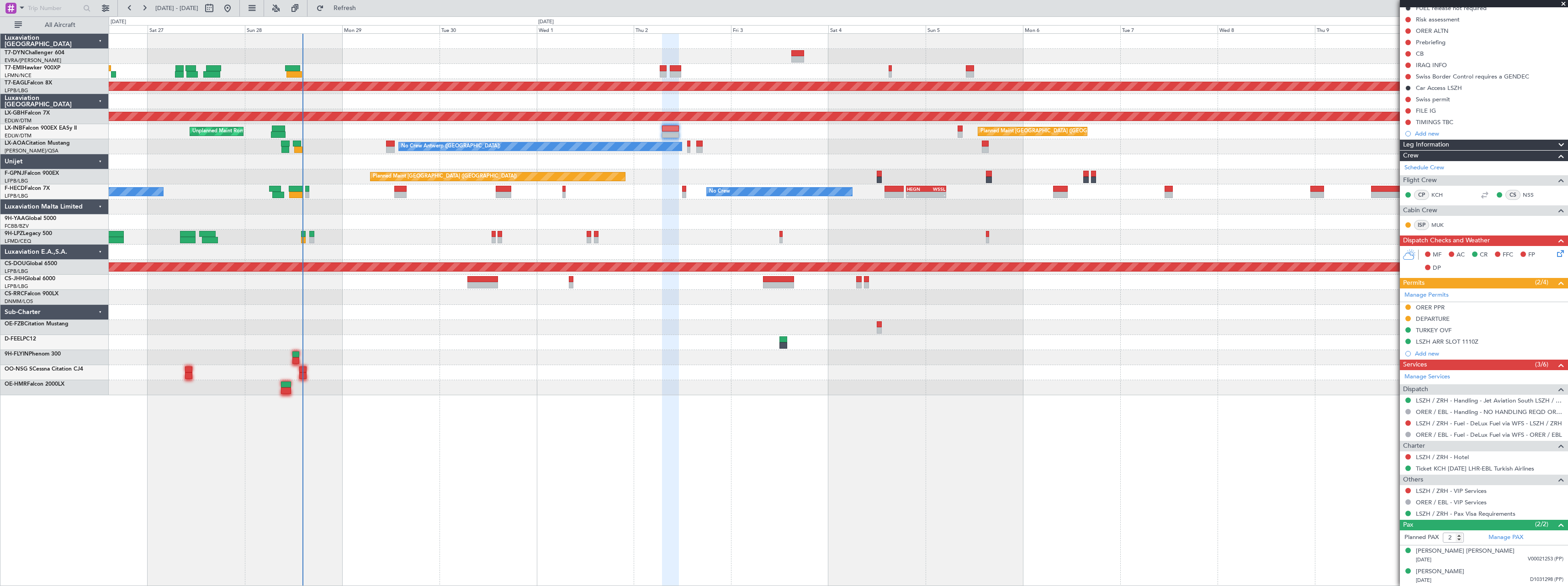
click at [940, 151] on div "No Crew Antwerp (Deurne) No Crew Antwerp (Deurne)" at bounding box center [837, 147] width 1459 height 15
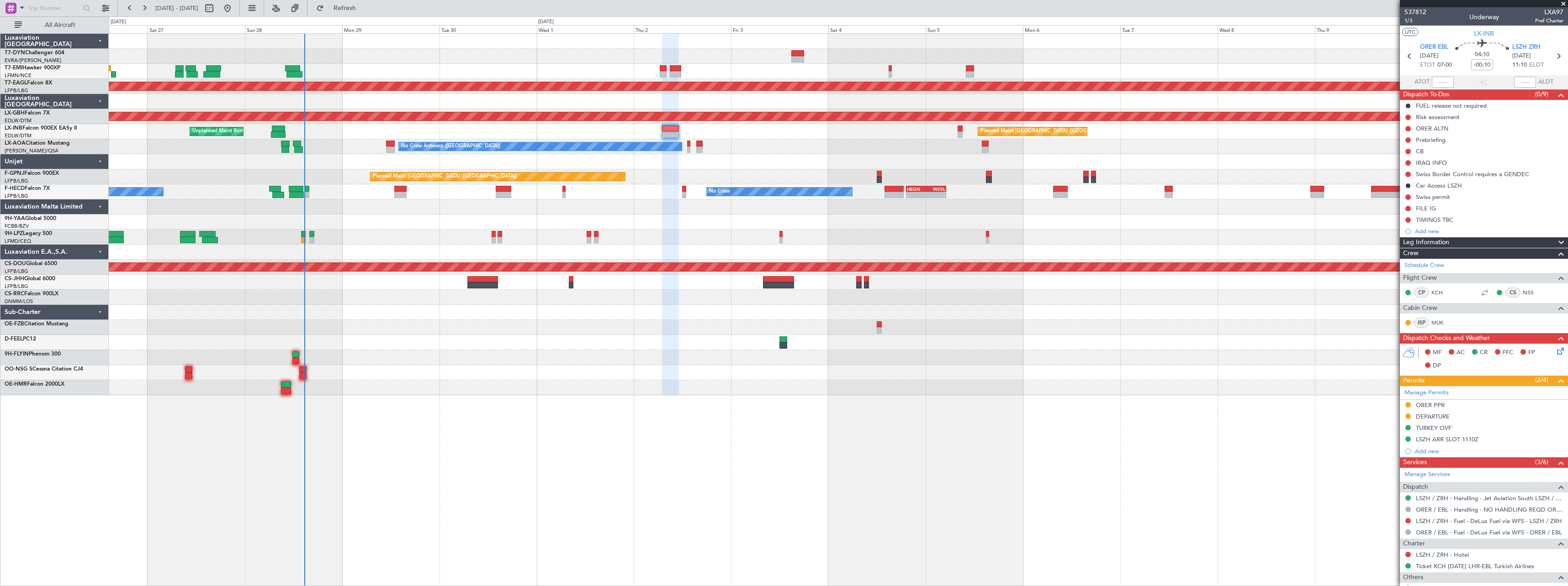
scroll to position [98, 0]
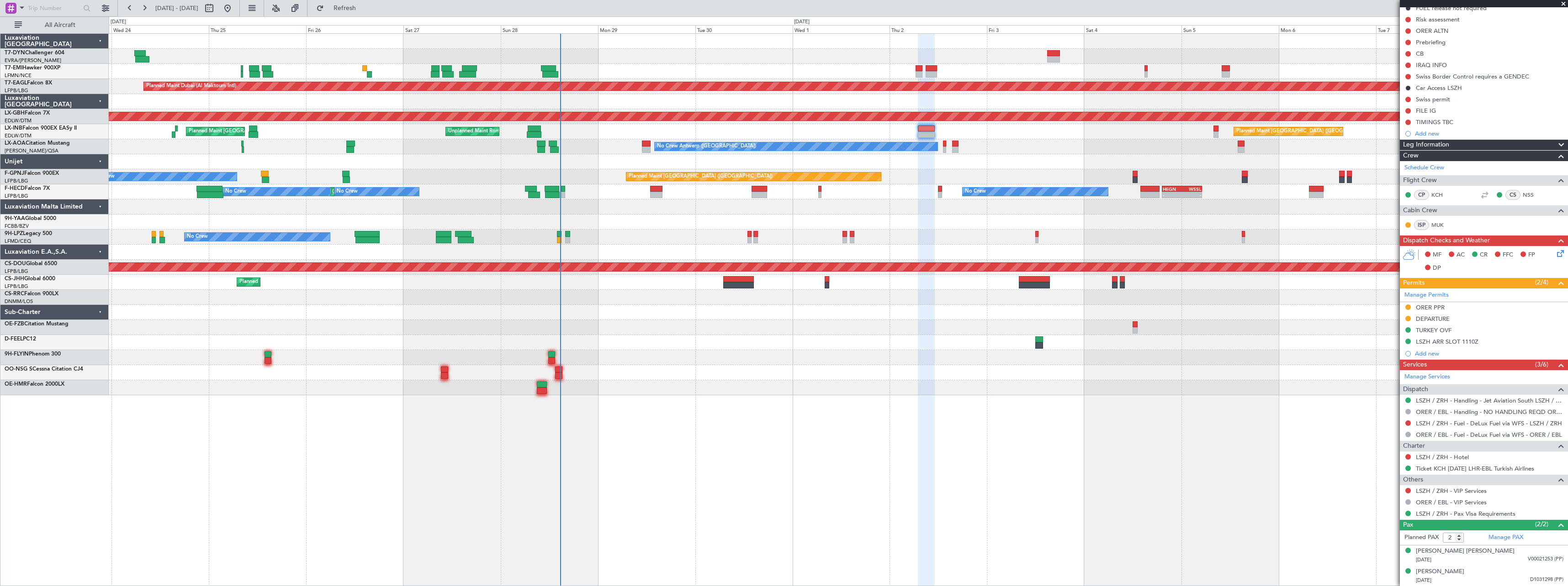
click at [602, 402] on div "Planned Maint Zurich Planned Maint Dubai (Al Maktoum Intl) Unplanned Maint Pari…" at bounding box center [838, 309] width 1460 height 553
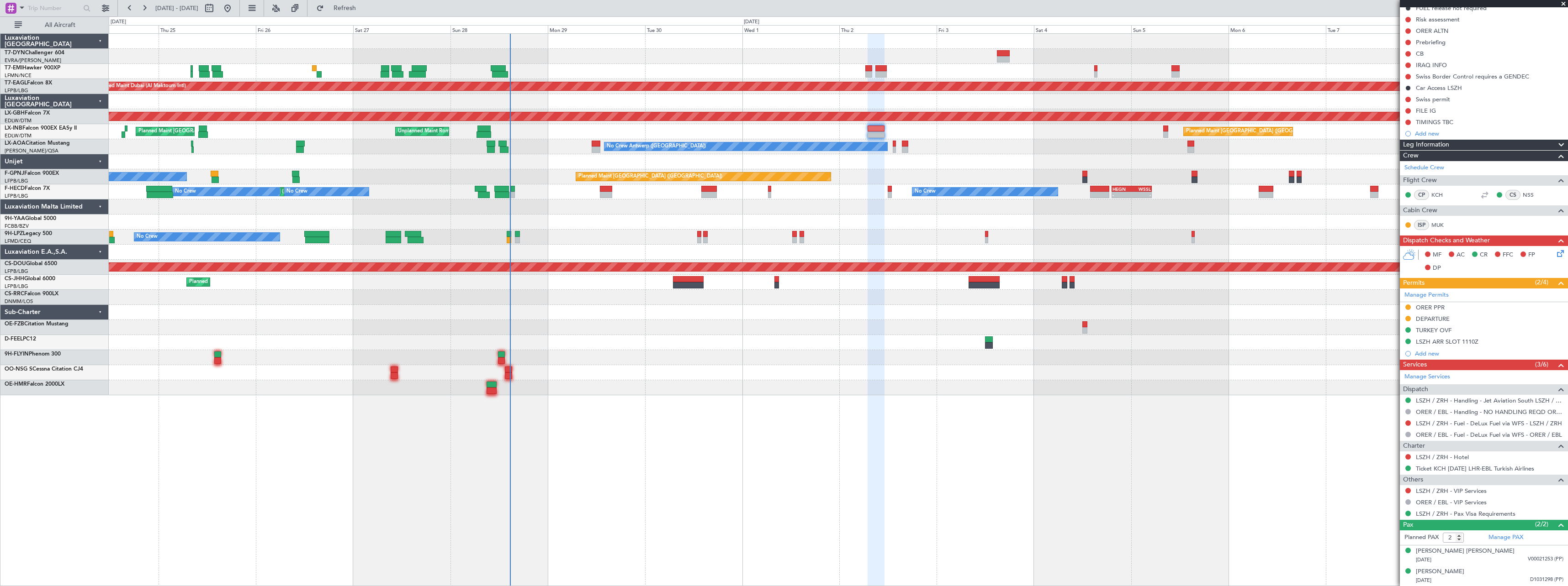
click at [567, 313] on div at bounding box center [837, 312] width 1459 height 15
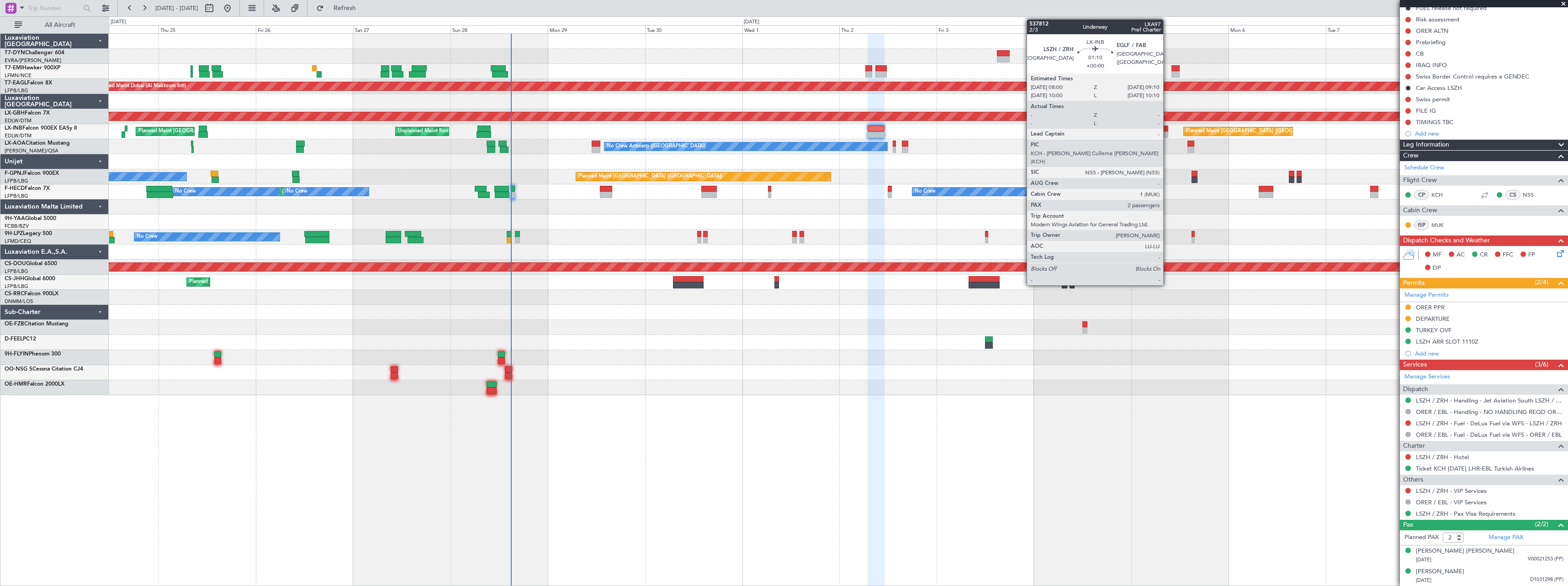
click at [1167, 134] on div at bounding box center [1165, 134] width 5 height 6
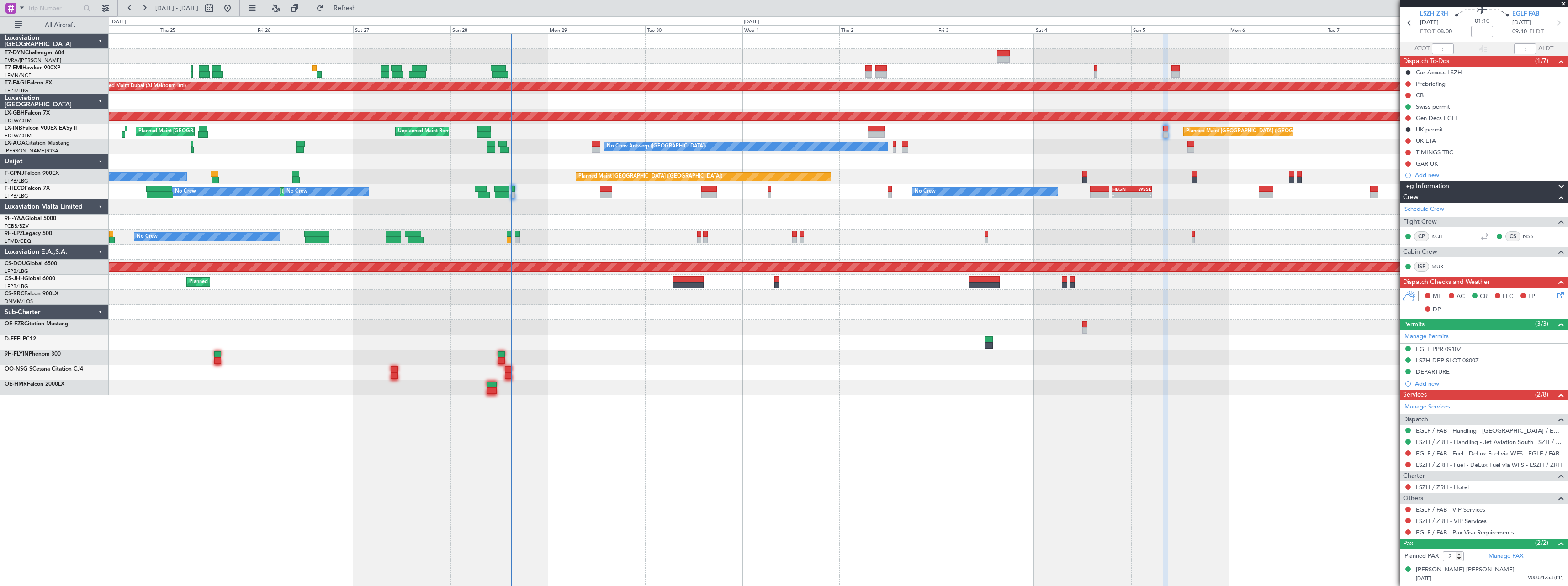
scroll to position [52, 0]
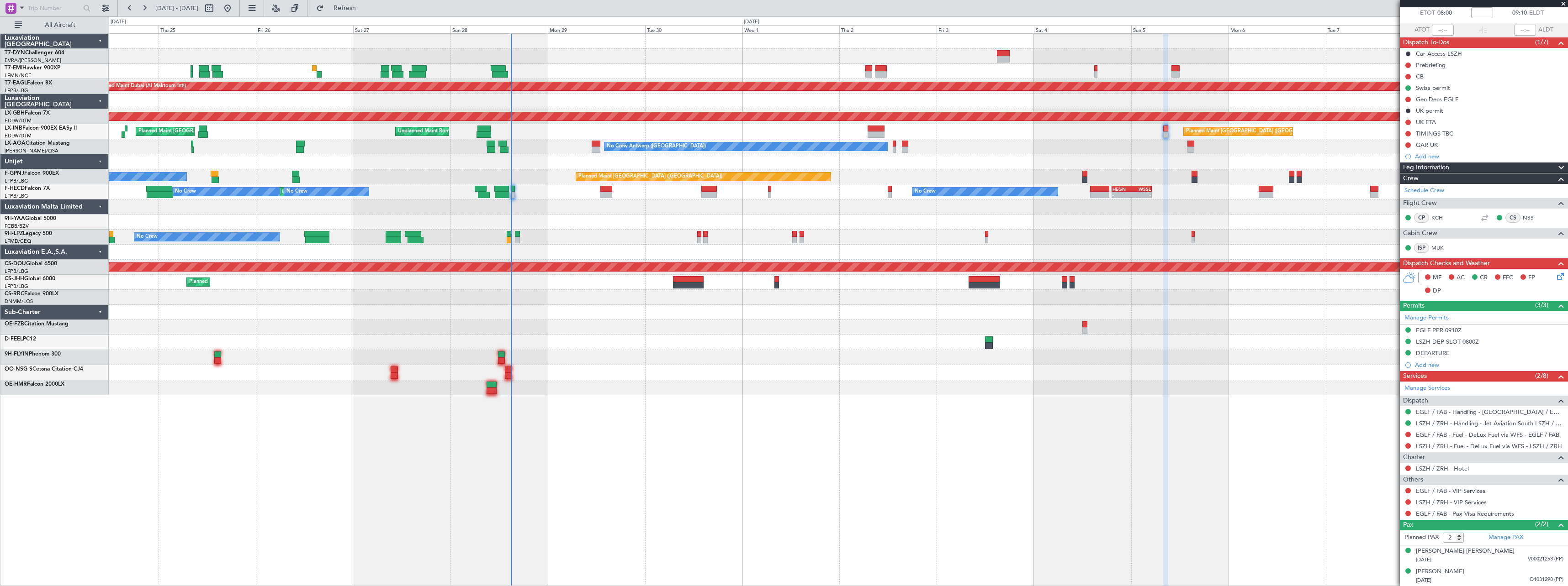
click at [1445, 423] on link "LSZH / ZRH - Handling - Jet Aviation South LSZH / ZRH" at bounding box center [1489, 423] width 148 height 8
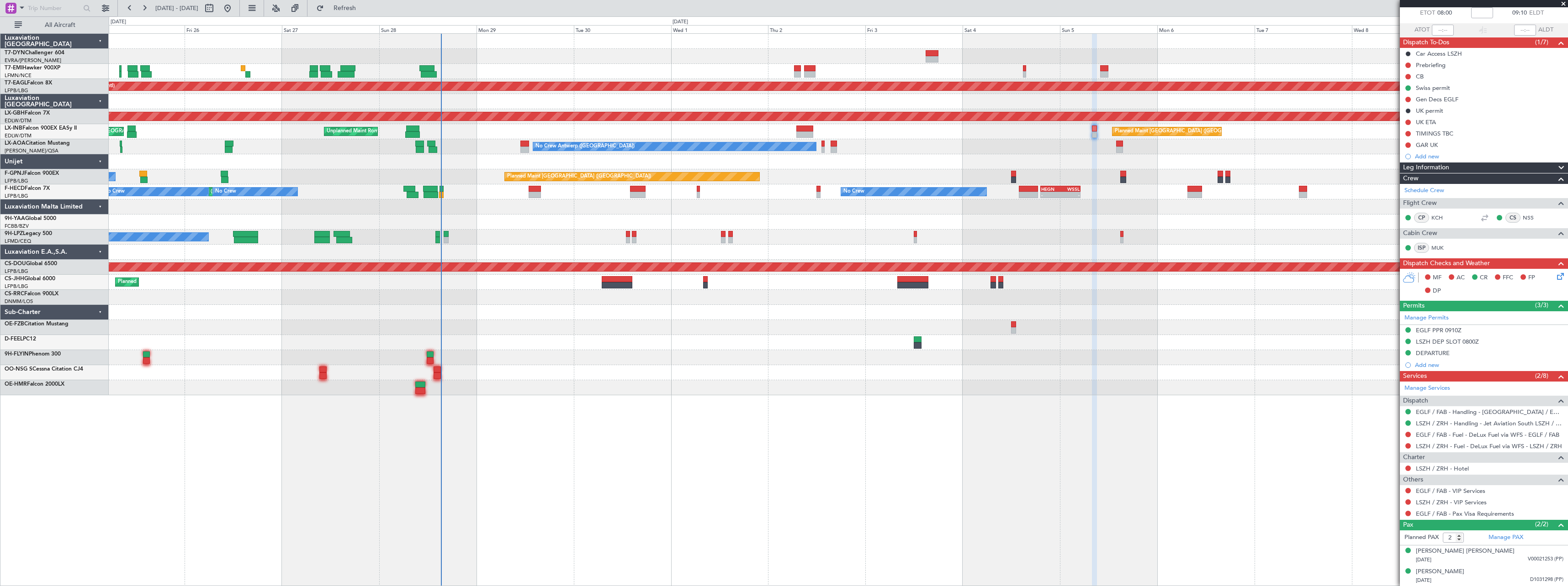
click at [762, 384] on div at bounding box center [837, 388] width 1459 height 15
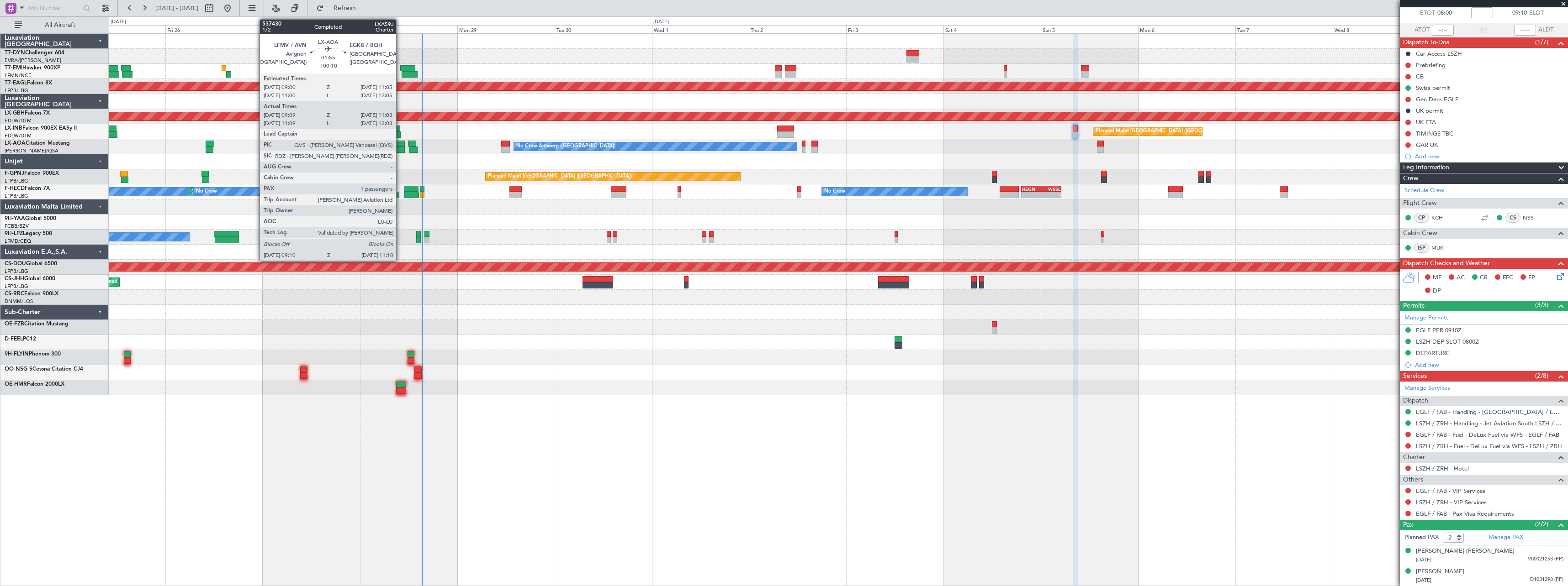
click at [401, 151] on div at bounding box center [401, 149] width 8 height 6
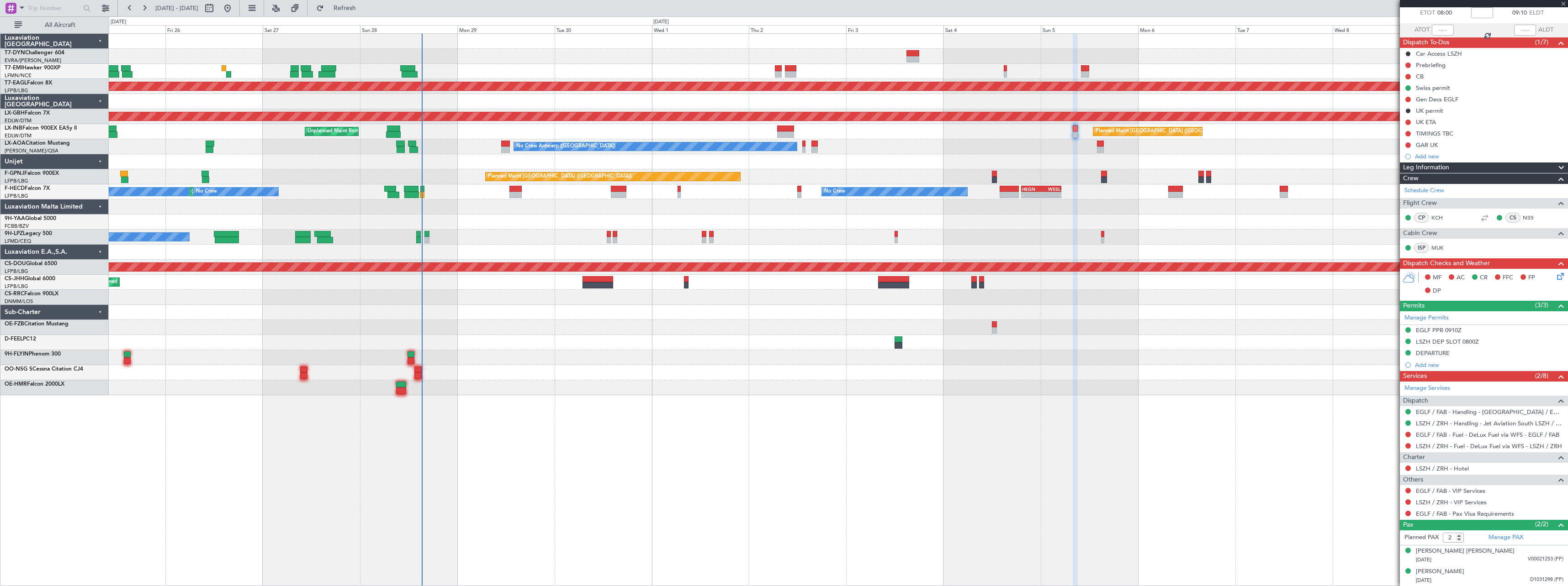
type input "+00:10"
type input "09:19"
type input "11:03"
type input "1"
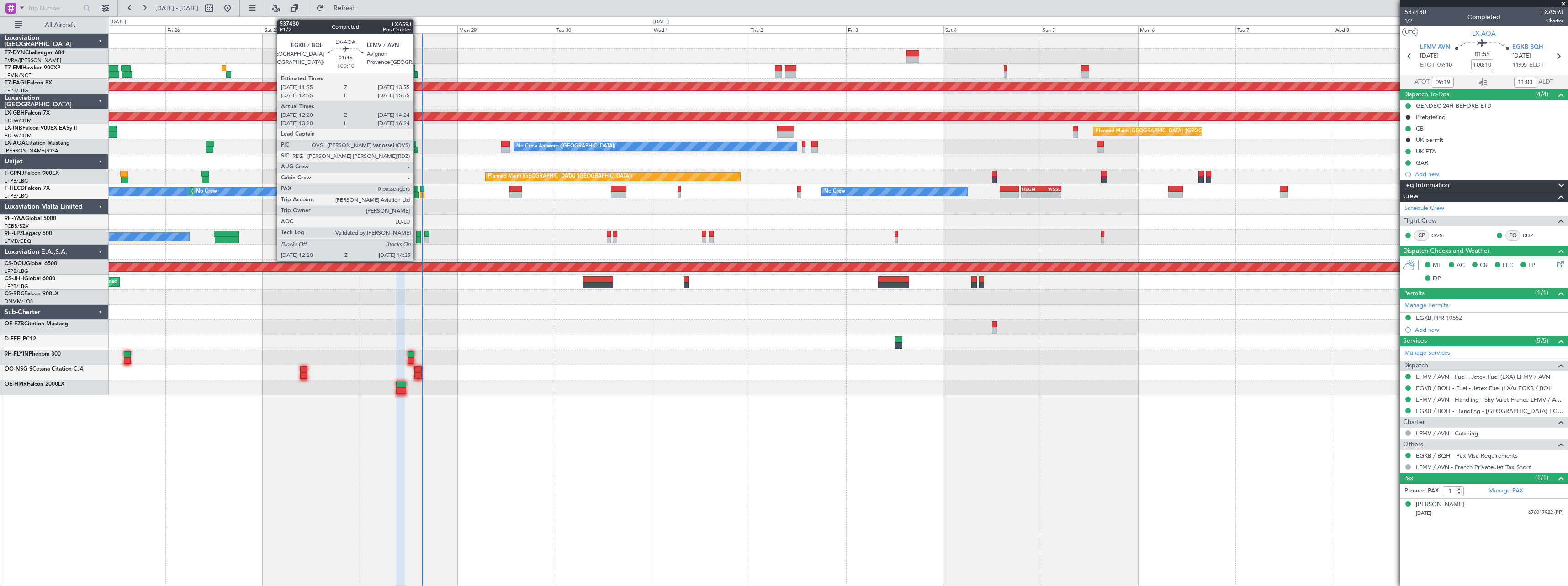
click at [417, 148] on div at bounding box center [413, 149] width 8 height 6
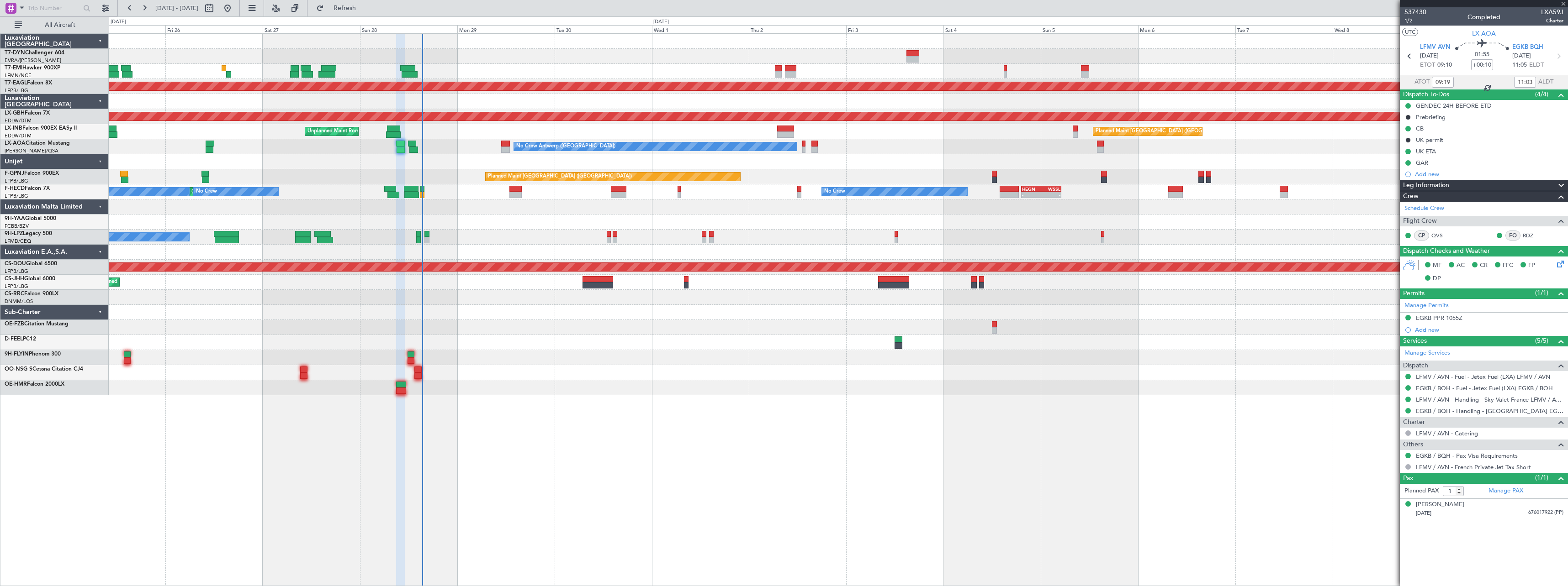
type input "12:30"
type input "14:19"
type input "0"
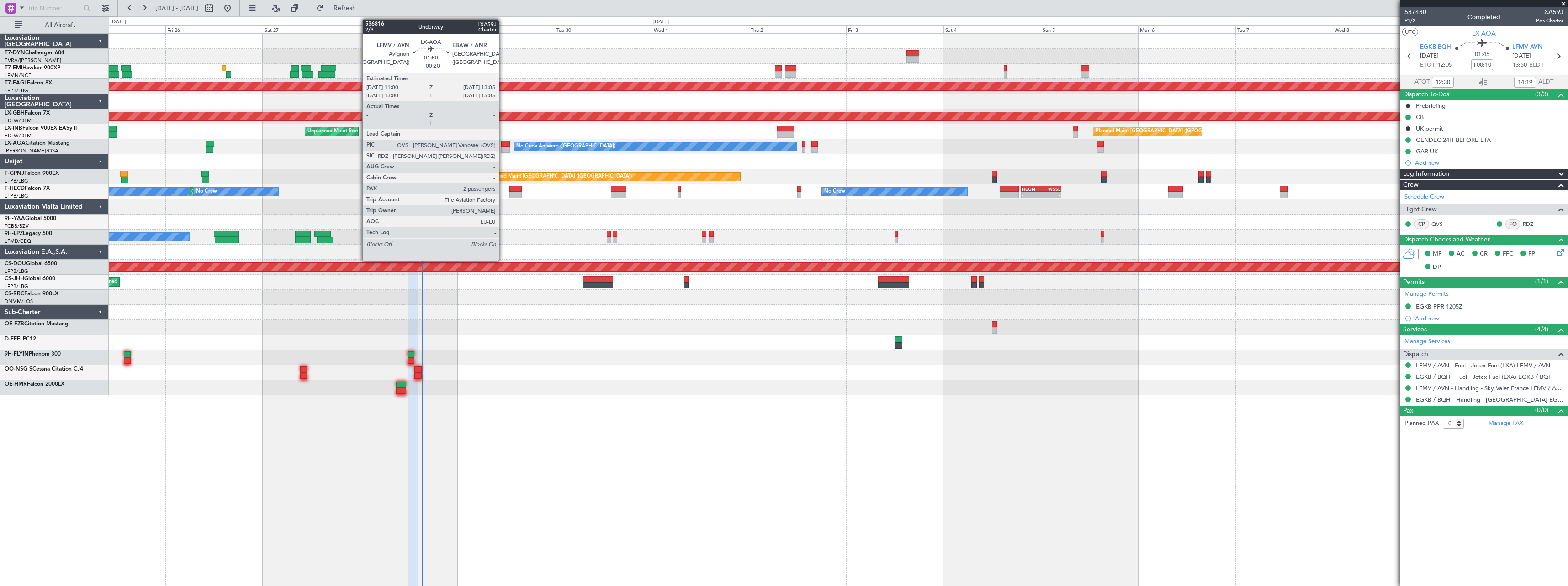
click at [504, 147] on div at bounding box center [505, 149] width 8 height 6
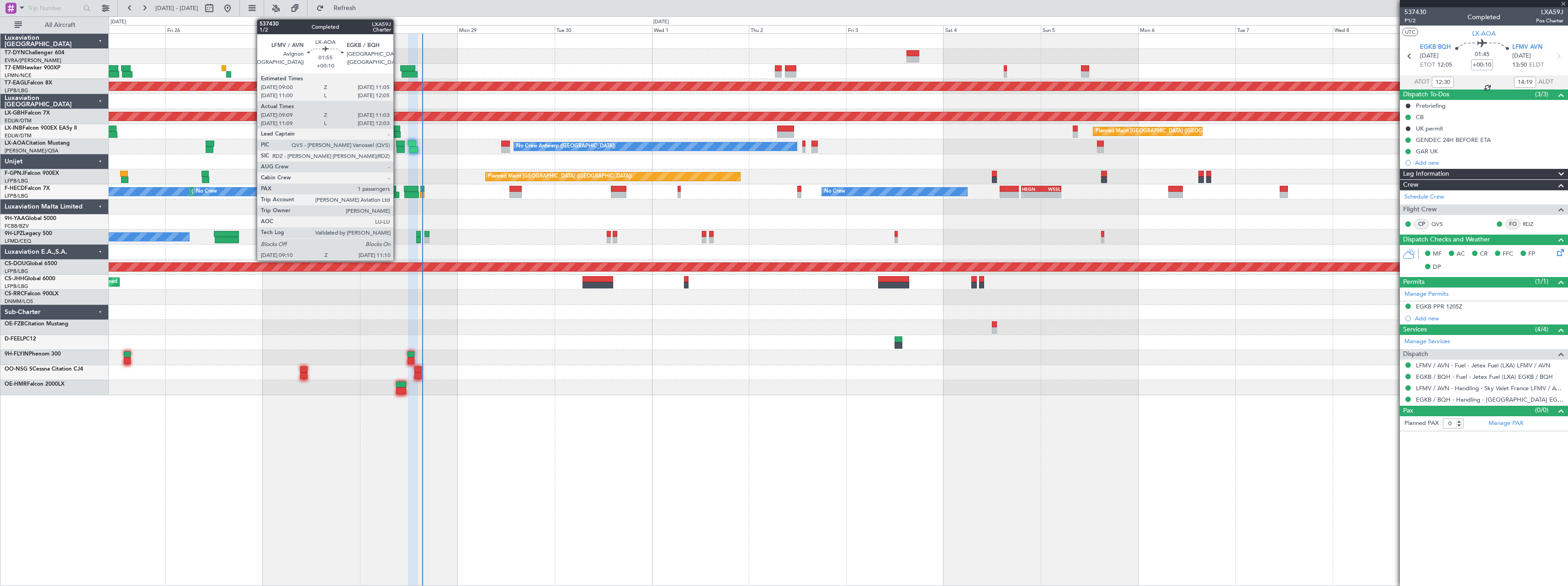
type input "+00:20"
type input "2"
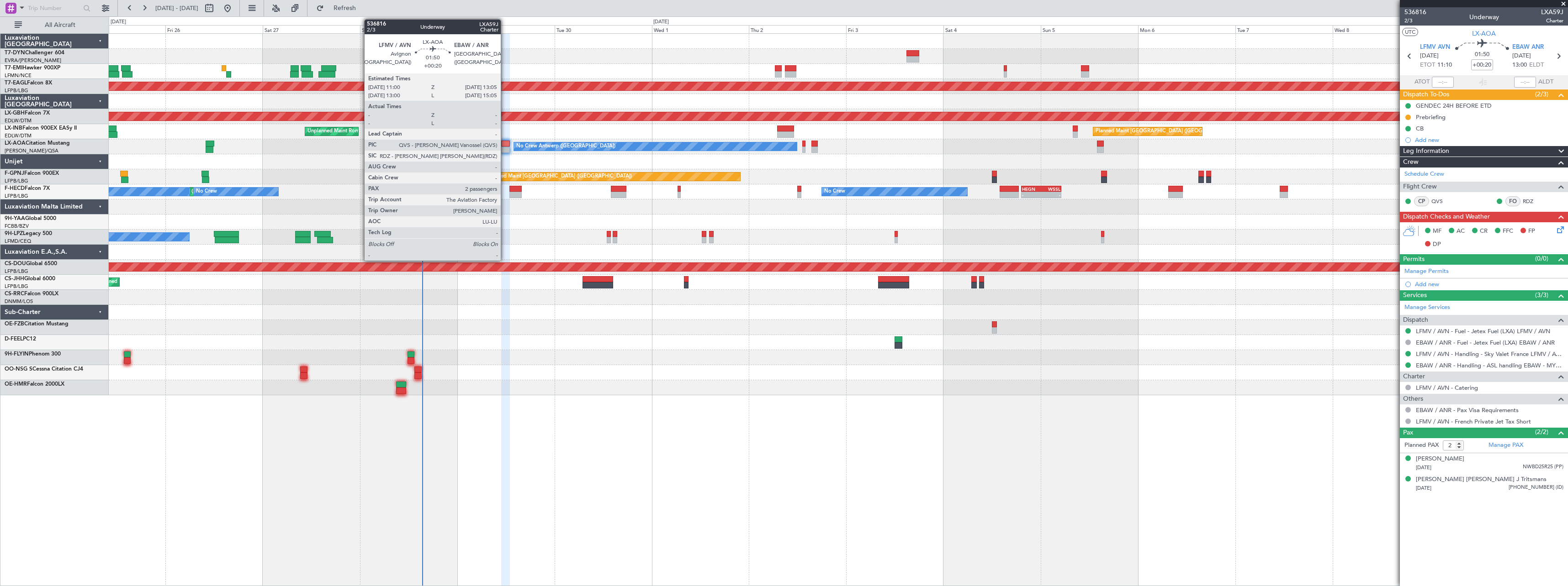
click at [504, 148] on div at bounding box center [505, 149] width 8 height 6
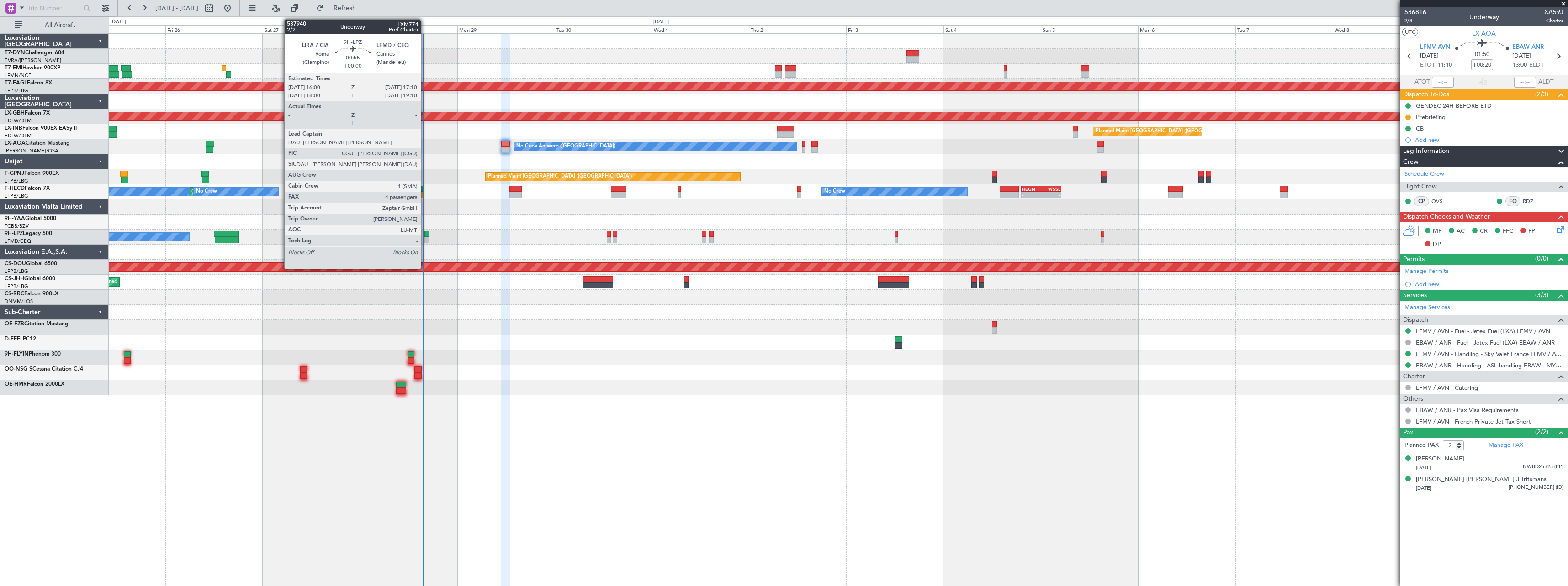
click at [426, 235] on div at bounding box center [426, 234] width 5 height 6
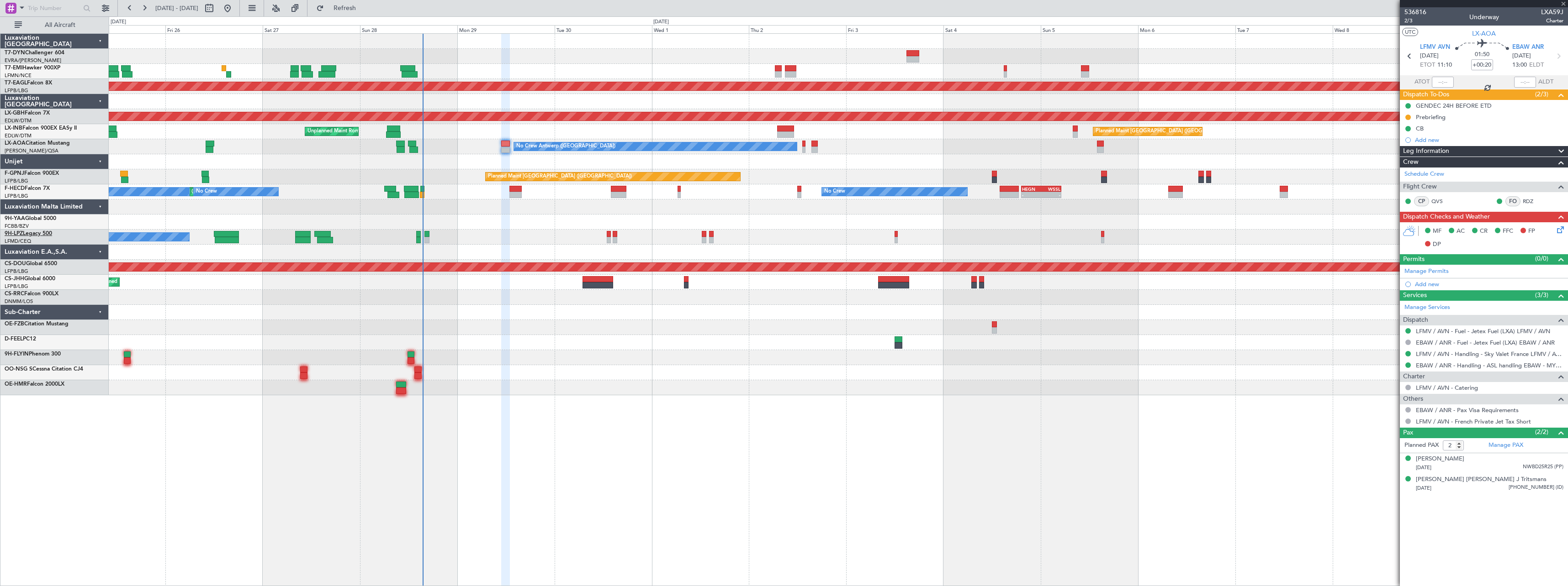
type input "4"
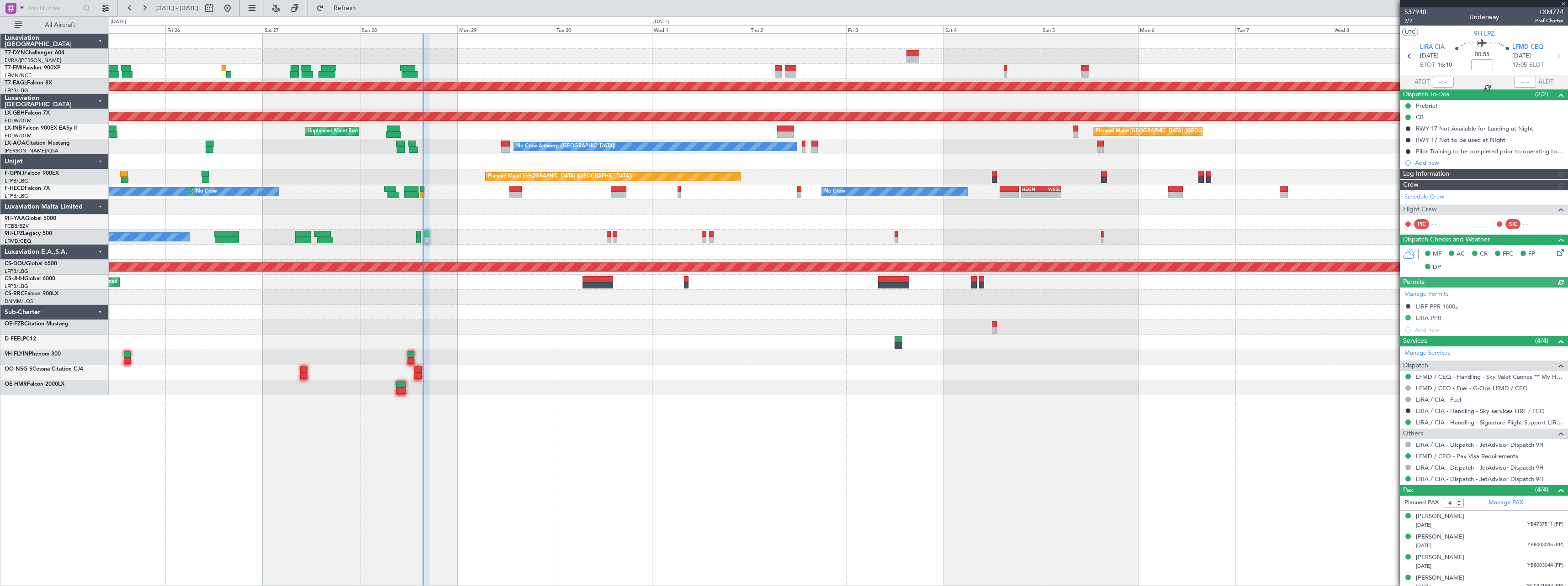
click at [33, 236] on link "9H-LPZ Legacy 500" at bounding box center [28, 233] width 48 height 5
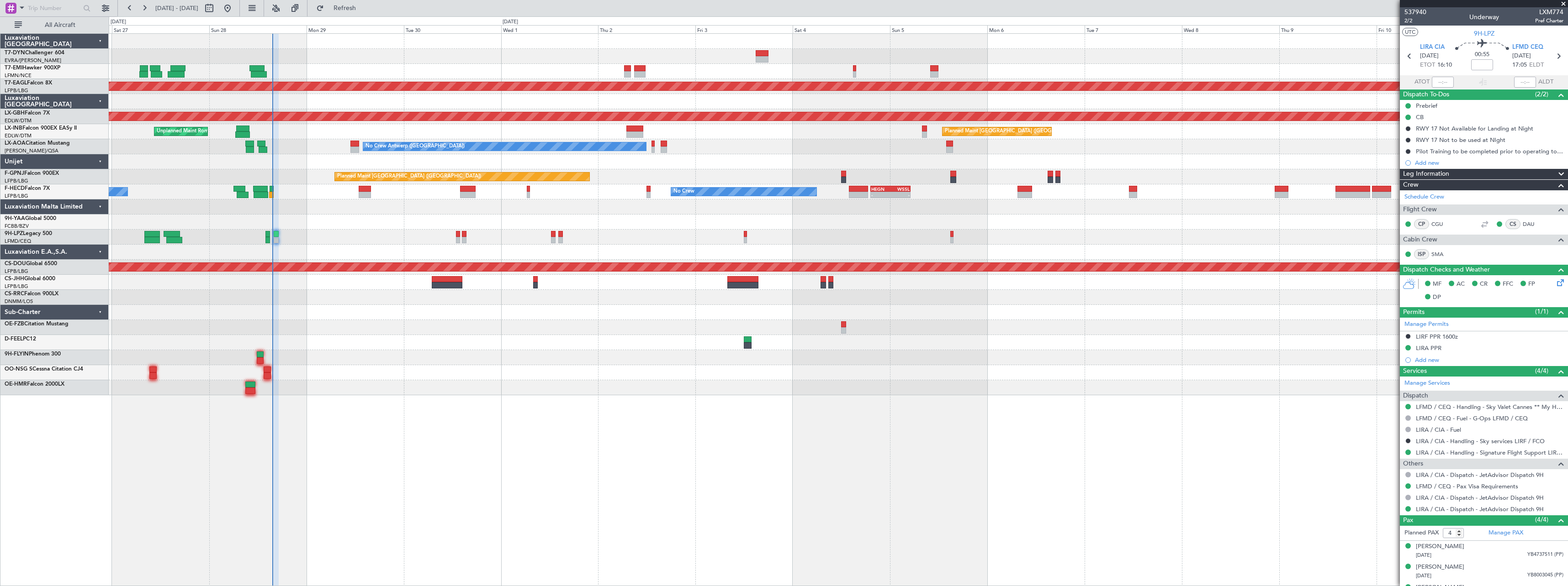
click at [878, 355] on div "Planned Maint Dubai (Al Maktoum Intl) Planned Maint Nurnberg Planned Maint Lond…" at bounding box center [837, 215] width 1459 height 362
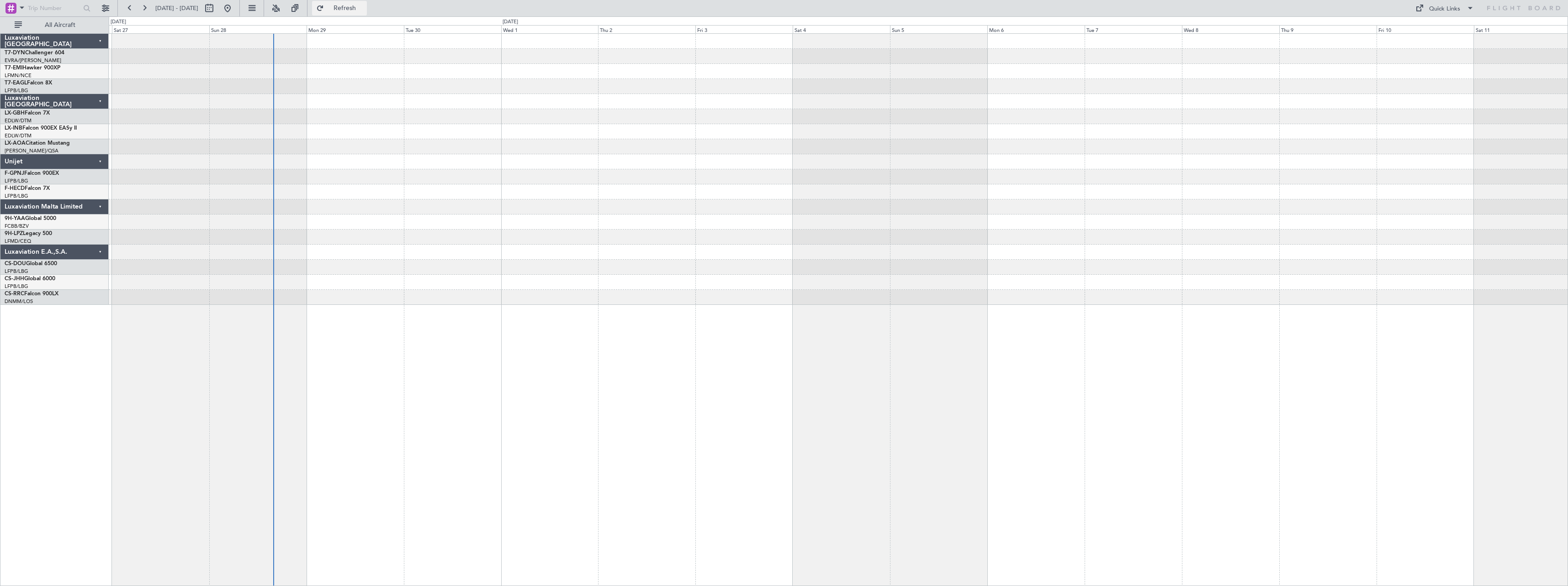
click at [364, 10] on span "Refresh" at bounding box center [344, 8] width 39 height 6
click at [364, 11] on span "Refresh" at bounding box center [344, 8] width 39 height 6
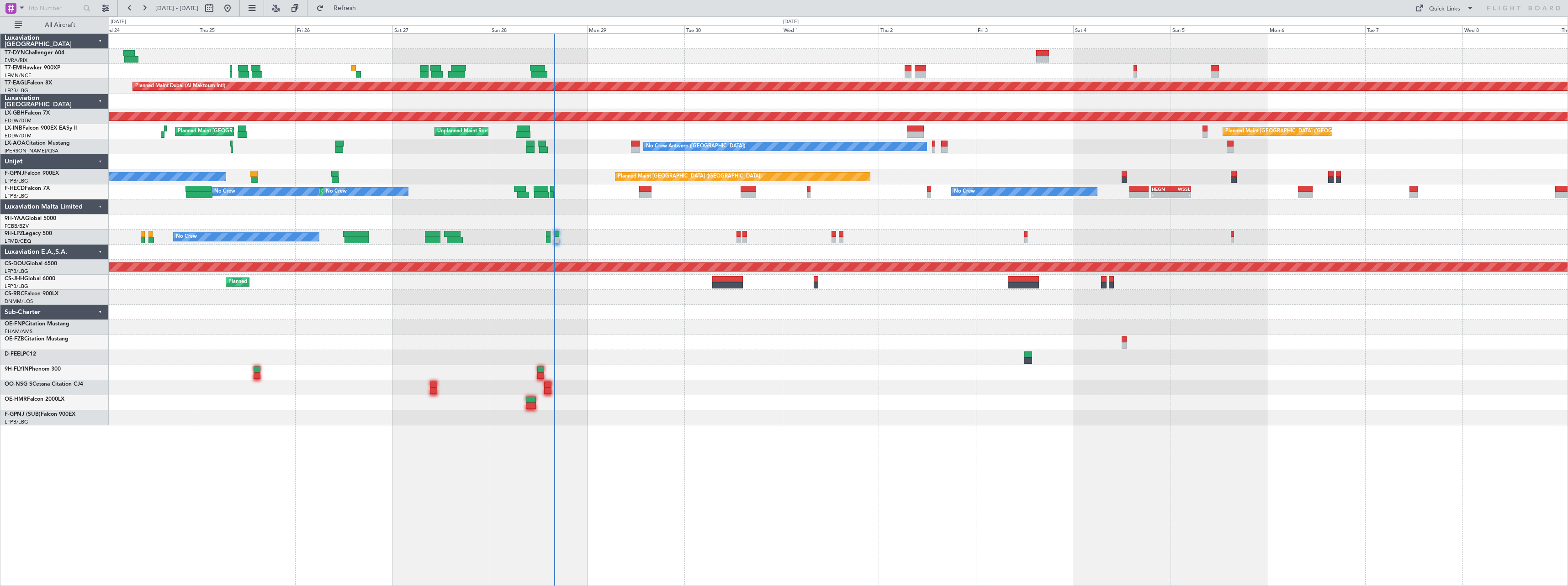
click at [732, 329] on div "Planned Maint [GEOGRAPHIC_DATA] Planned Maint [GEOGRAPHIC_DATA] (Al Maktoum Int…" at bounding box center [837, 230] width 1459 height 392
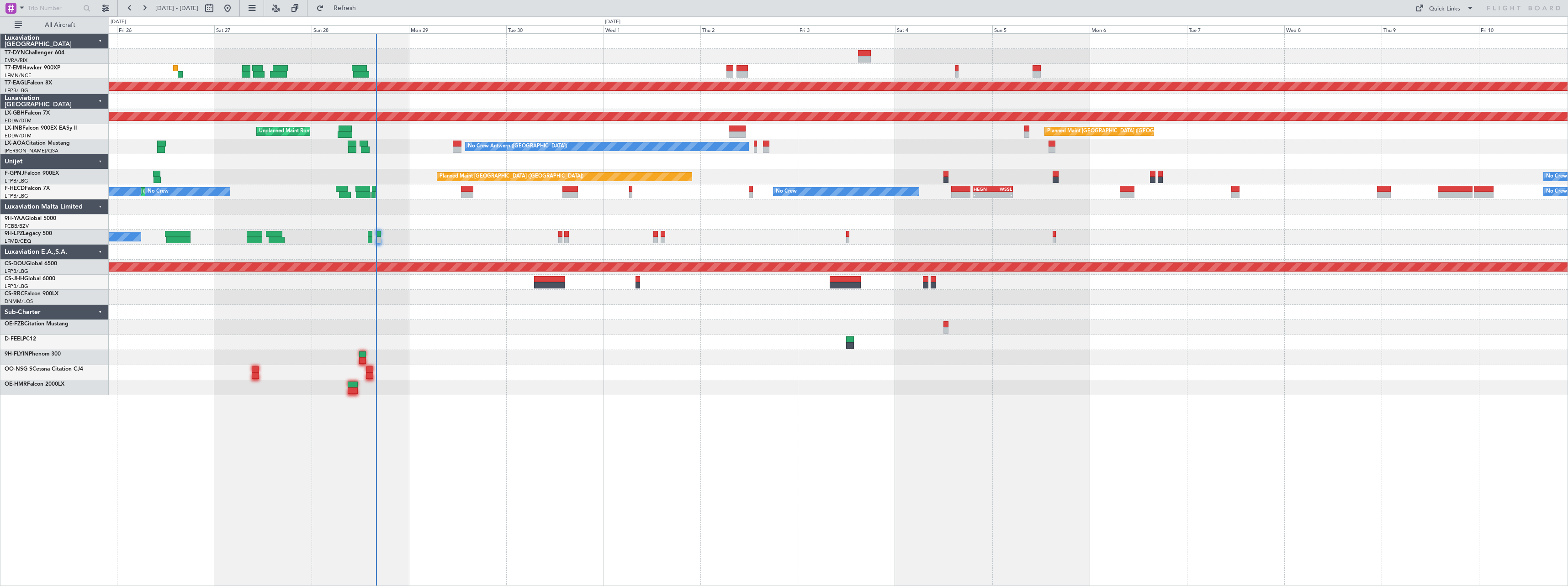
click at [477, 311] on div "Planned Maint [GEOGRAPHIC_DATA] Planned Maint [GEOGRAPHIC_DATA] (Al Maktoum Int…" at bounding box center [837, 215] width 1459 height 362
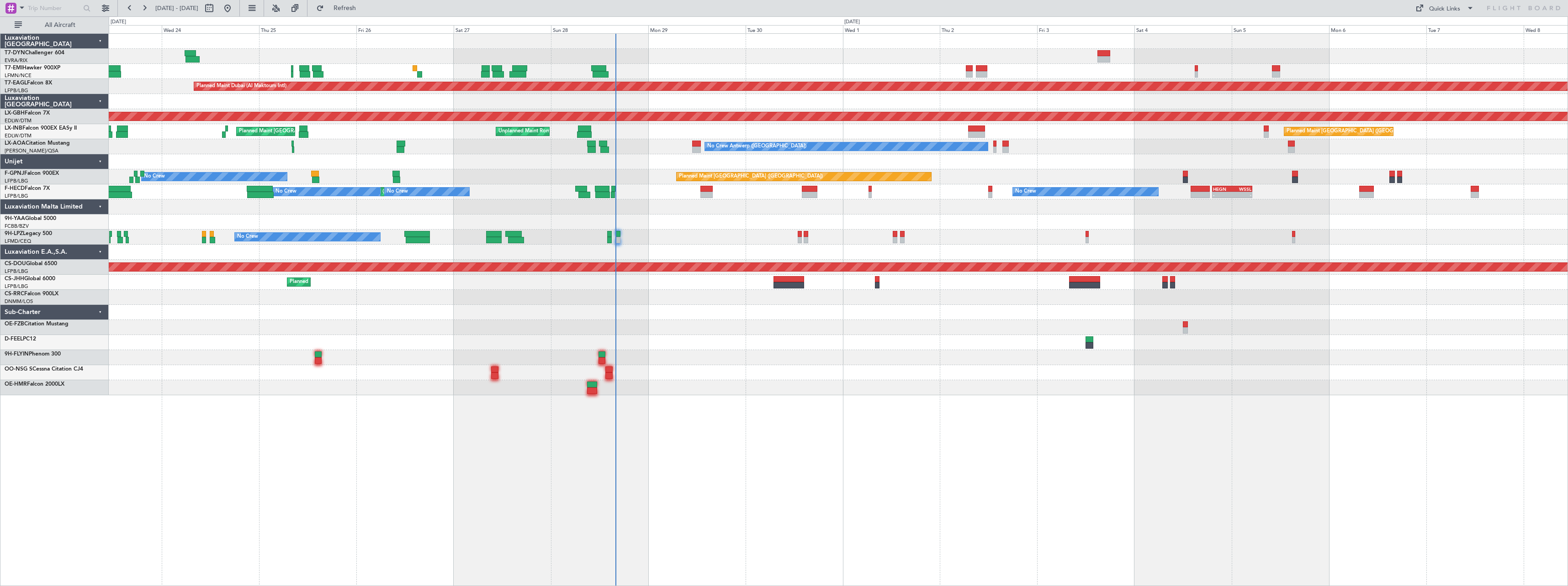
click at [721, 321] on div at bounding box center [837, 327] width 1459 height 15
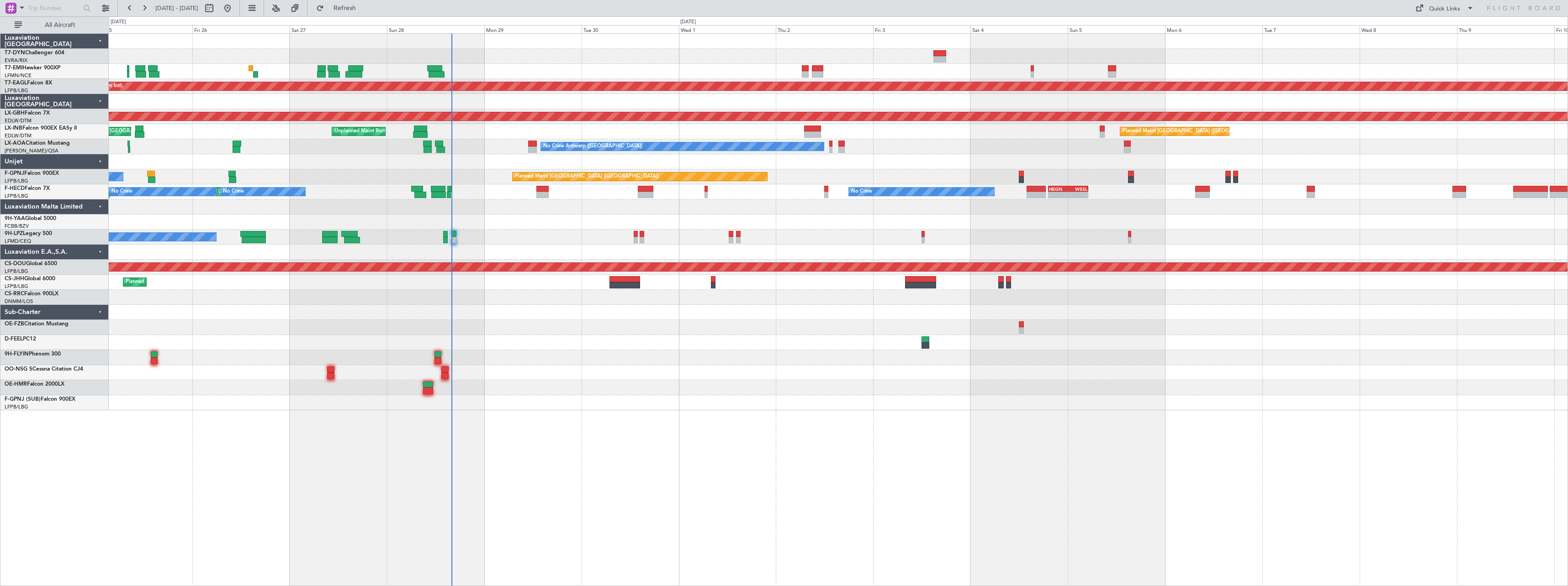
click at [529, 340] on div at bounding box center [837, 343] width 1459 height 15
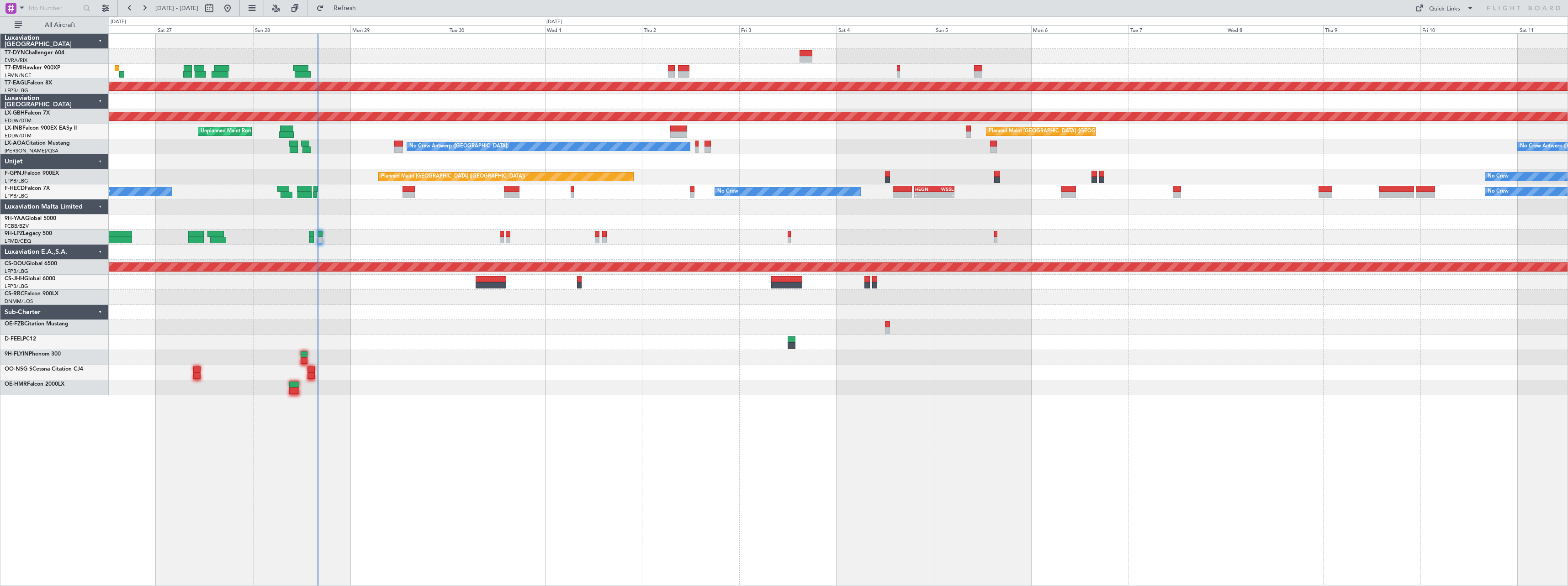
click at [826, 207] on div at bounding box center [837, 207] width 1459 height 15
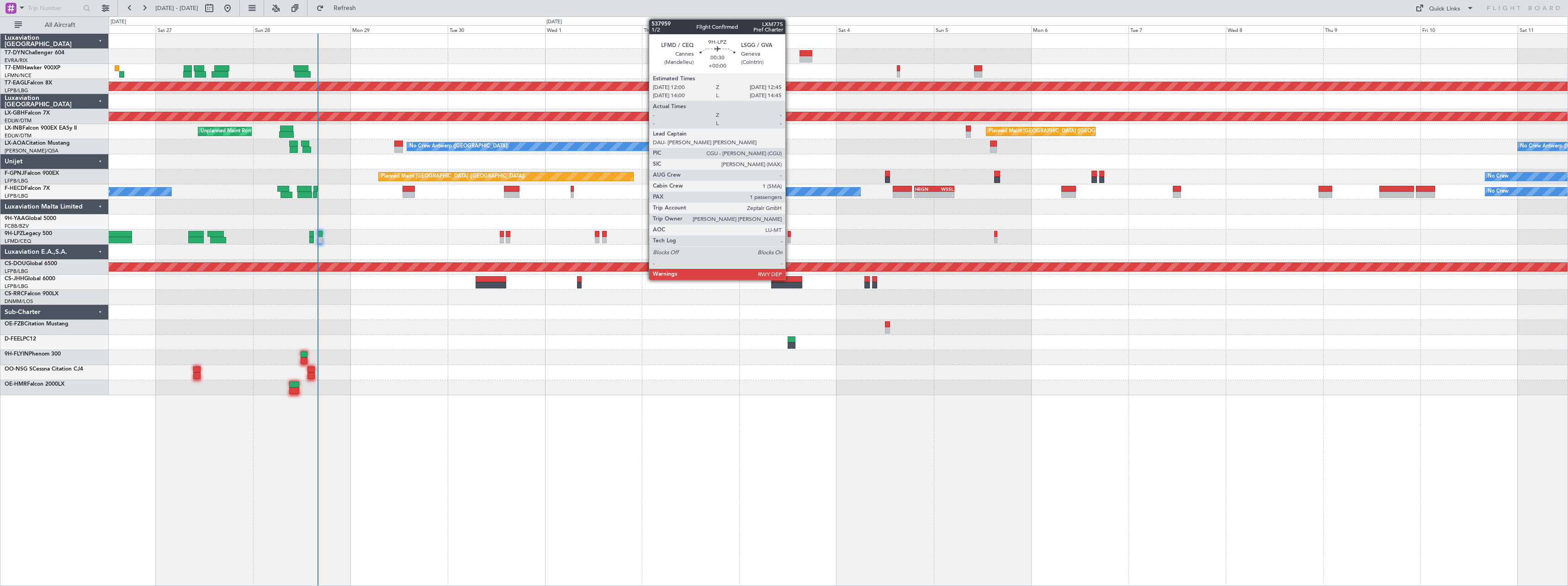
click at [790, 237] on div at bounding box center [789, 240] width 3 height 6
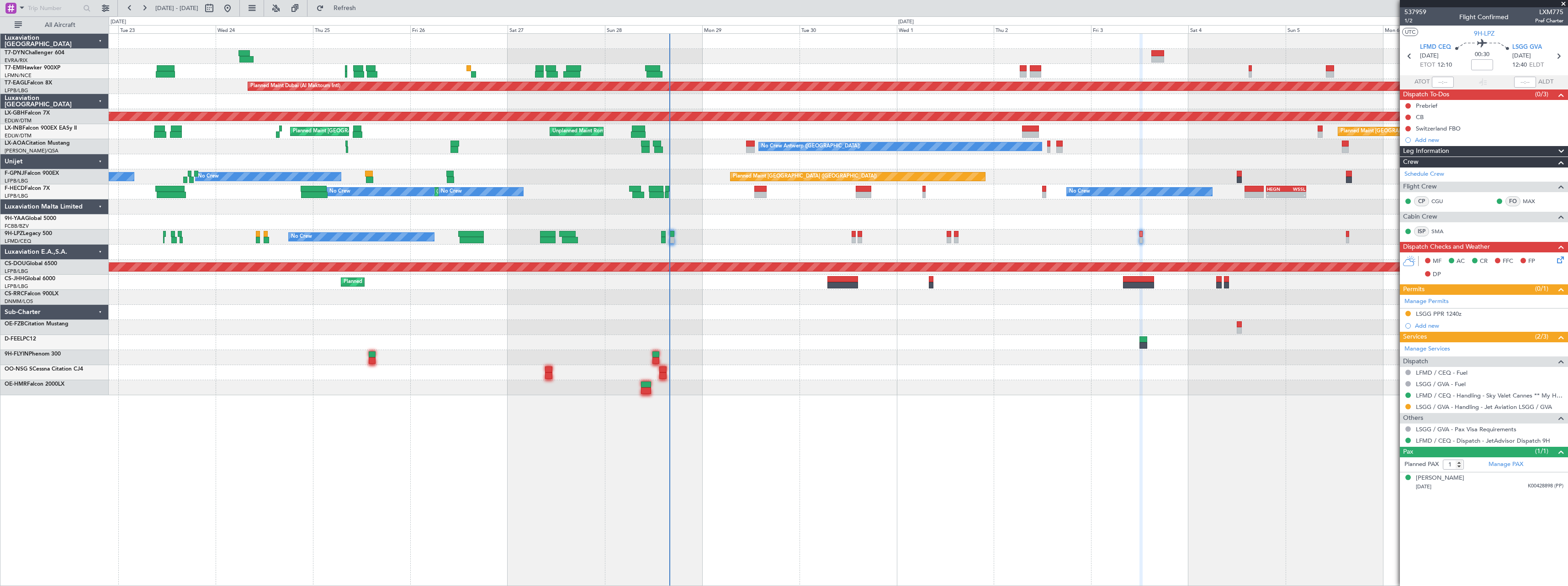
click at [711, 331] on div "Planned Maint [GEOGRAPHIC_DATA] Planned Maint [GEOGRAPHIC_DATA] (Al Maktoum Int…" at bounding box center [837, 215] width 1459 height 362
